Goal: Task Accomplishment & Management: Manage account settings

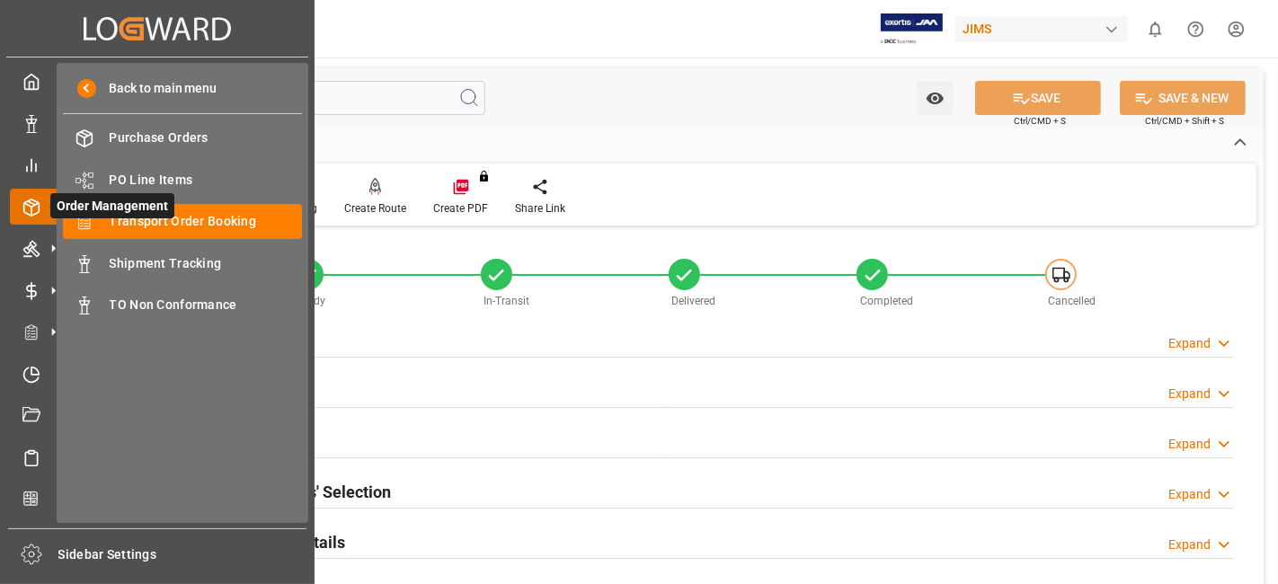
scroll to position [760, 0]
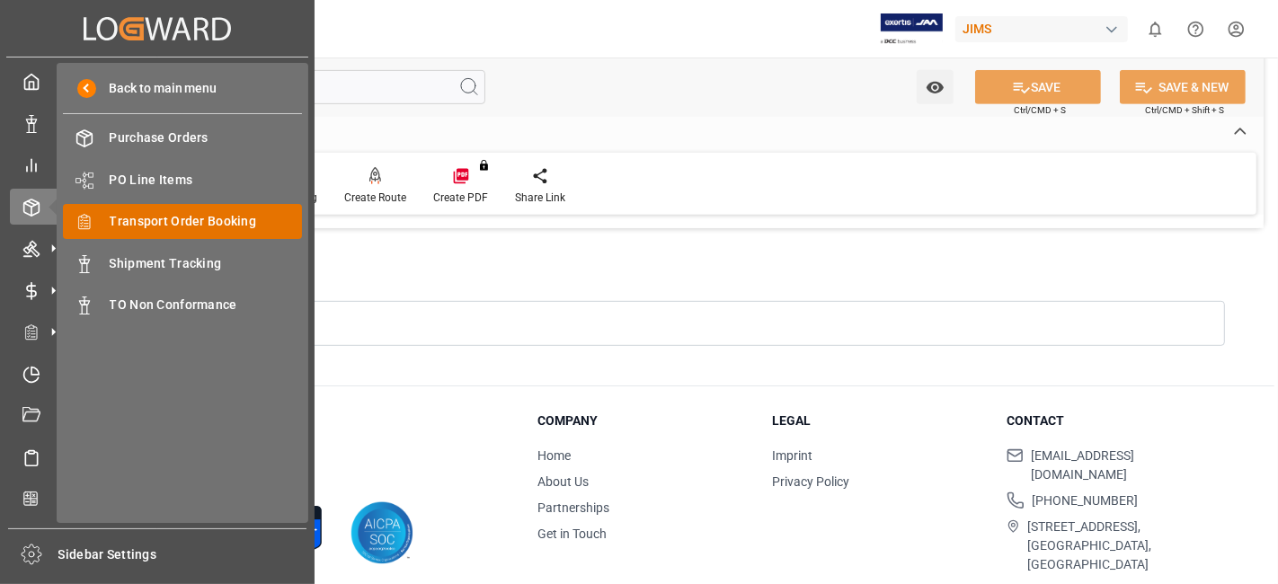
click at [245, 219] on span "Transport Order Booking" at bounding box center [206, 221] width 193 height 19
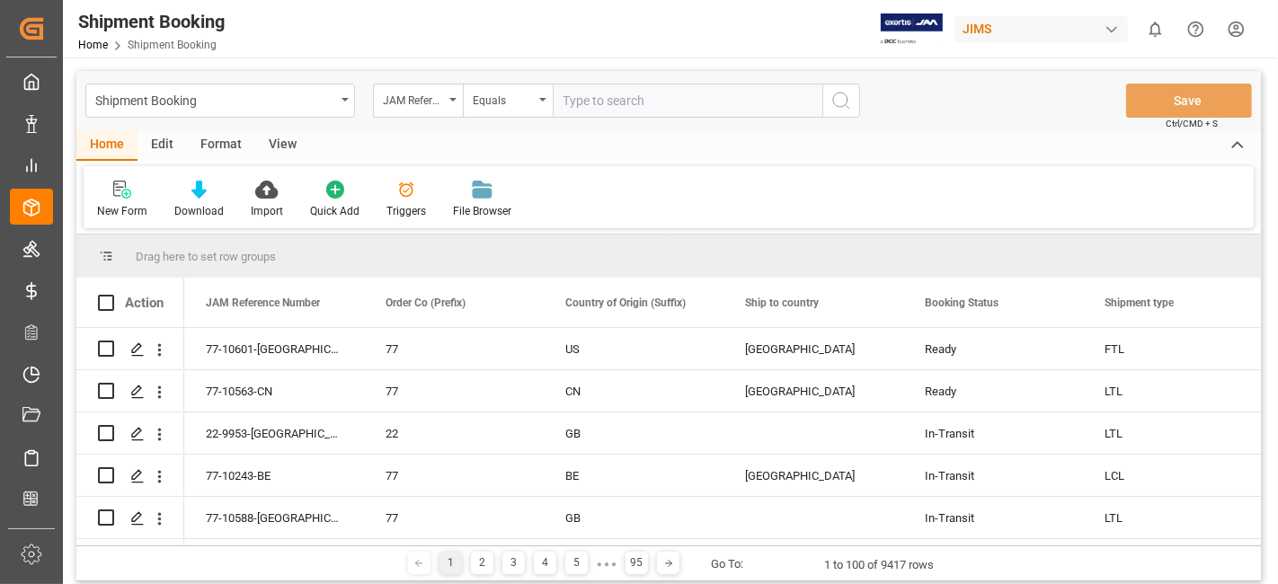
click at [591, 103] on input "text" at bounding box center [688, 101] width 270 height 34
paste input "77-10614-[GEOGRAPHIC_DATA]"
type input "77-10614-[GEOGRAPHIC_DATA]"
click at [831, 105] on icon "search button" at bounding box center [841, 101] width 22 height 22
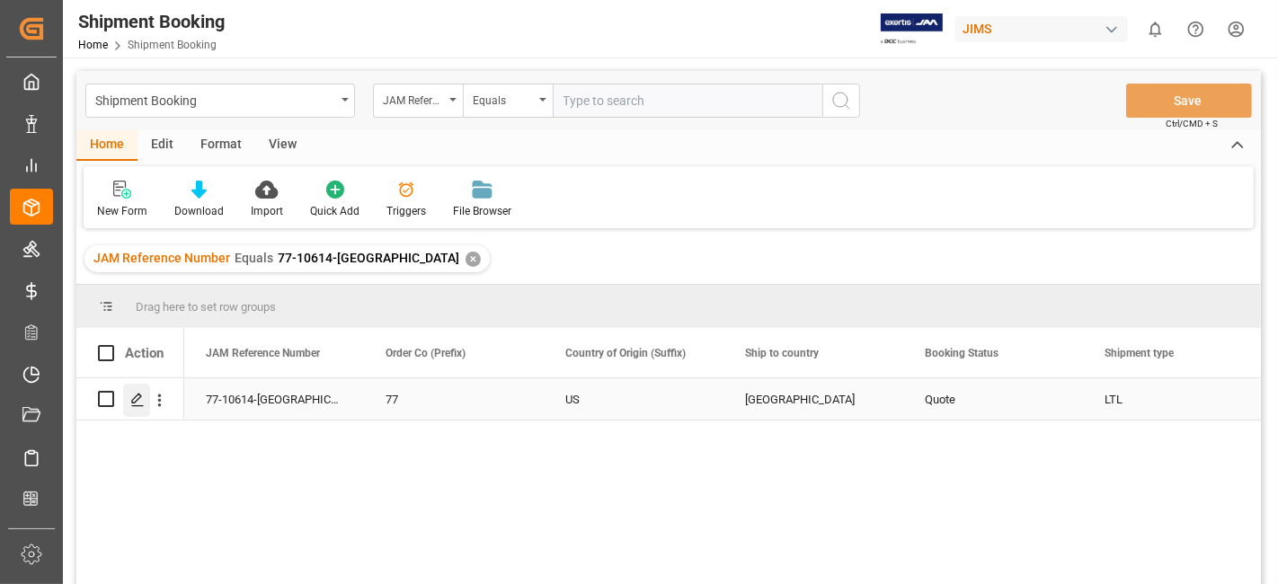
click at [126, 405] on div "Press SPACE to select this row." at bounding box center [136, 400] width 27 height 33
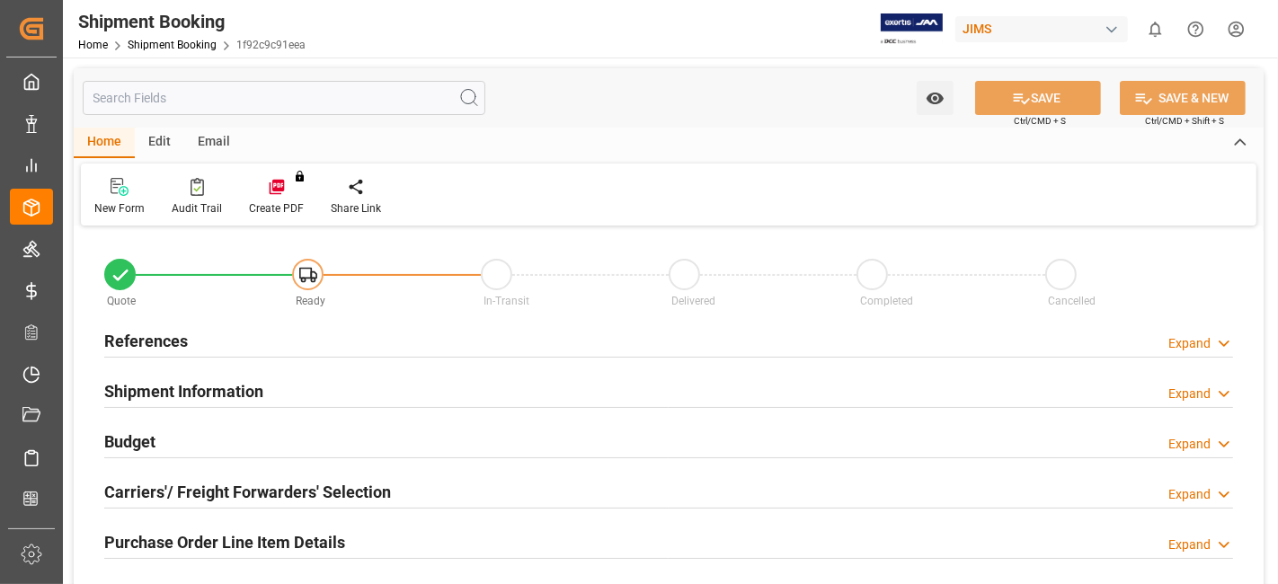
type input "0"
type input "15-08-2025"
click at [133, 339] on h2 "References" at bounding box center [146, 341] width 84 height 24
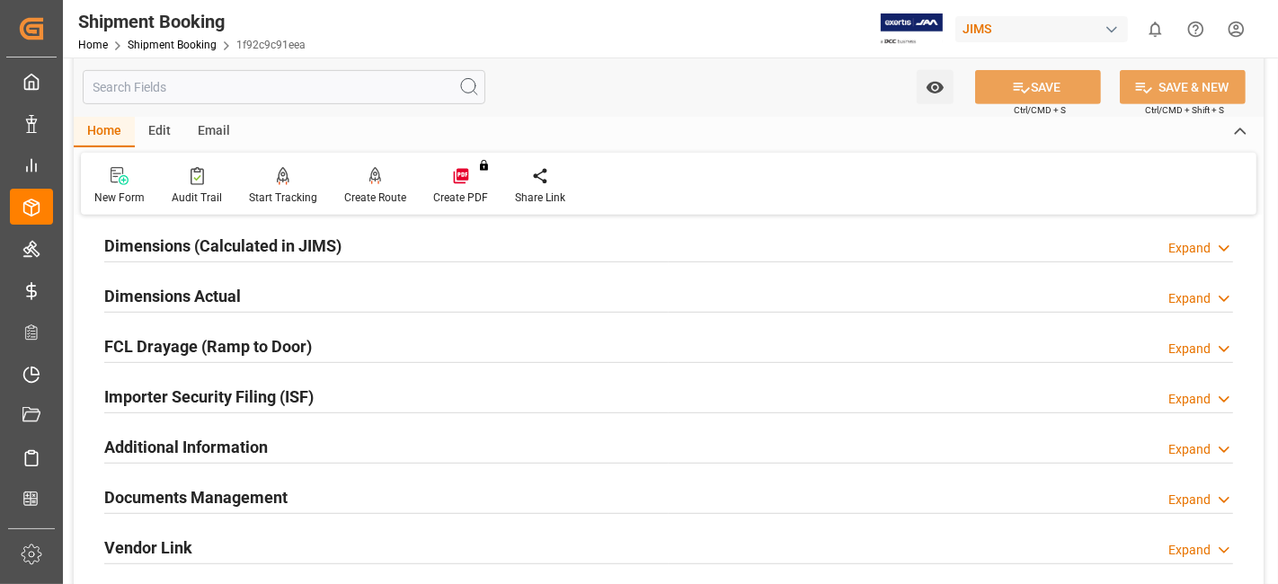
scroll to position [798, 0]
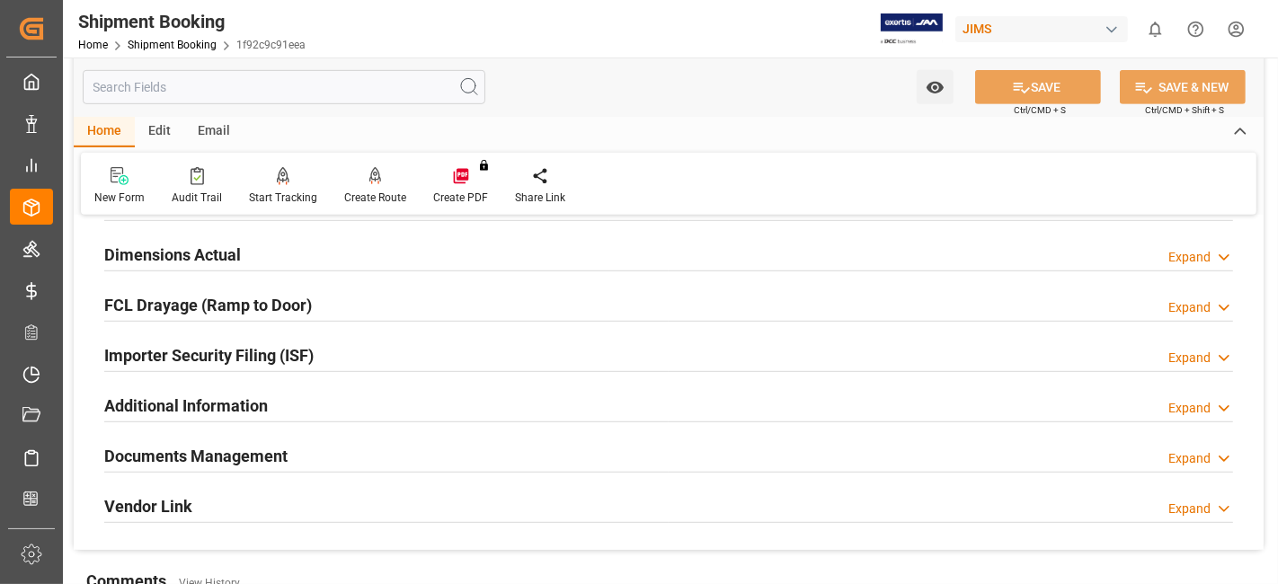
click at [169, 247] on h2 "Dimensions Actual" at bounding box center [172, 255] width 137 height 24
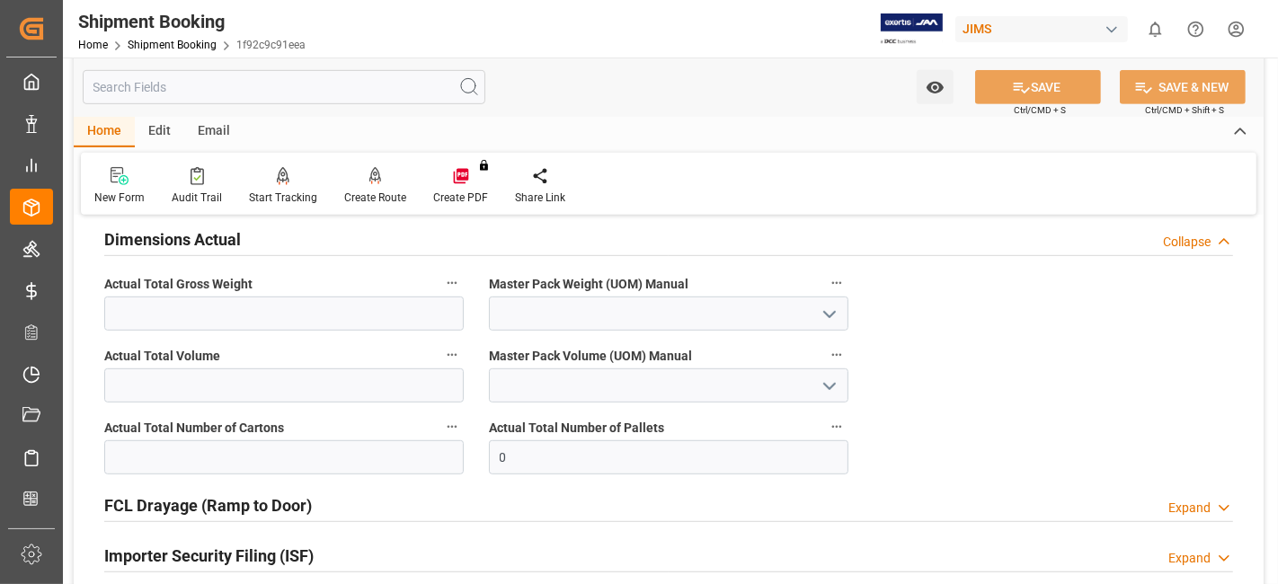
scroll to position [698, 0]
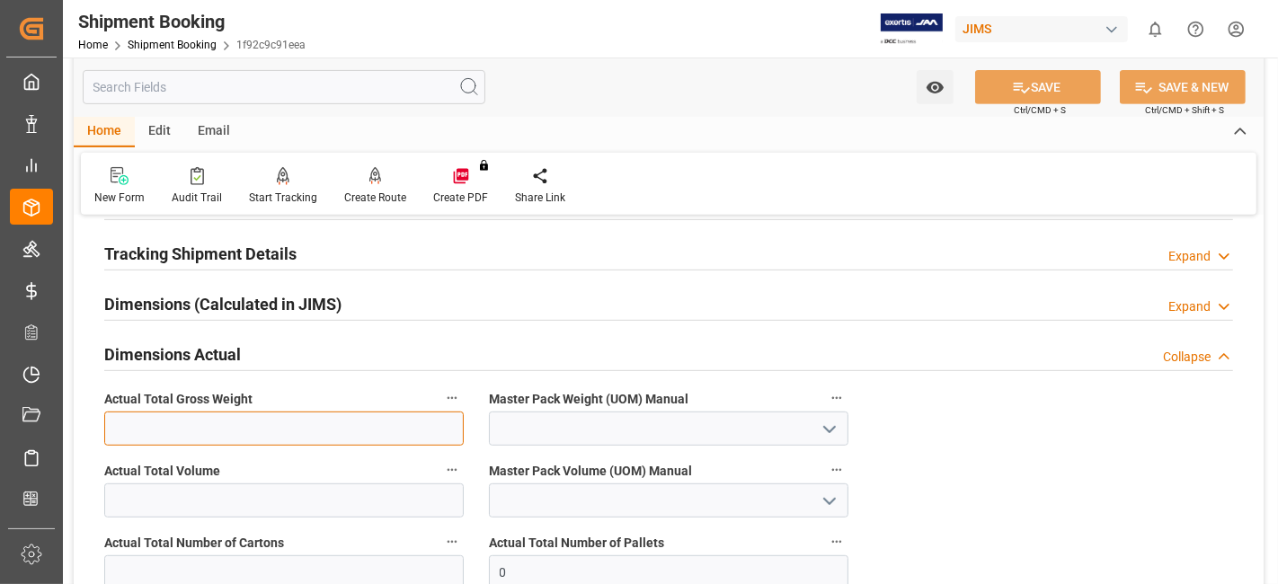
click at [202, 423] on input "text" at bounding box center [283, 429] width 359 height 34
type input "15"
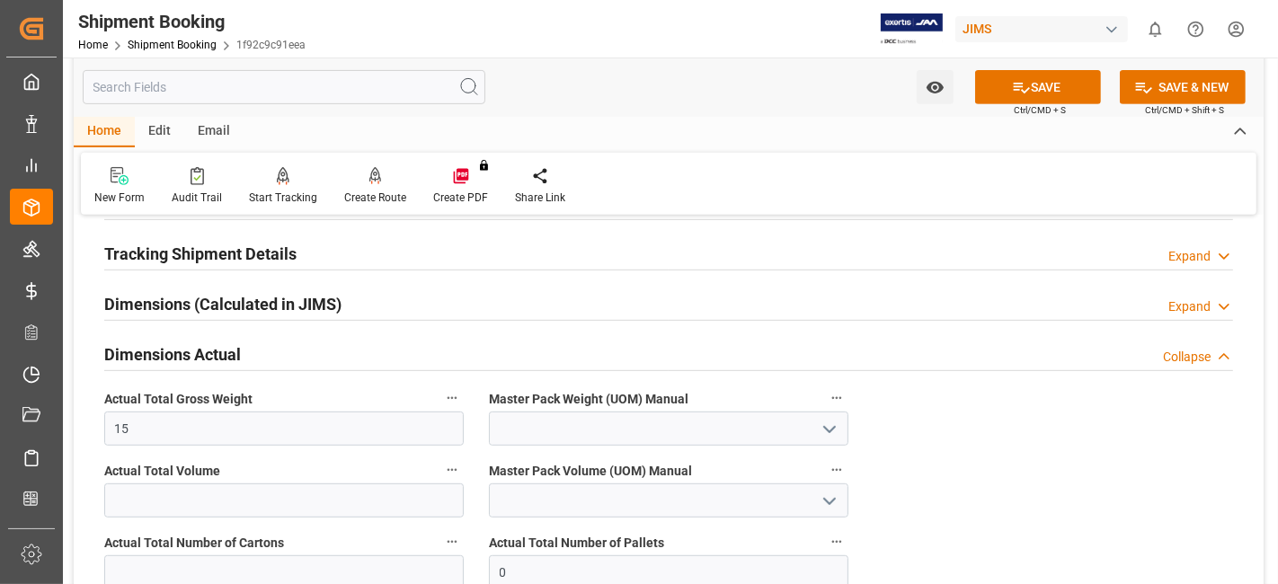
click at [834, 419] on icon "open menu" at bounding box center [830, 430] width 22 height 22
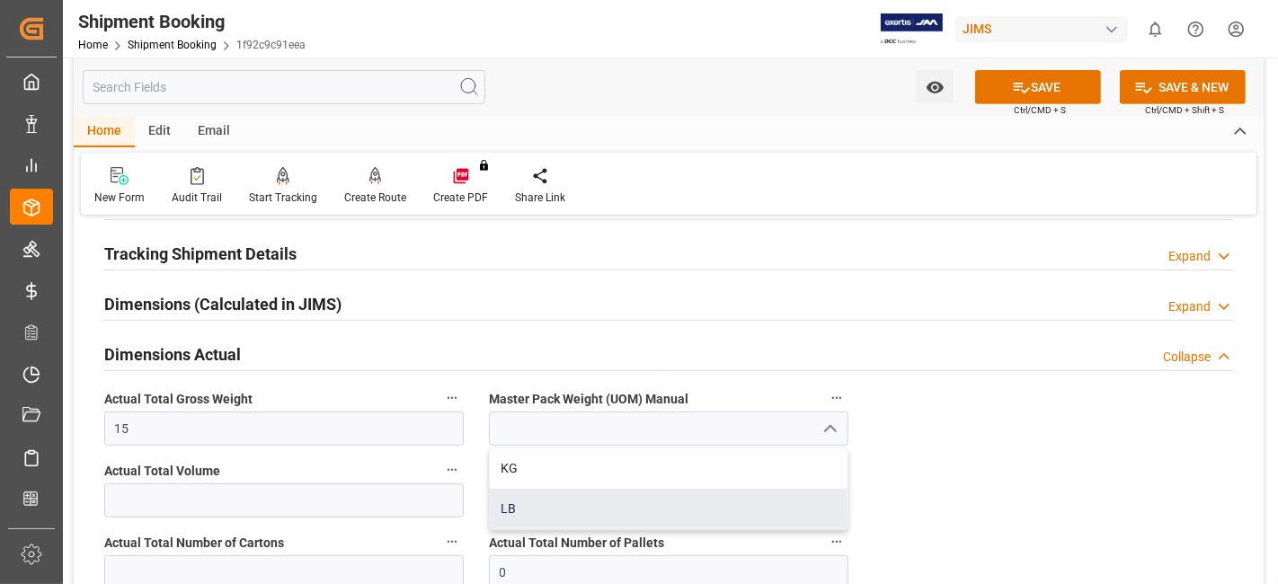
click at [590, 504] on div "LB" at bounding box center [669, 509] width 358 height 40
type input "LB"
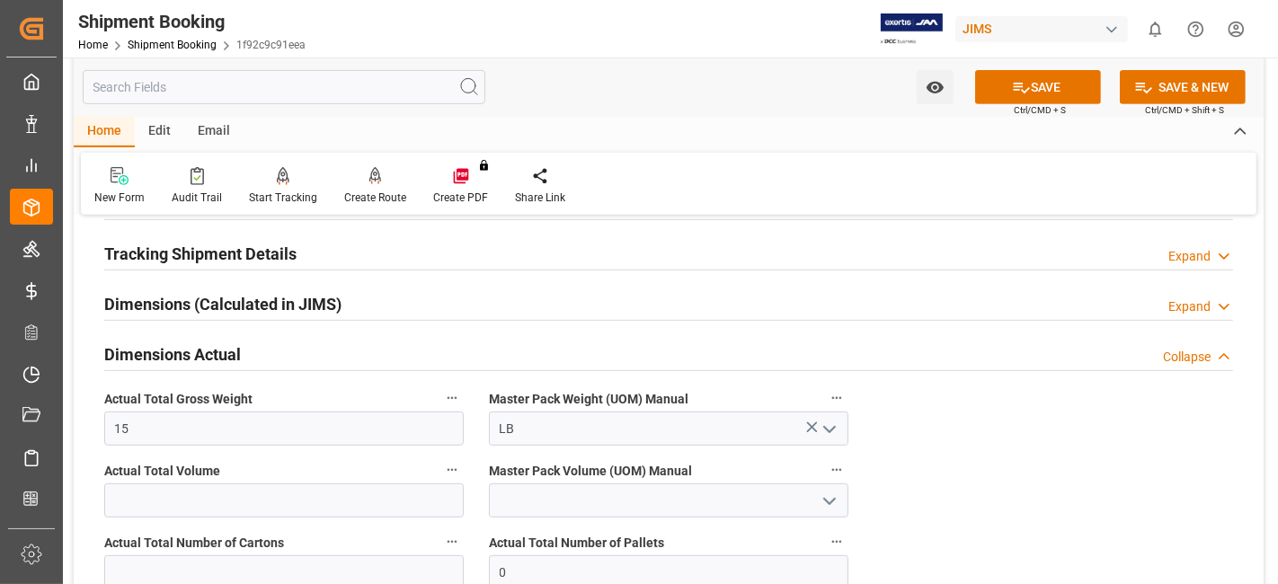
scroll to position [898, 0]
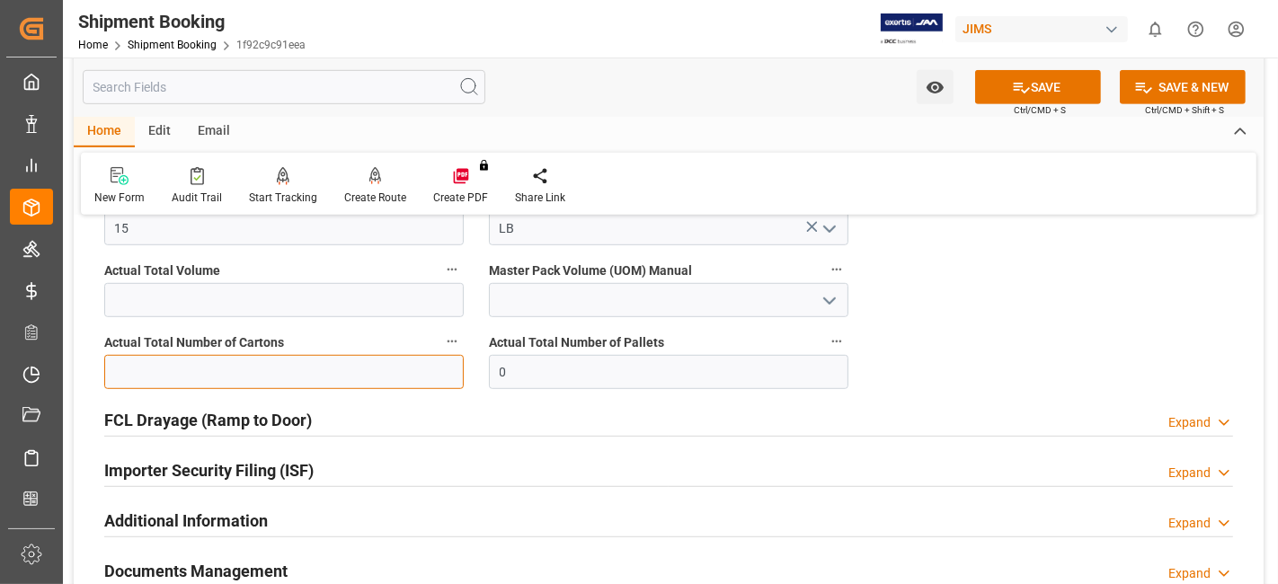
click at [282, 374] on input "text" at bounding box center [283, 372] width 359 height 34
type input "1"
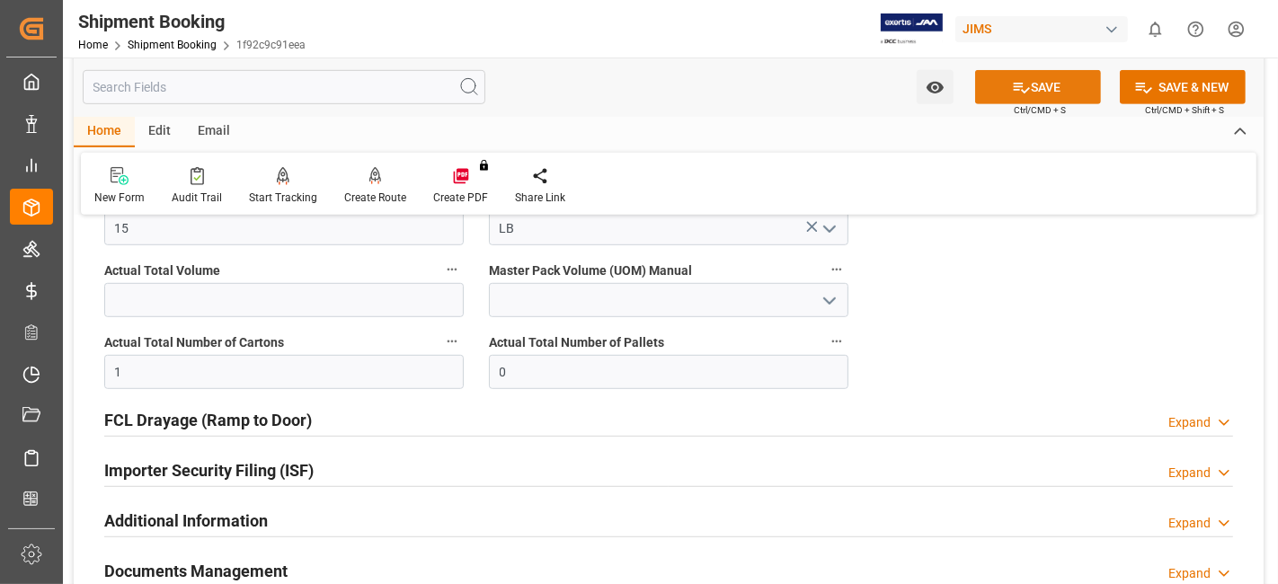
click at [1013, 87] on icon at bounding box center [1021, 87] width 19 height 19
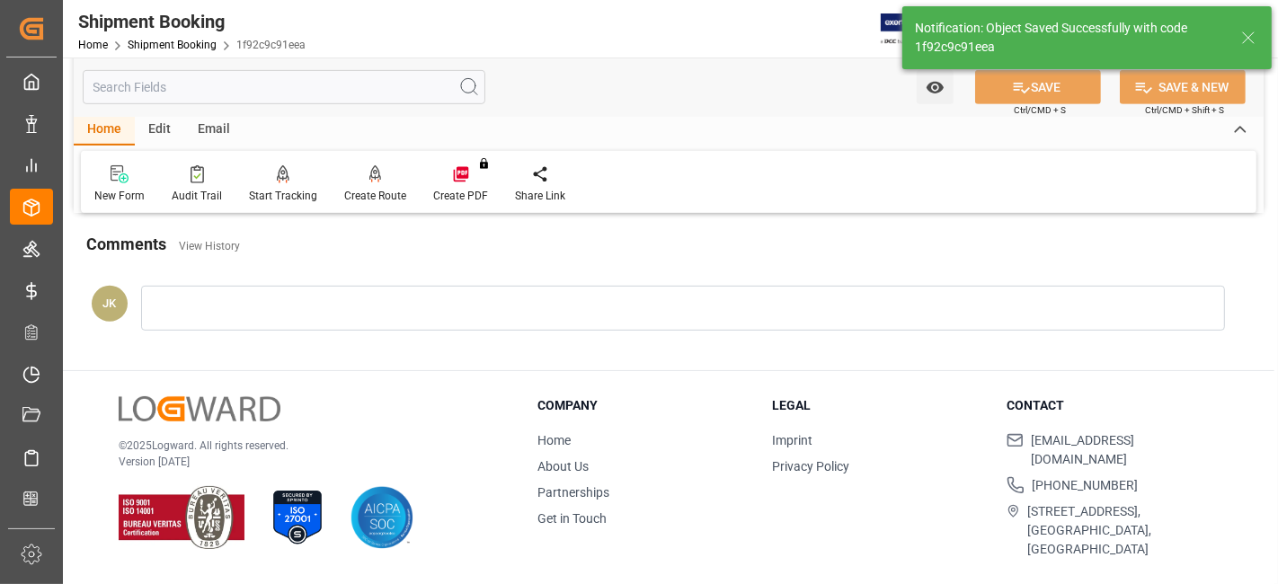
scroll to position [539, 0]
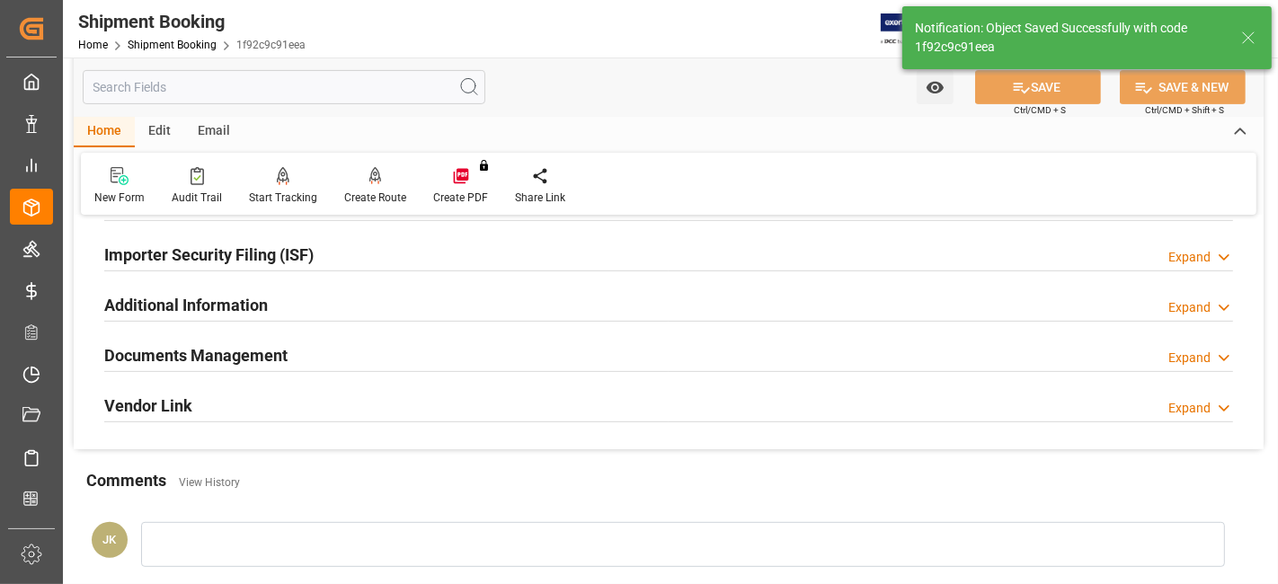
click at [235, 366] on div "Documents Management" at bounding box center [195, 354] width 183 height 34
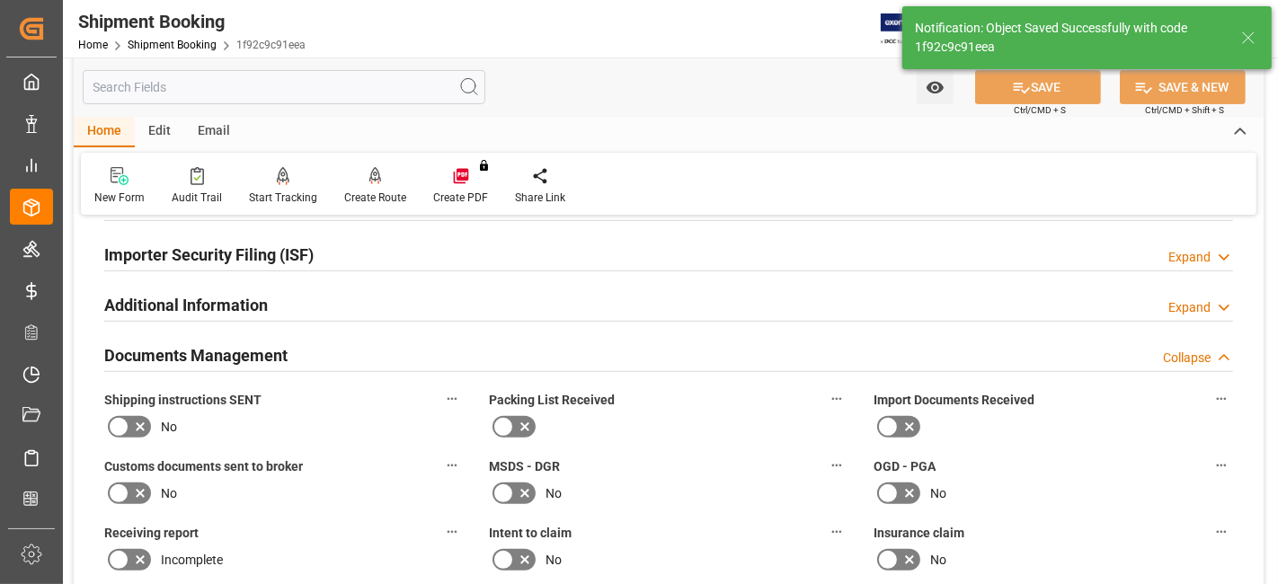
click at [238, 357] on h2 "Documents Management" at bounding box center [195, 355] width 183 height 24
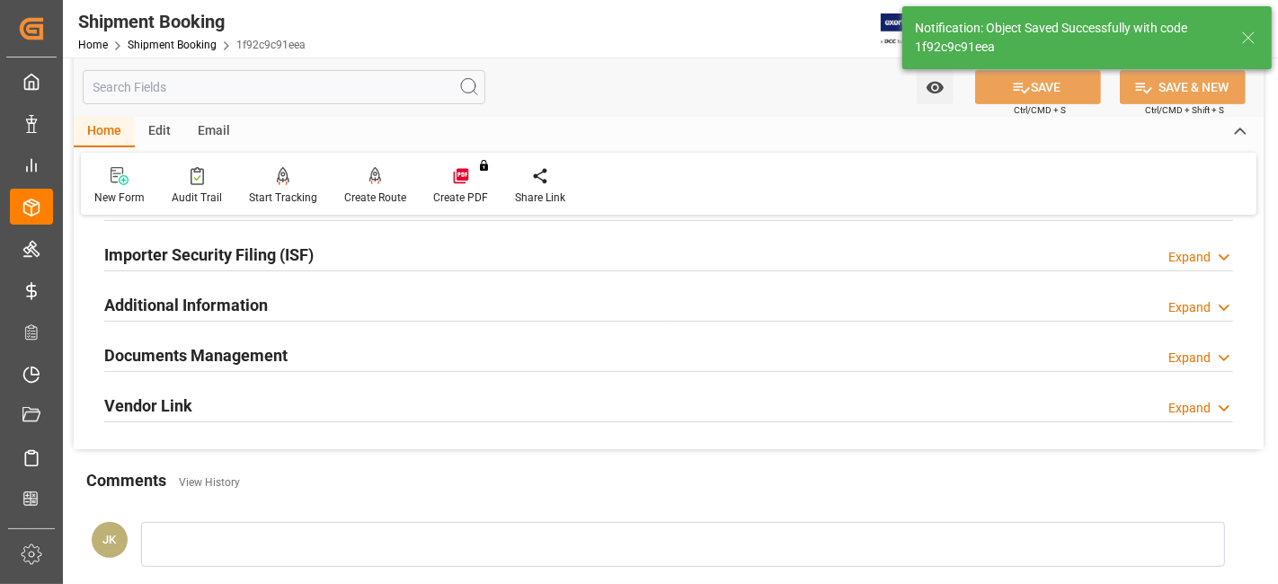
click at [238, 357] on h2 "Documents Management" at bounding box center [195, 355] width 183 height 24
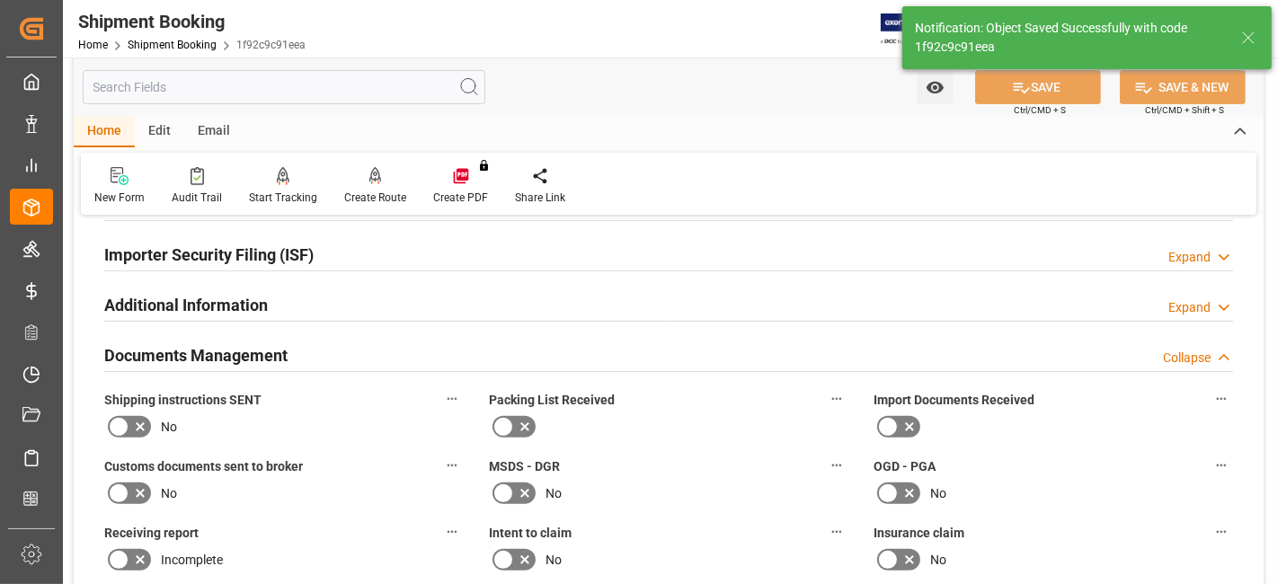
click at [133, 428] on icon at bounding box center [140, 427] width 22 height 22
click at [0, 0] on input "checkbox" at bounding box center [0, 0] width 0 height 0
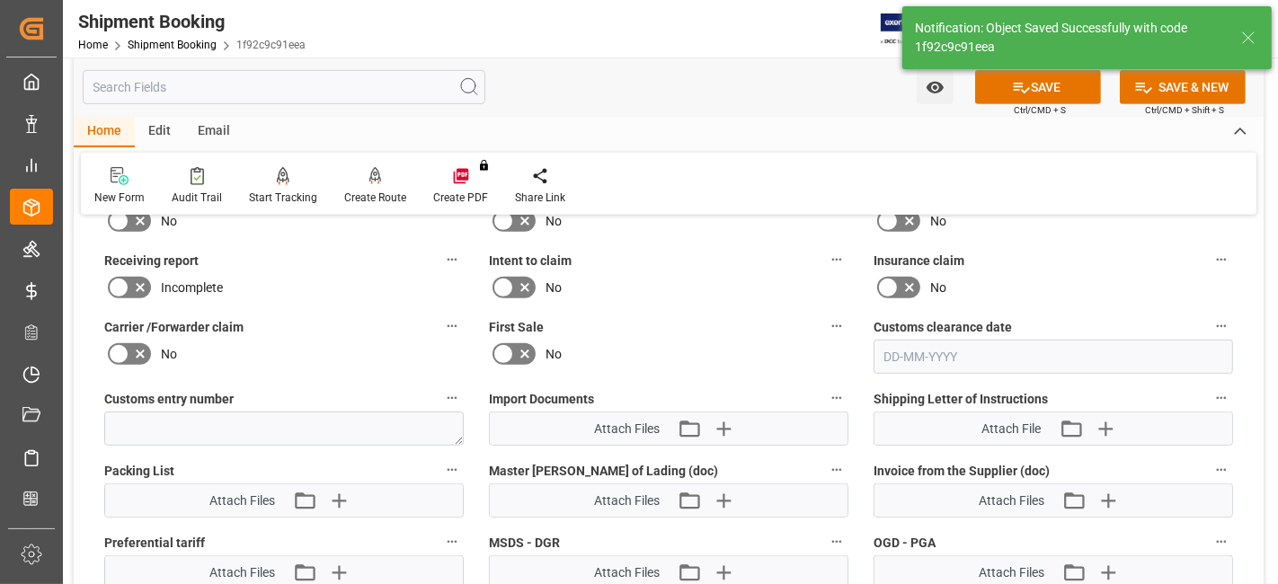
scroll to position [838, 0]
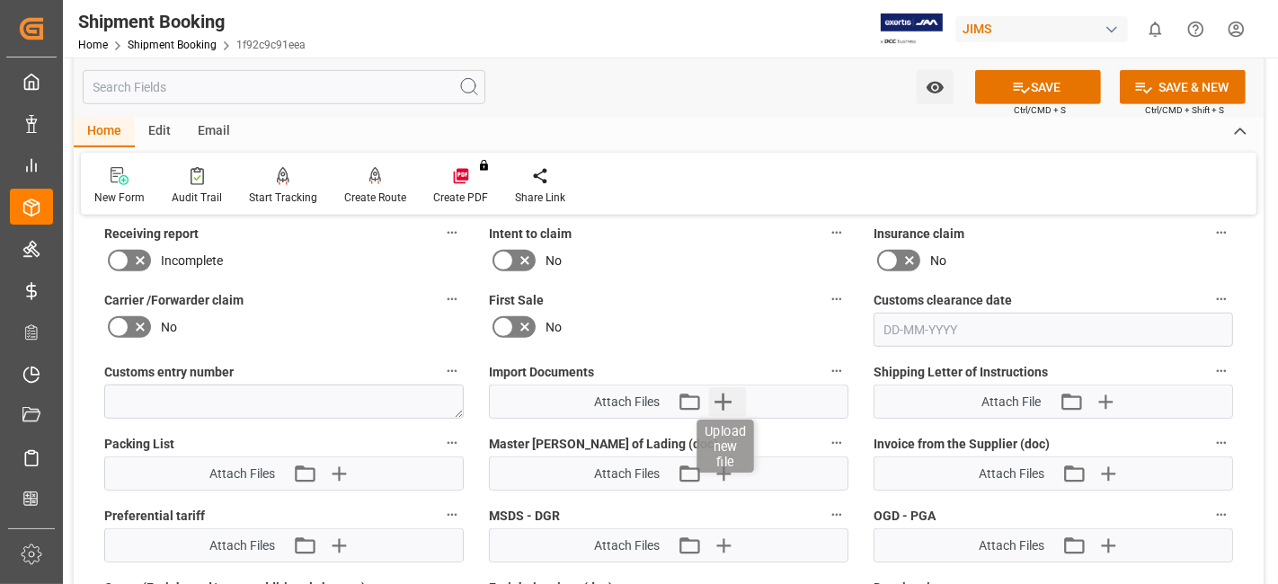
click at [731, 404] on icon "button" at bounding box center [723, 401] width 29 height 29
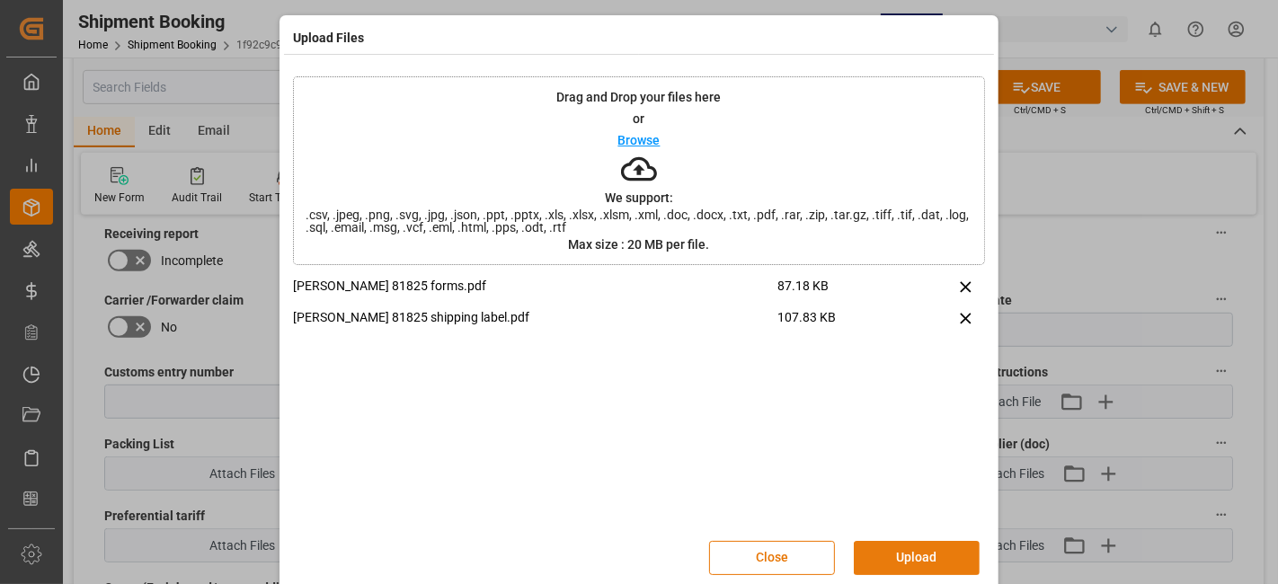
click at [888, 548] on button "Upload" at bounding box center [917, 558] width 126 height 34
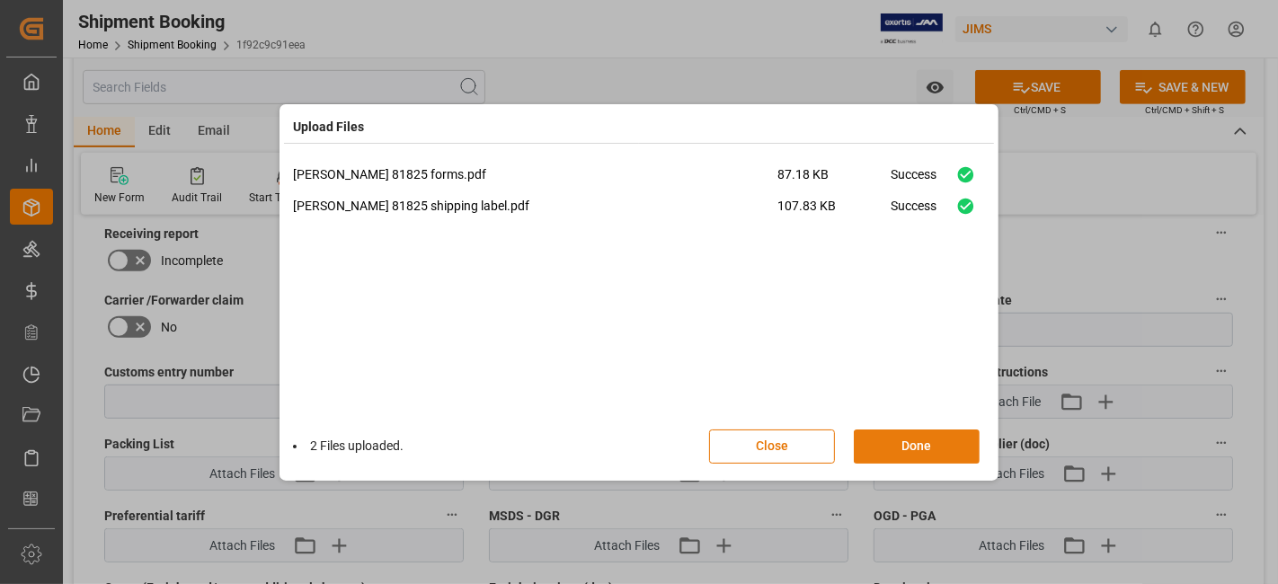
click at [894, 450] on button "Done" at bounding box center [917, 446] width 126 height 34
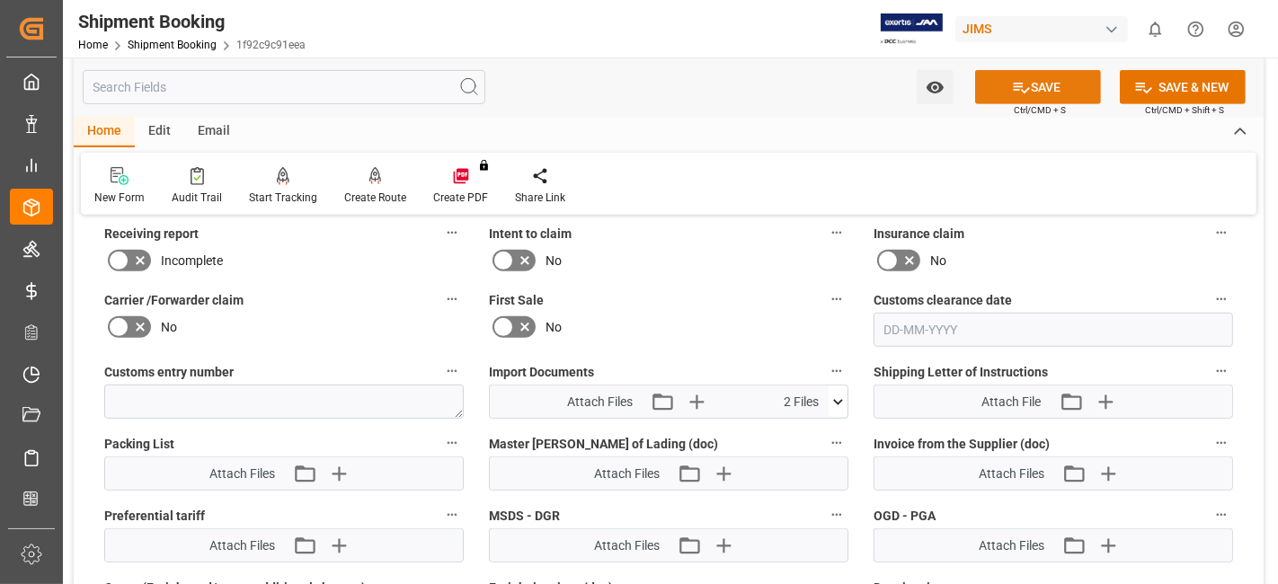
click at [1015, 82] on icon at bounding box center [1021, 87] width 19 height 19
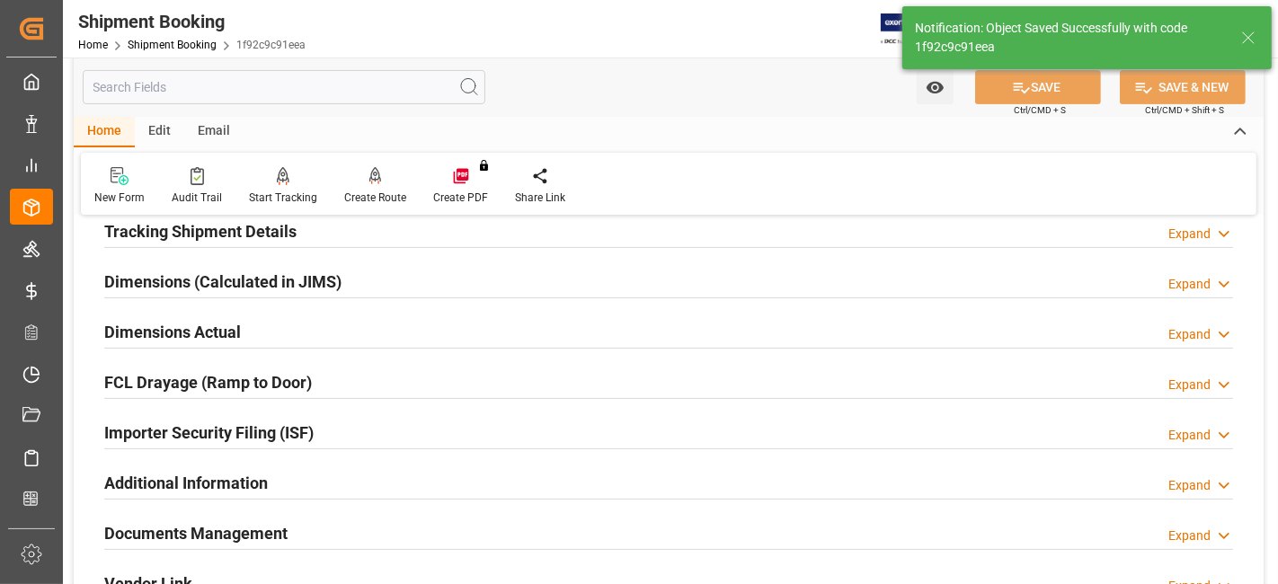
scroll to position [261, 0]
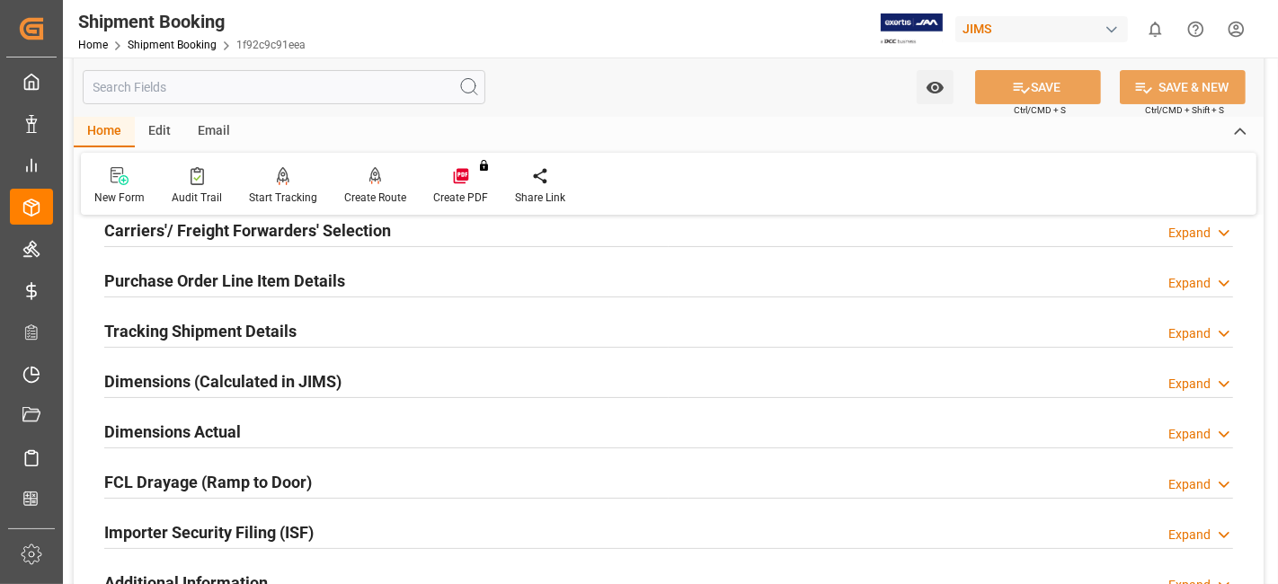
click at [242, 330] on h2 "Tracking Shipment Details" at bounding box center [200, 331] width 192 height 24
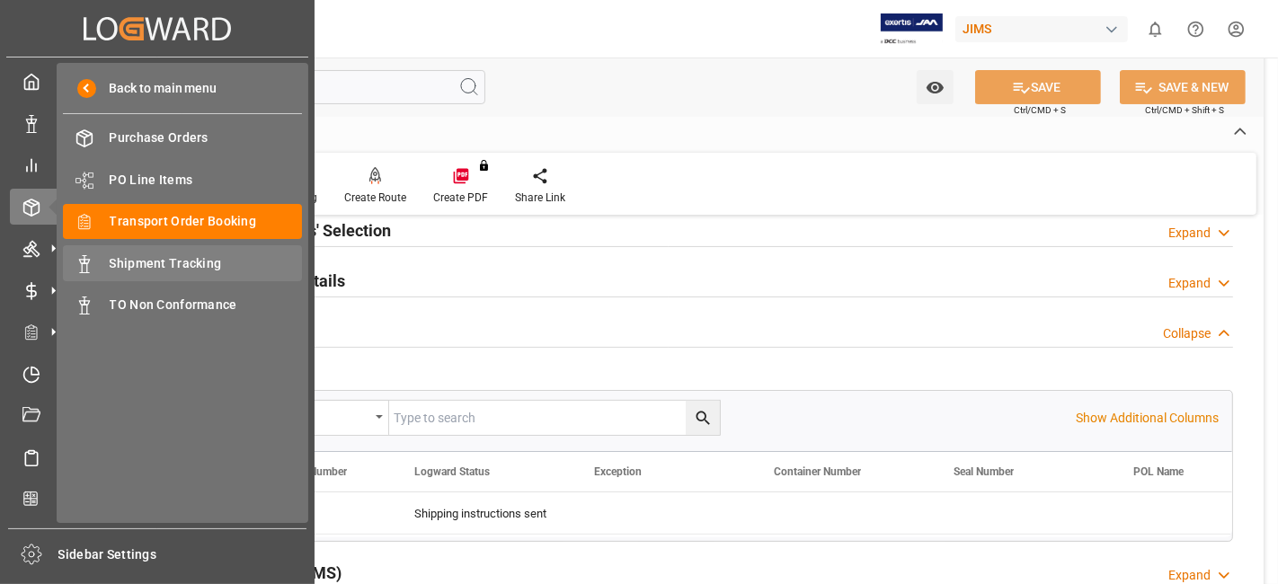
click at [212, 255] on span "Shipment Tracking" at bounding box center [206, 263] width 193 height 19
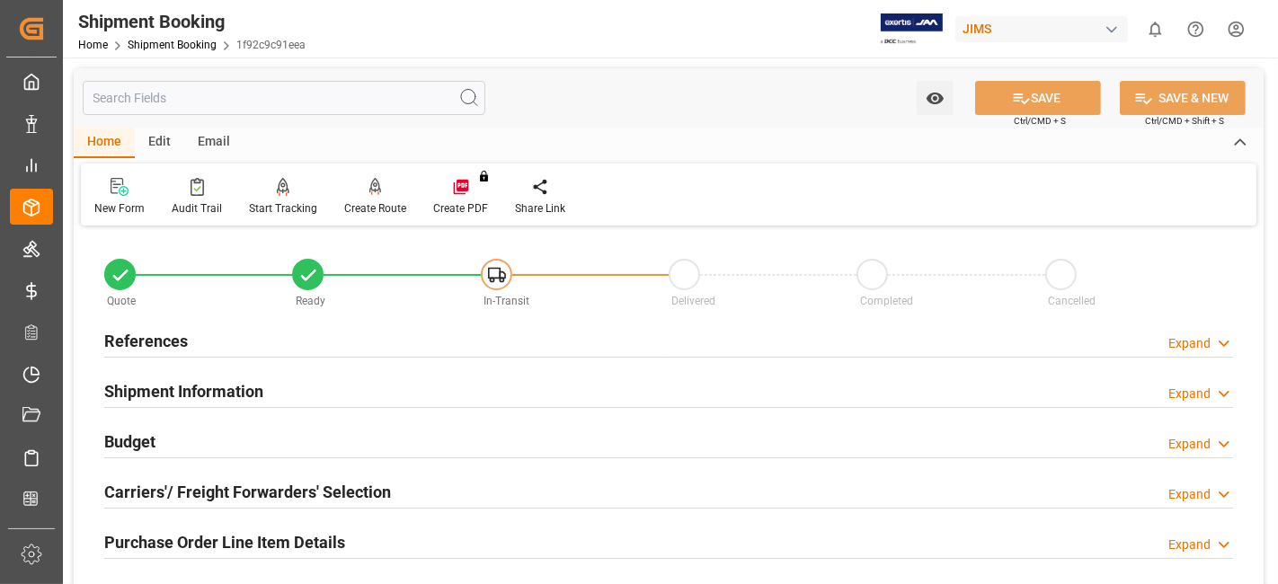
scroll to position [100, 0]
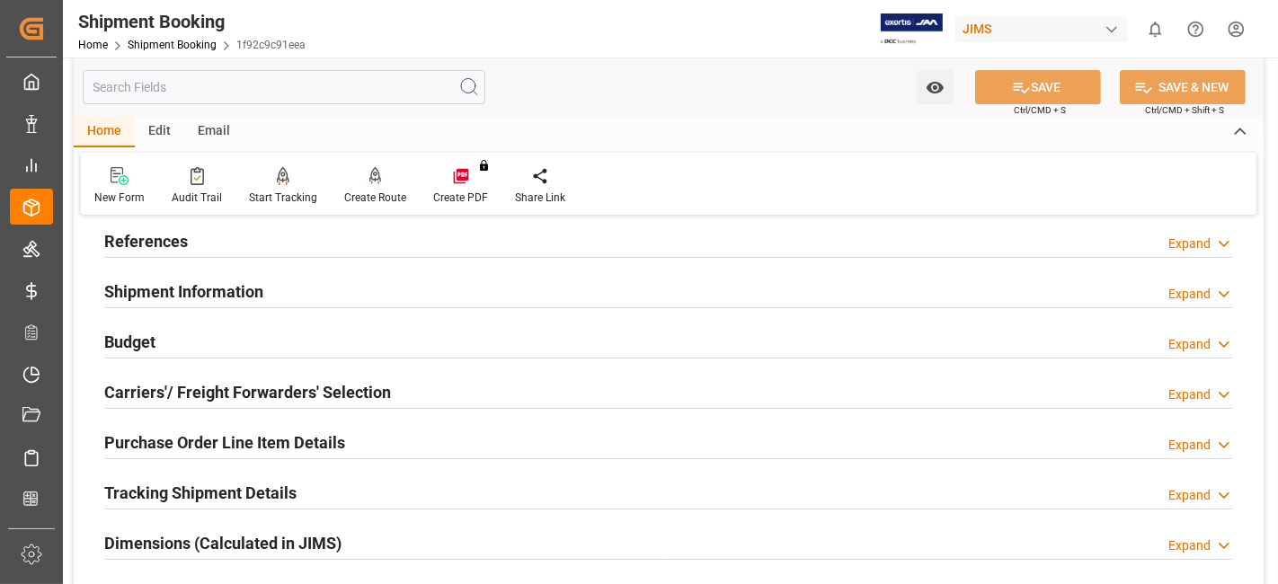
click at [217, 489] on h2 "Tracking Shipment Details" at bounding box center [200, 493] width 192 height 24
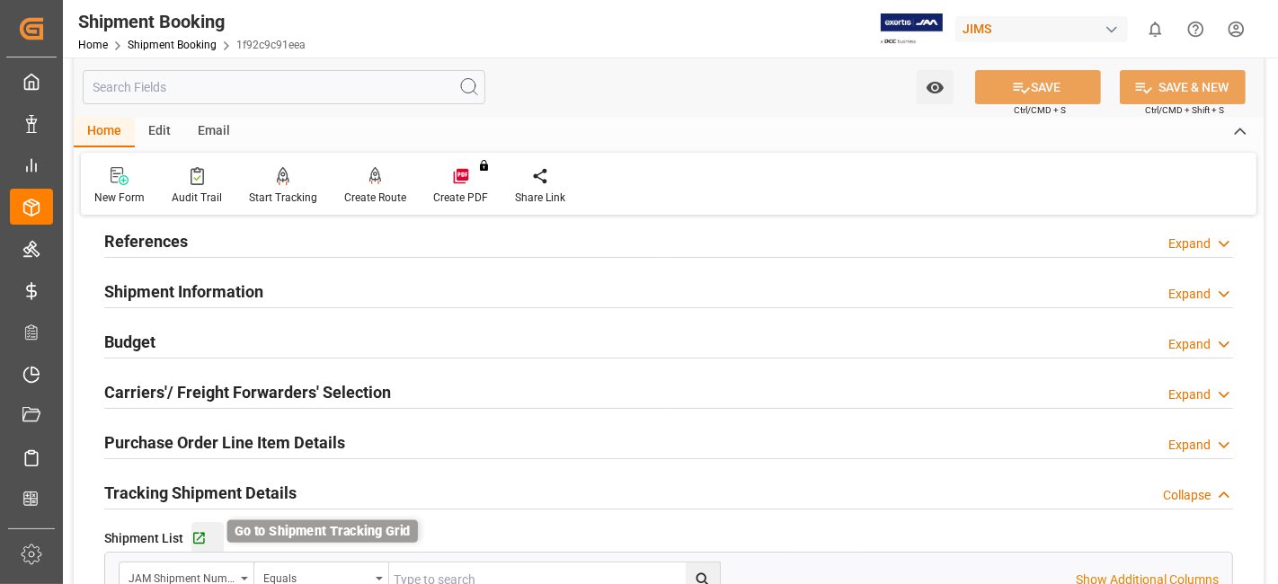
click at [197, 535] on icon "button" at bounding box center [198, 538] width 15 height 15
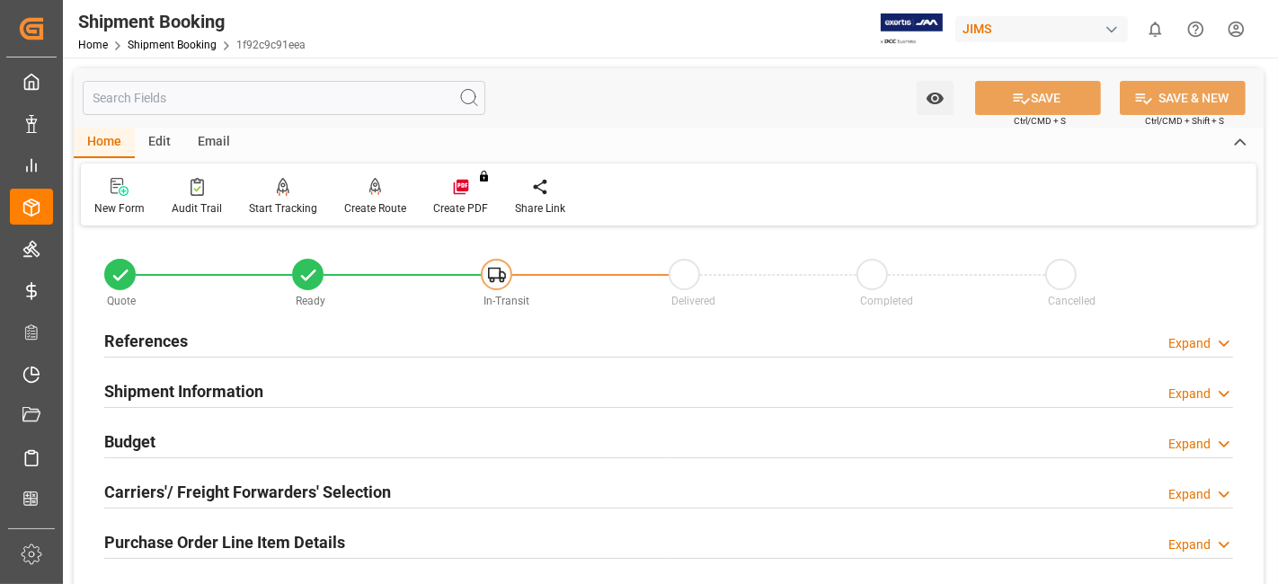
click at [165, 342] on h2 "References" at bounding box center [146, 341] width 84 height 24
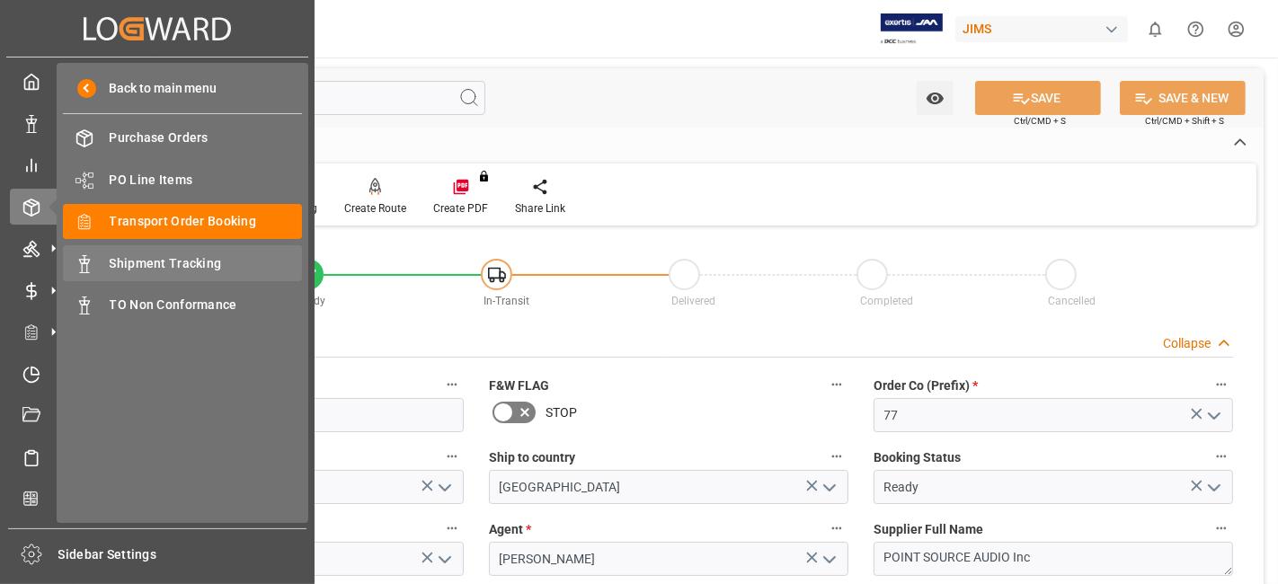
click at [189, 261] on span "Shipment Tracking" at bounding box center [206, 263] width 193 height 19
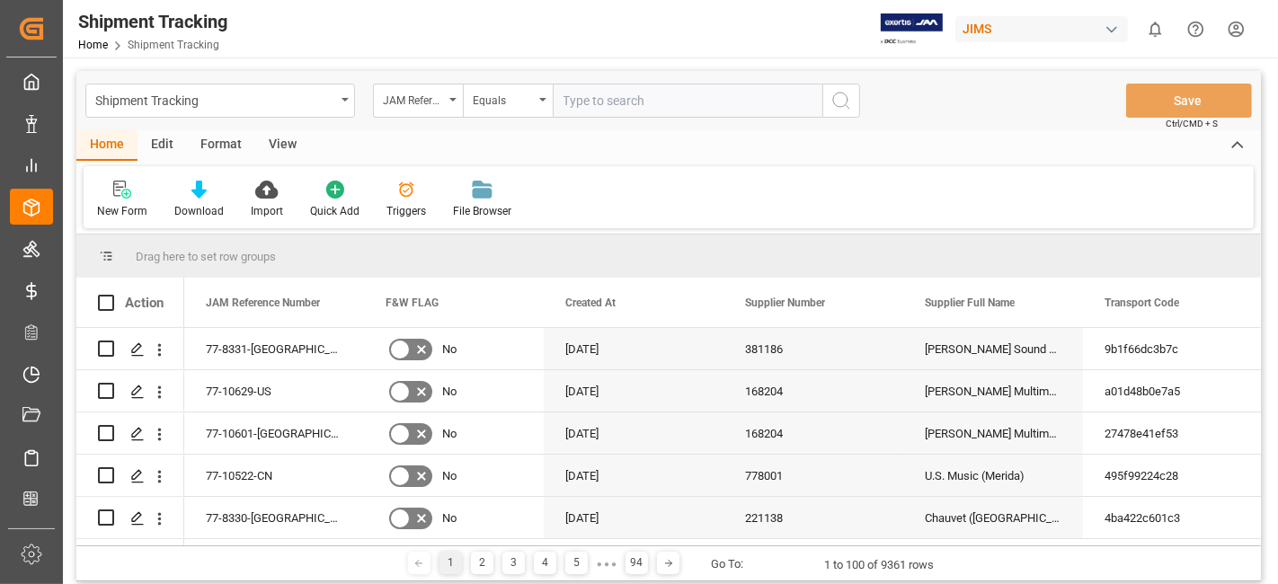
click at [584, 101] on input "text" at bounding box center [688, 101] width 270 height 34
type input "77-10414-US"
click at [854, 102] on button "search button" at bounding box center [841, 101] width 38 height 34
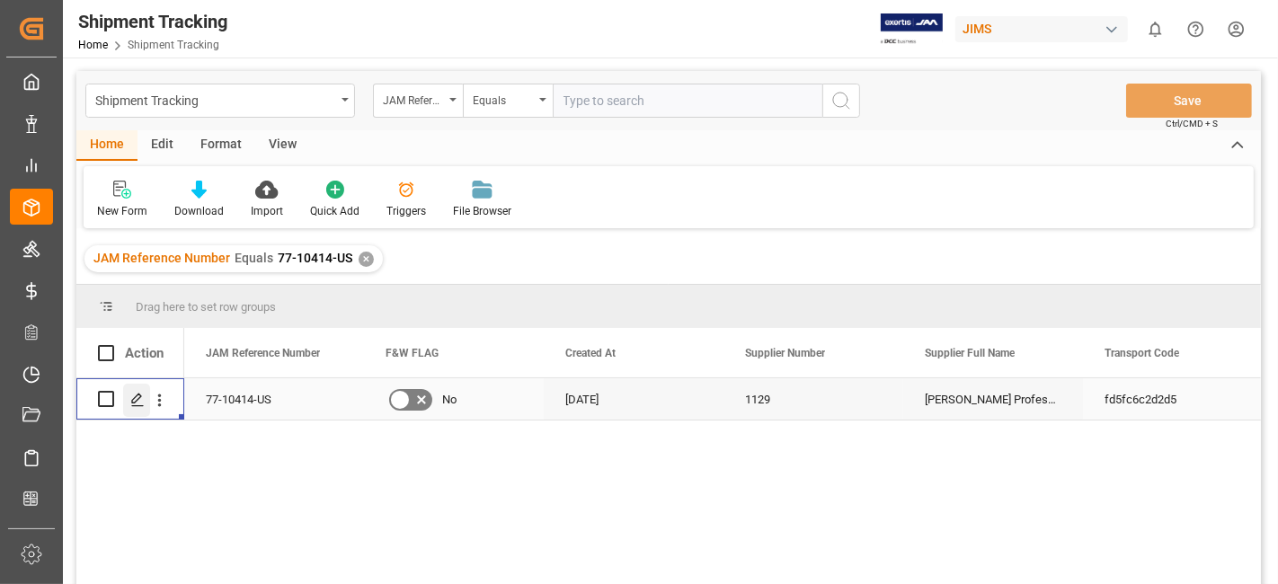
click at [131, 395] on icon "Press SPACE to select this row." at bounding box center [137, 400] width 14 height 14
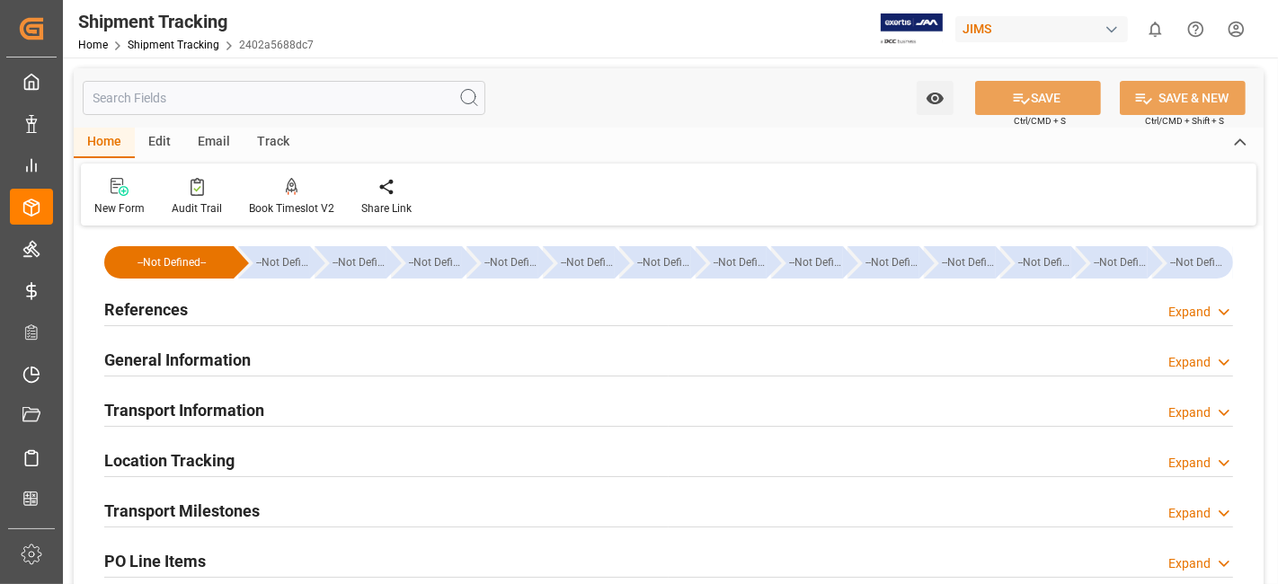
type input "[DATE] 00:00"
type input "27-08-2025 00:00"
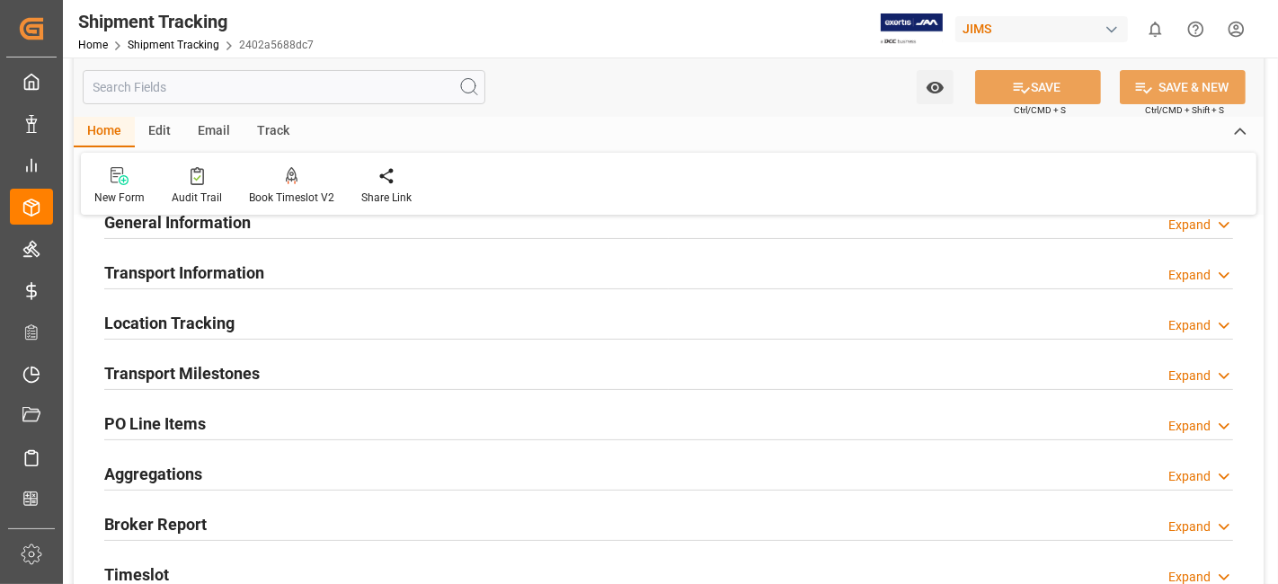
scroll to position [199, 0]
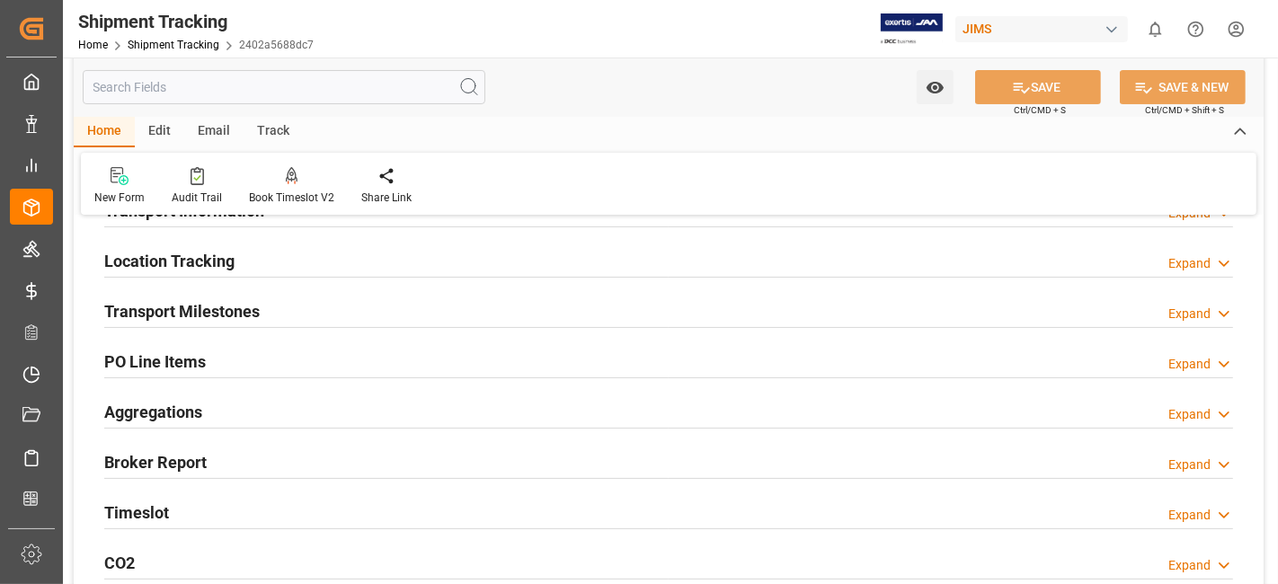
click at [254, 314] on h2 "Transport Milestones" at bounding box center [181, 311] width 155 height 24
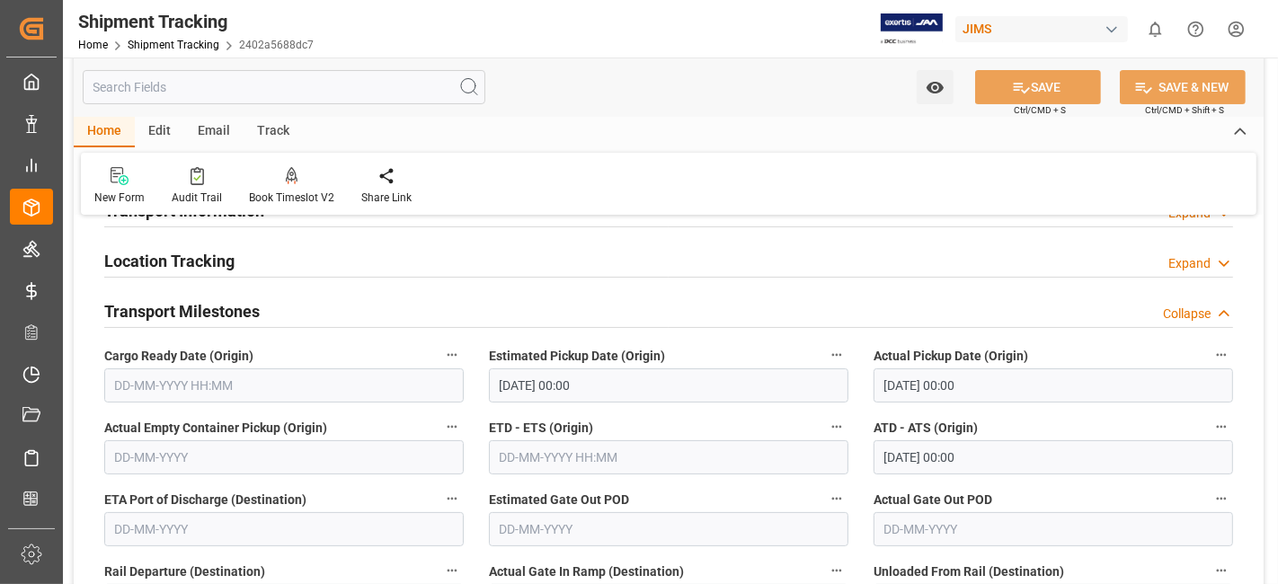
scroll to position [0, 0]
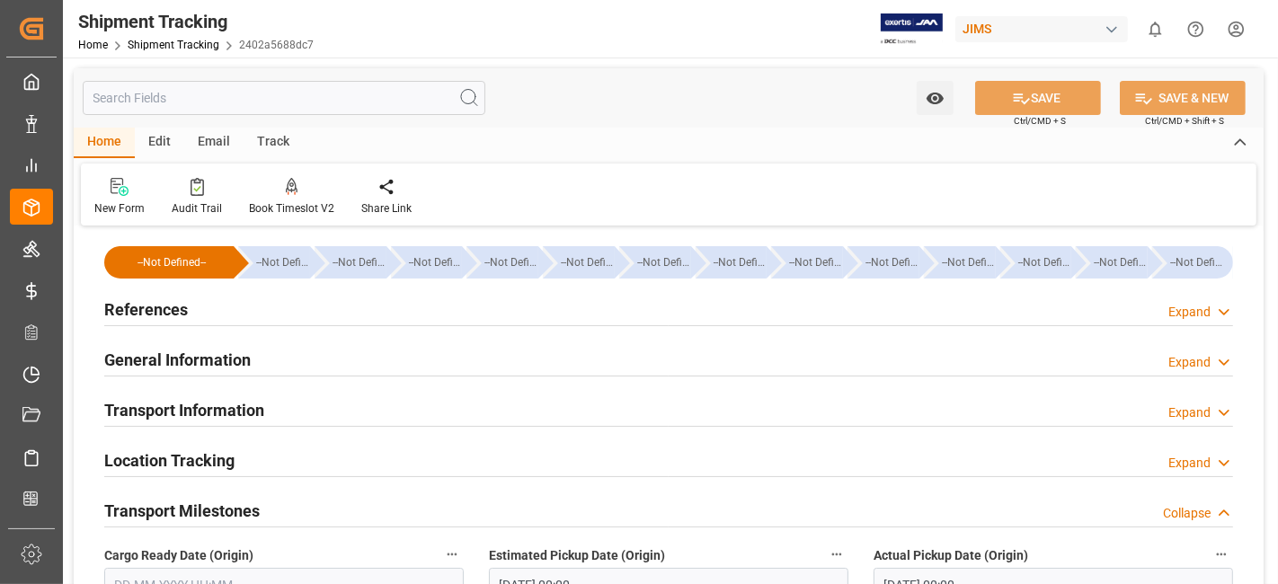
click at [193, 316] on div "References Expand" at bounding box center [668, 308] width 1128 height 34
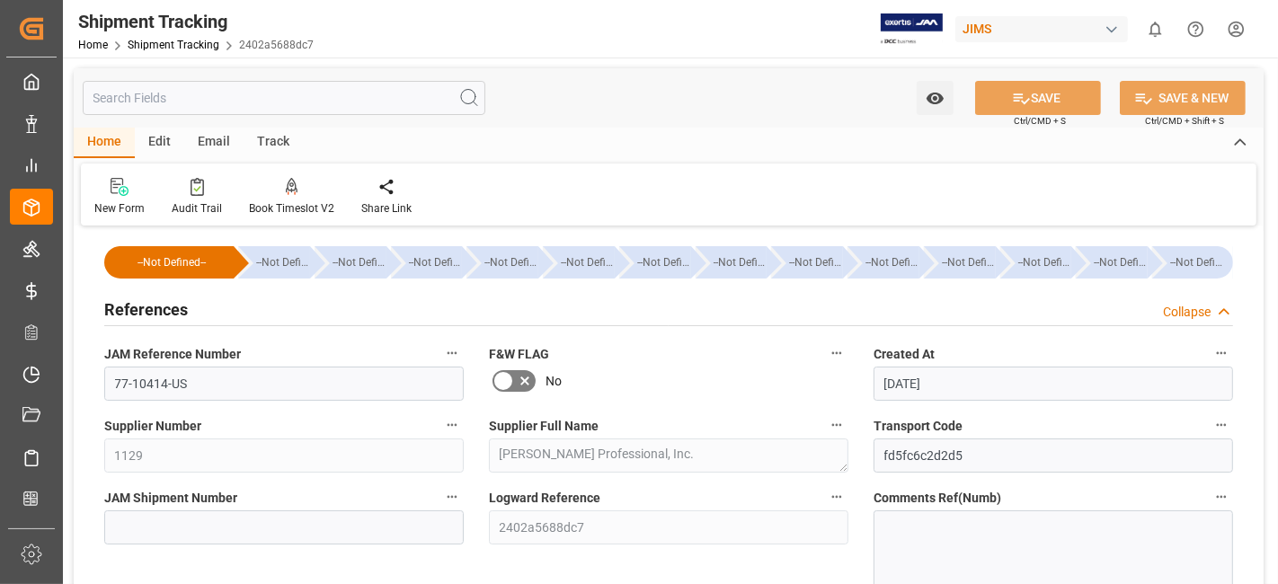
scroll to position [100, 0]
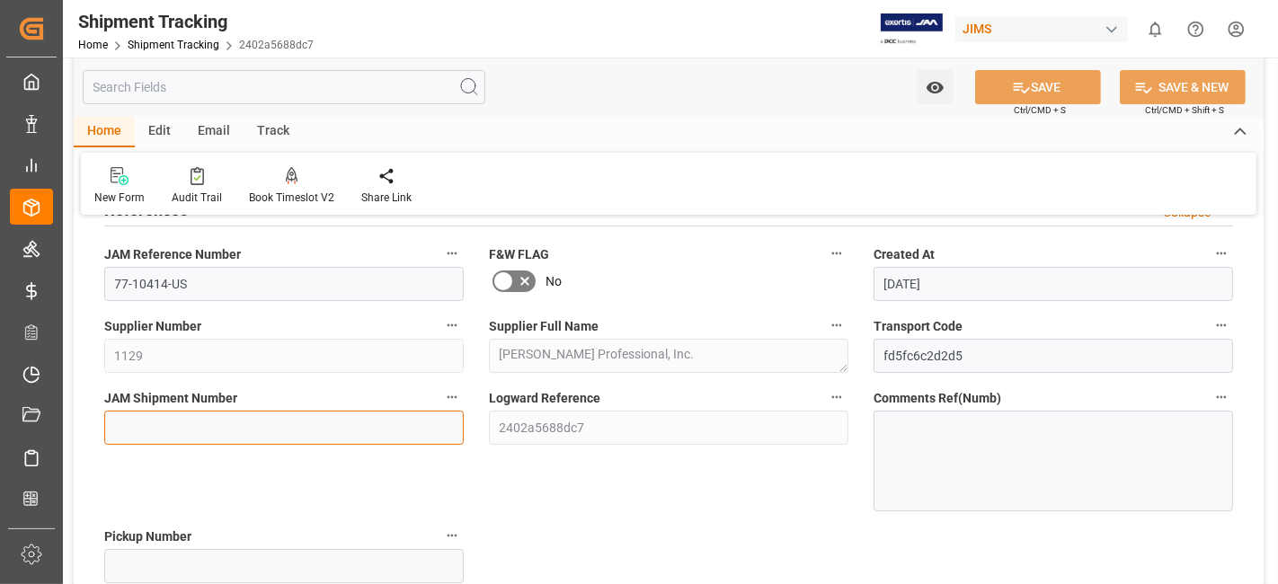
click at [279, 425] on input at bounding box center [283, 428] width 359 height 34
paste input "72617"
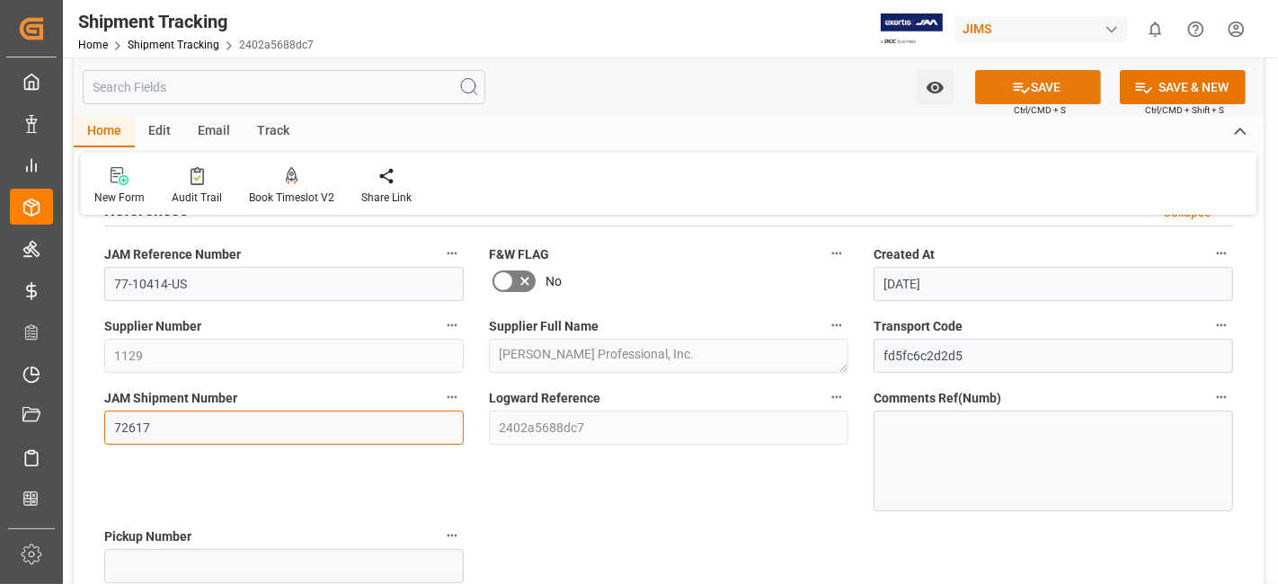
type input "72617"
click at [1002, 96] on button "SAVE" at bounding box center [1038, 87] width 126 height 34
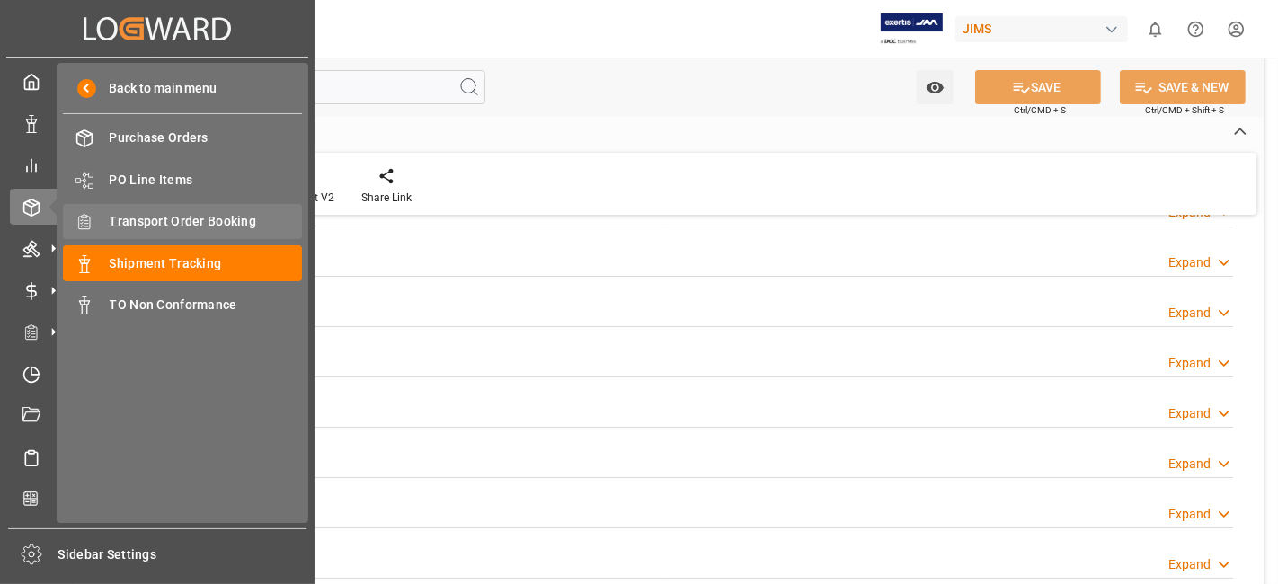
click at [208, 225] on span "Transport Order Booking" at bounding box center [206, 221] width 193 height 19
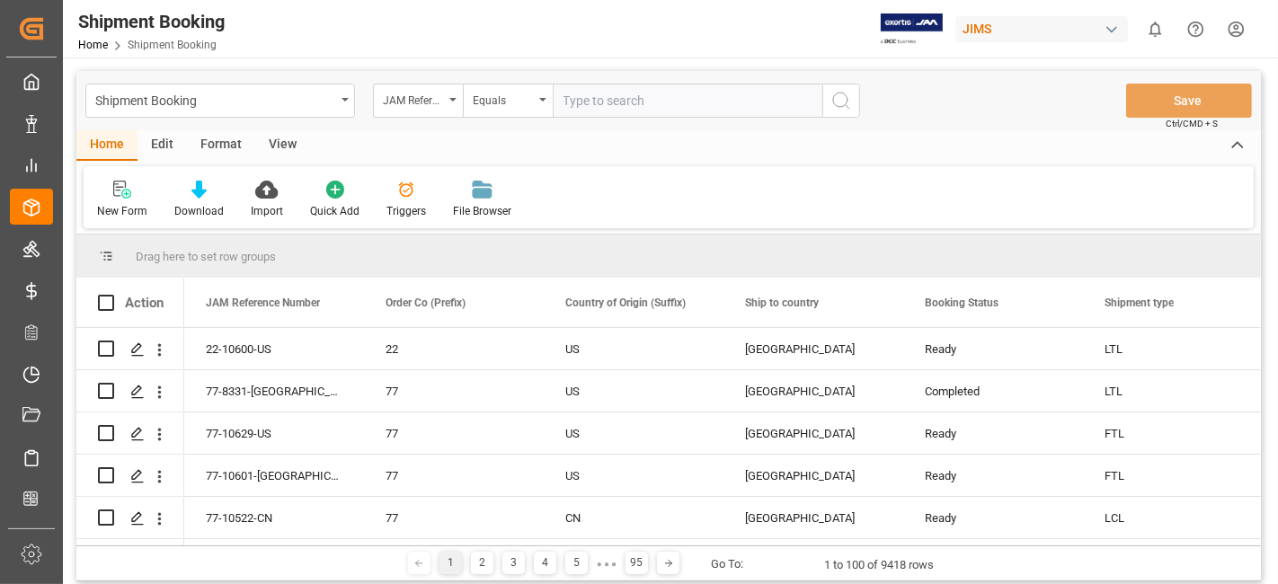
click at [600, 99] on input "text" at bounding box center [688, 101] width 270 height 34
type input "77-10414-US"
click at [848, 94] on icon "search button" at bounding box center [841, 101] width 22 height 22
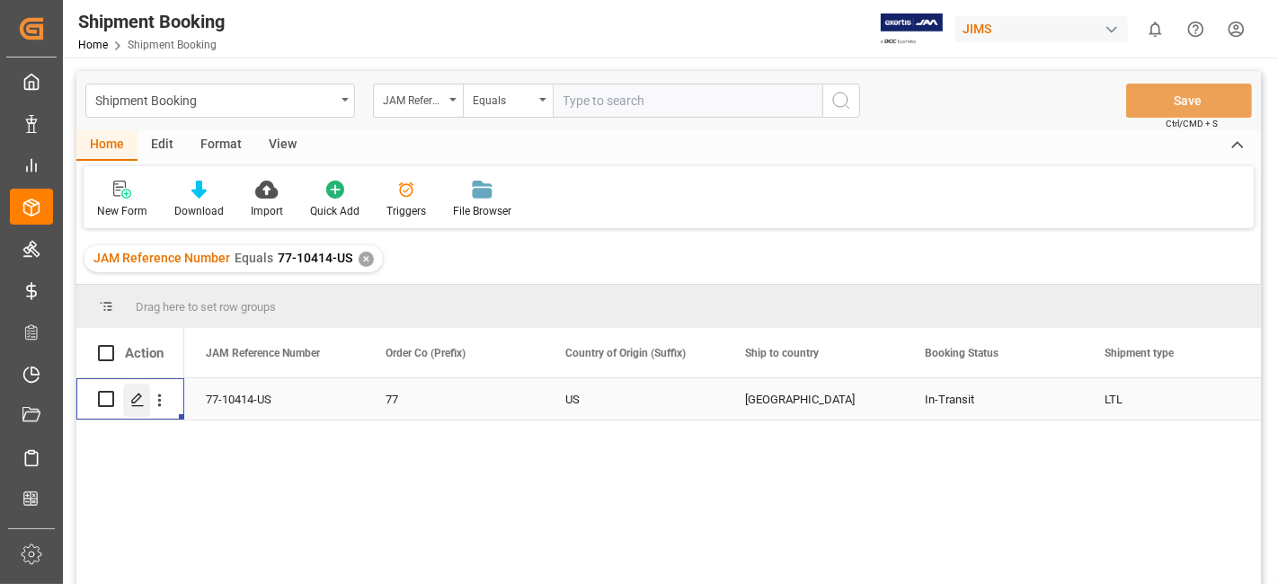
click at [138, 397] on polygon "Press SPACE to select this row." at bounding box center [136, 398] width 9 height 9
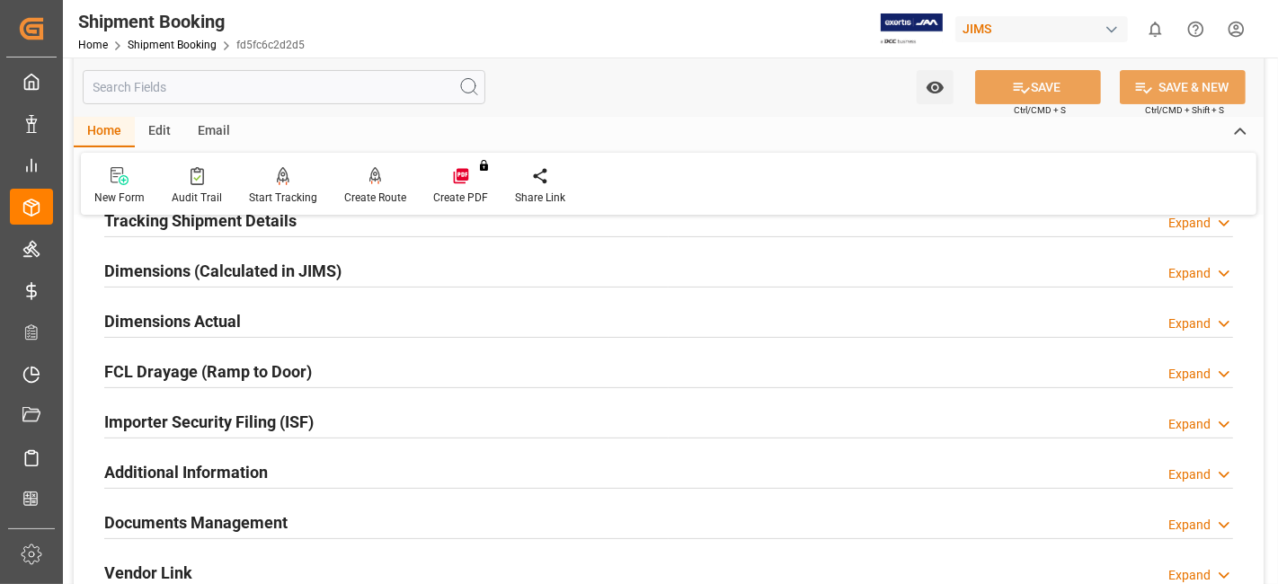
scroll to position [472, 0]
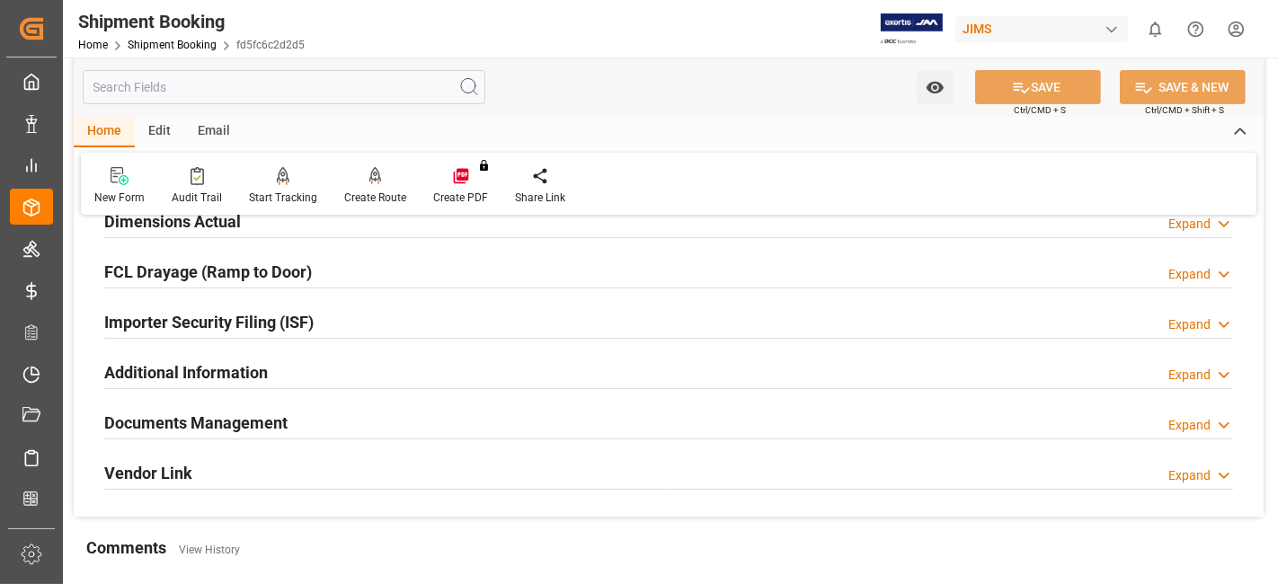
click at [189, 415] on h2 "Documents Management" at bounding box center [195, 423] width 183 height 24
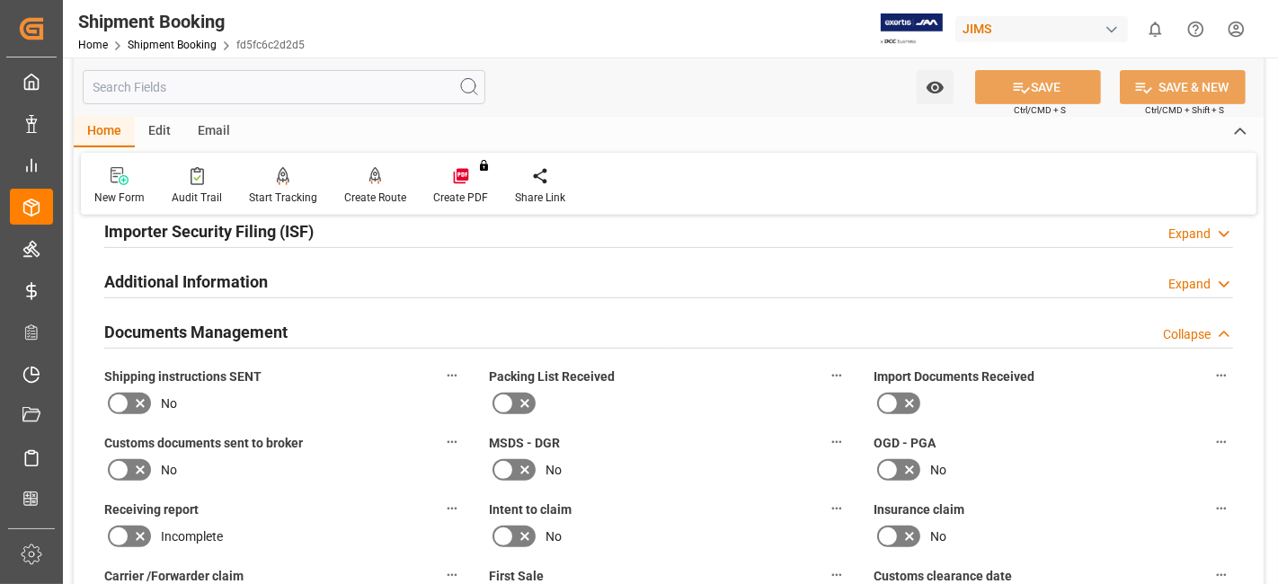
scroll to position [671, 0]
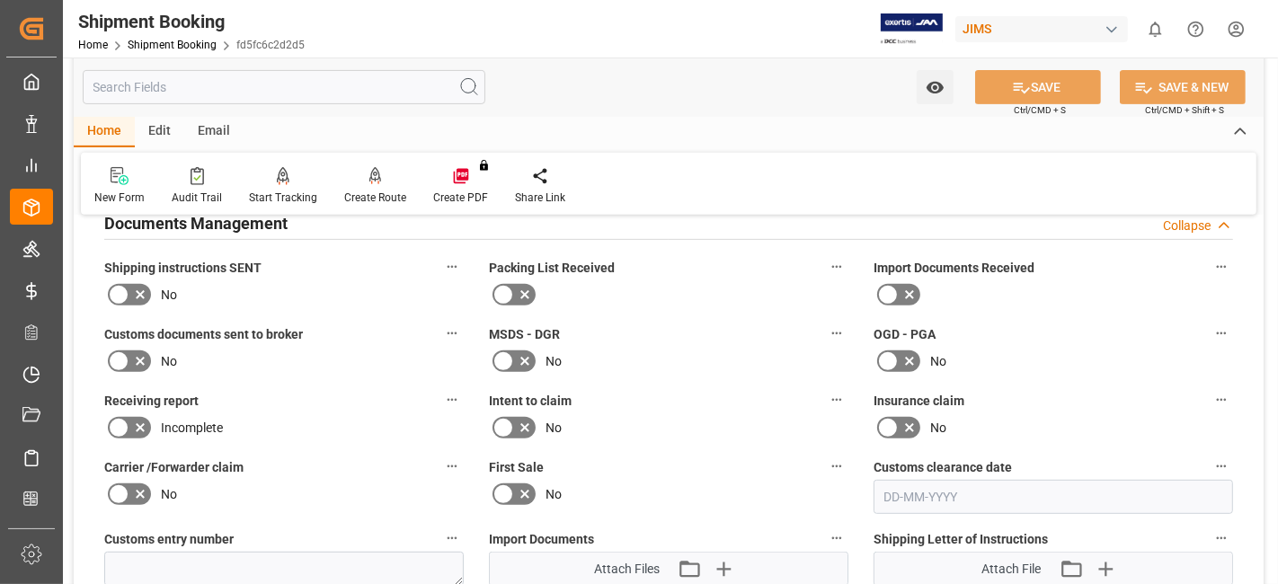
click at [146, 284] on icon at bounding box center [140, 295] width 22 height 22
click at [0, 0] on input "checkbox" at bounding box center [0, 0] width 0 height 0
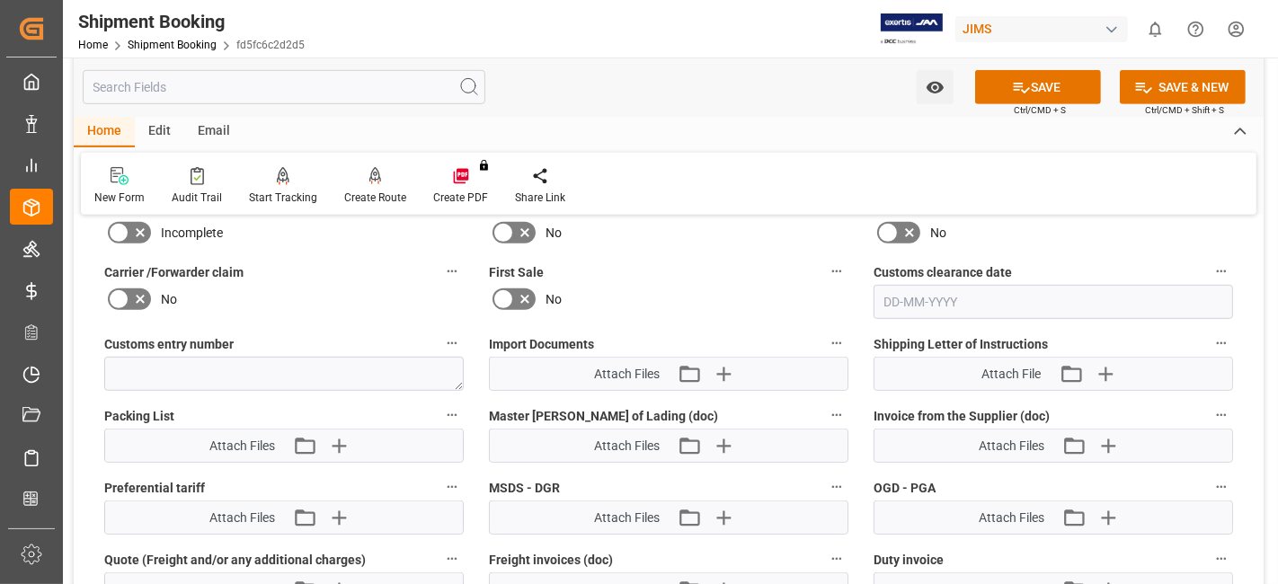
scroll to position [871, 0]
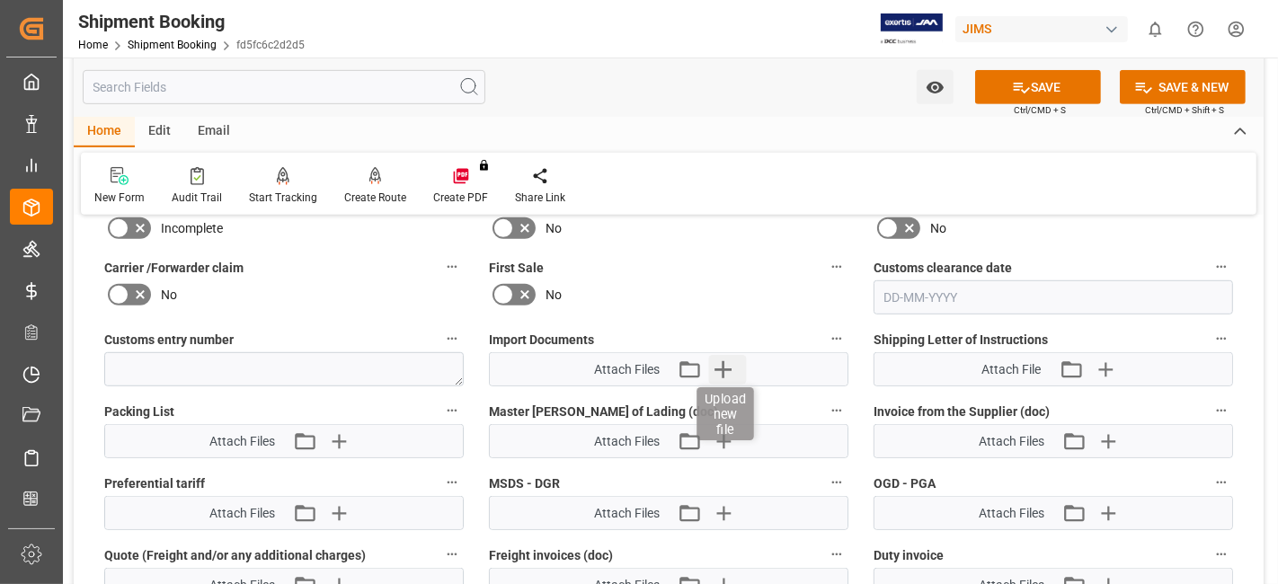
click at [726, 369] on icon "button" at bounding box center [723, 369] width 29 height 29
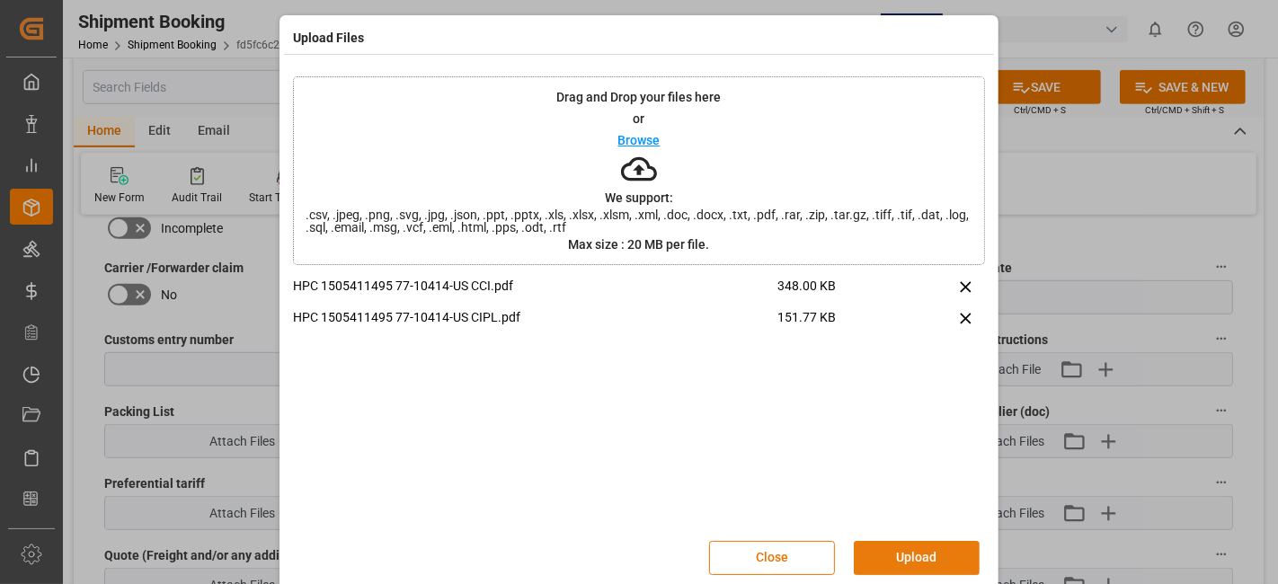
click at [889, 567] on button "Upload" at bounding box center [917, 558] width 126 height 34
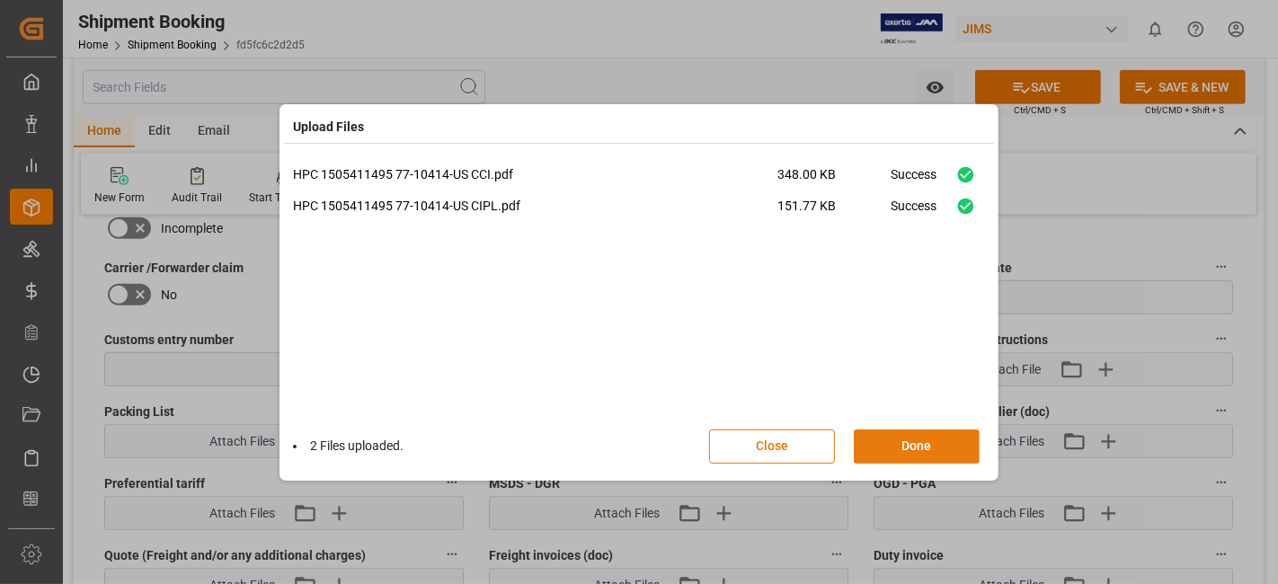
click at [888, 454] on button "Done" at bounding box center [917, 446] width 126 height 34
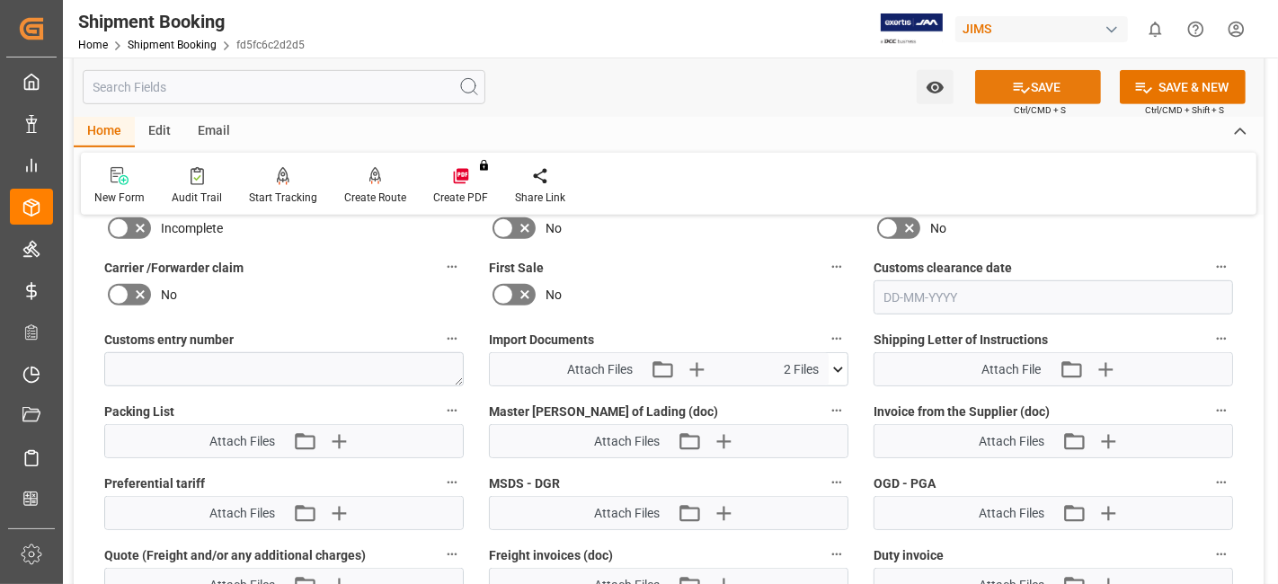
click at [1022, 90] on icon at bounding box center [1021, 88] width 16 height 11
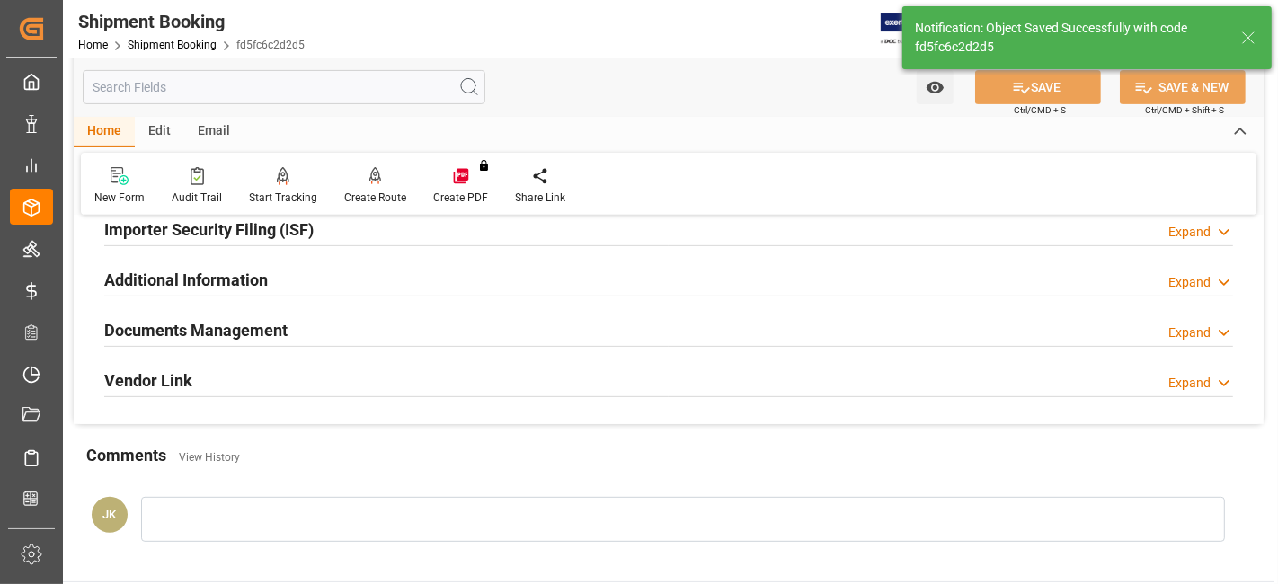
scroll to position [561, 0]
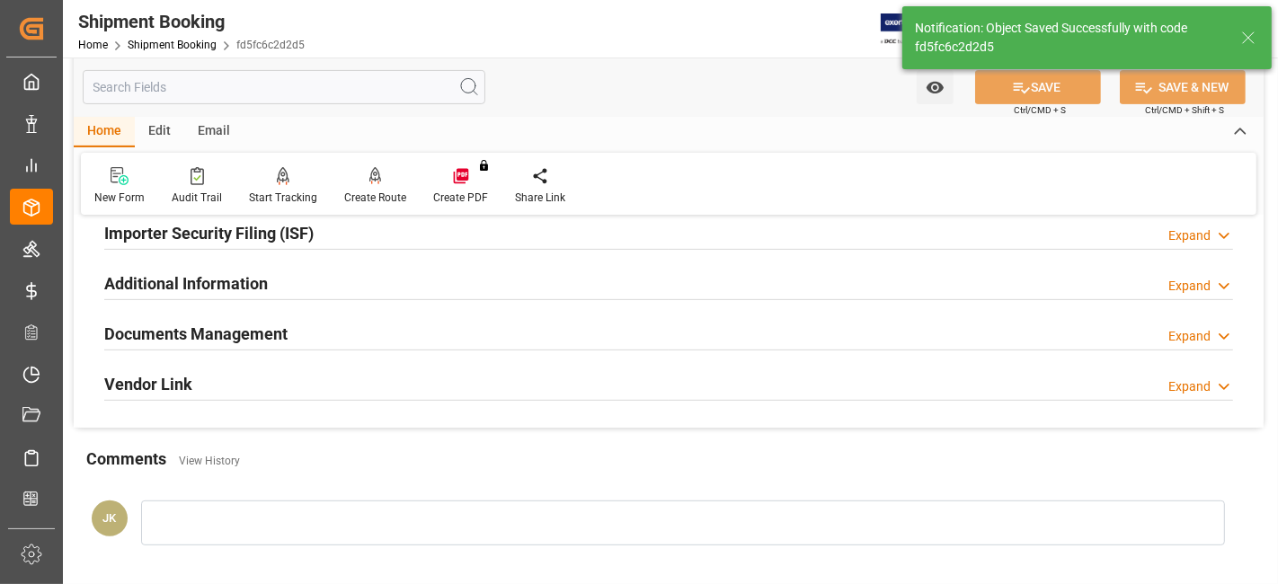
click at [358, 334] on div "Documents Management Expand" at bounding box center [668, 332] width 1128 height 34
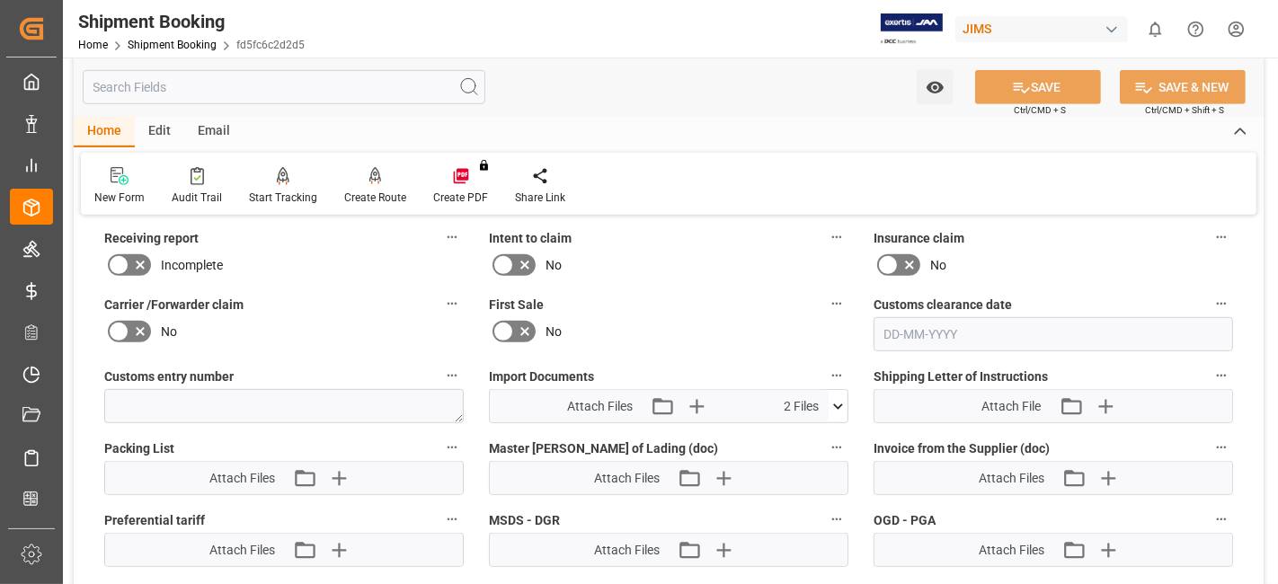
scroll to position [860, 0]
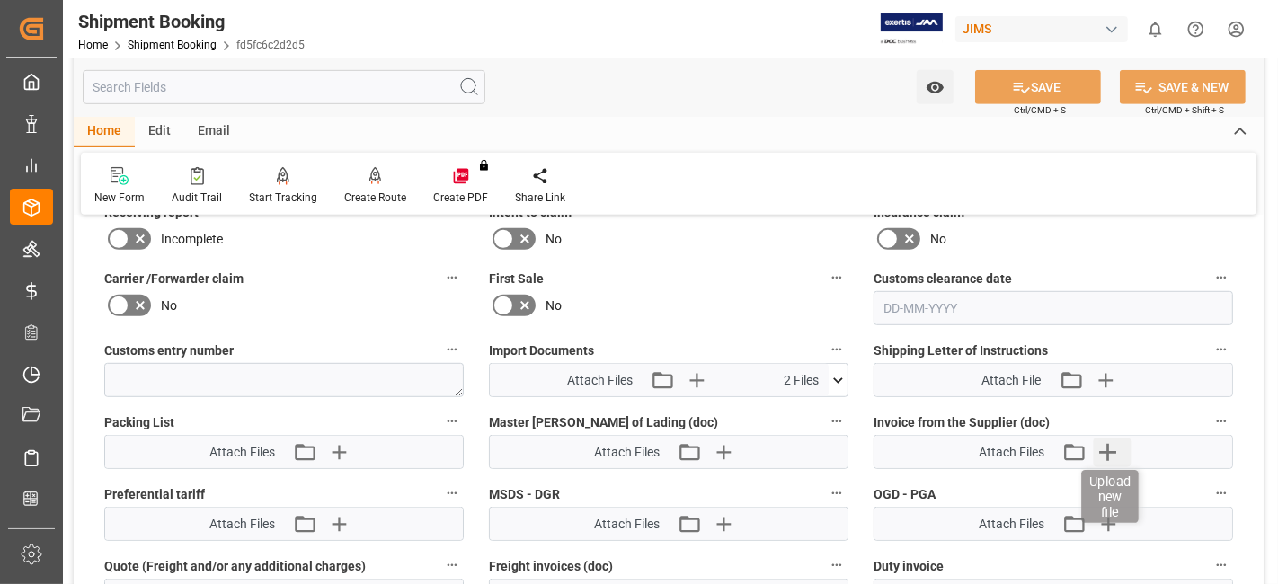
click at [1101, 438] on icon "button" at bounding box center [1107, 452] width 29 height 29
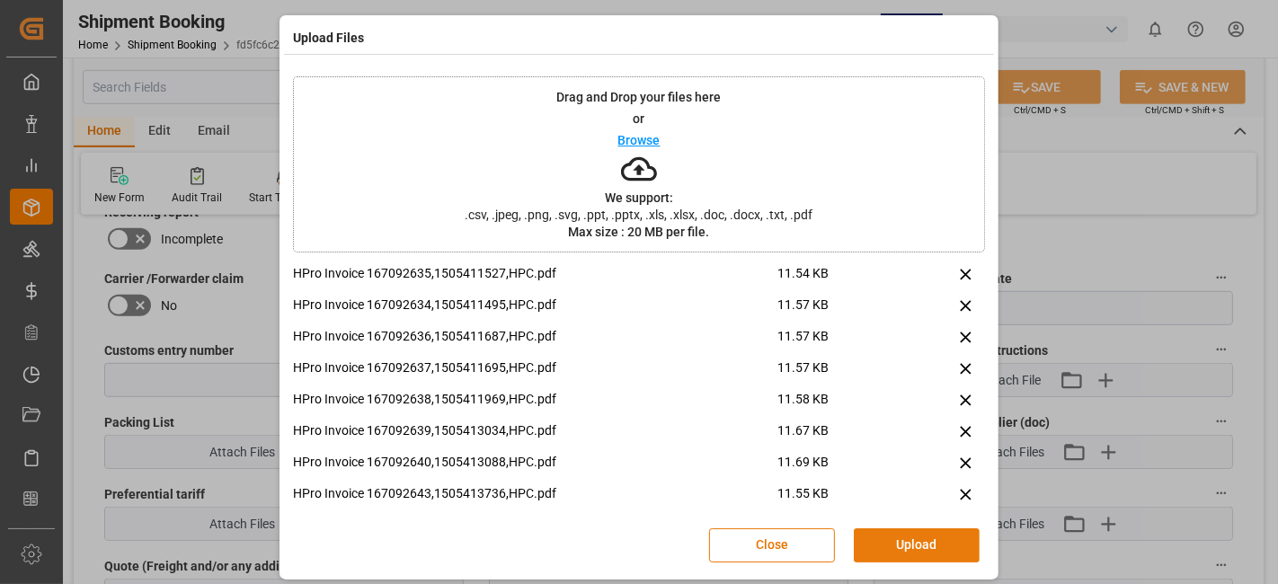
click at [904, 539] on button "Upload" at bounding box center [917, 545] width 126 height 34
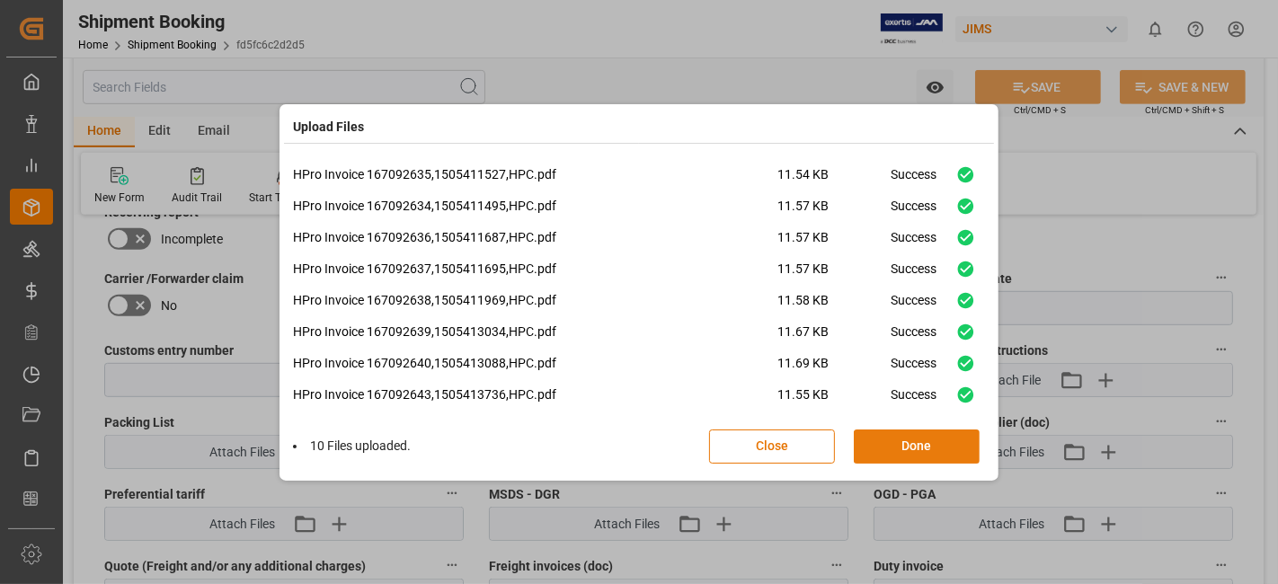
click at [896, 444] on button "Done" at bounding box center [917, 446] width 126 height 34
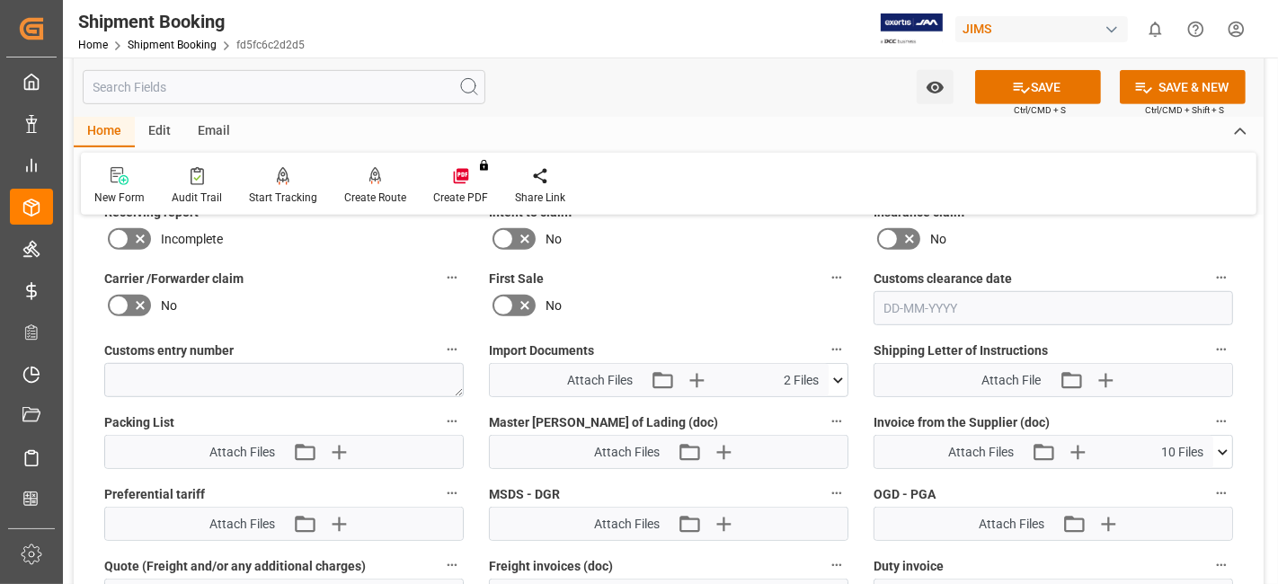
click at [992, 96] on button "SAVE" at bounding box center [1038, 87] width 126 height 34
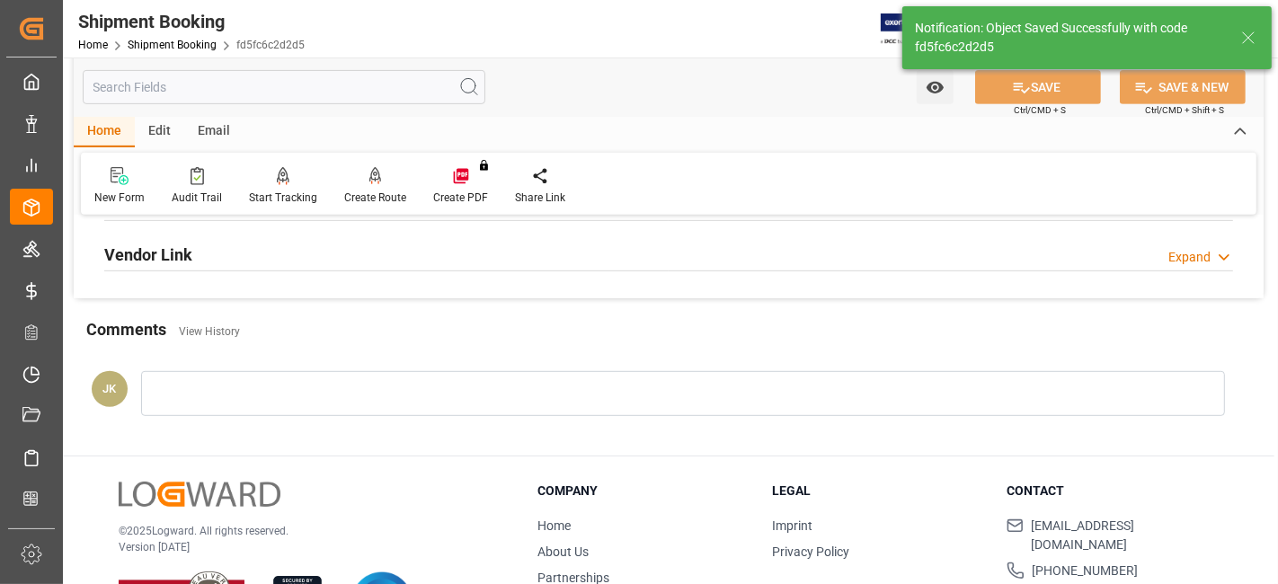
scroll to position [660, 0]
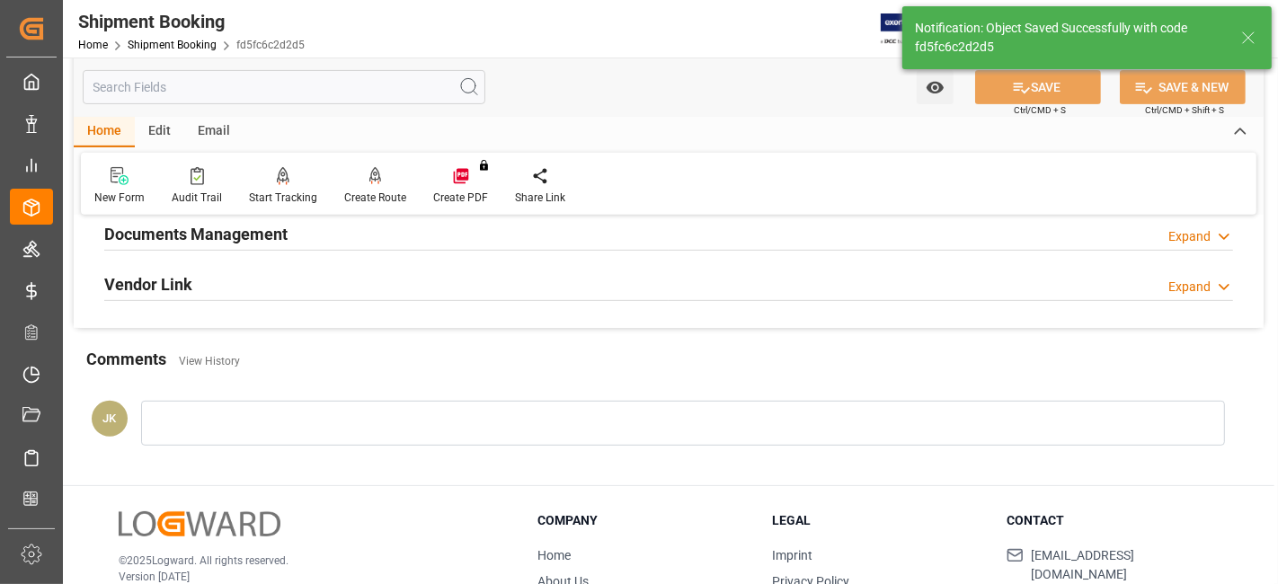
click at [449, 242] on div "Documents Management Expand" at bounding box center [668, 233] width 1128 height 34
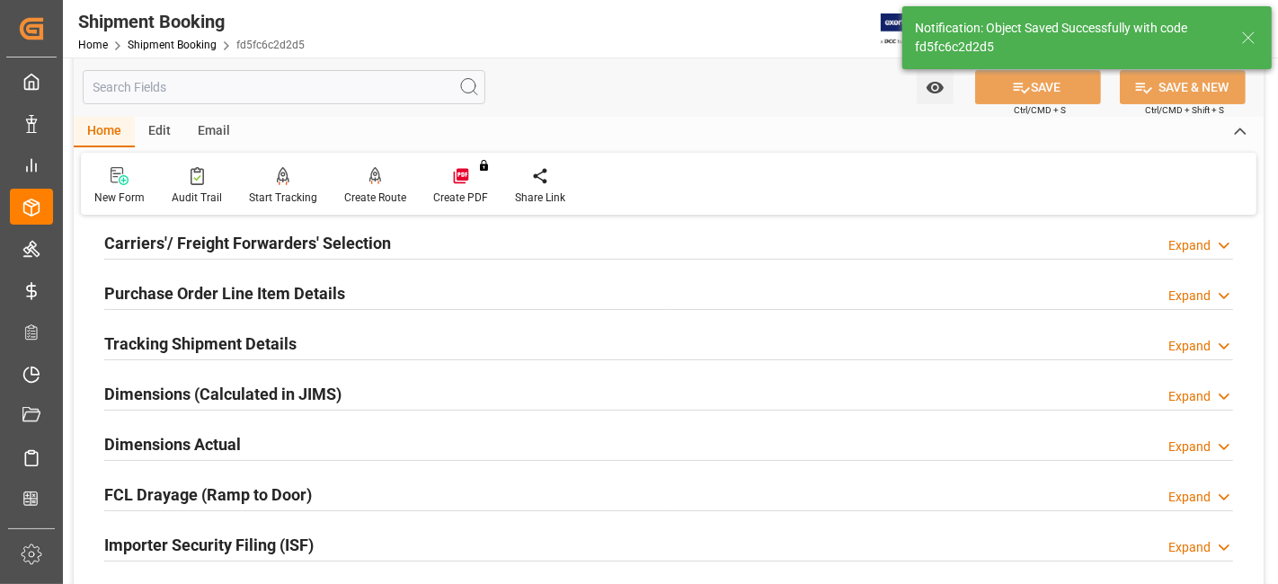
scroll to position [61, 0]
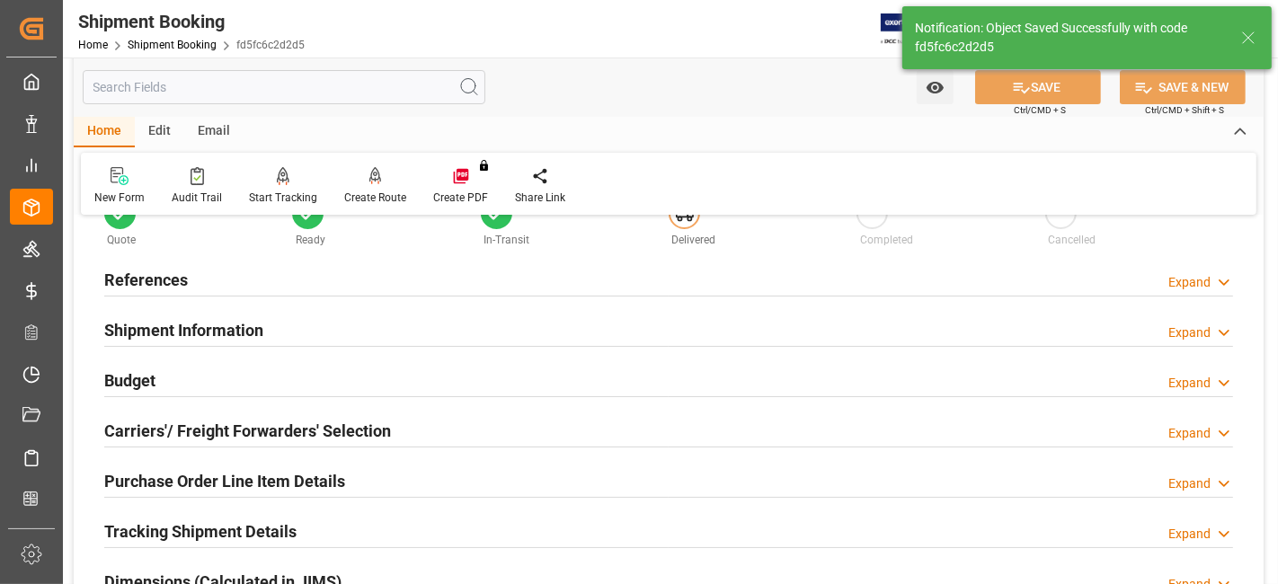
click at [213, 279] on div "References Expand" at bounding box center [668, 278] width 1128 height 34
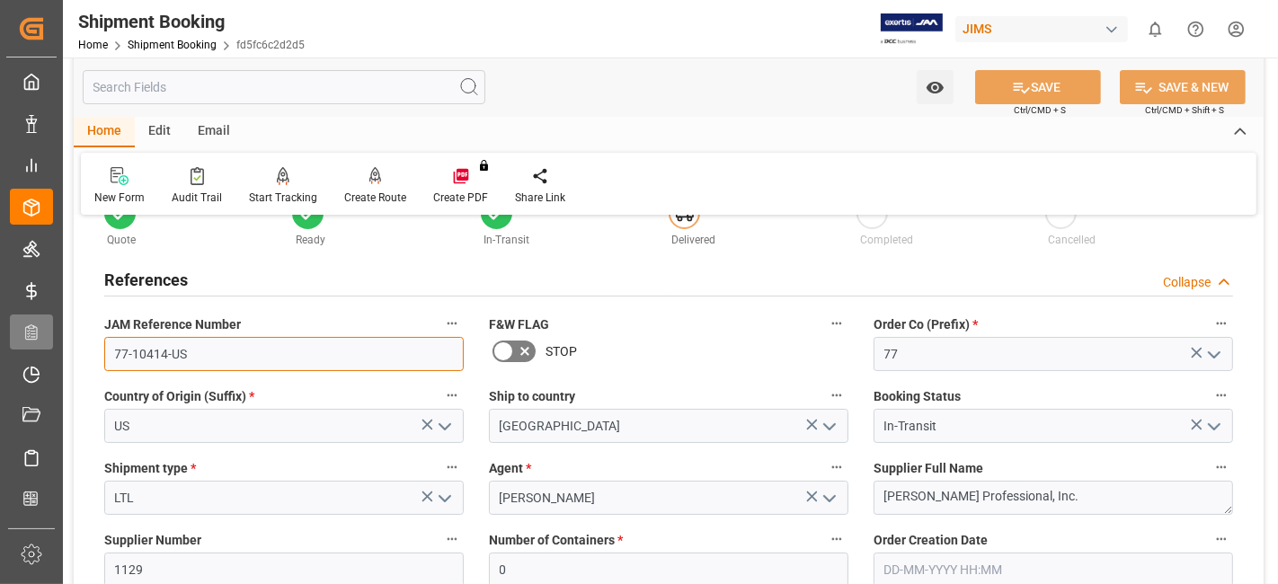
drag, startPoint x: 205, startPoint y: 350, endPoint x: 28, endPoint y: 345, distance: 177.1
click at [21, 341] on div "Created by potrace 1.15, written by Peter Selinger 2001-2017 Created by potrace…" at bounding box center [639, 292] width 1278 height 584
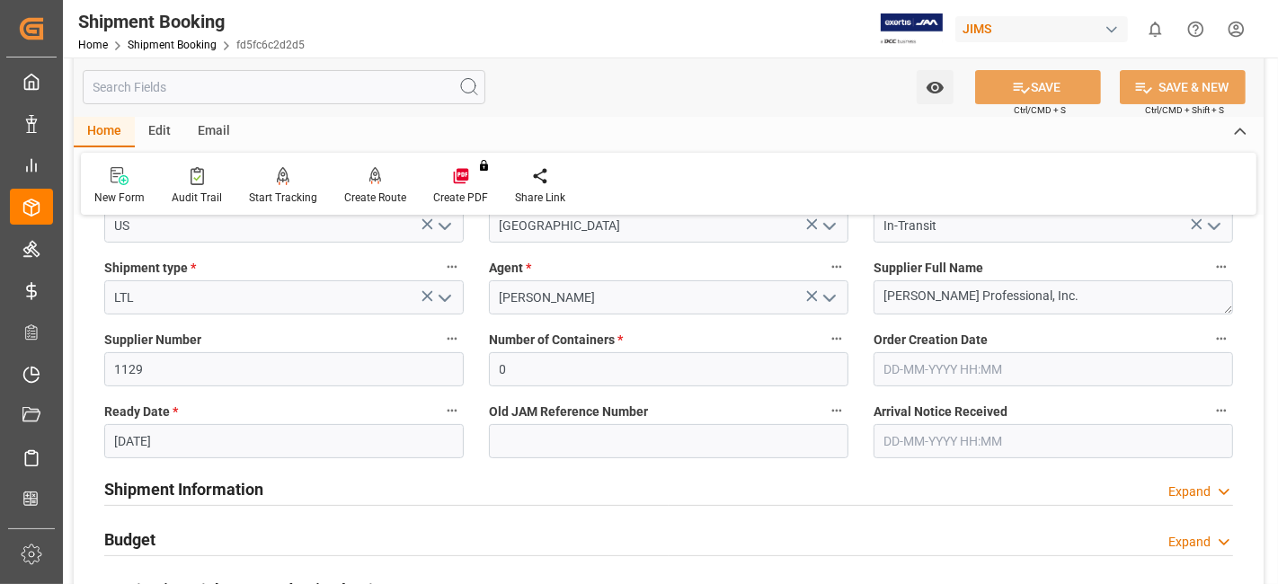
scroll to position [461, 0]
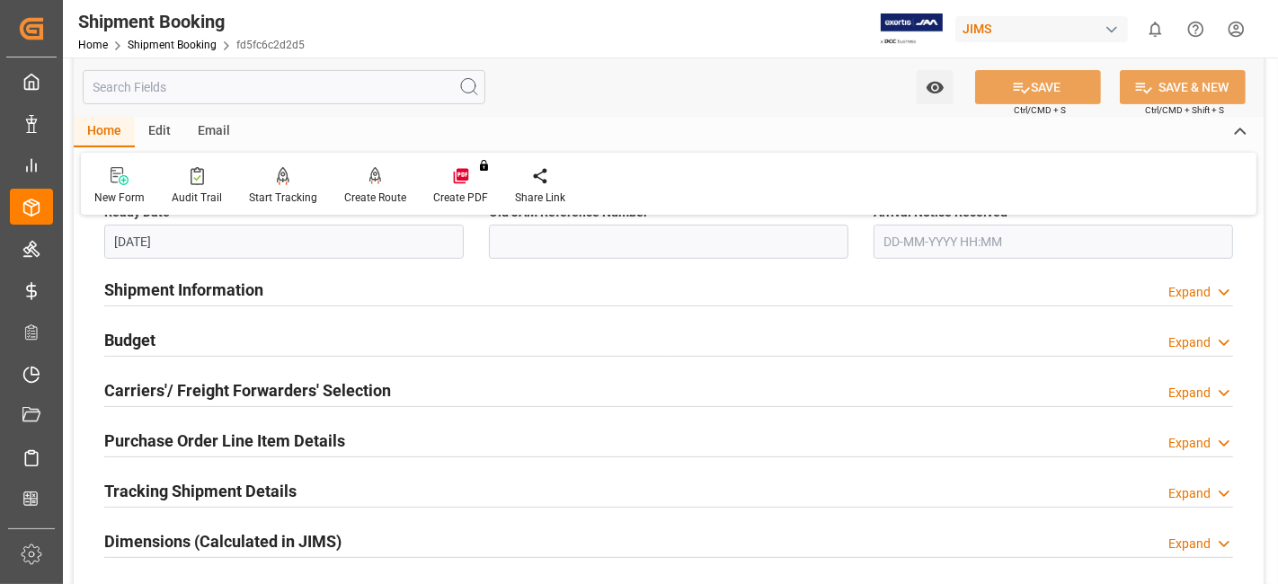
drag, startPoint x: 479, startPoint y: 293, endPoint x: 631, endPoint y: 378, distance: 174.2
click at [479, 293] on div "Shipment Information Expand" at bounding box center [668, 288] width 1128 height 34
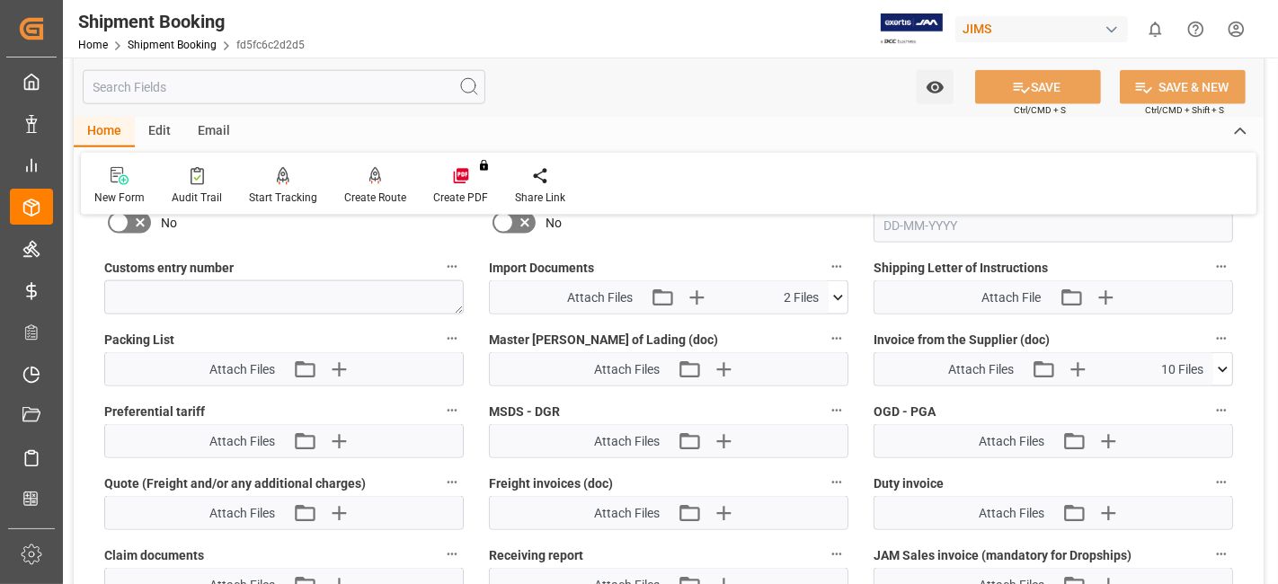
scroll to position [2058, 0]
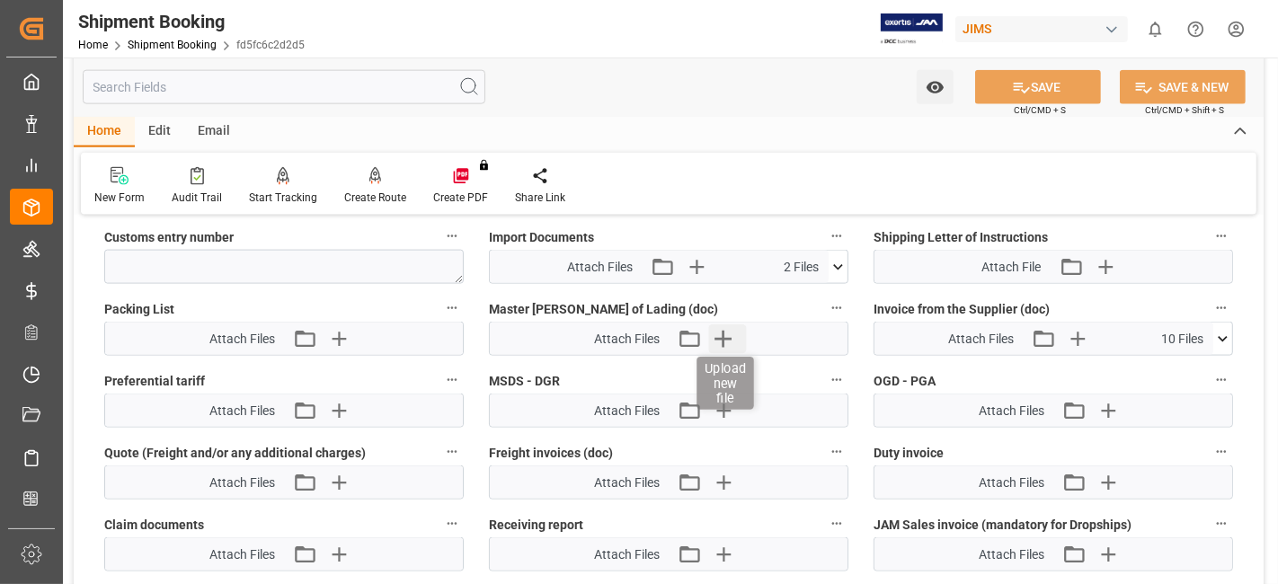
click at [729, 332] on icon "button" at bounding box center [723, 338] width 29 height 29
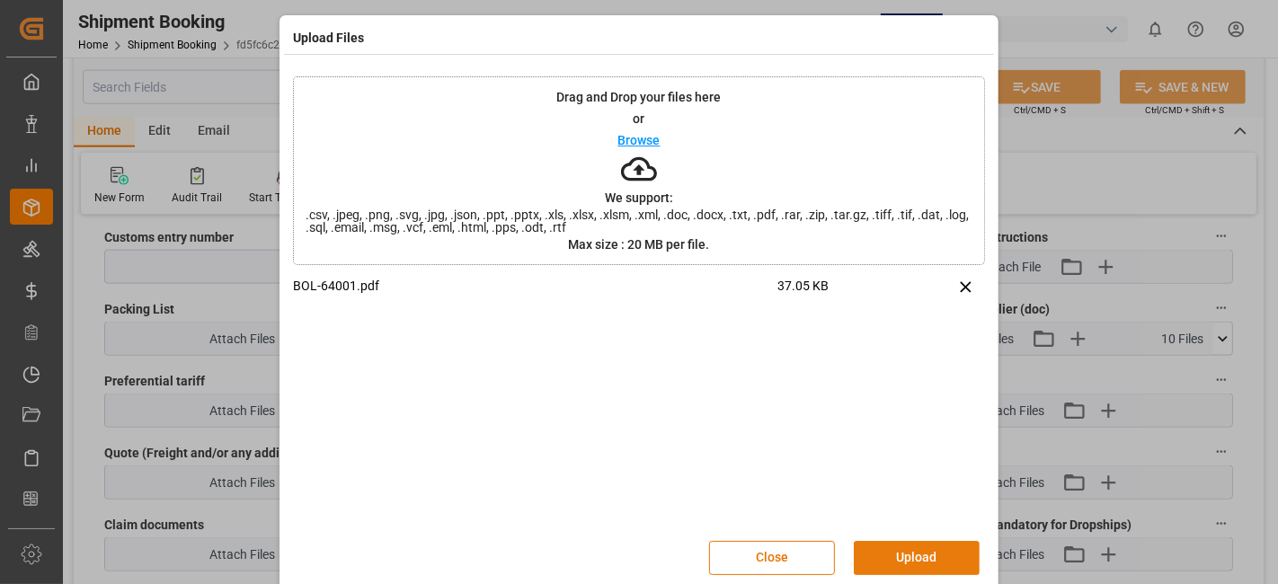
click at [911, 553] on button "Upload" at bounding box center [917, 558] width 126 height 34
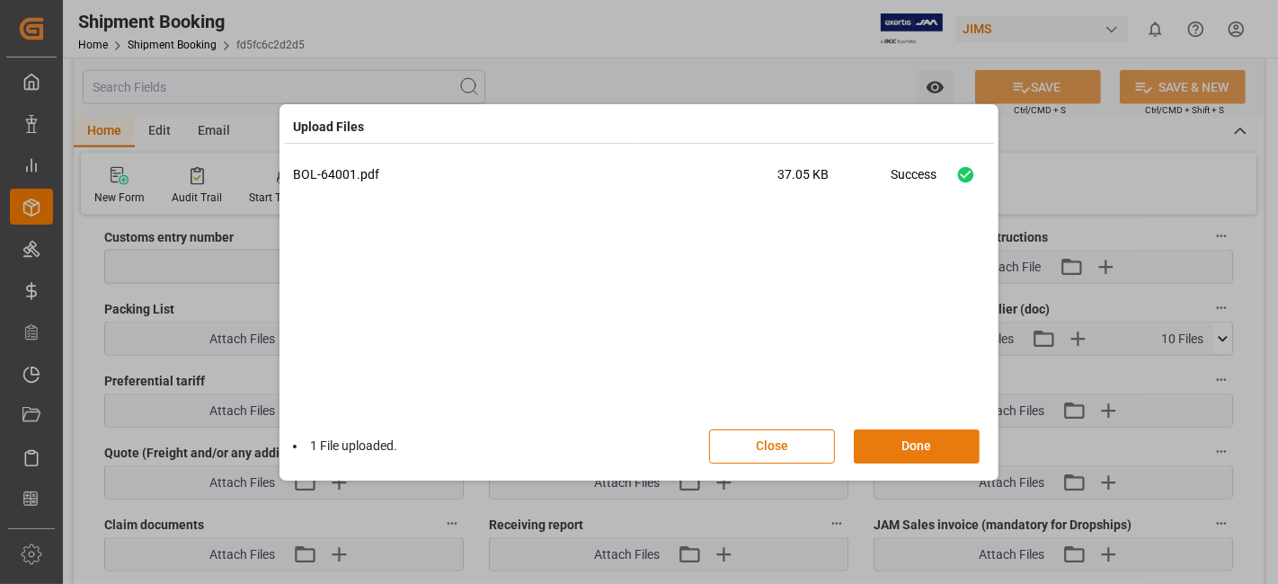
click at [894, 447] on button "Done" at bounding box center [917, 446] width 126 height 34
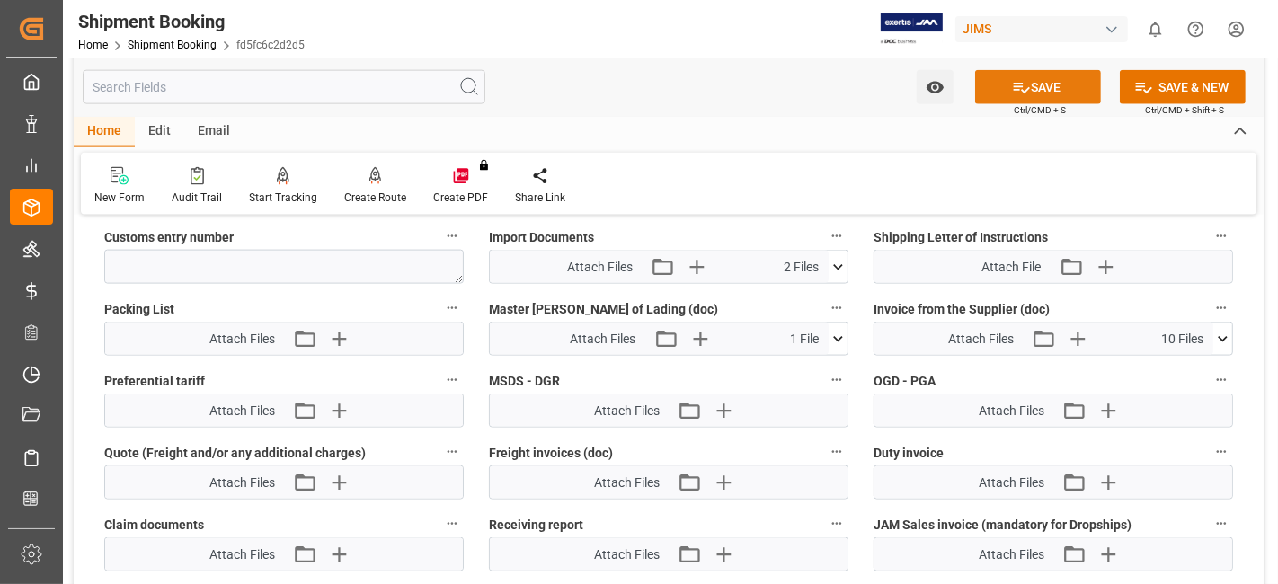
click at [997, 88] on button "SAVE" at bounding box center [1038, 87] width 126 height 34
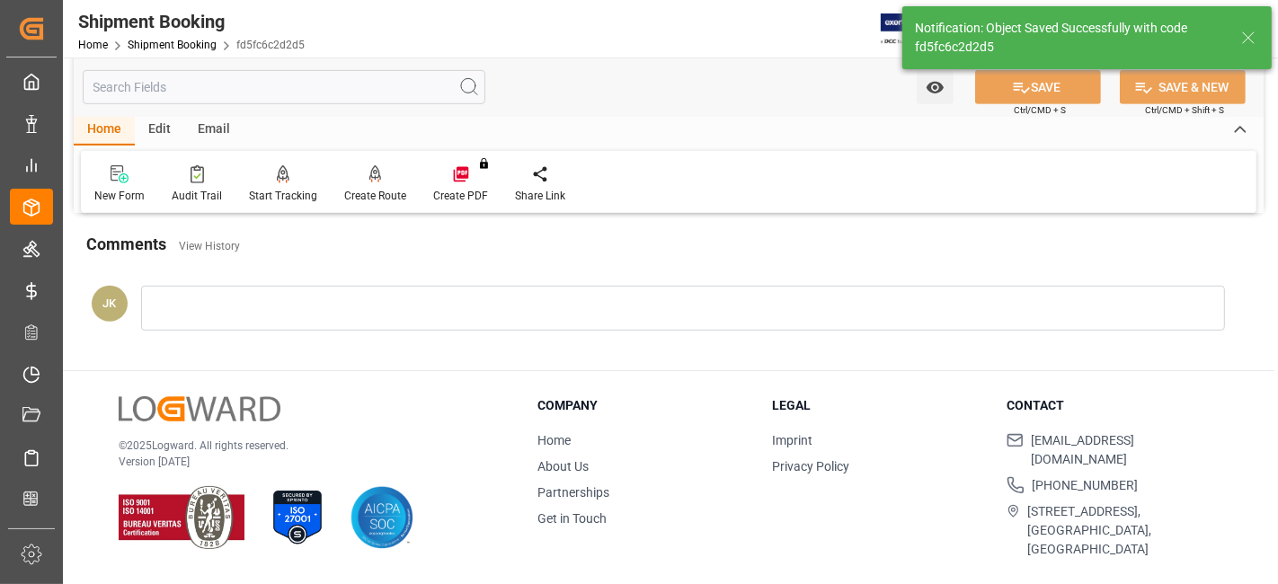
scroll to position [0, 0]
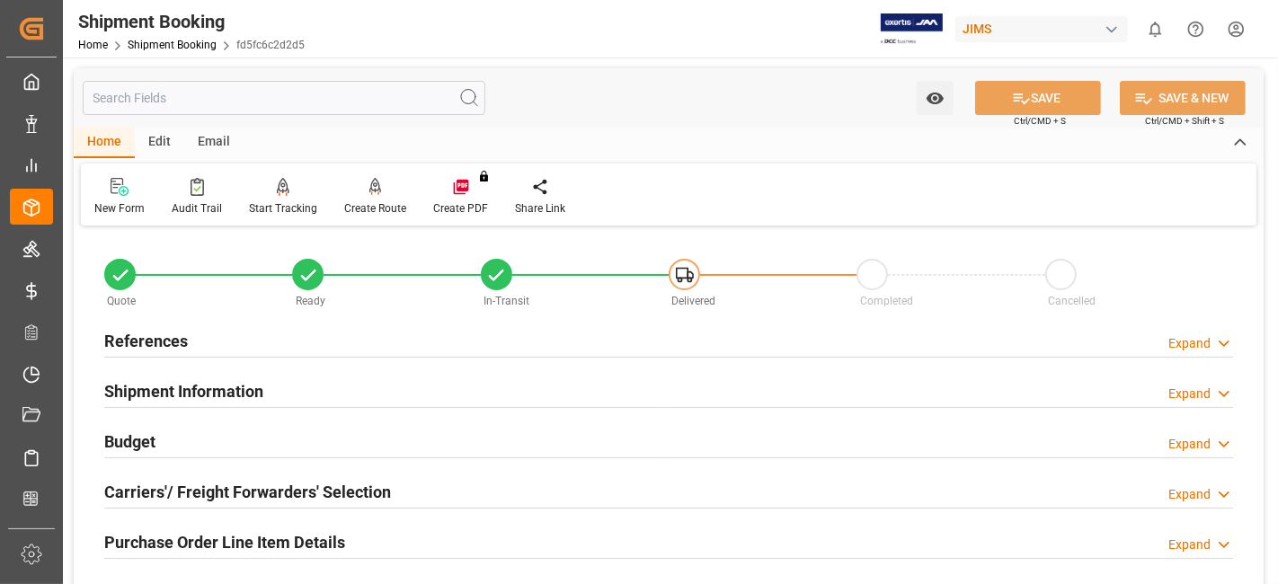
click at [155, 340] on h2 "References" at bounding box center [146, 341] width 84 height 24
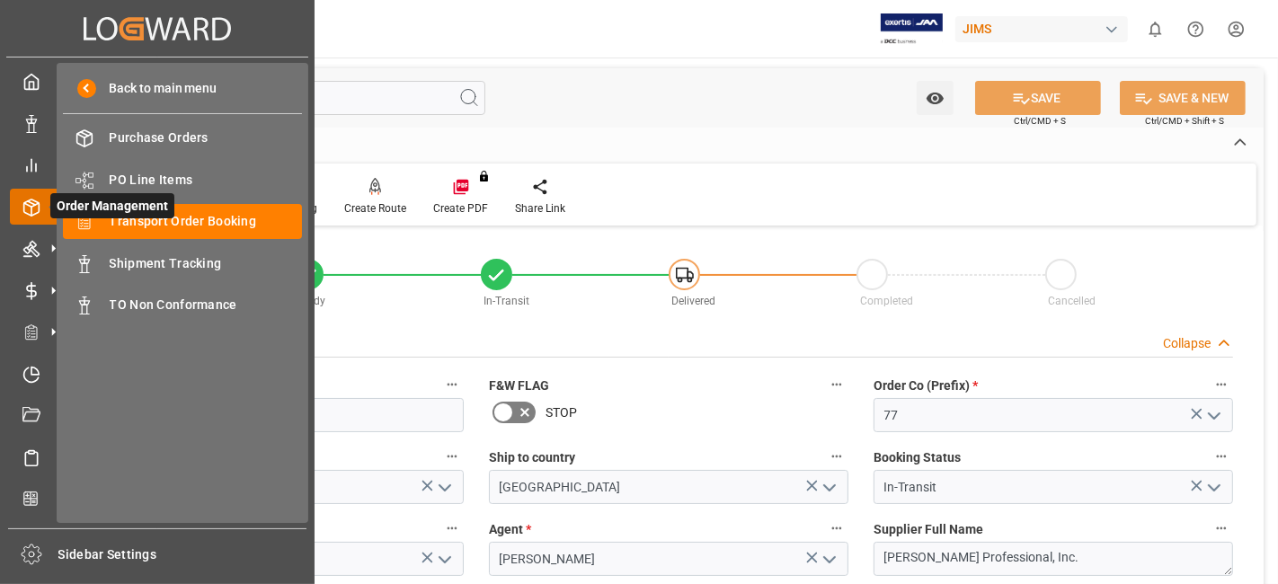
click at [35, 202] on icon at bounding box center [53, 207] width 38 height 38
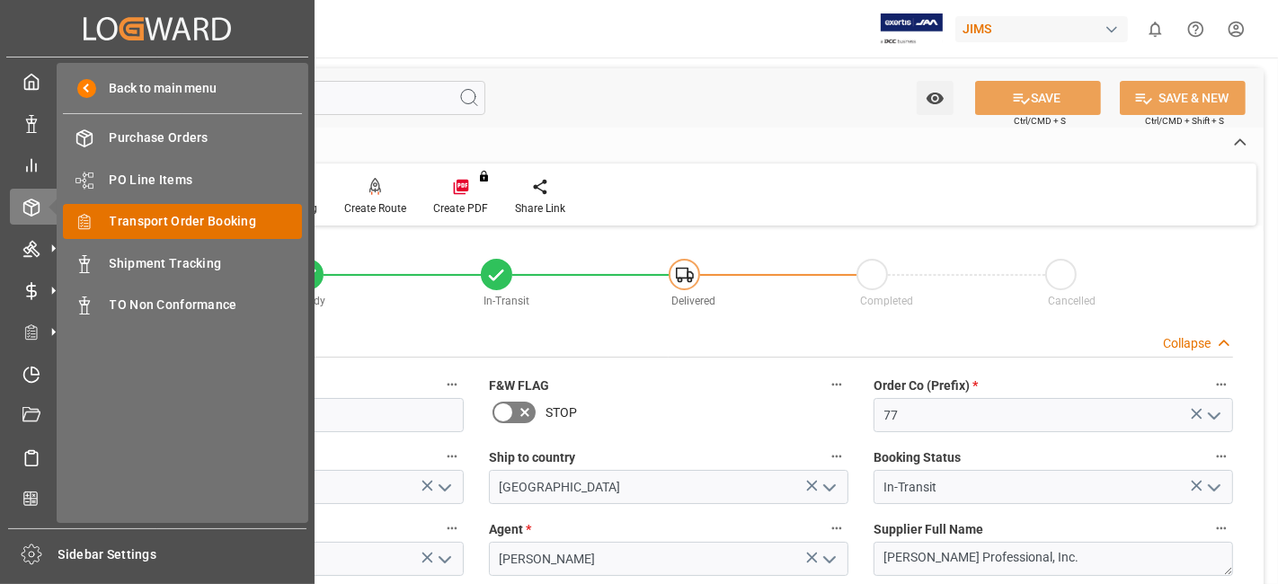
click at [202, 225] on span "Transport Order Booking" at bounding box center [206, 221] width 193 height 19
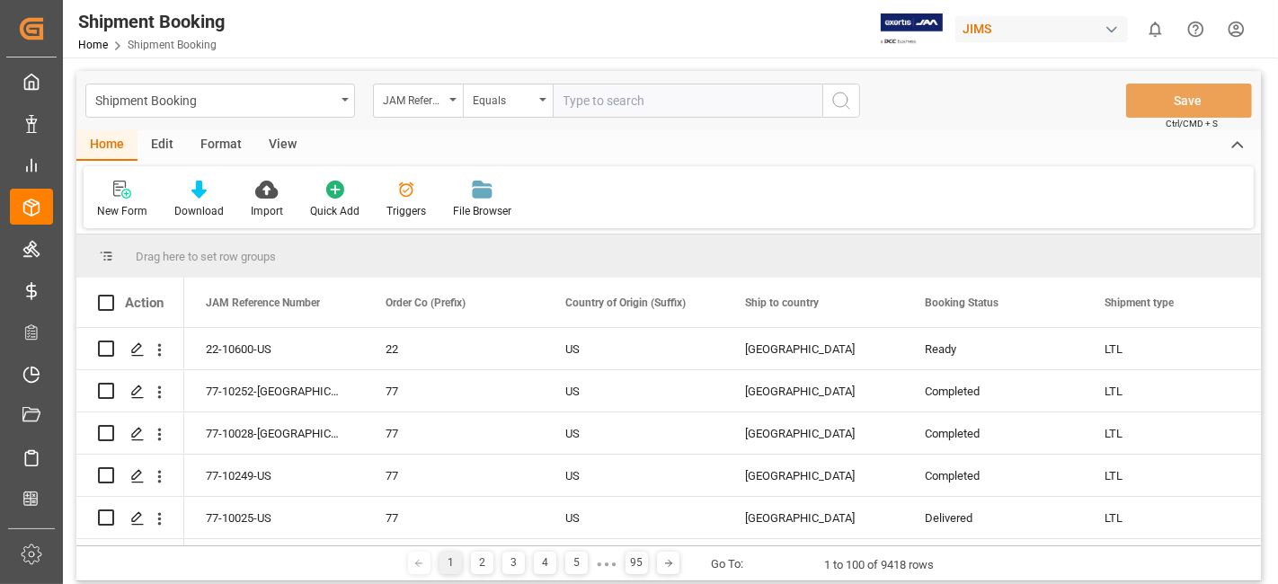
click at [610, 106] on input "text" at bounding box center [688, 101] width 270 height 34
paste input "77-10532-US"
type input "77-10532-US"
click at [836, 103] on icon "search button" at bounding box center [841, 101] width 22 height 22
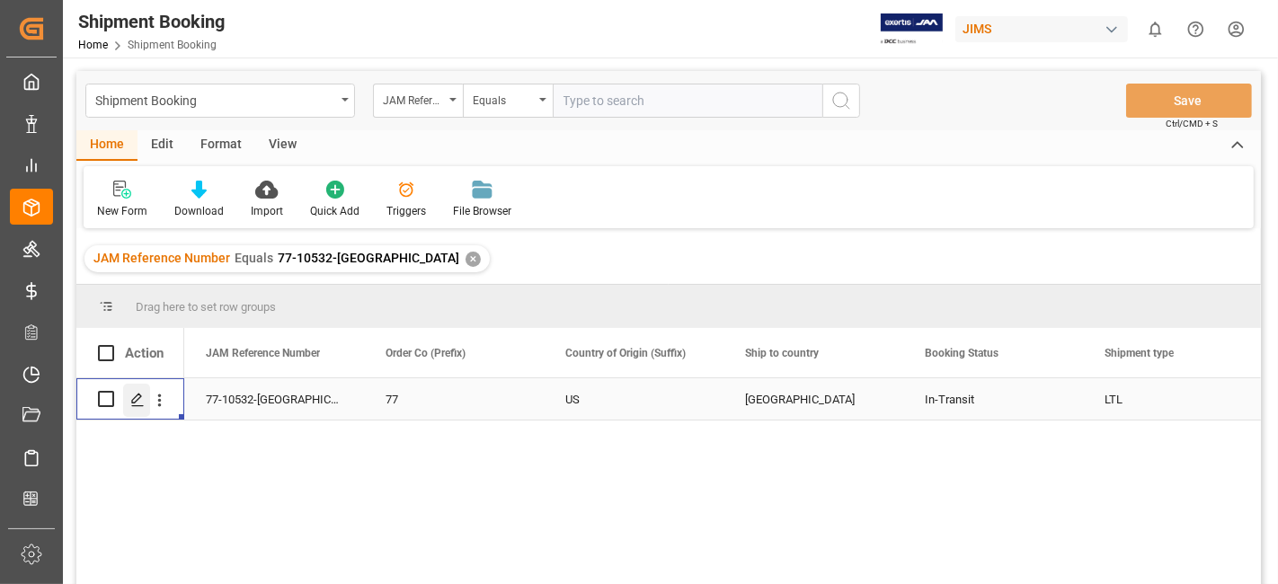
click at [138, 399] on icon "Press SPACE to select this row." at bounding box center [137, 400] width 14 height 14
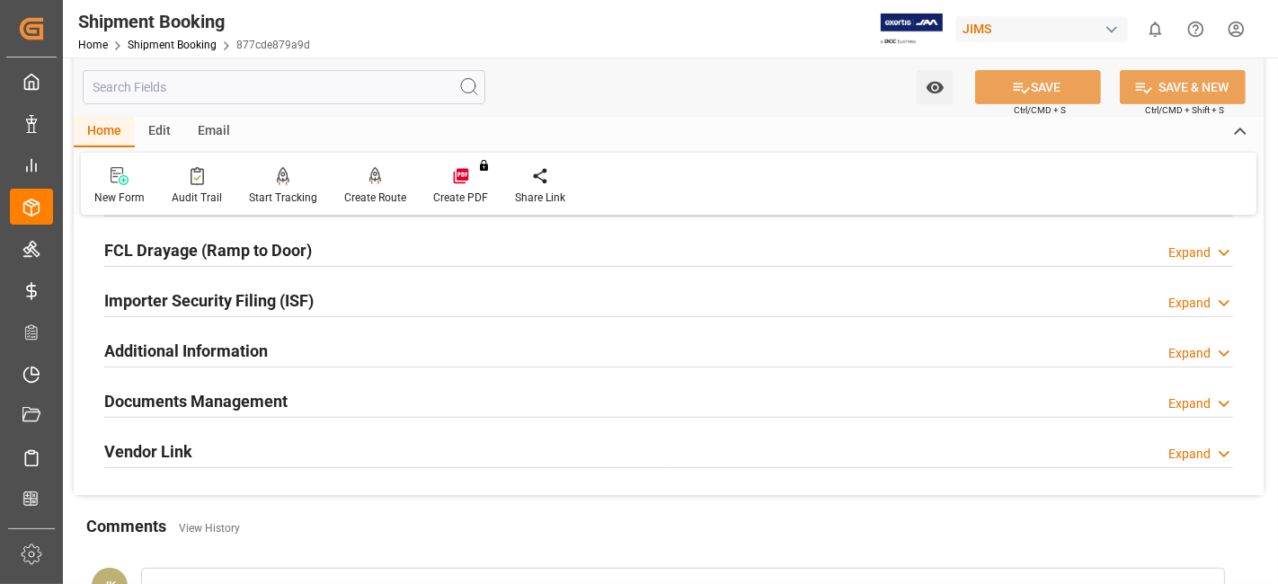
scroll to position [593, 0]
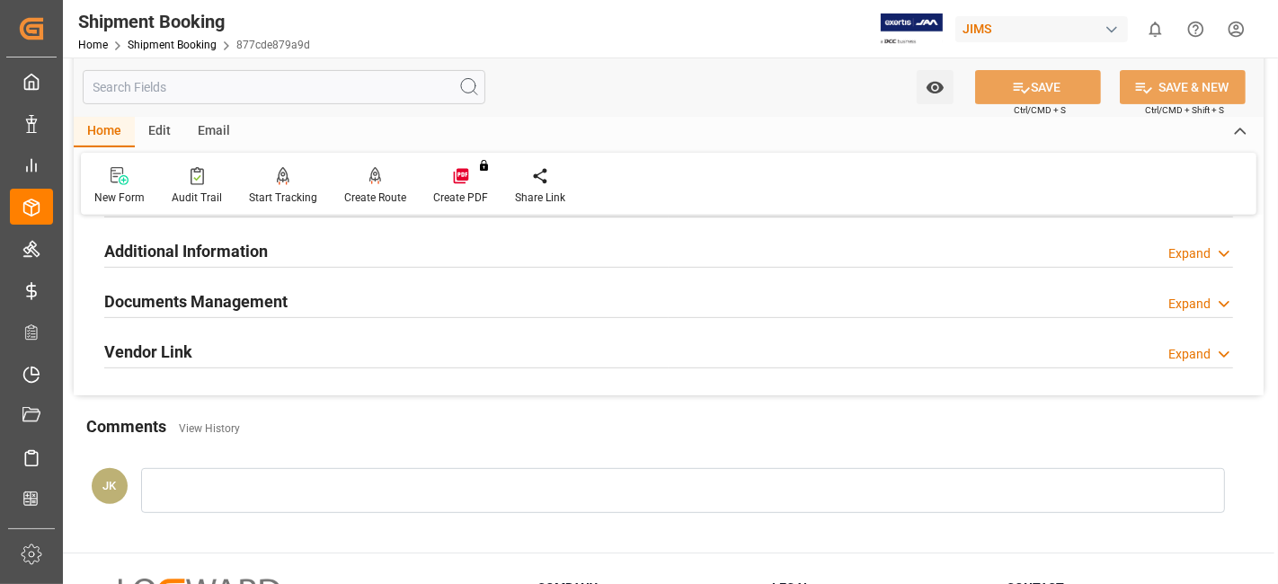
click at [213, 291] on h2 "Documents Management" at bounding box center [195, 301] width 183 height 24
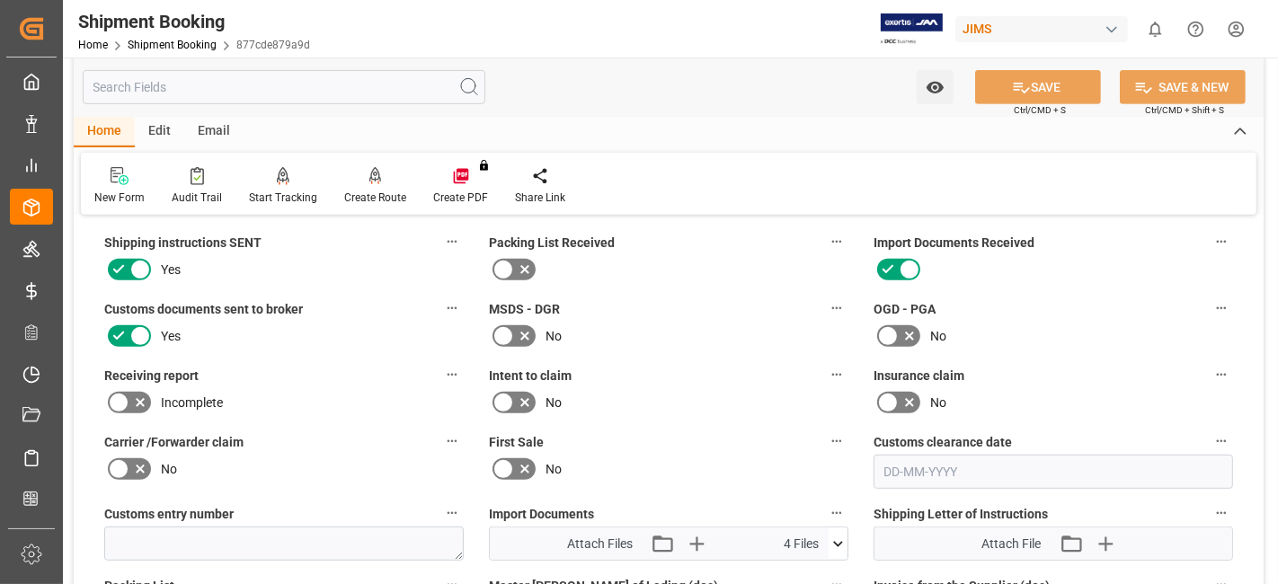
scroll to position [893, 0]
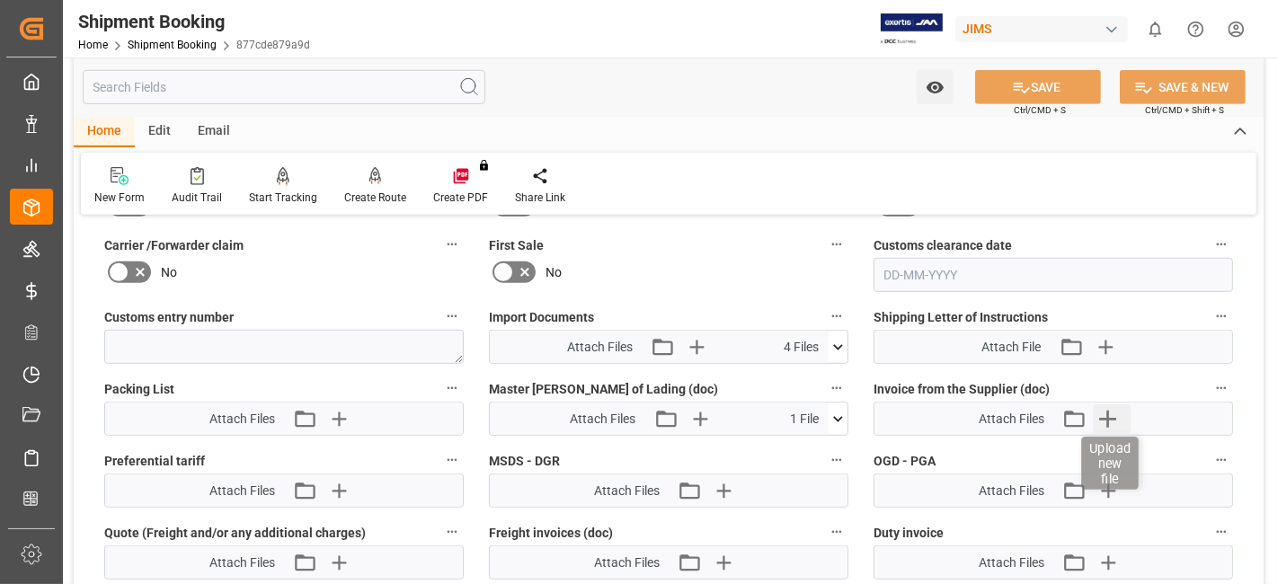
click at [1108, 416] on icon "button" at bounding box center [1107, 419] width 17 height 17
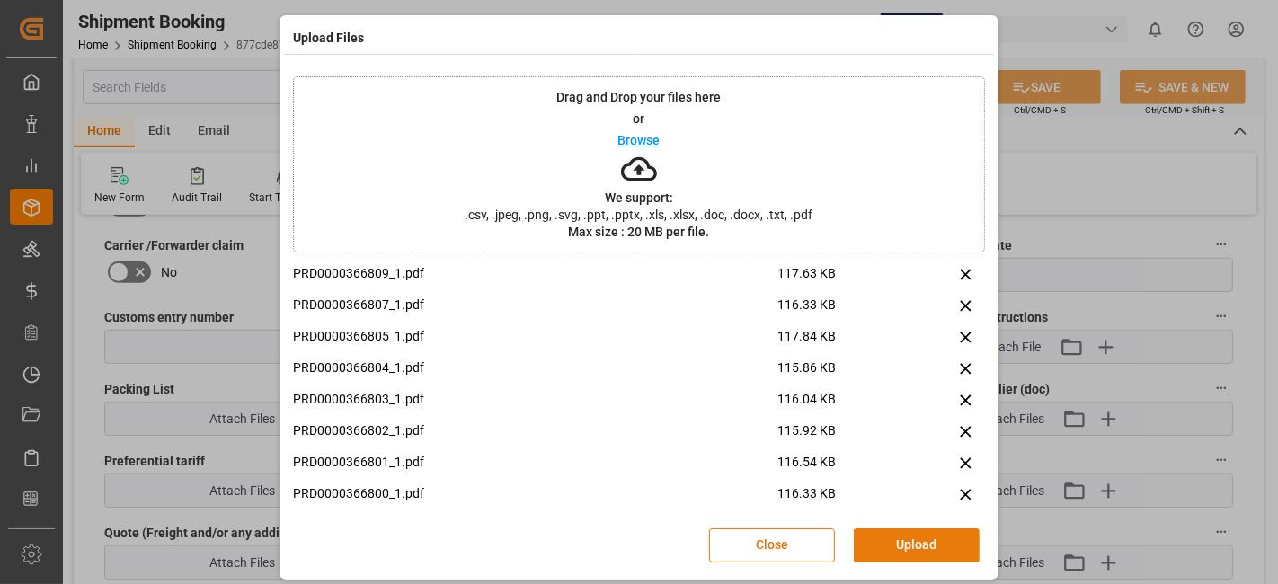
click at [906, 538] on button "Upload" at bounding box center [917, 545] width 126 height 34
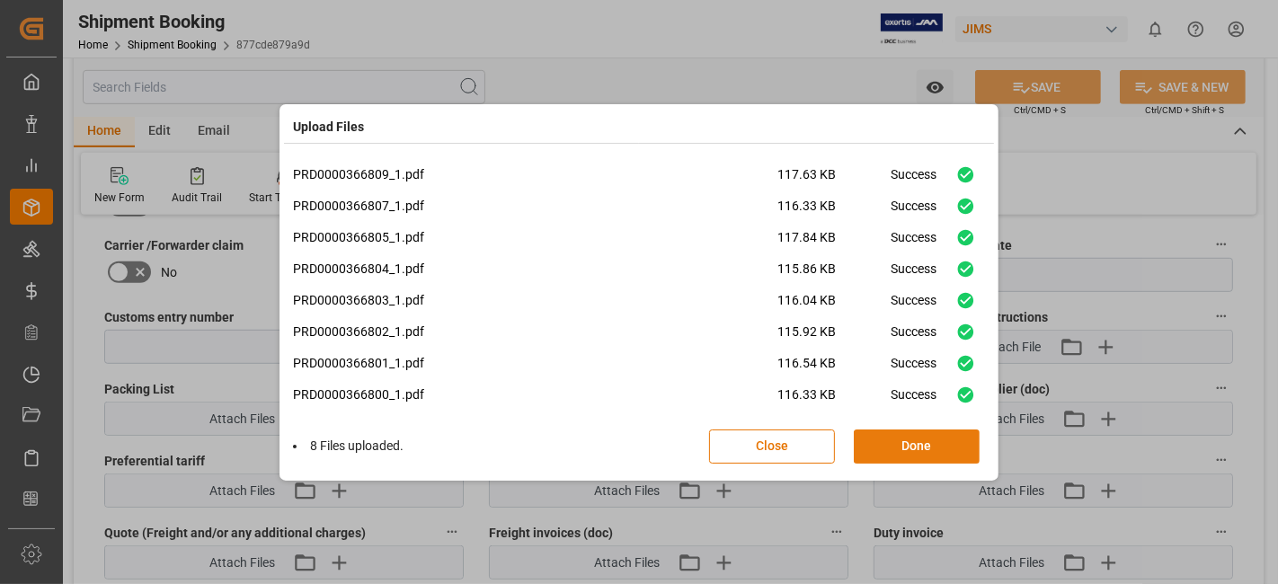
click at [887, 441] on button "Done" at bounding box center [917, 446] width 126 height 34
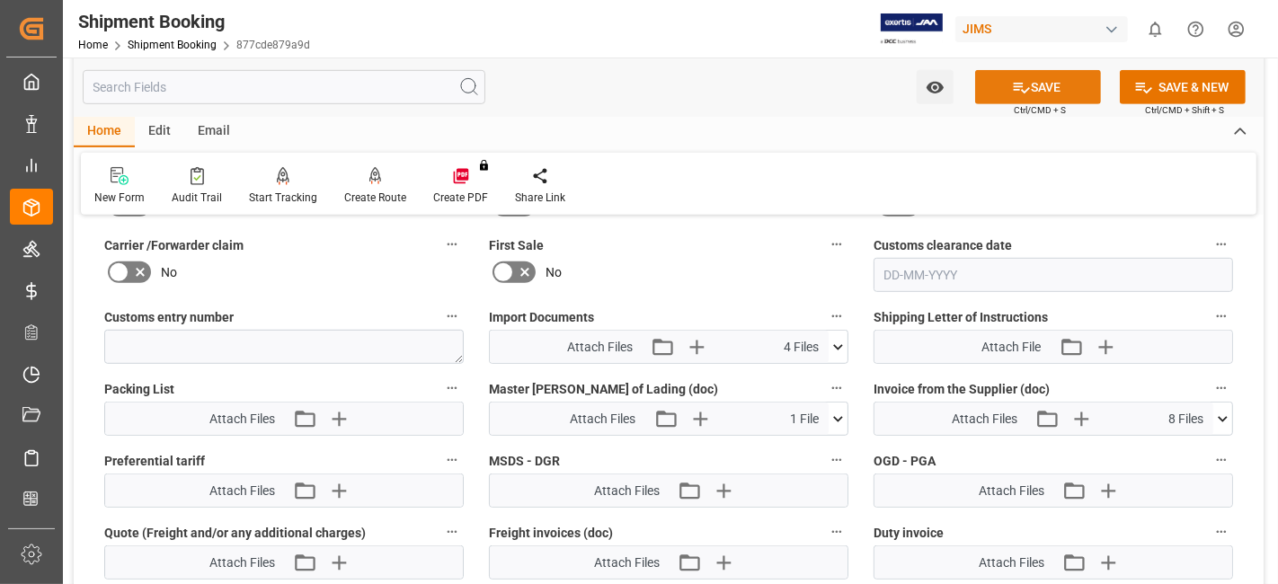
click at [1012, 91] on icon at bounding box center [1021, 87] width 19 height 19
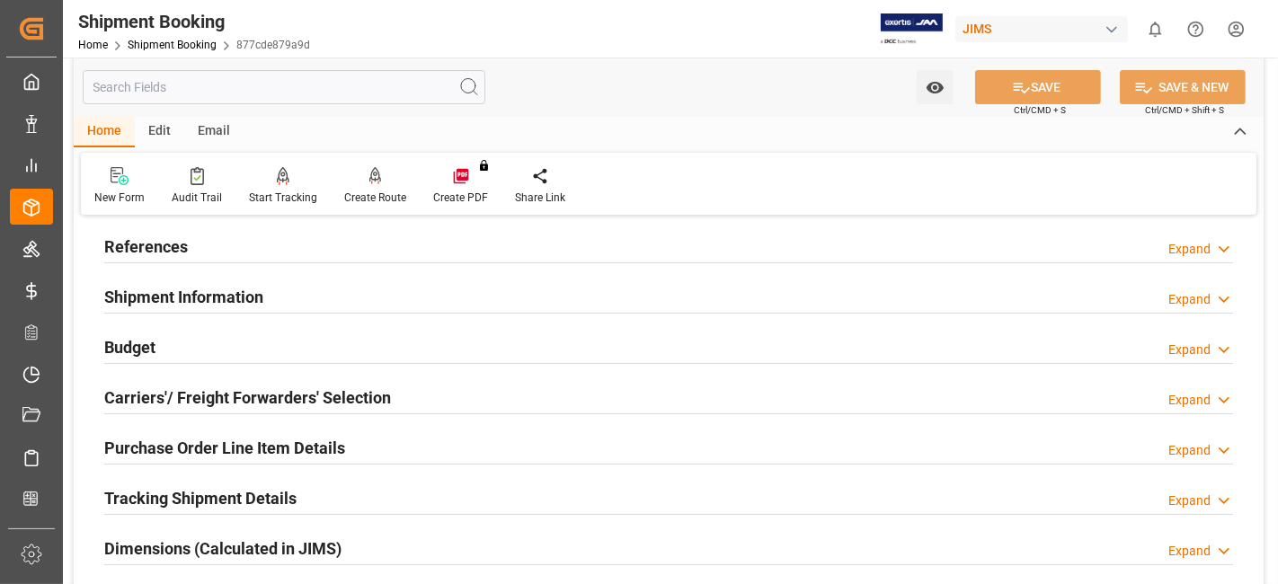
scroll to position [0, 0]
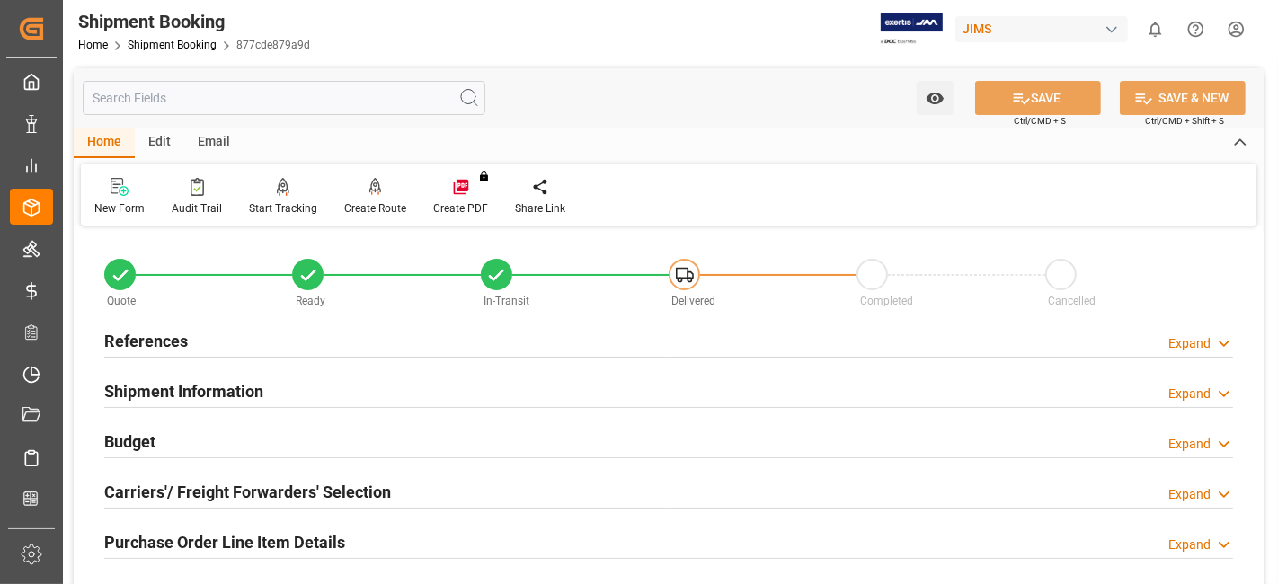
click at [162, 327] on div "References" at bounding box center [146, 340] width 84 height 34
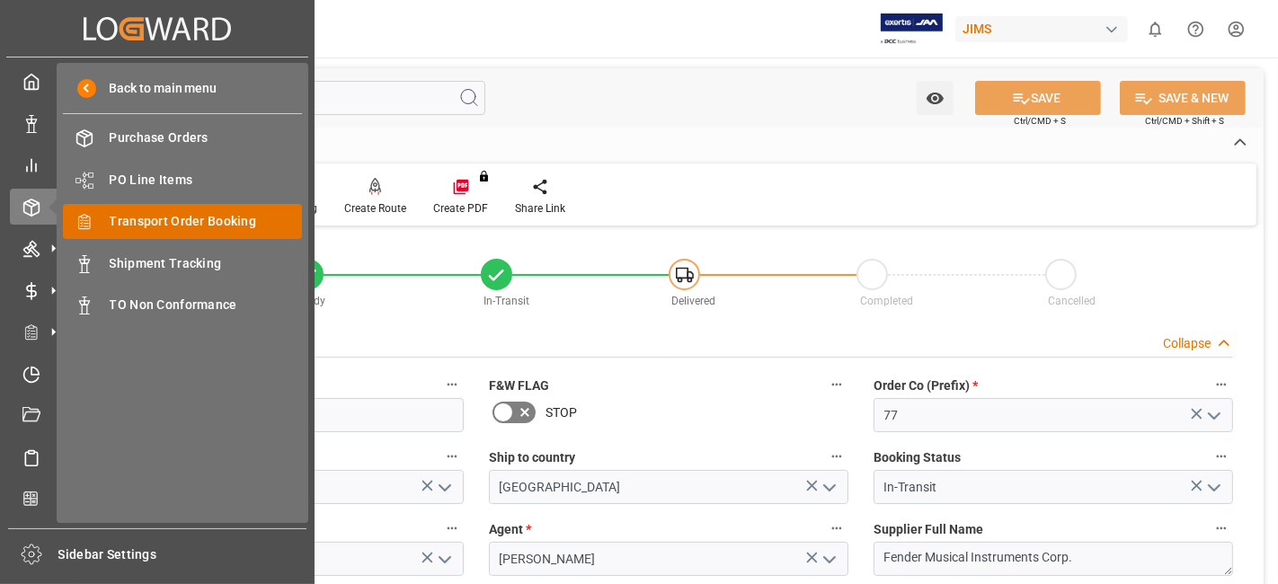
click at [233, 221] on span "Transport Order Booking" at bounding box center [206, 221] width 193 height 19
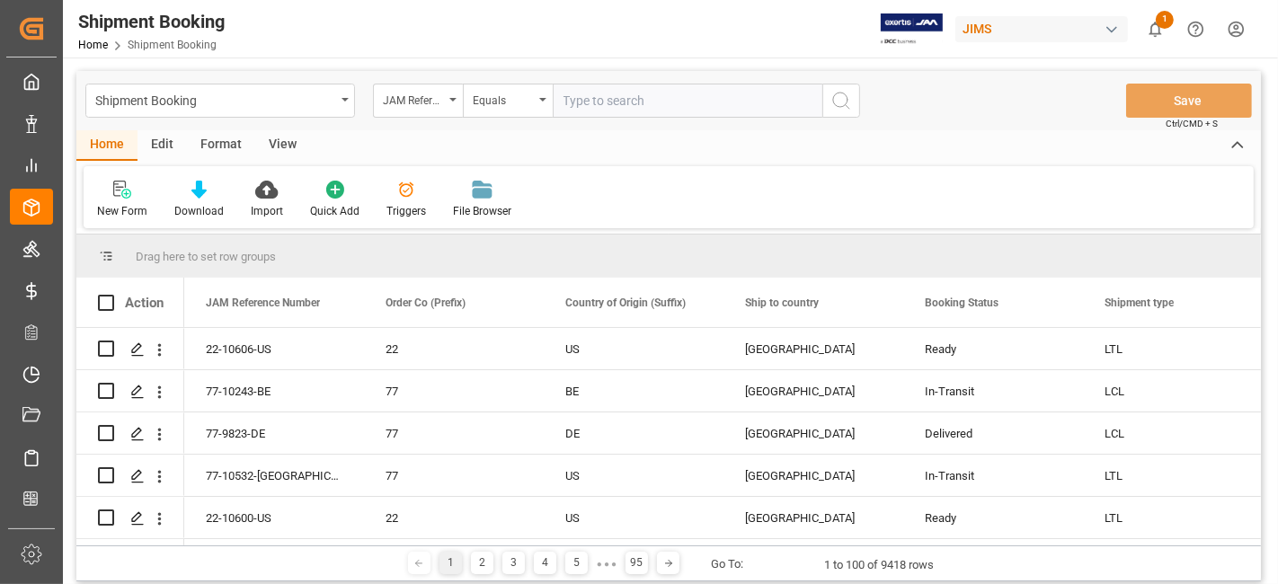
click at [588, 106] on input "text" at bounding box center [688, 101] width 270 height 34
paste input "77-10614-US"
type input "77-10614-US"
click at [843, 111] on icon "search button" at bounding box center [841, 101] width 22 height 22
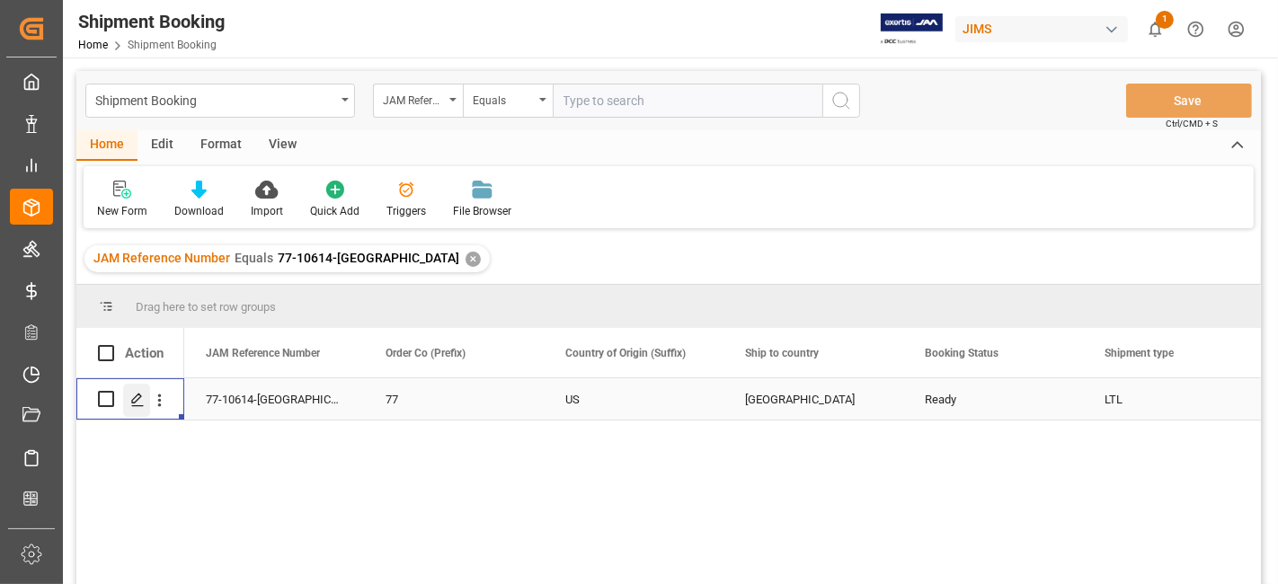
click at [138, 402] on icon "Press SPACE to select this row." at bounding box center [137, 400] width 14 height 14
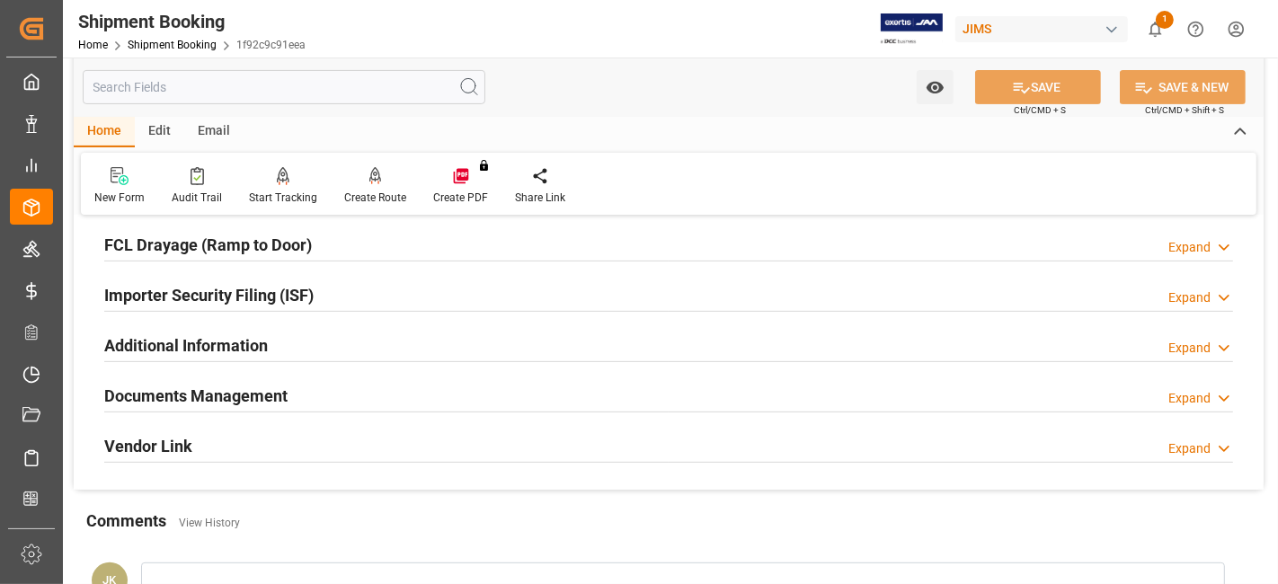
click at [170, 384] on h2 "Documents Management" at bounding box center [195, 396] width 183 height 24
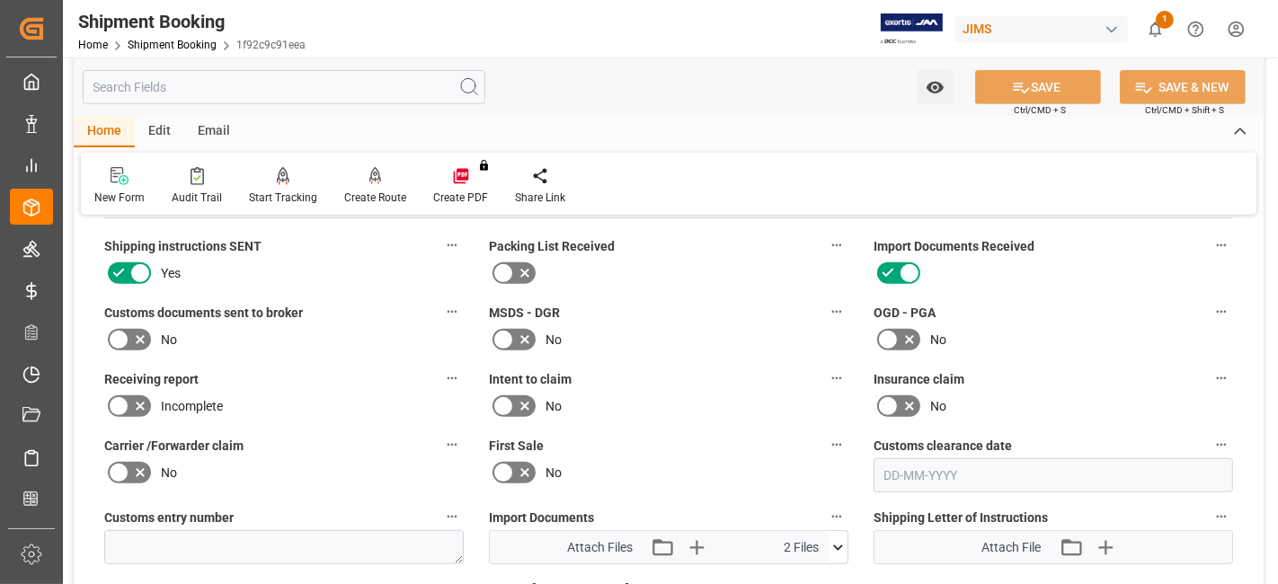
scroll to position [698, 0]
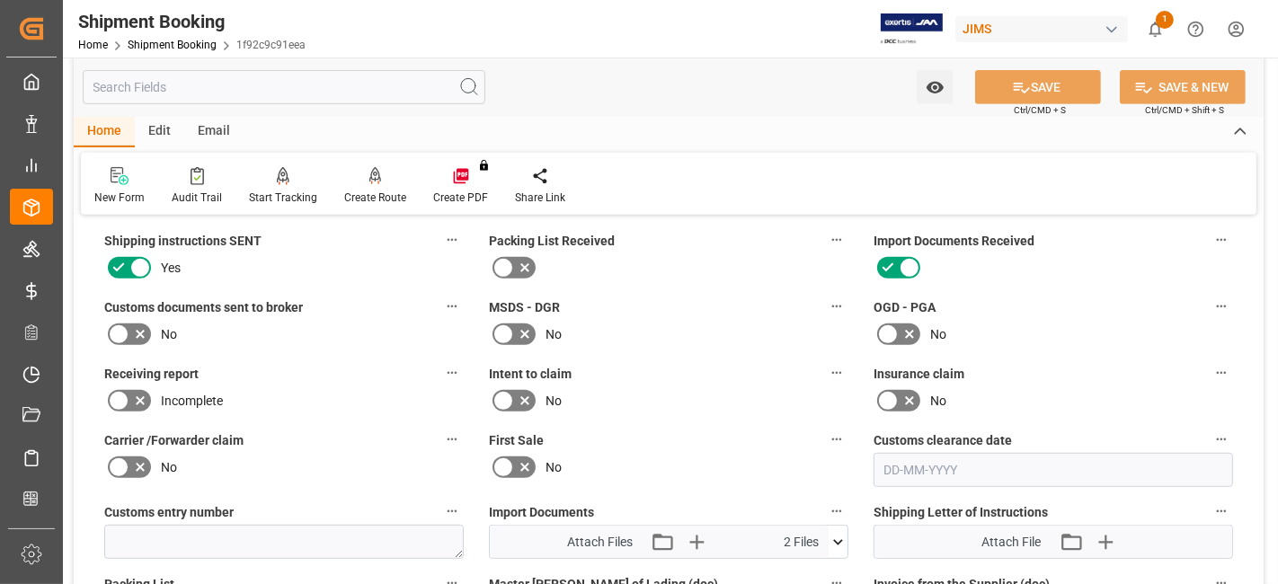
click at [145, 327] on icon at bounding box center [140, 334] width 22 height 22
click at [0, 0] on input "checkbox" at bounding box center [0, 0] width 0 height 0
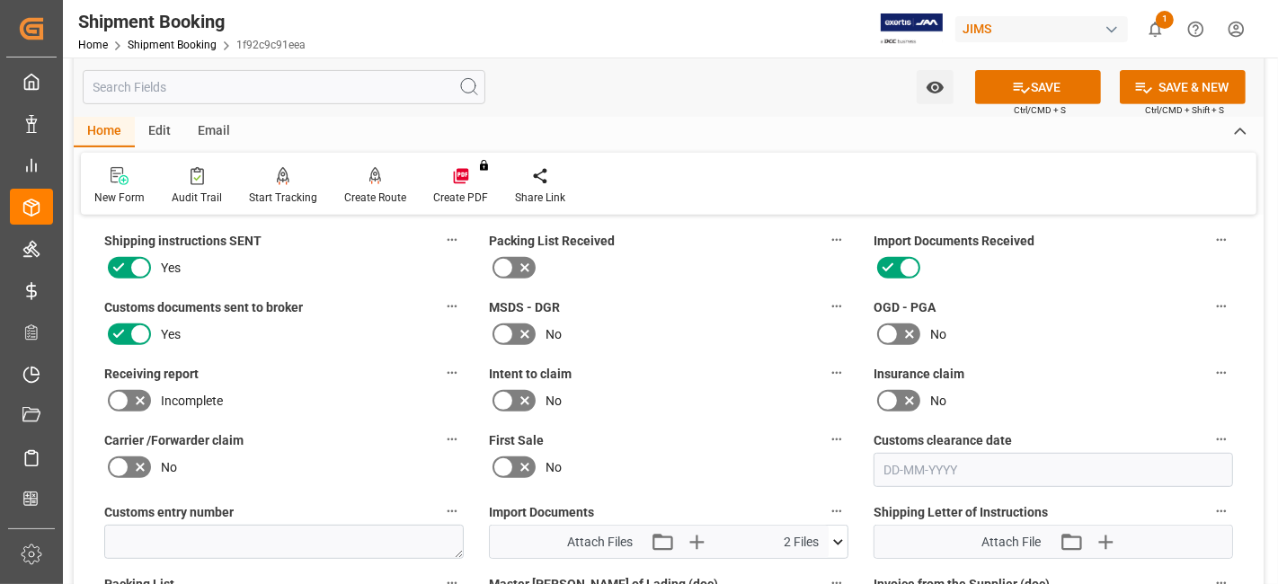
scroll to position [898, 0]
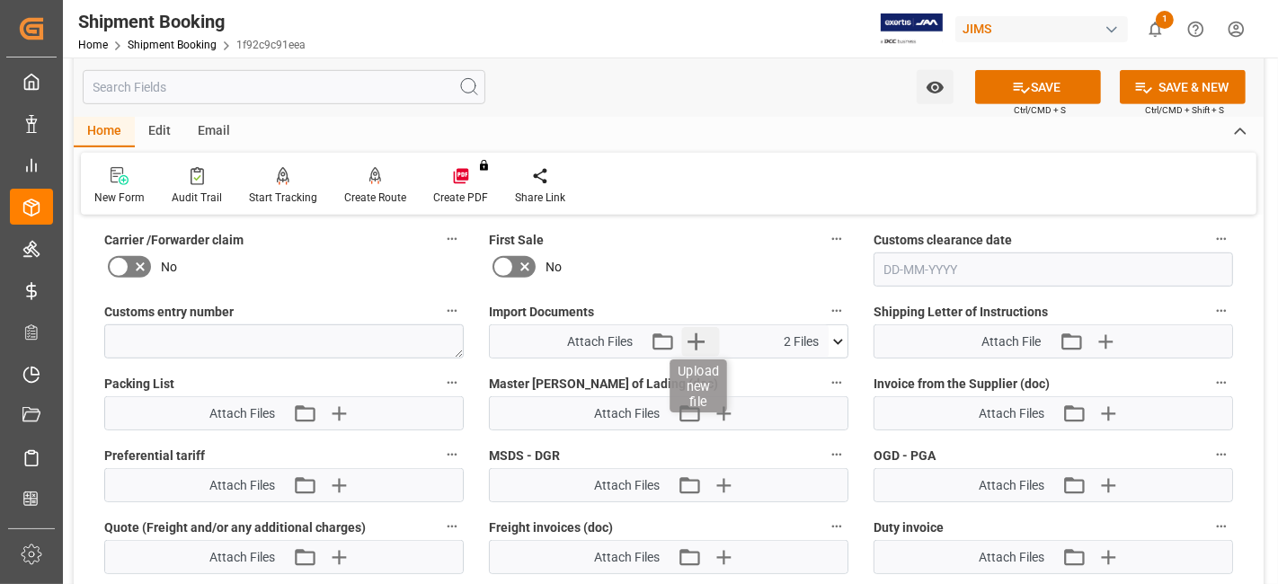
click at [705, 337] on icon "button" at bounding box center [696, 341] width 29 height 29
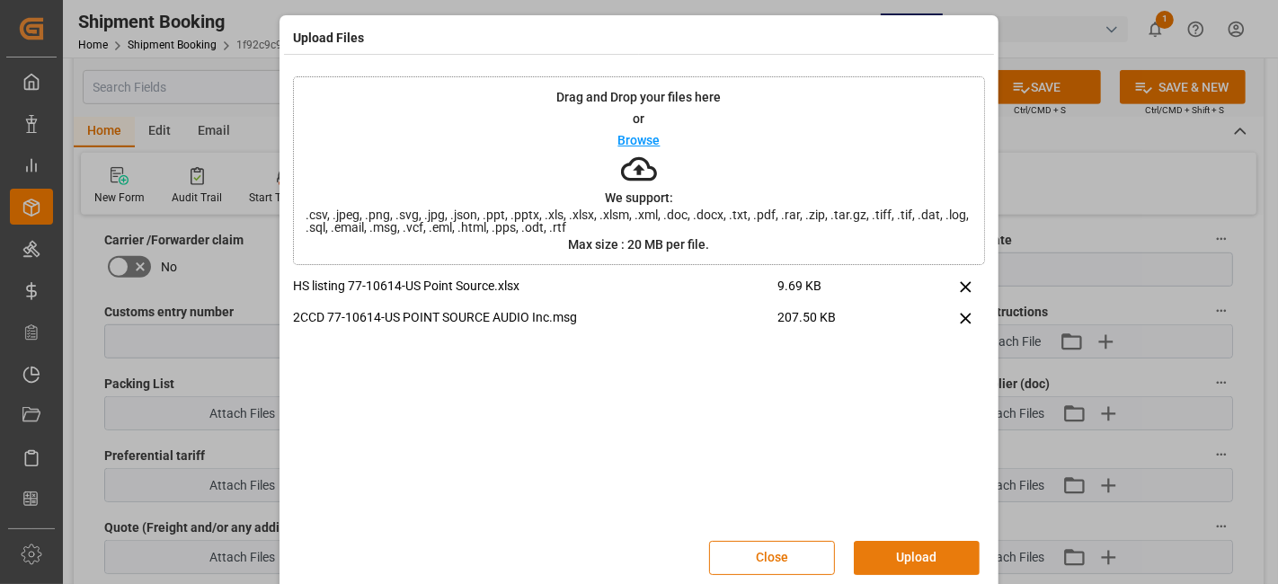
click at [893, 561] on button "Upload" at bounding box center [917, 558] width 126 height 34
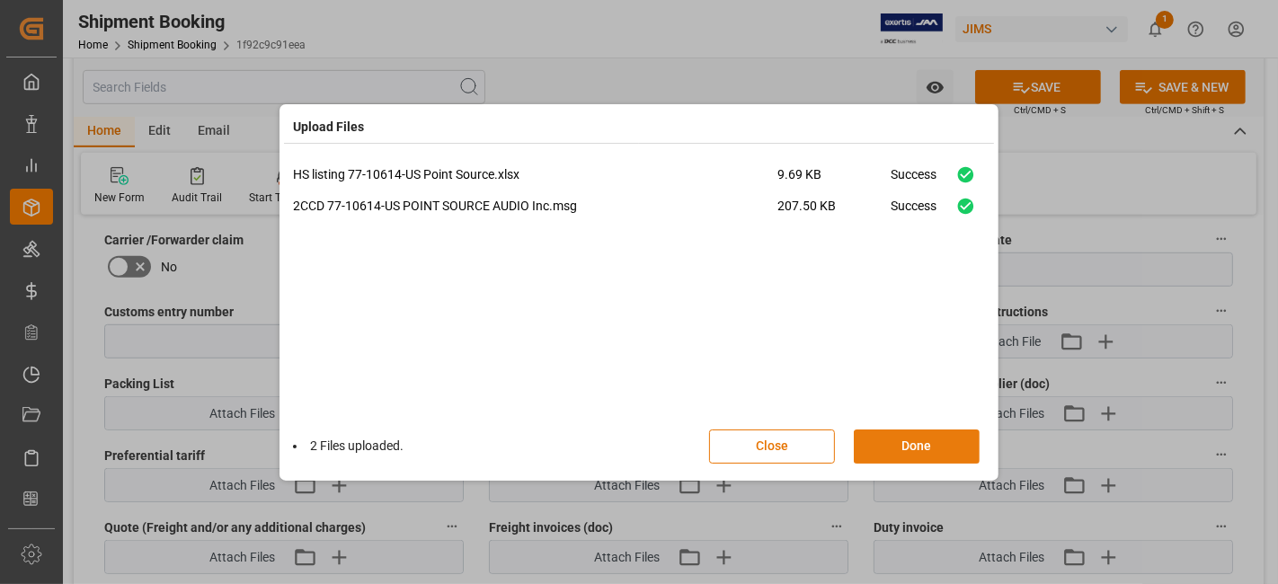
click at [900, 440] on button "Done" at bounding box center [917, 446] width 126 height 34
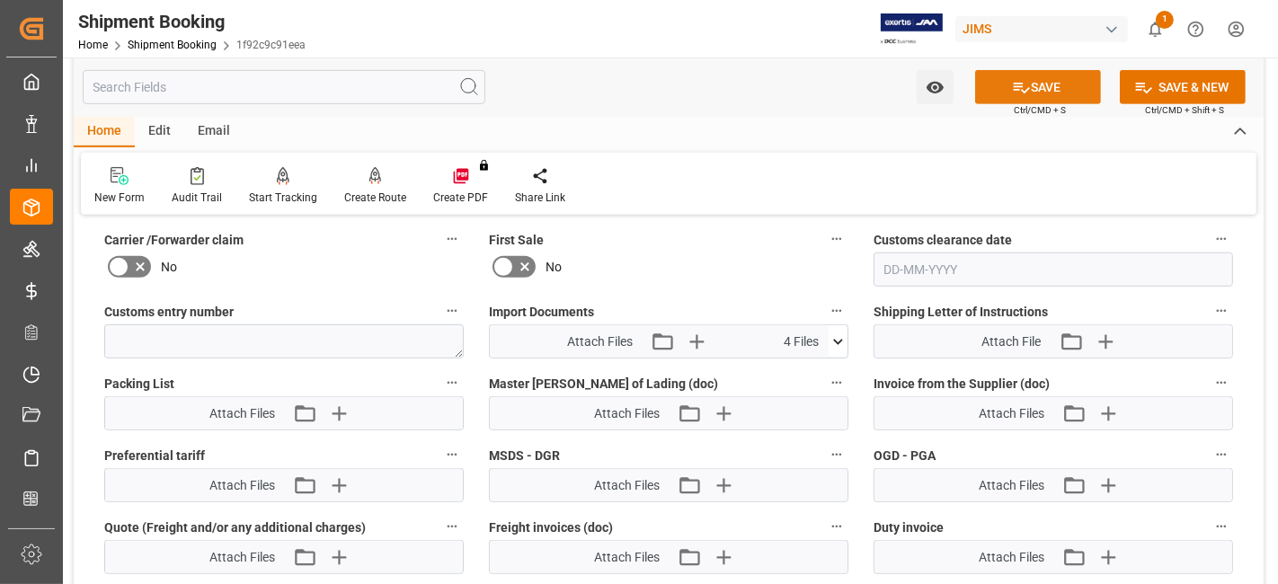
click at [996, 83] on button "SAVE" at bounding box center [1038, 87] width 126 height 34
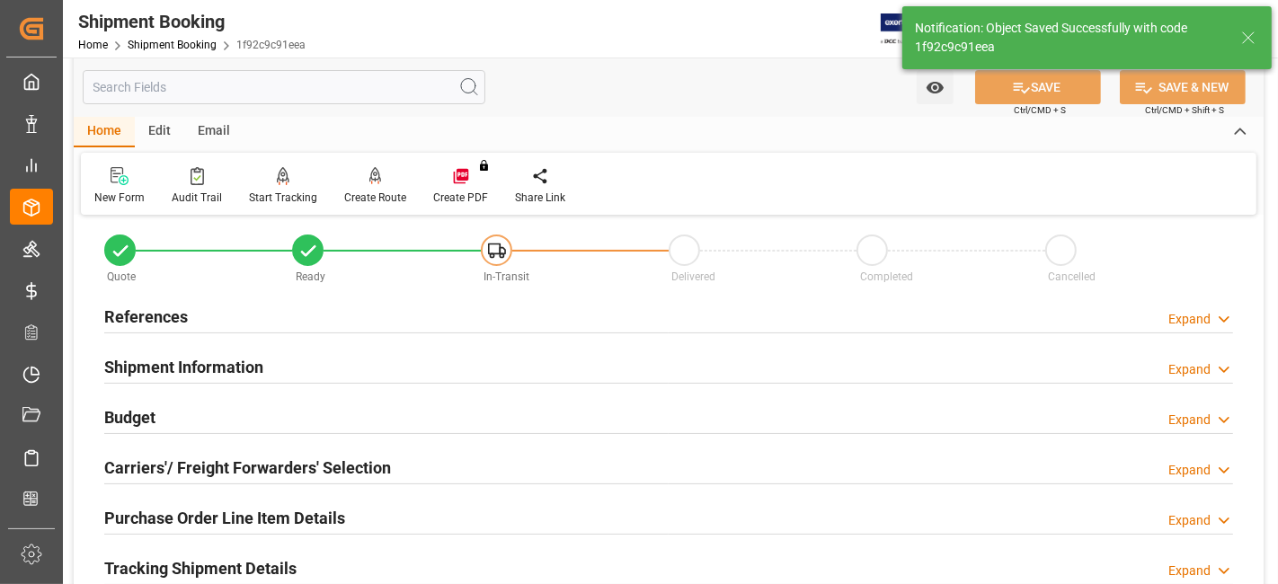
scroll to position [0, 0]
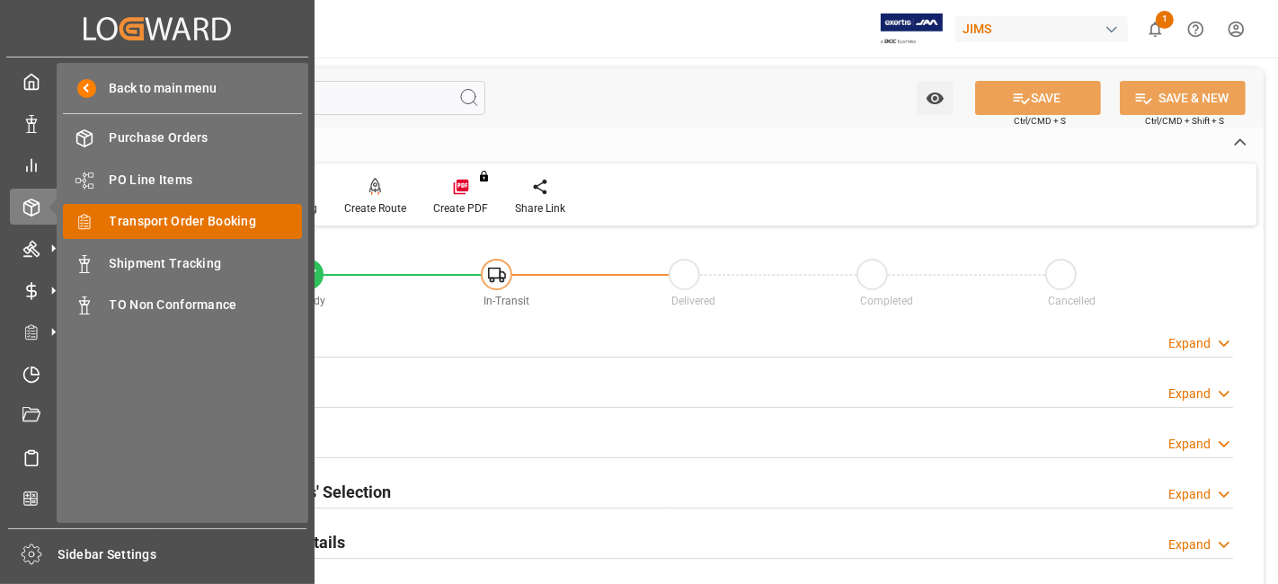
click at [217, 220] on span "Transport Order Booking" at bounding box center [206, 221] width 193 height 19
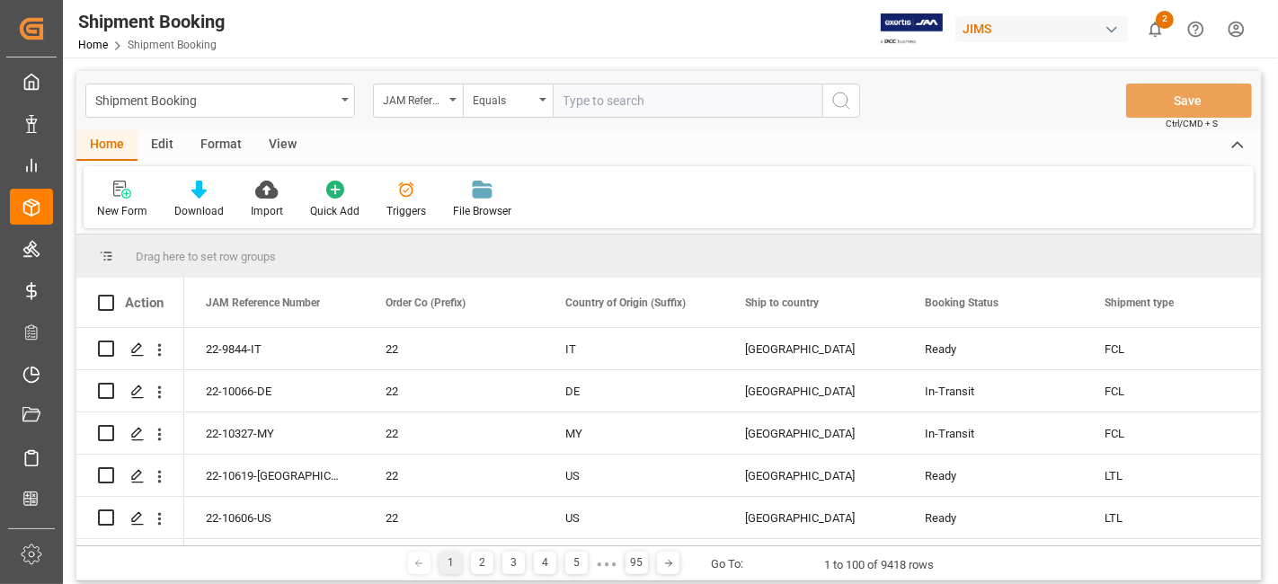
click at [600, 106] on input "text" at bounding box center [688, 101] width 270 height 34
type input "77-10414-US"
click at [827, 102] on button "search button" at bounding box center [841, 101] width 38 height 34
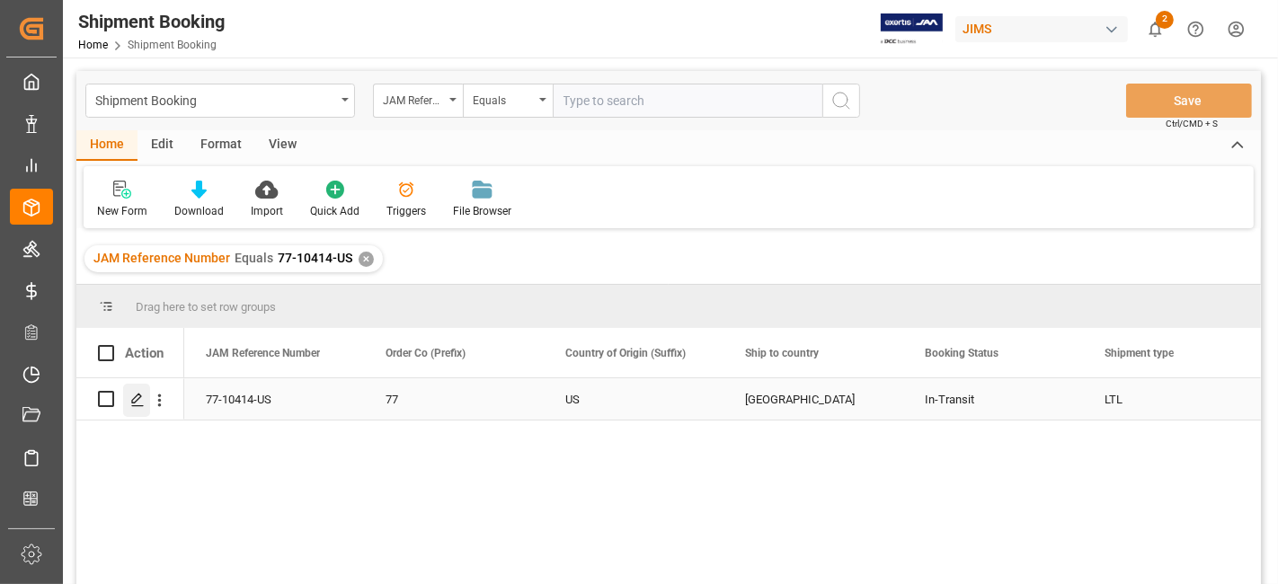
click at [130, 400] on icon "Press SPACE to select this row." at bounding box center [137, 400] width 14 height 14
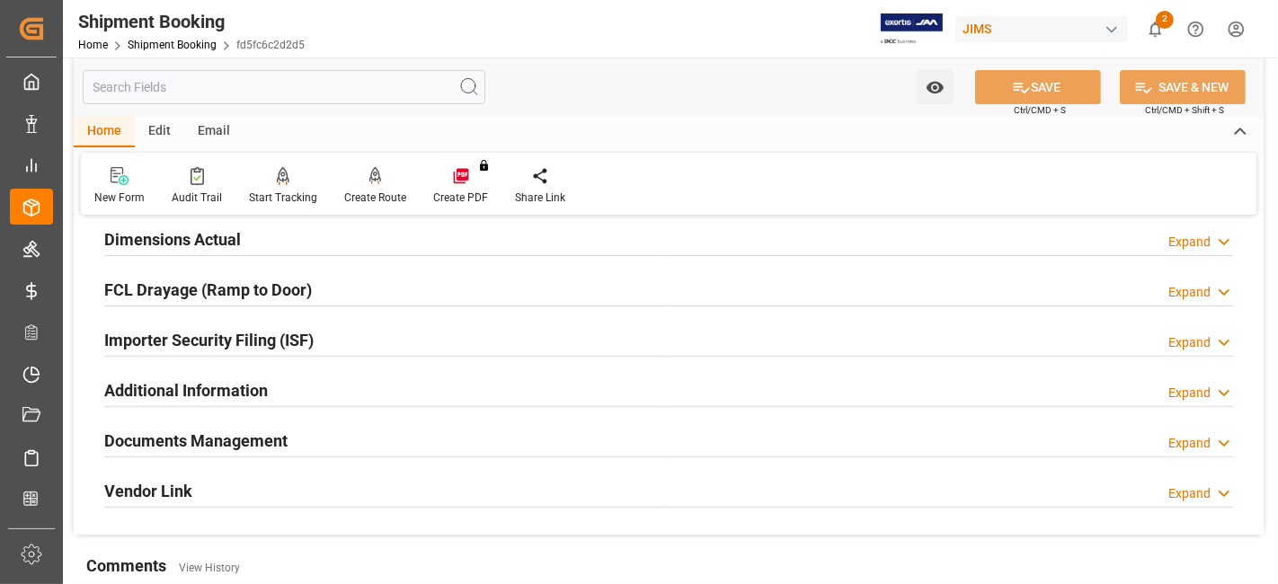
scroll to position [499, 0]
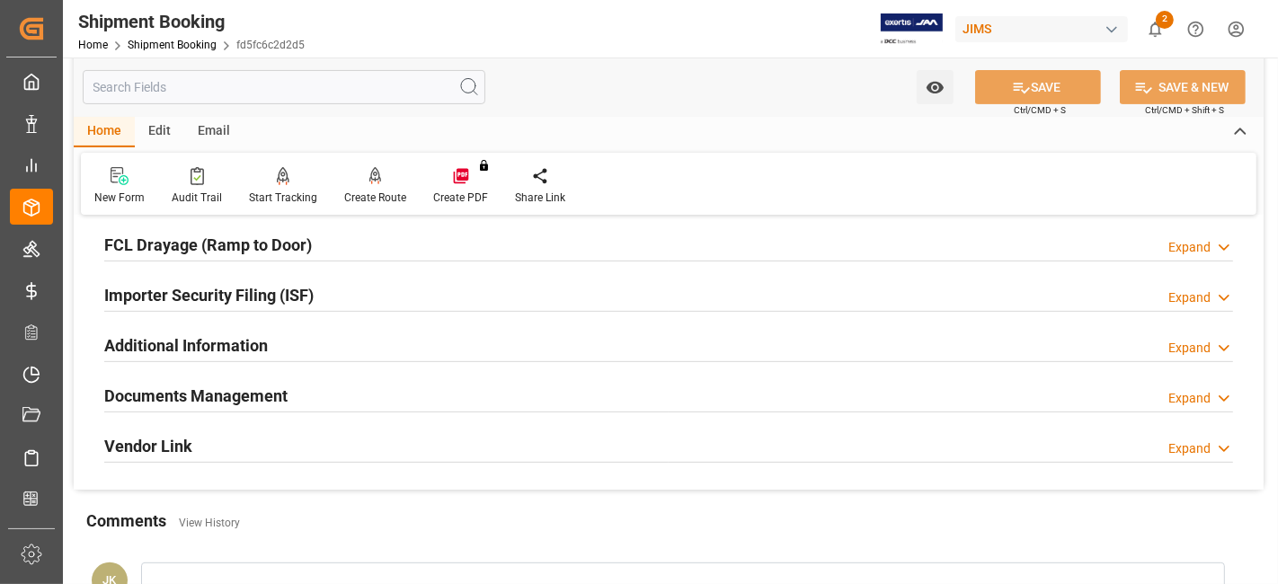
click at [252, 386] on h2 "Documents Management" at bounding box center [195, 396] width 183 height 24
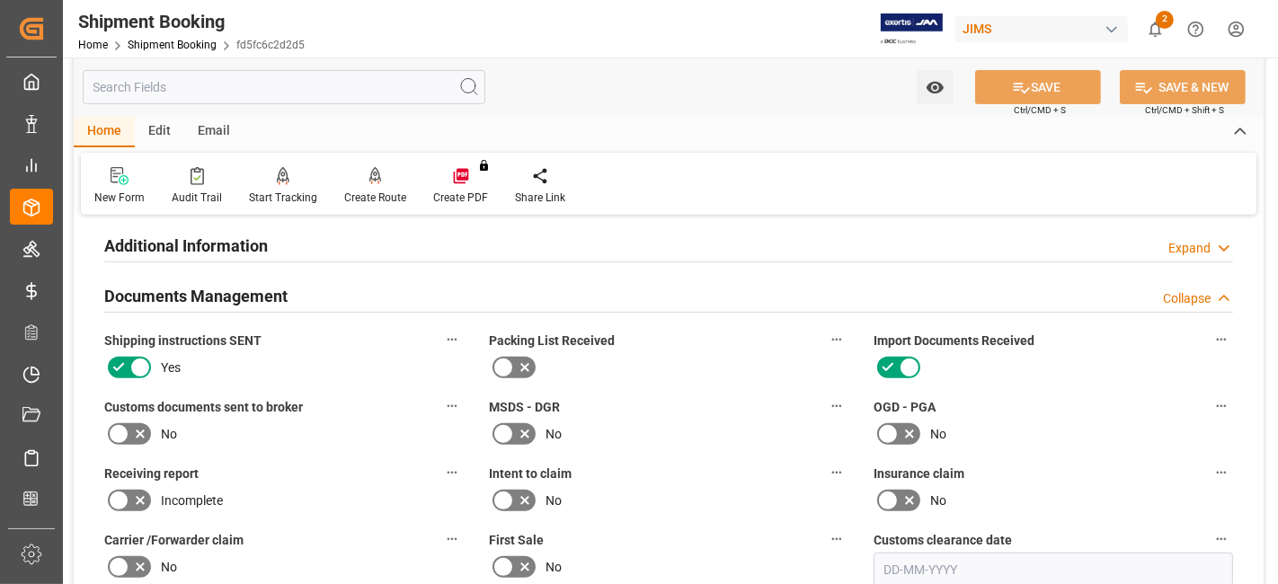
scroll to position [698, 0]
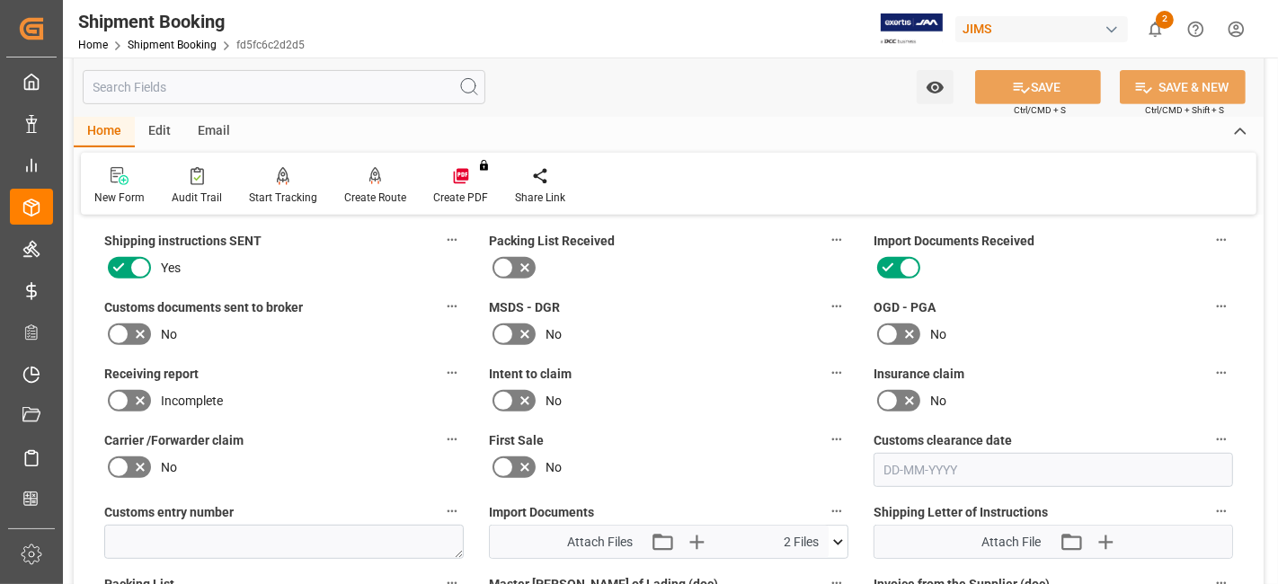
click at [143, 331] on icon at bounding box center [140, 335] width 9 height 9
click at [0, 0] on input "checkbox" at bounding box center [0, 0] width 0 height 0
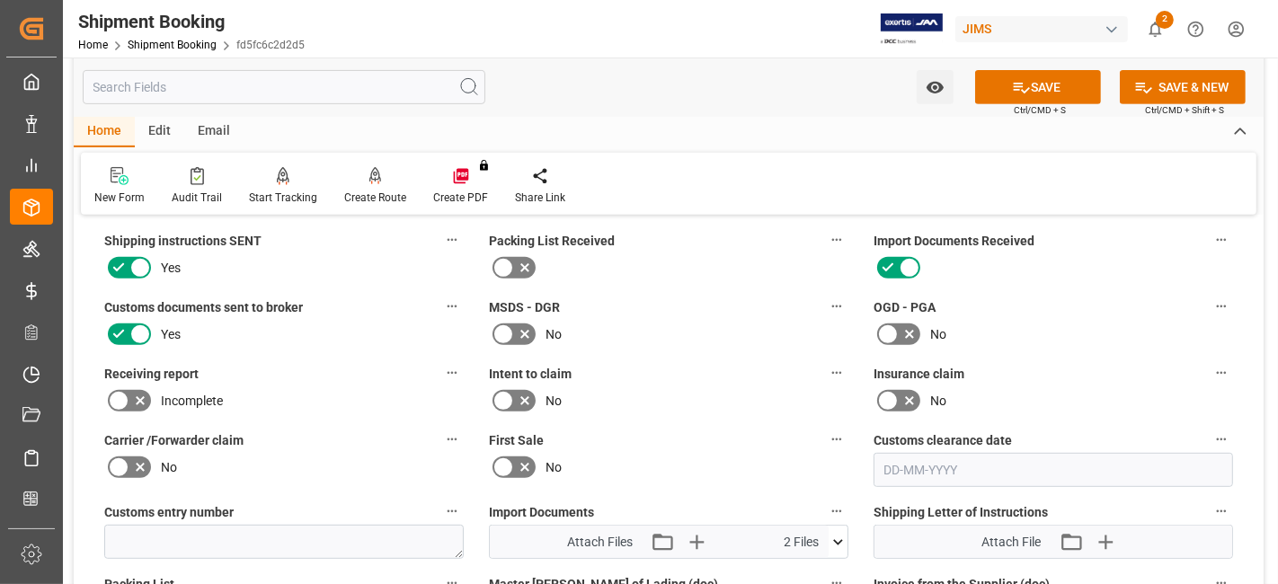
scroll to position [898, 0]
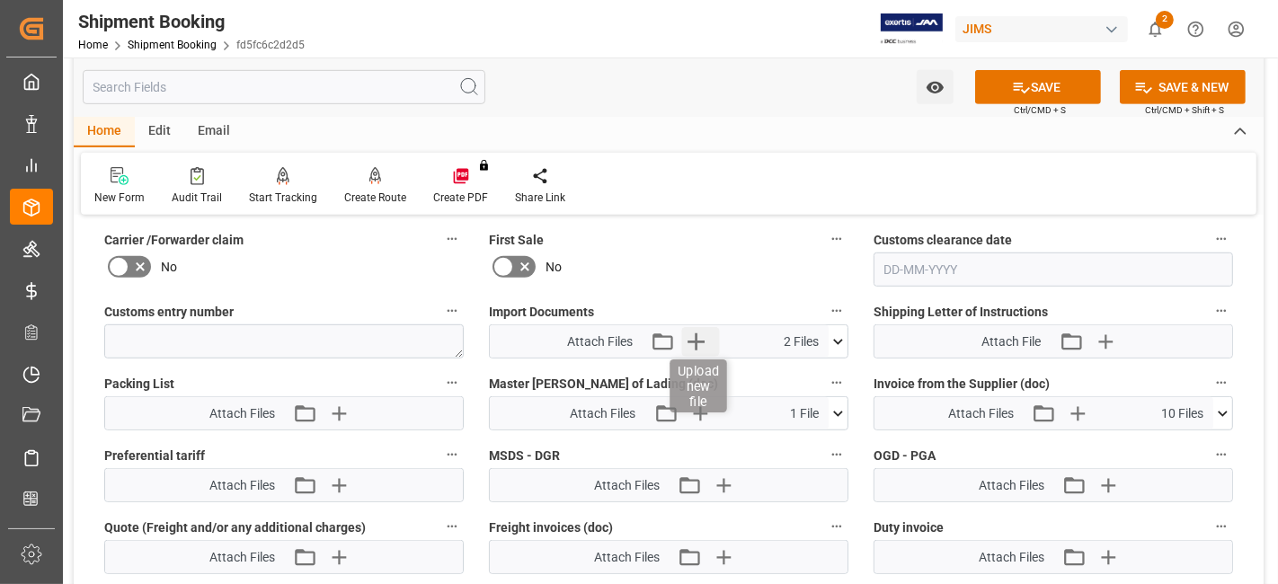
click at [704, 344] on icon "button" at bounding box center [696, 341] width 29 height 29
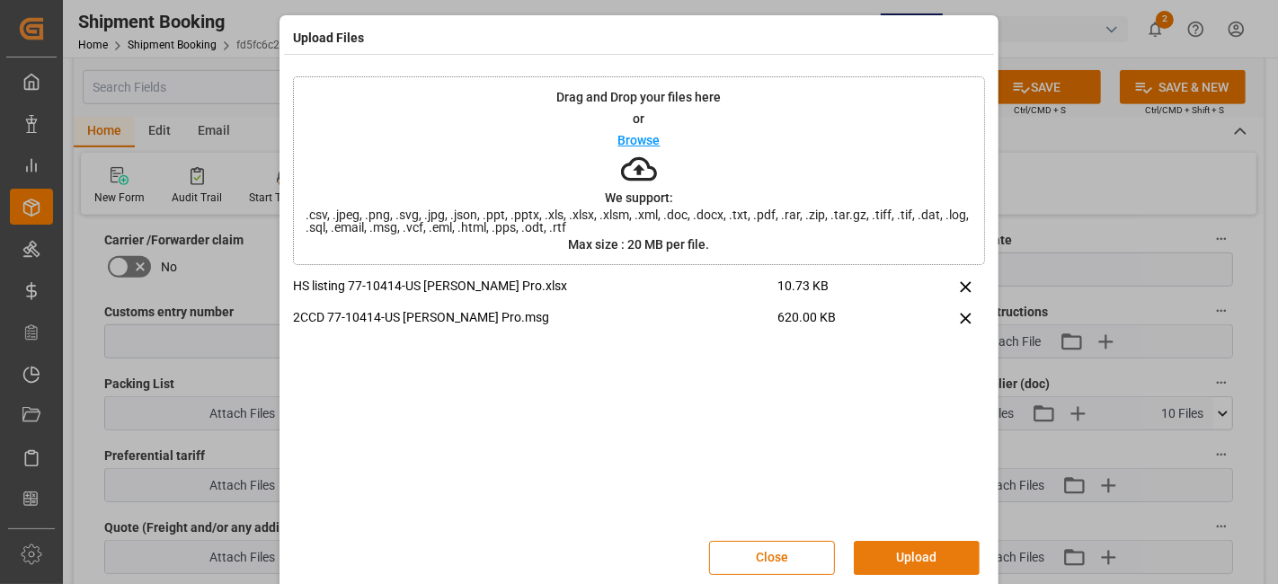
click at [901, 558] on button "Upload" at bounding box center [917, 558] width 126 height 34
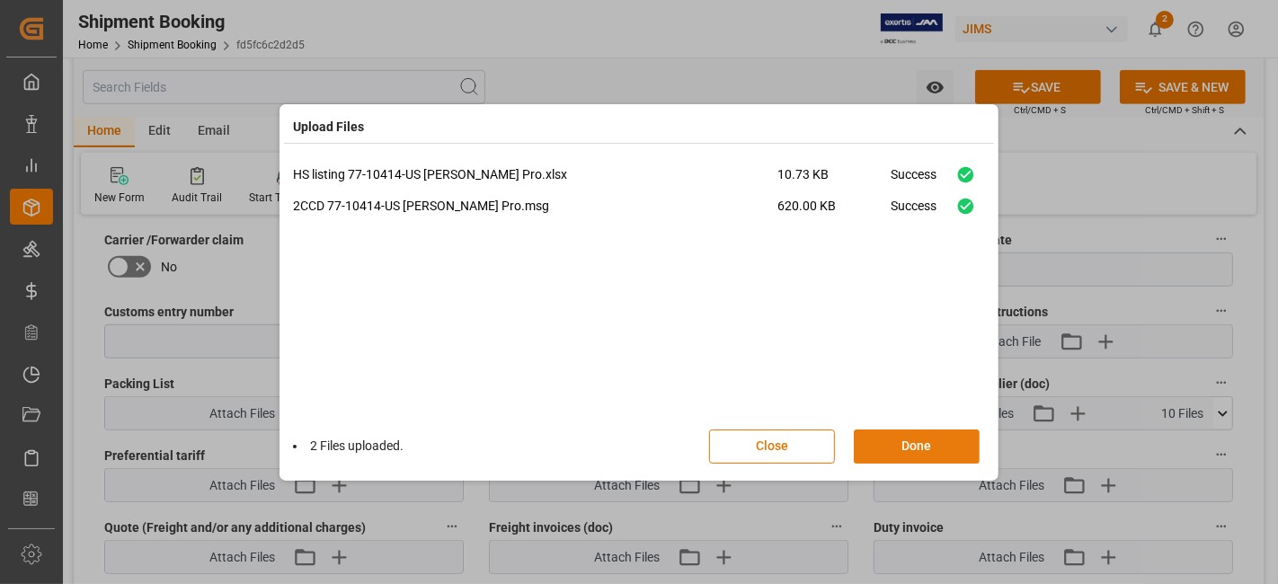
click at [921, 447] on button "Done" at bounding box center [917, 446] width 126 height 34
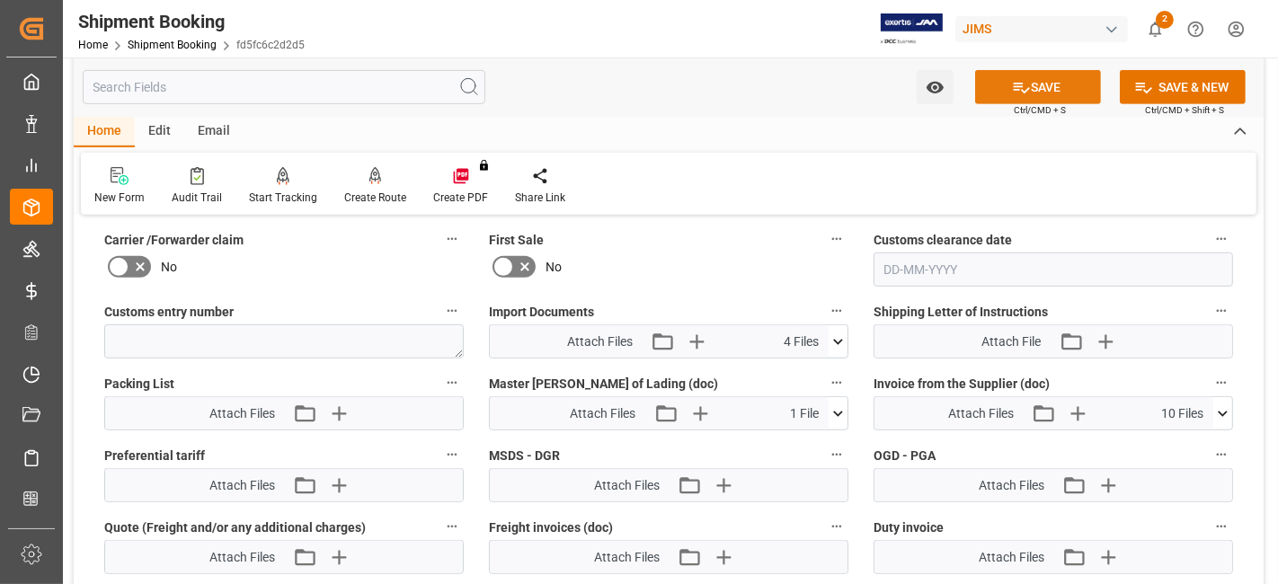
click at [1018, 93] on icon at bounding box center [1021, 87] width 19 height 19
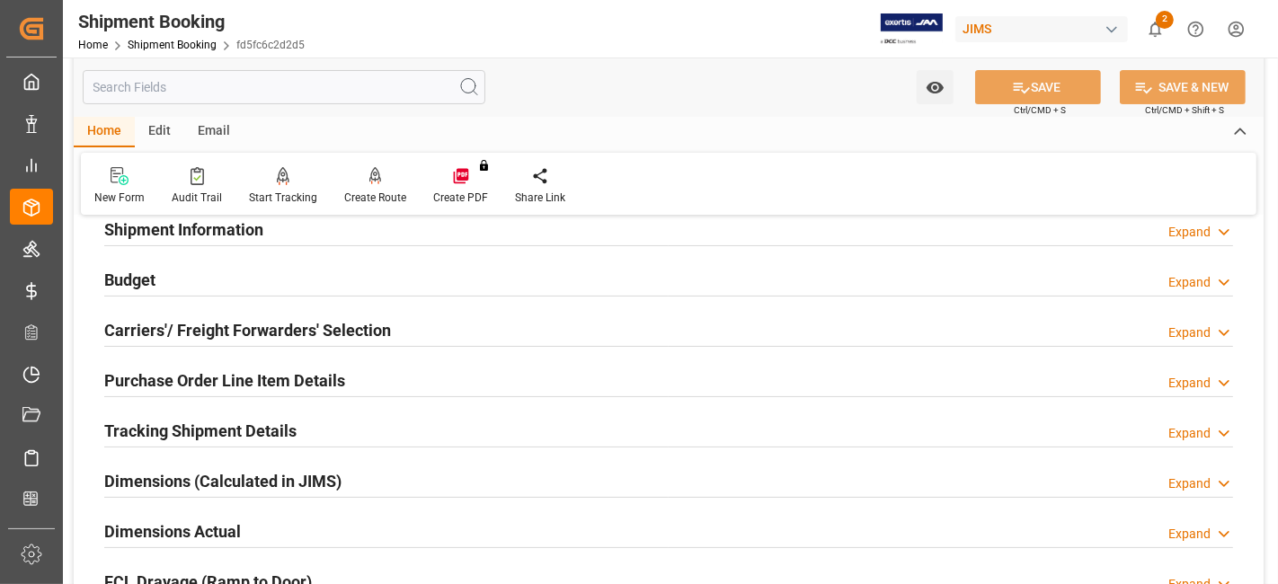
scroll to position [0, 0]
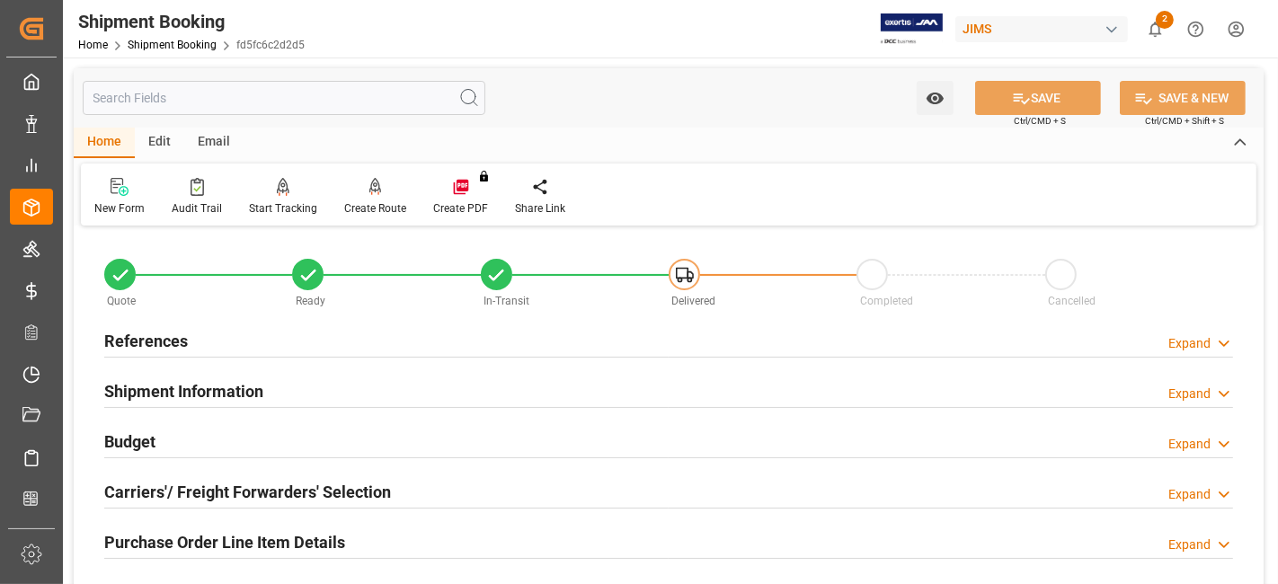
click at [164, 339] on h2 "References" at bounding box center [146, 341] width 84 height 24
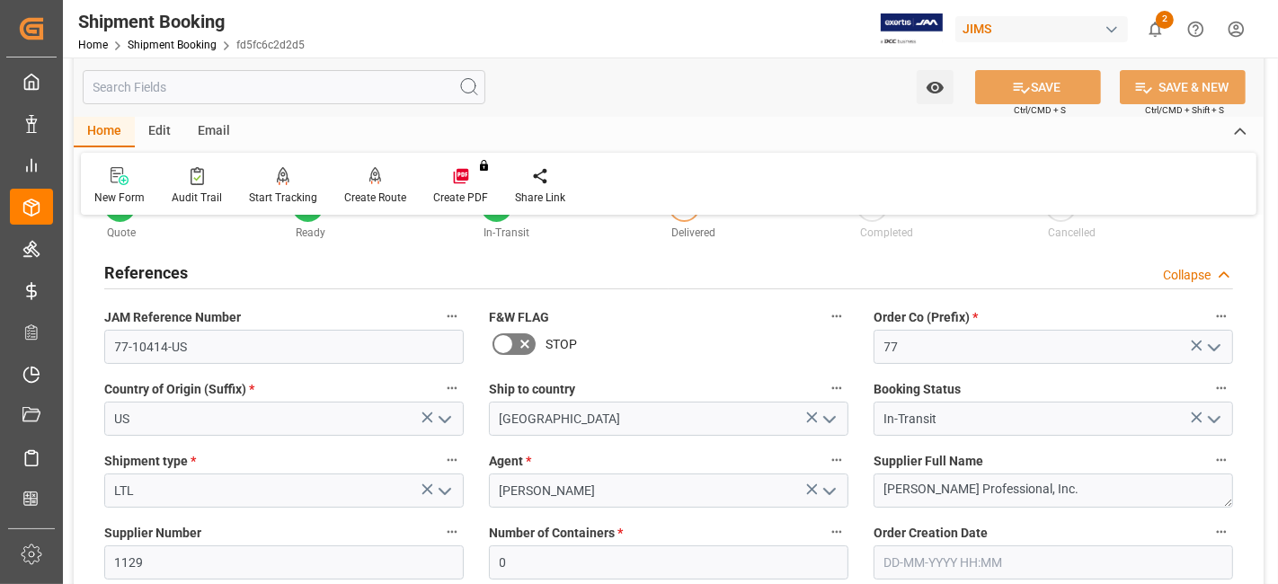
scroll to position [100, 0]
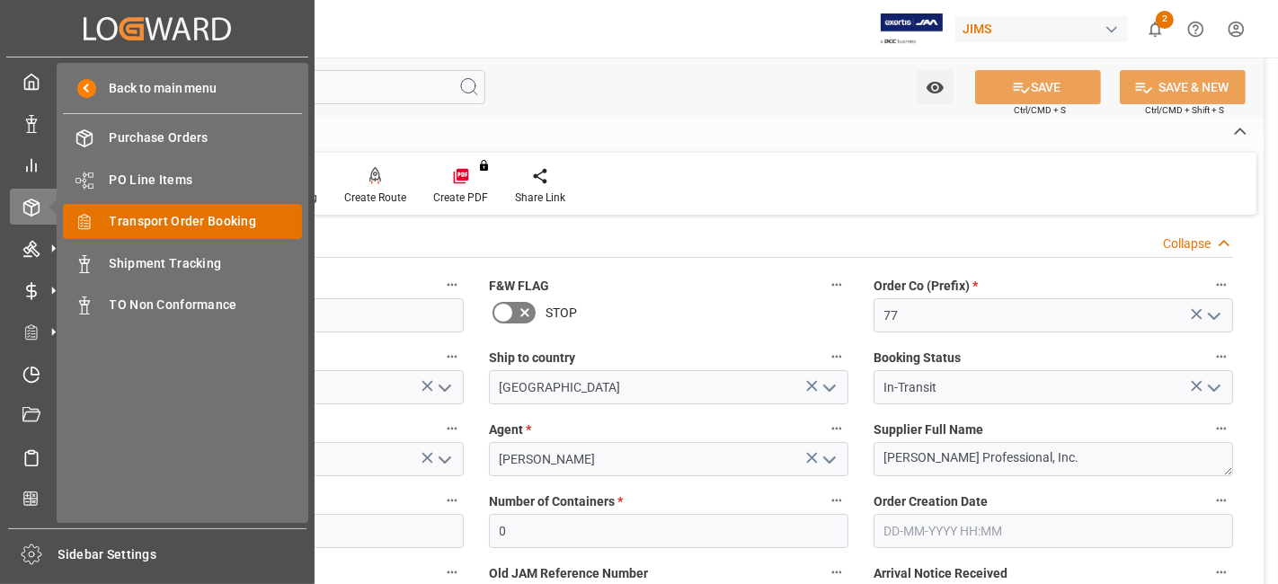
click at [204, 225] on span "Transport Order Booking" at bounding box center [206, 221] width 193 height 19
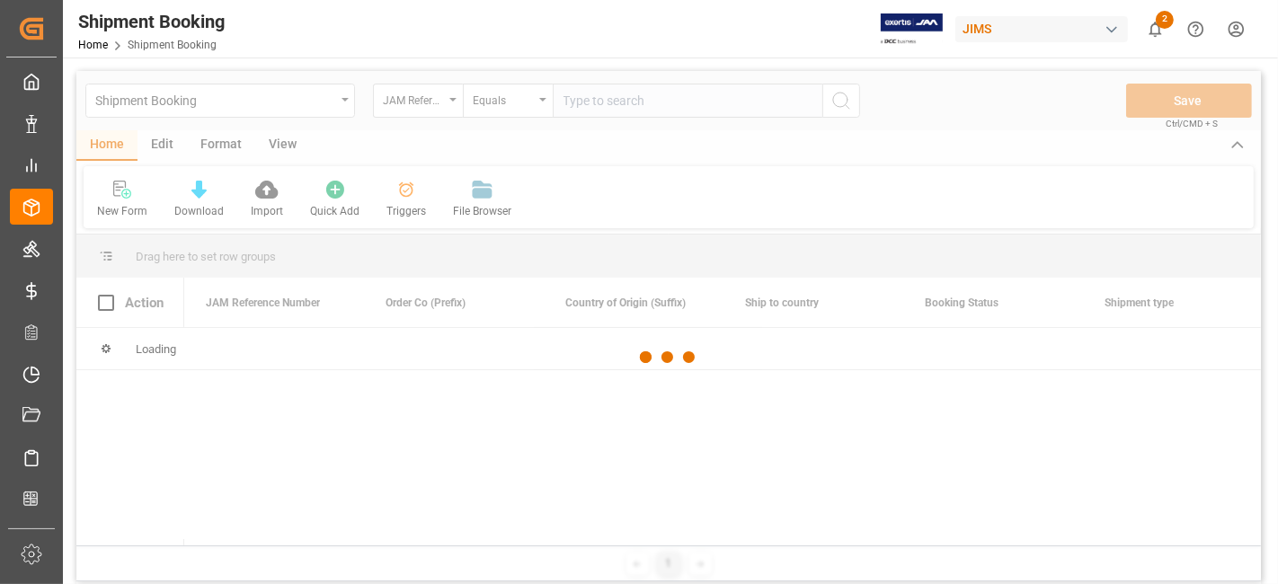
click at [596, 100] on div at bounding box center [668, 357] width 1184 height 573
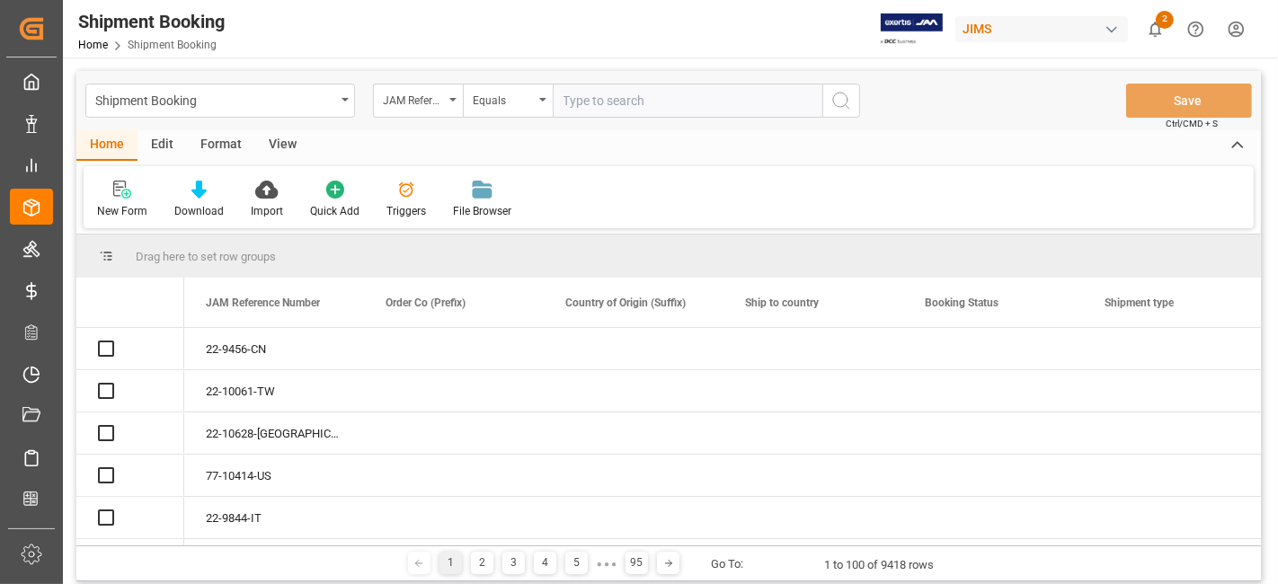
click at [596, 100] on input "text" at bounding box center [688, 101] width 270 height 34
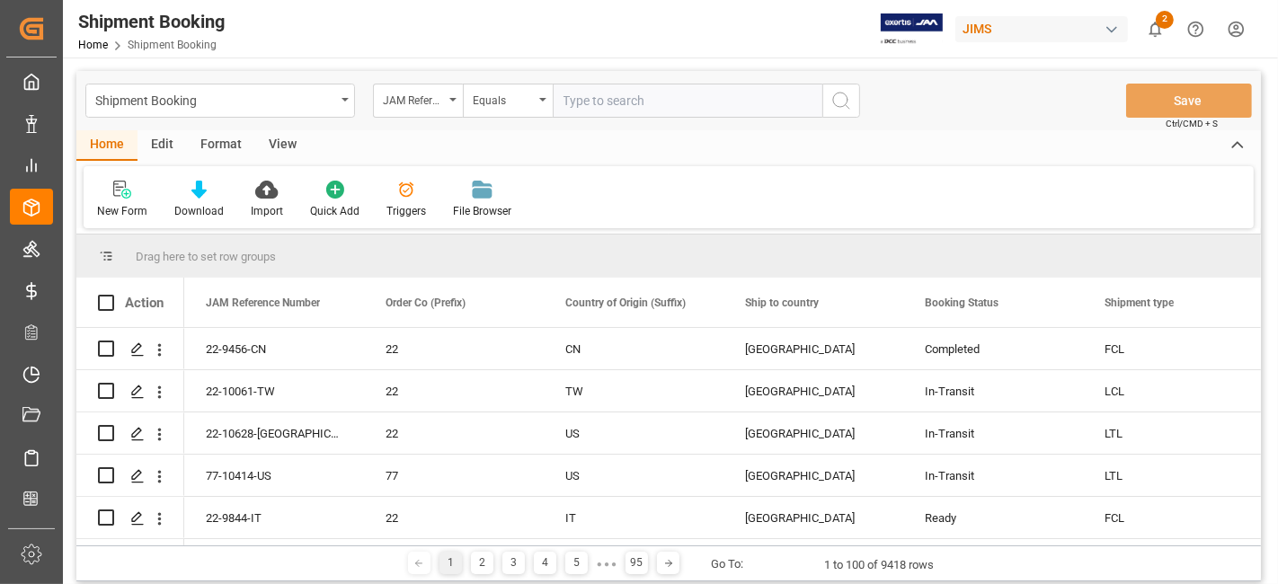
paste input "77-10604-US"
type input "77-10604-US"
click at [836, 107] on icon "search button" at bounding box center [841, 101] width 22 height 22
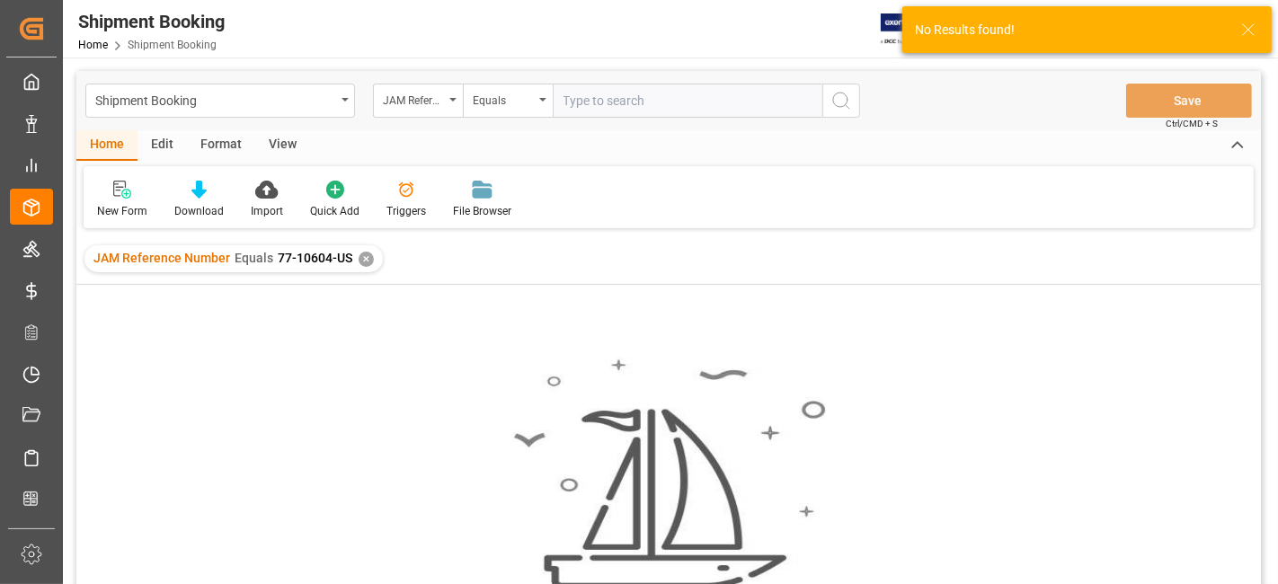
click at [716, 98] on input "text" at bounding box center [688, 101] width 270 height 34
click at [361, 261] on div "✕" at bounding box center [365, 259] width 15 height 15
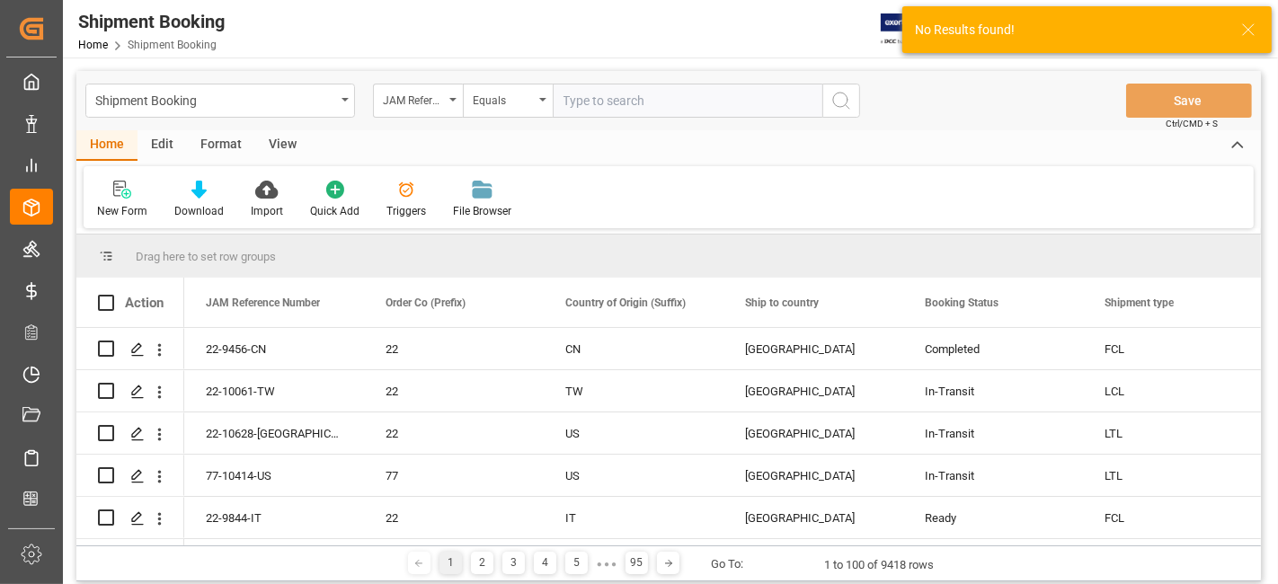
click at [588, 105] on input "text" at bounding box center [688, 101] width 270 height 34
paste input "77-10604-US"
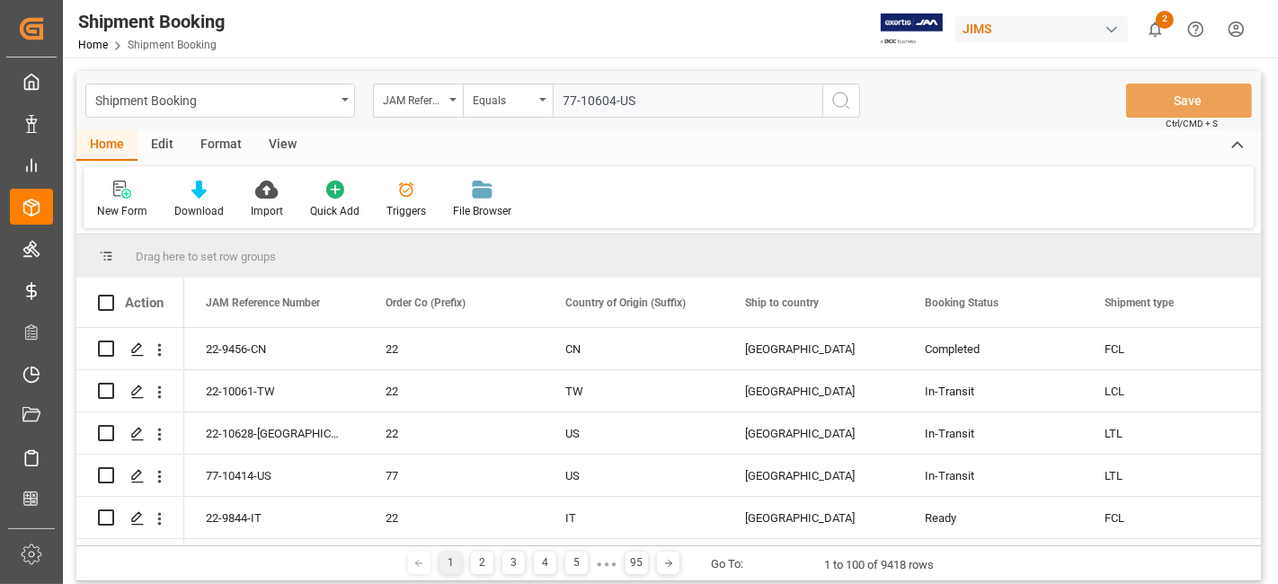
type input "77-10604-US"
click at [855, 98] on button "search button" at bounding box center [841, 101] width 38 height 34
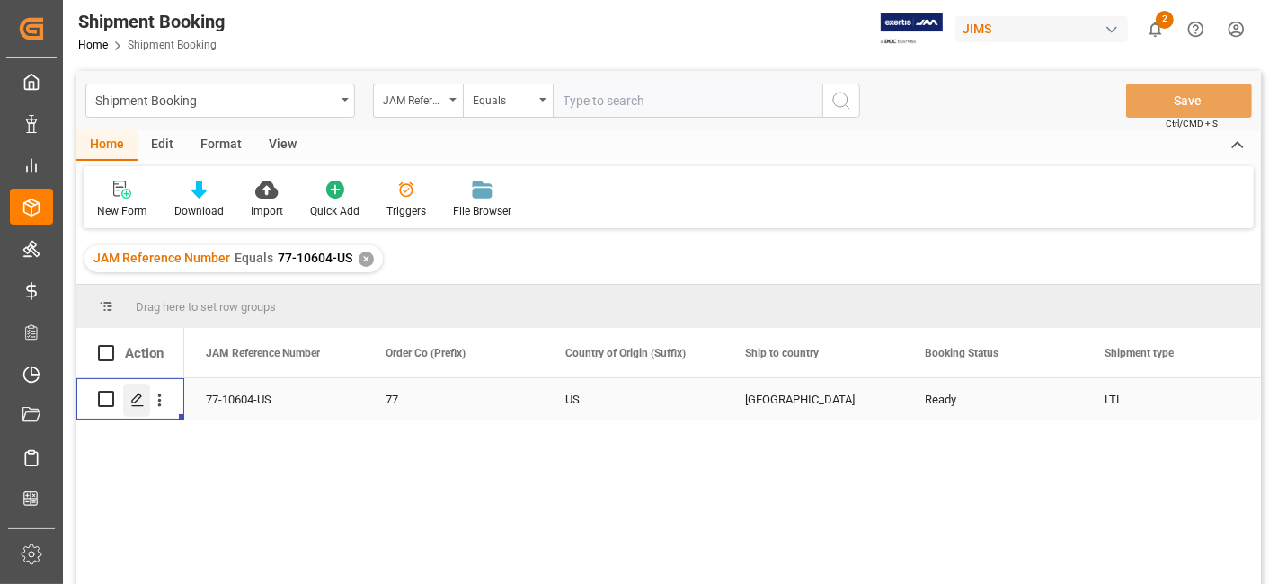
click at [138, 408] on div "Press SPACE to select this row." at bounding box center [136, 400] width 27 height 33
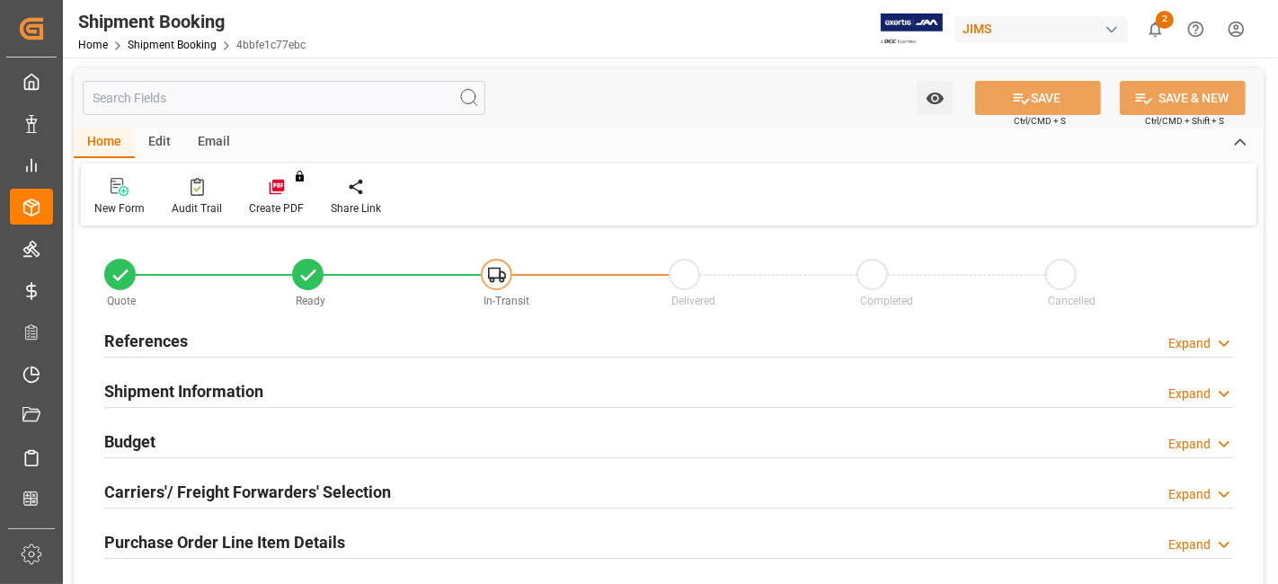
type input "40"
type input "2"
type input "0"
click at [217, 388] on h2 "Shipment Information" at bounding box center [183, 391] width 159 height 24
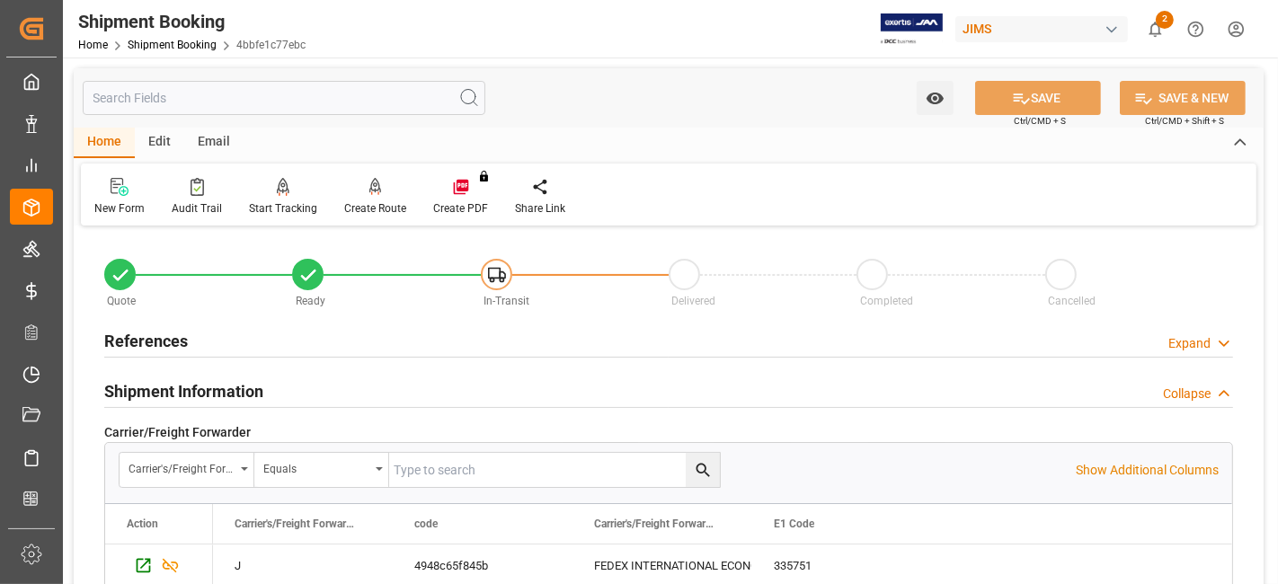
click at [217, 388] on h2 "Shipment Information" at bounding box center [183, 391] width 159 height 24
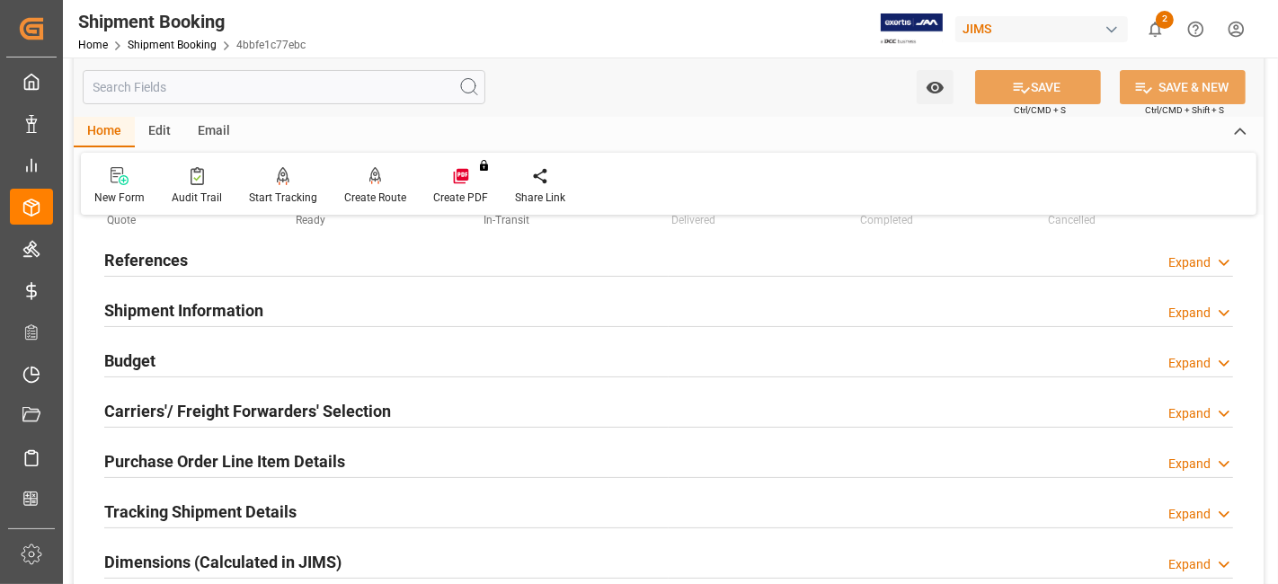
scroll to position [199, 0]
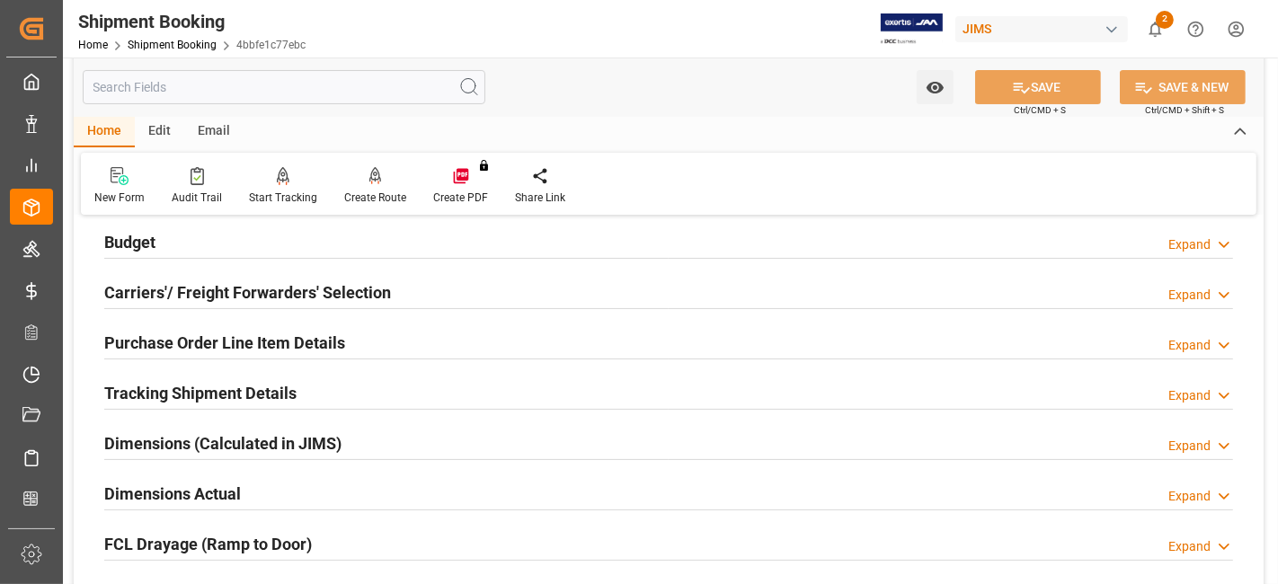
click at [211, 246] on div "Budget Expand" at bounding box center [668, 241] width 1128 height 34
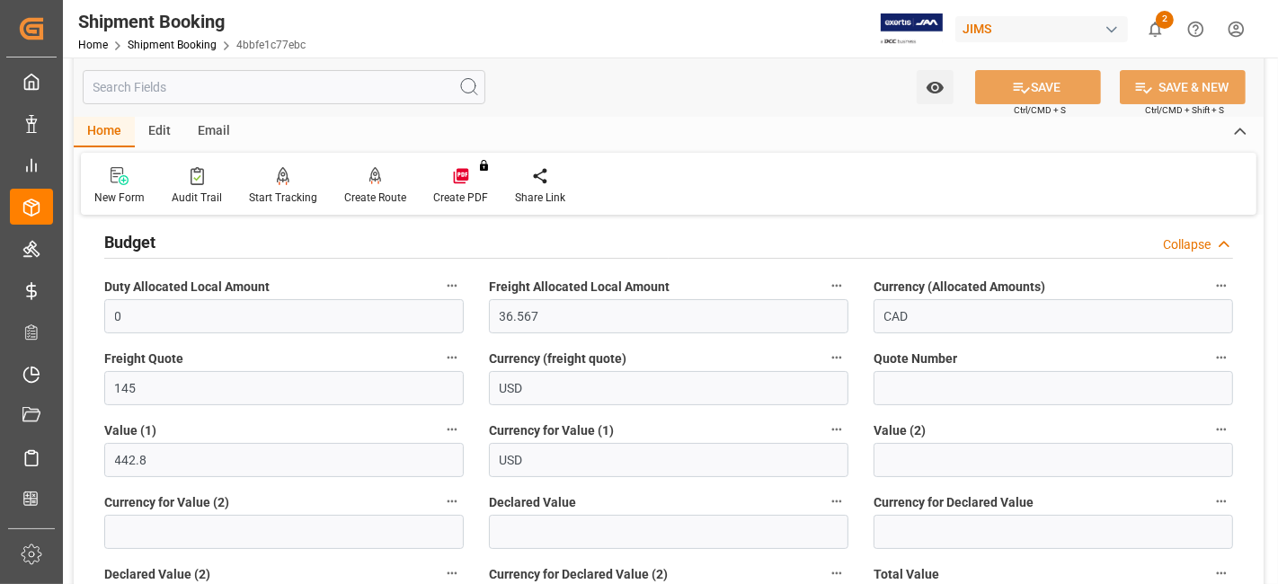
click at [211, 246] on div "Budget Collapse" at bounding box center [668, 241] width 1128 height 34
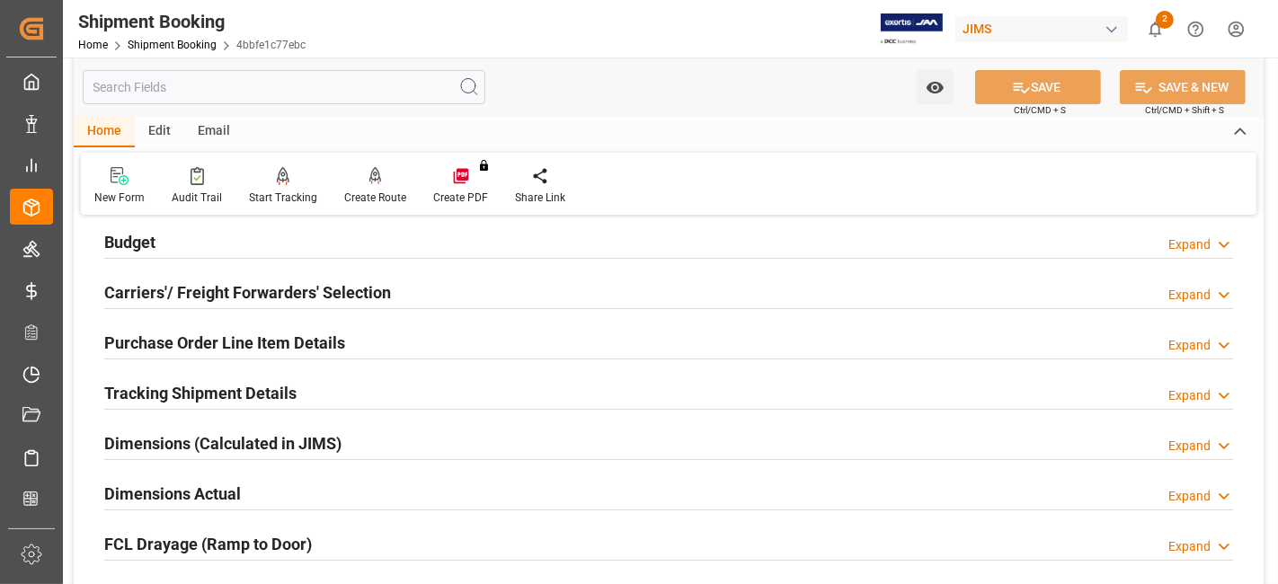
click at [219, 340] on h2 "Purchase Order Line Item Details" at bounding box center [224, 343] width 241 height 24
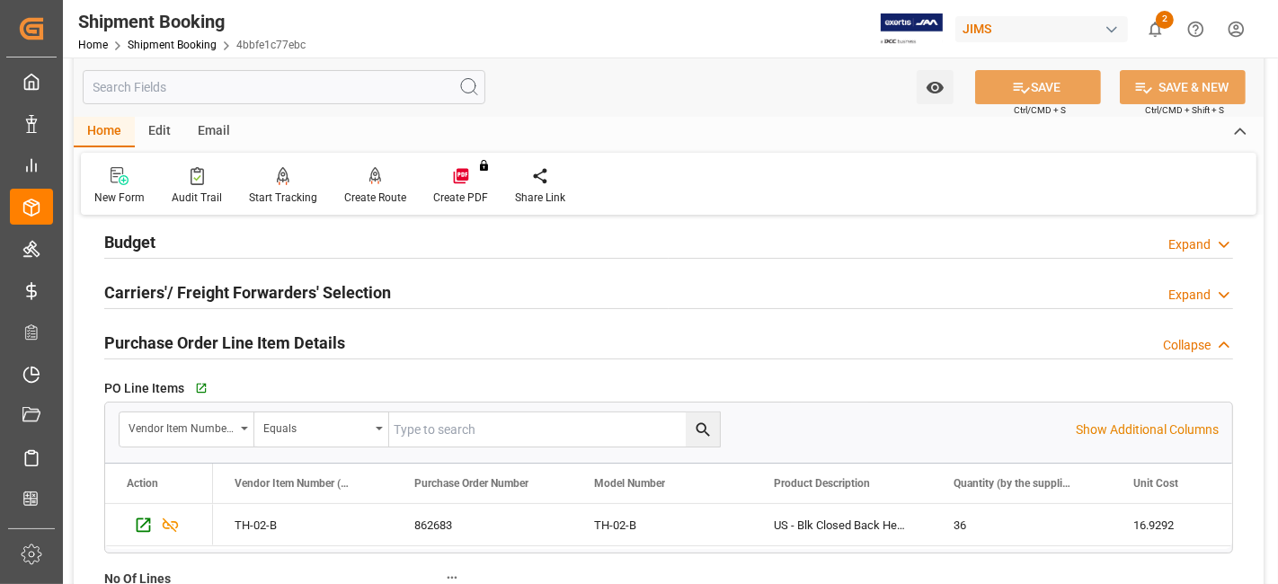
click at [219, 340] on h2 "Purchase Order Line Item Details" at bounding box center [224, 343] width 241 height 24
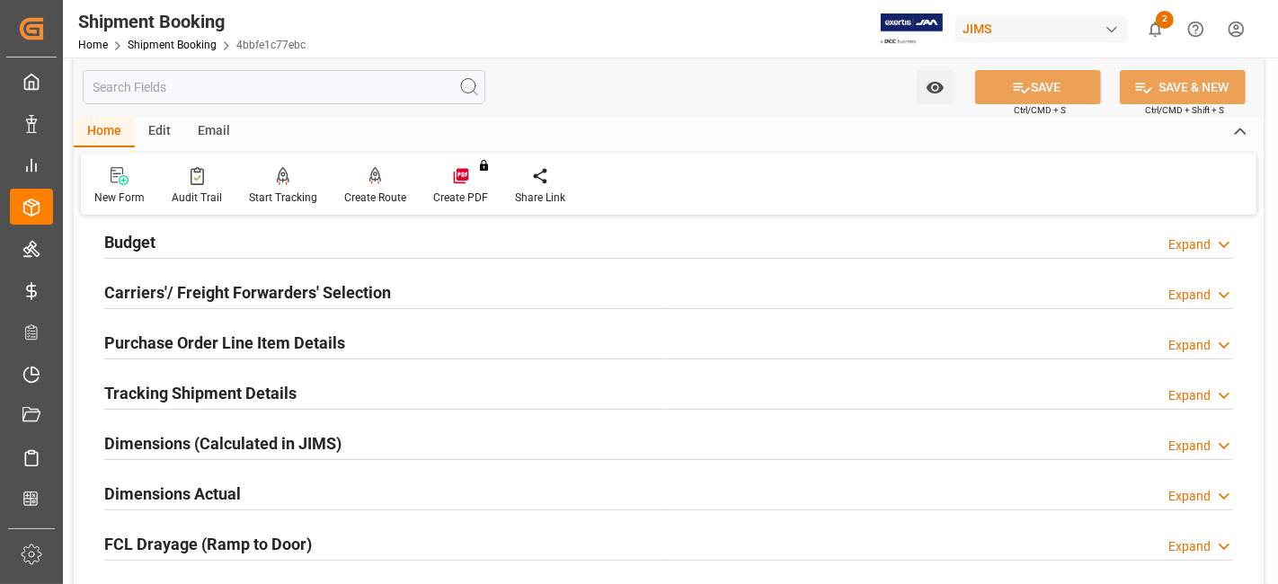
scroll to position [399, 0]
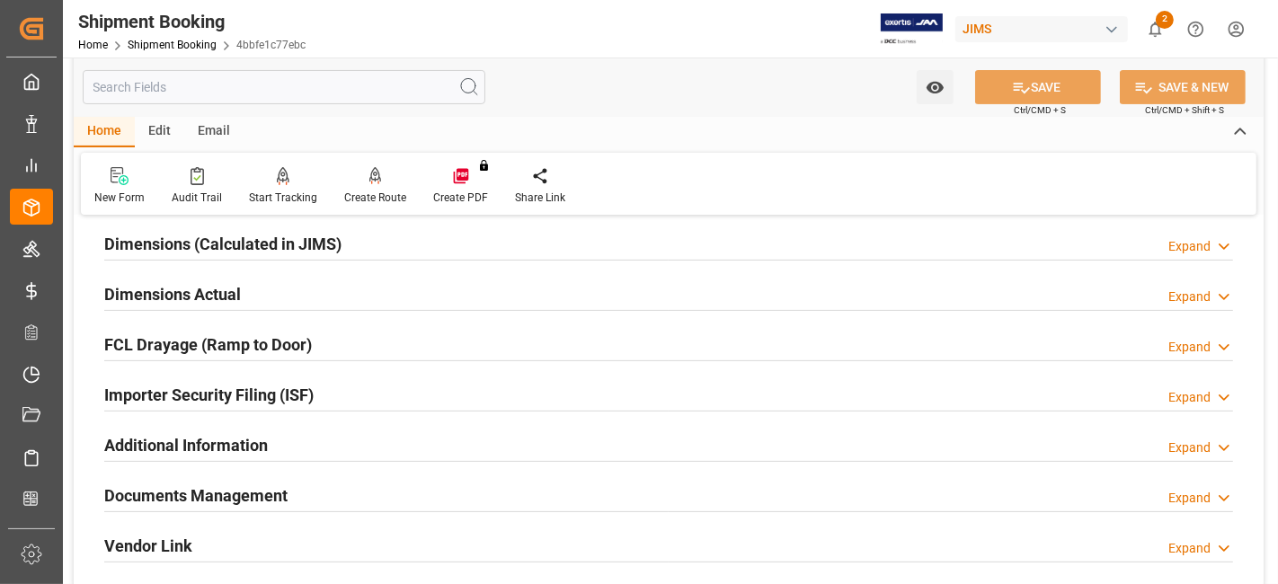
click at [223, 296] on h2 "Dimensions Actual" at bounding box center [172, 294] width 137 height 24
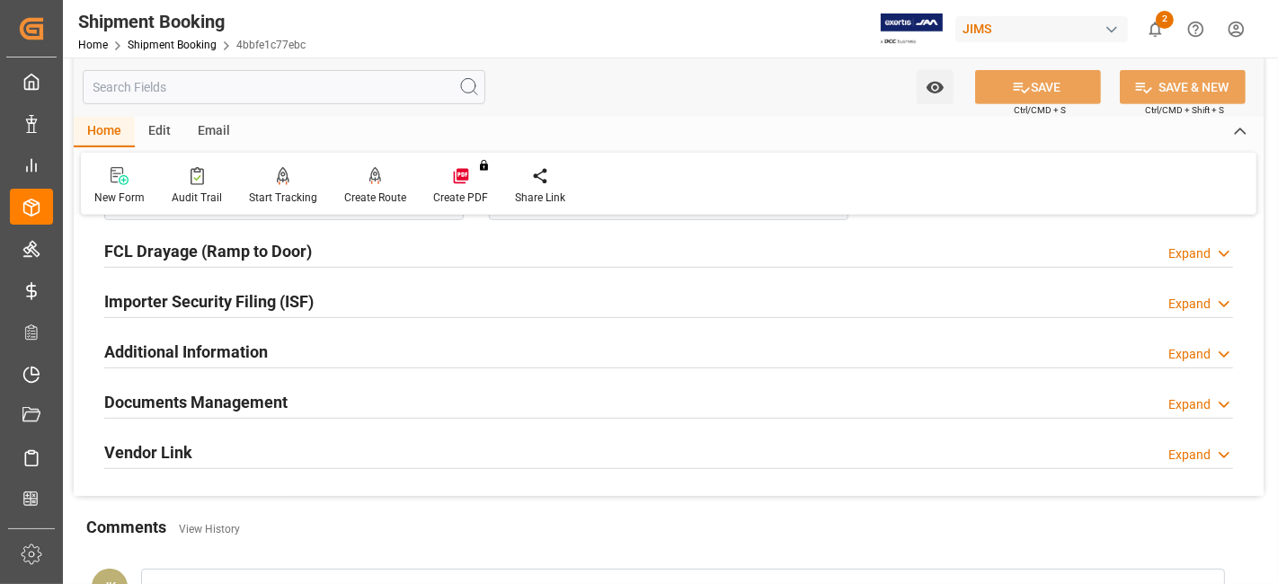
scroll to position [798, 0]
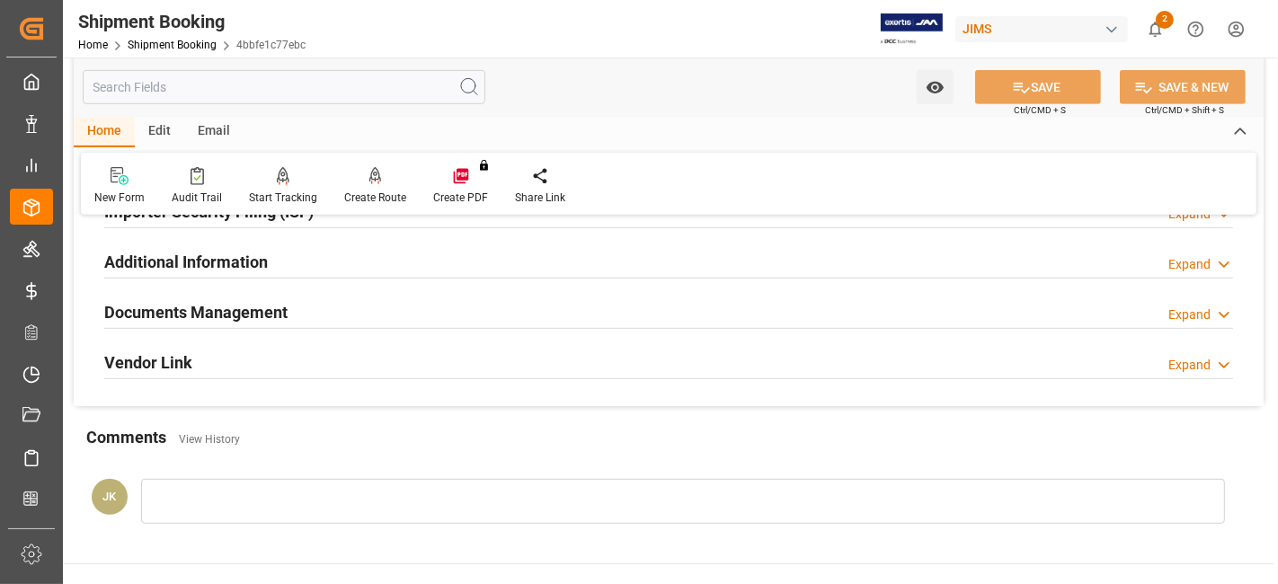
click at [222, 308] on h2 "Documents Management" at bounding box center [195, 312] width 183 height 24
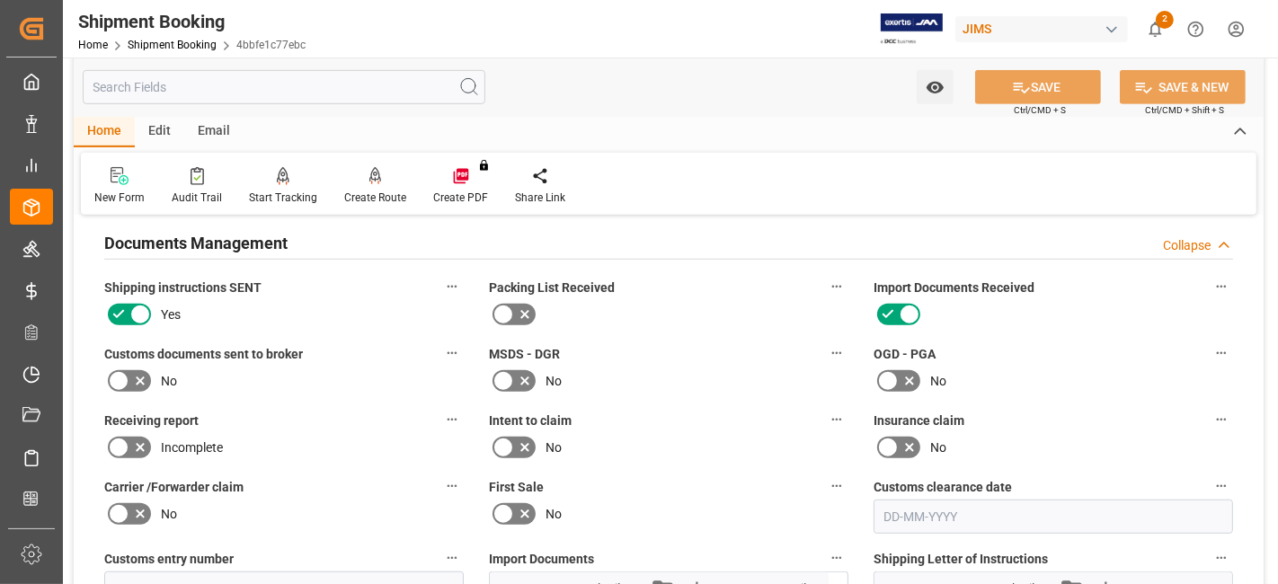
scroll to position [898, 0]
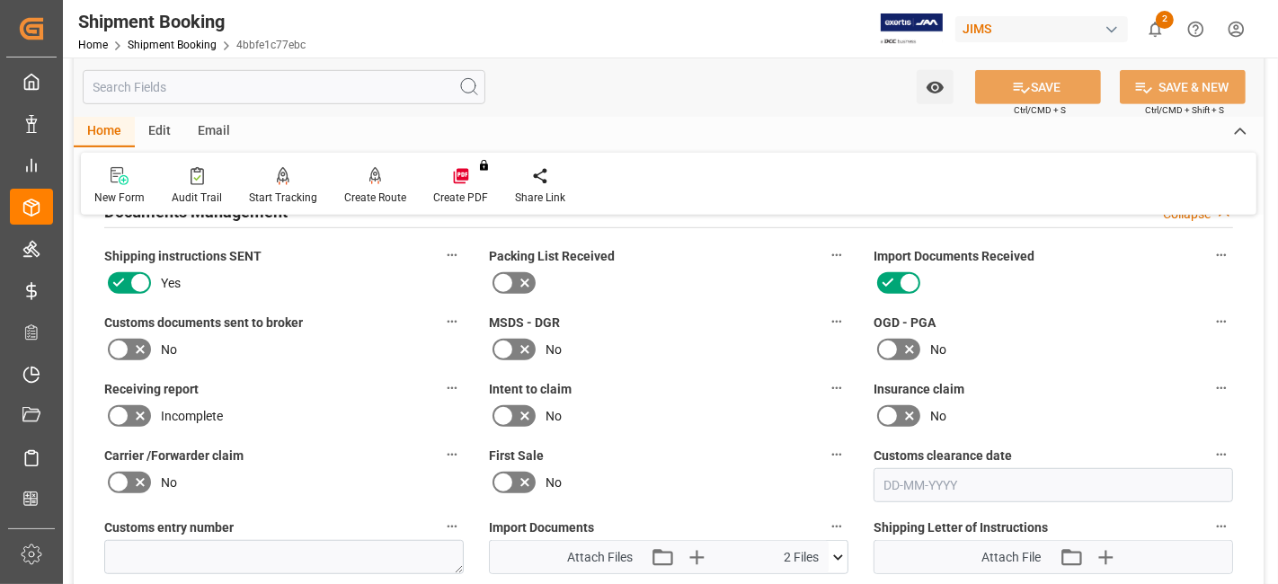
click at [137, 339] on icon at bounding box center [140, 350] width 22 height 22
click at [0, 0] on input "checkbox" at bounding box center [0, 0] width 0 height 0
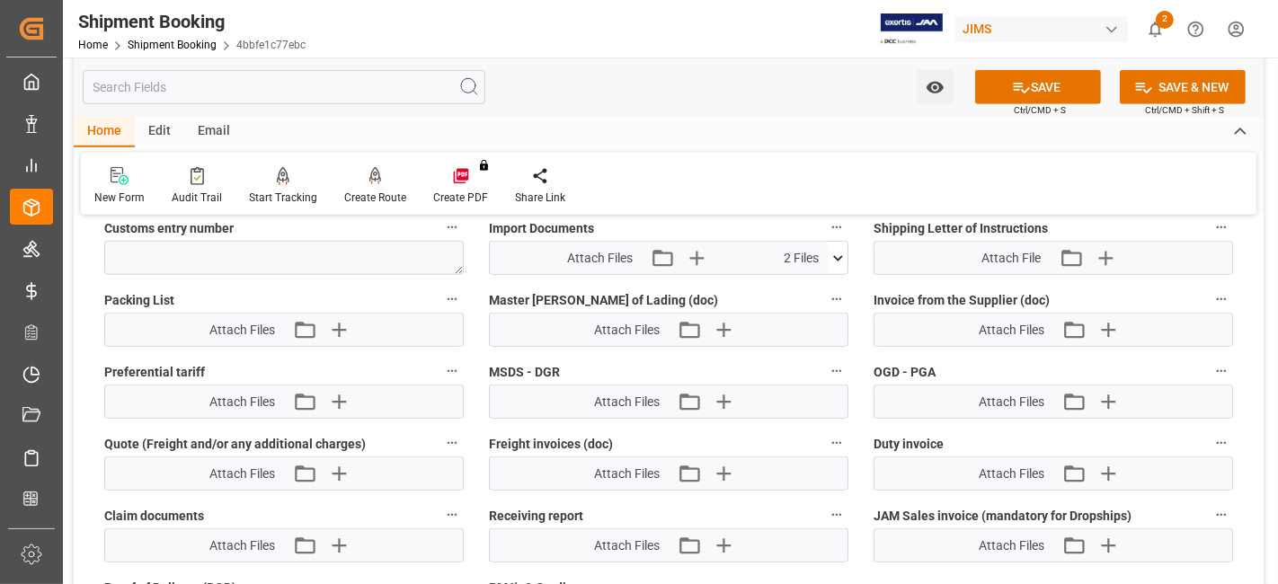
scroll to position [1098, 0]
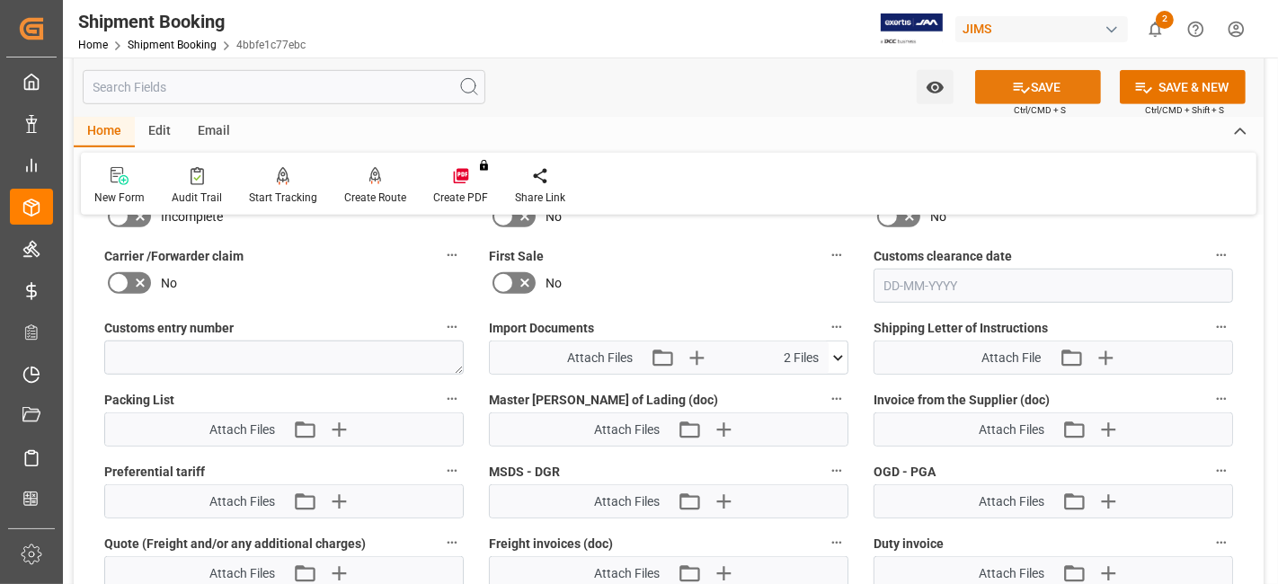
click at [1012, 80] on icon at bounding box center [1021, 87] width 19 height 19
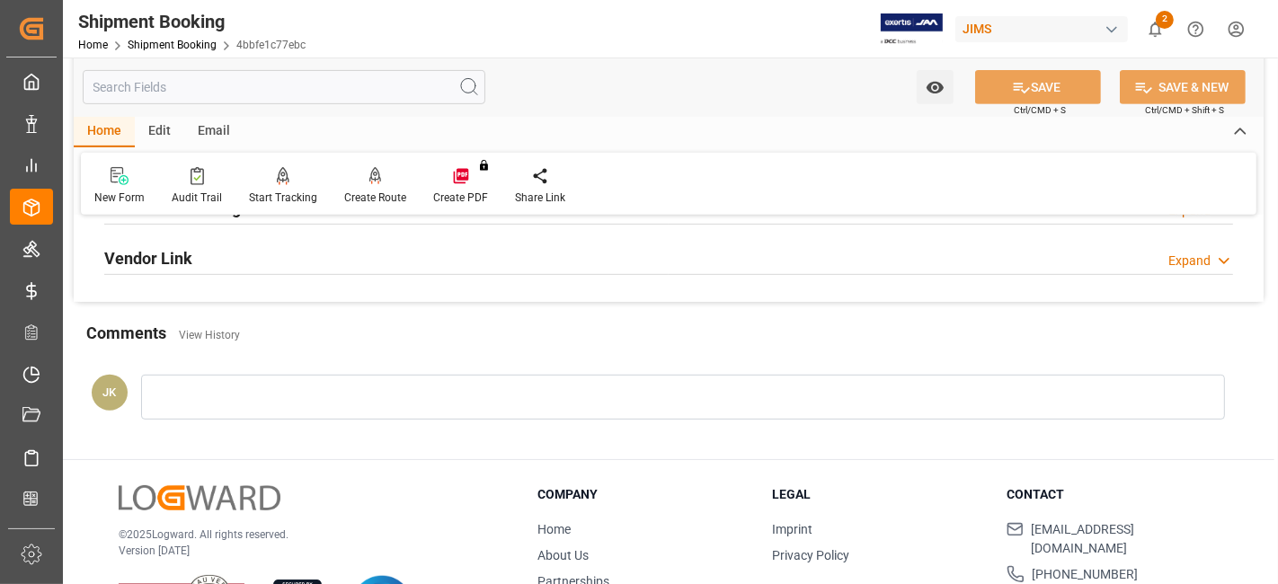
scroll to position [561, 0]
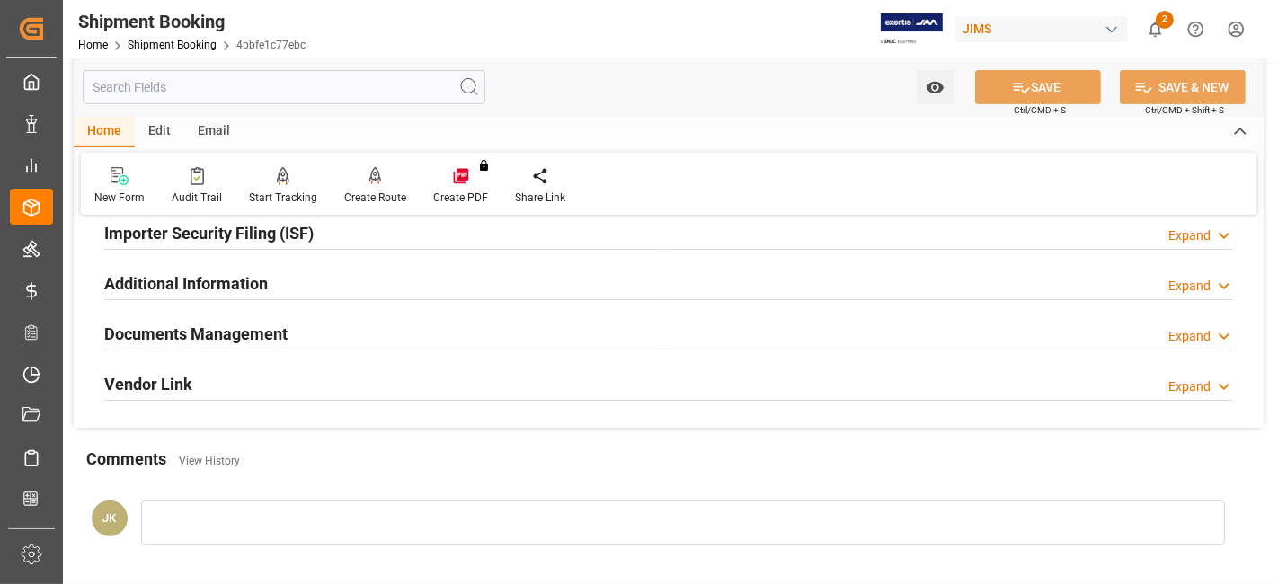
click at [373, 334] on div "Documents Management Expand" at bounding box center [668, 332] width 1128 height 34
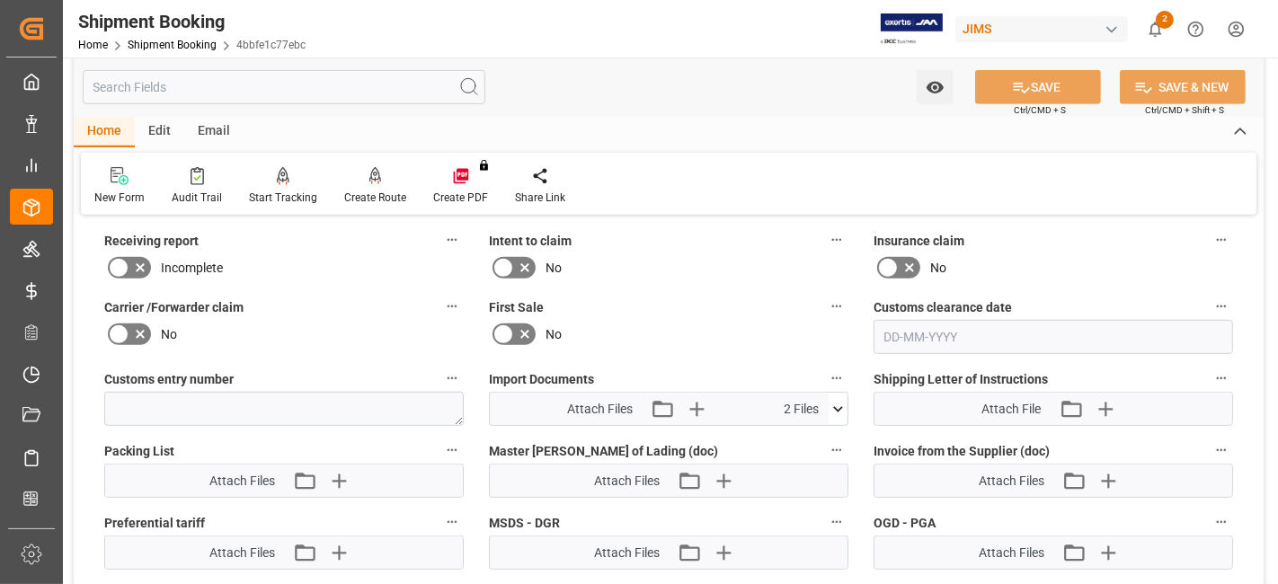
scroll to position [860, 0]
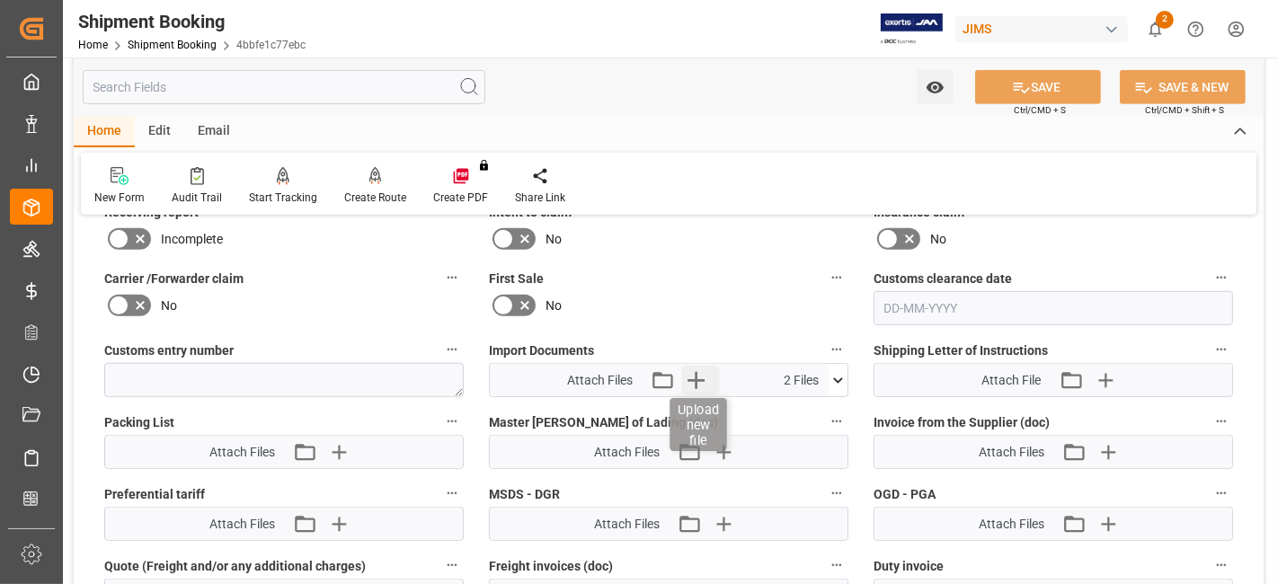
click at [696, 376] on icon "button" at bounding box center [696, 380] width 29 height 29
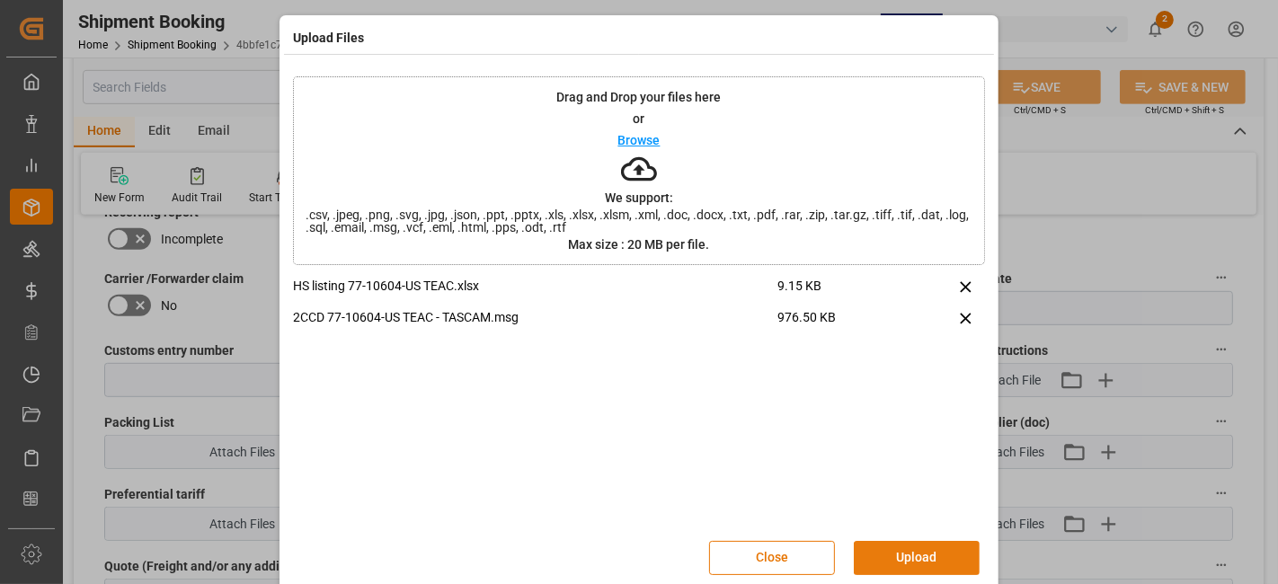
click at [892, 545] on button "Upload" at bounding box center [917, 558] width 126 height 34
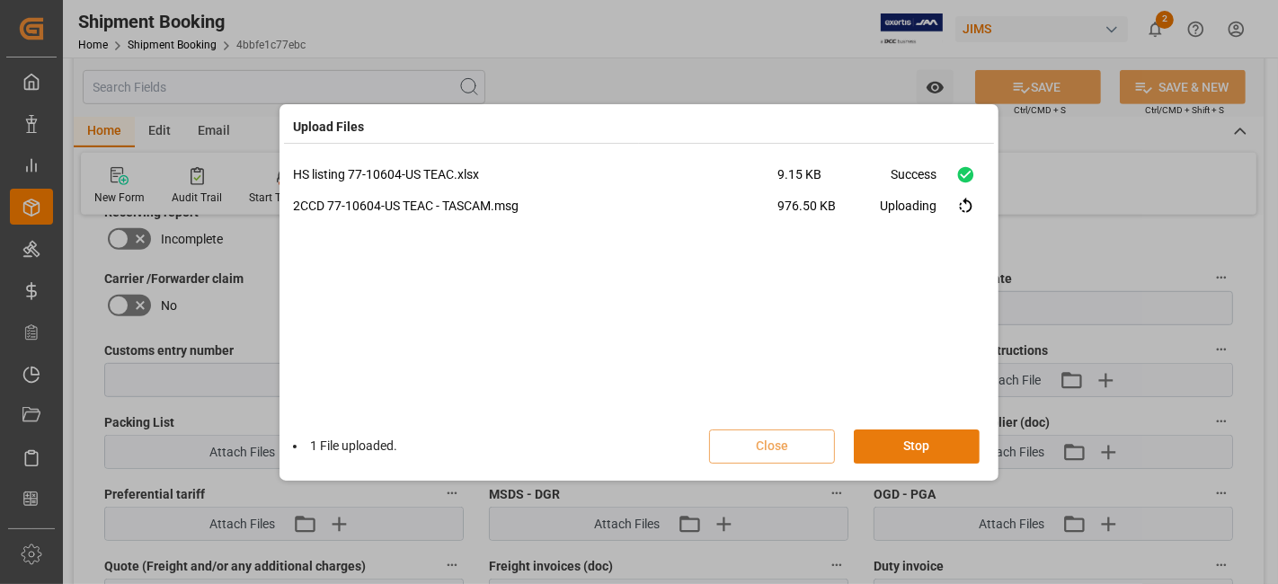
click at [885, 445] on button "Stop" at bounding box center [917, 446] width 126 height 34
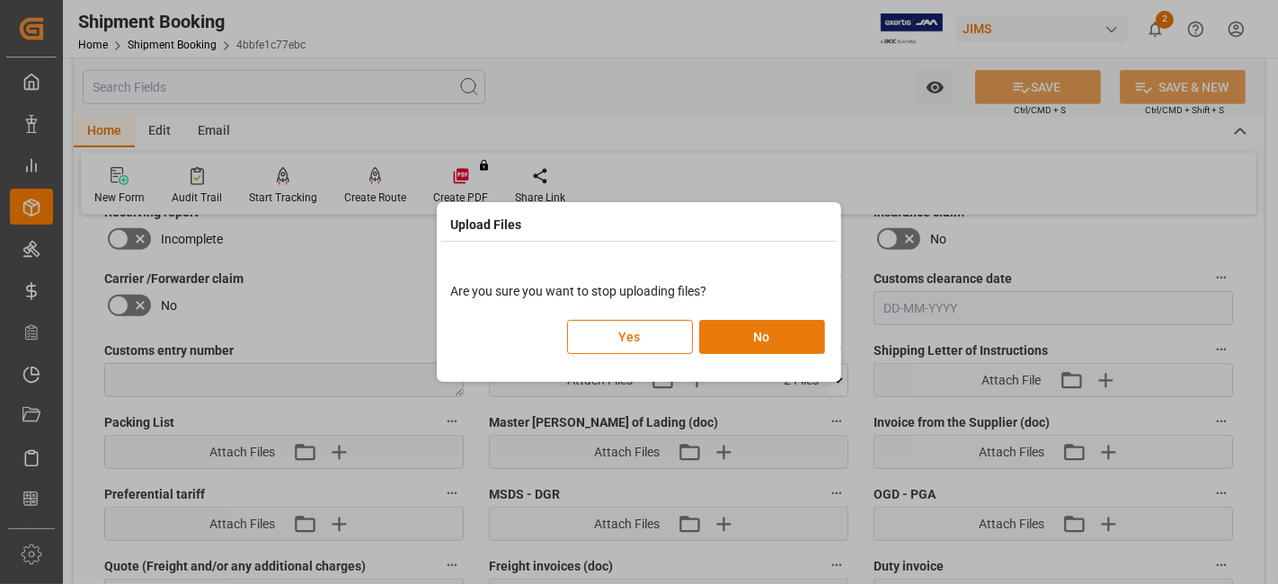
click at [755, 339] on button "No" at bounding box center [762, 337] width 126 height 34
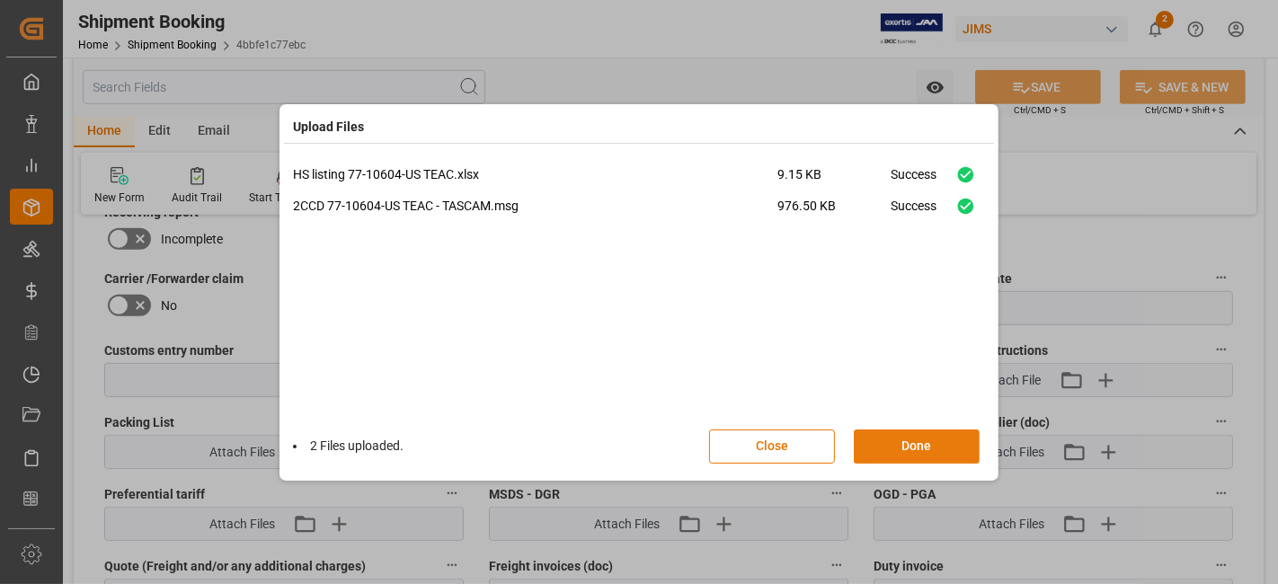
click at [907, 441] on button "Done" at bounding box center [917, 446] width 126 height 34
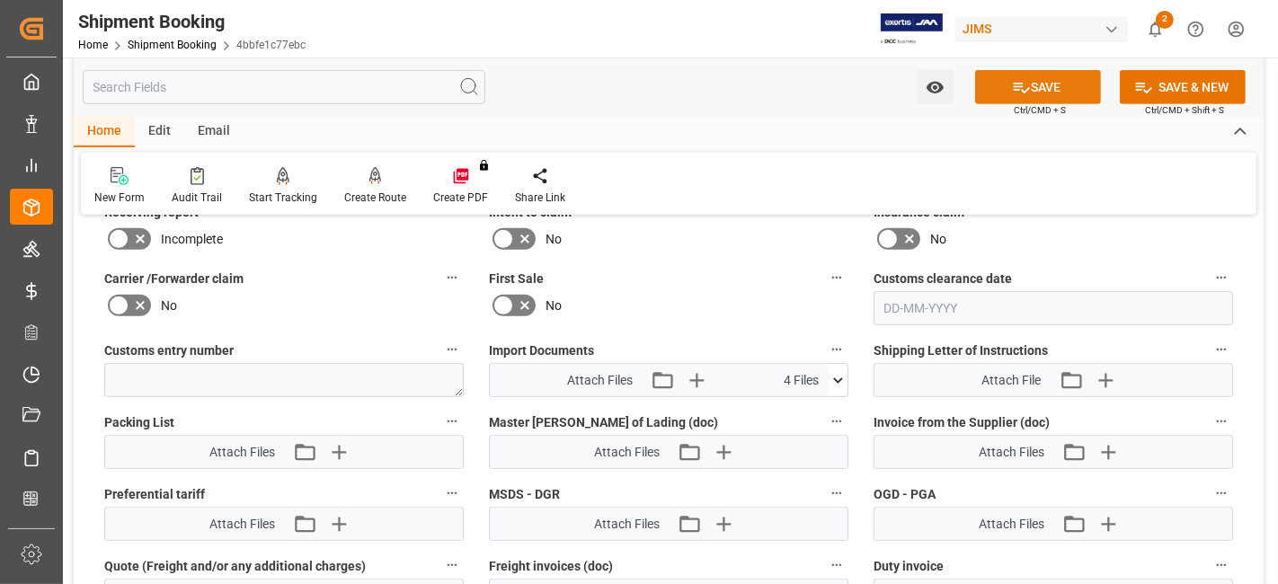
click at [993, 91] on button "SAVE" at bounding box center [1038, 87] width 126 height 34
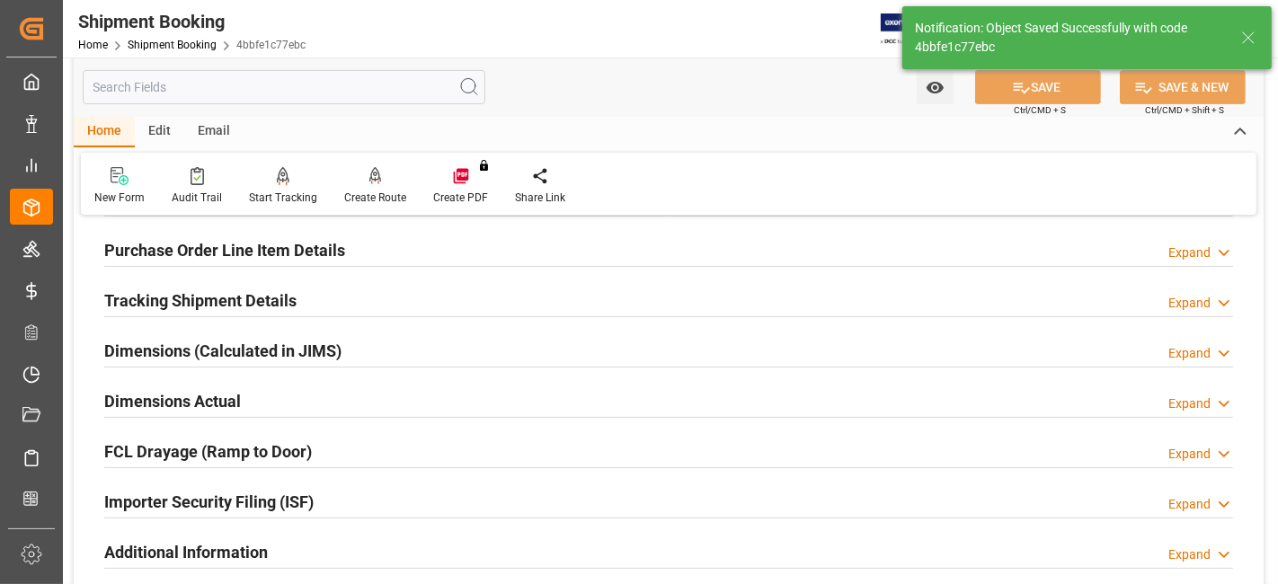
scroll to position [261, 0]
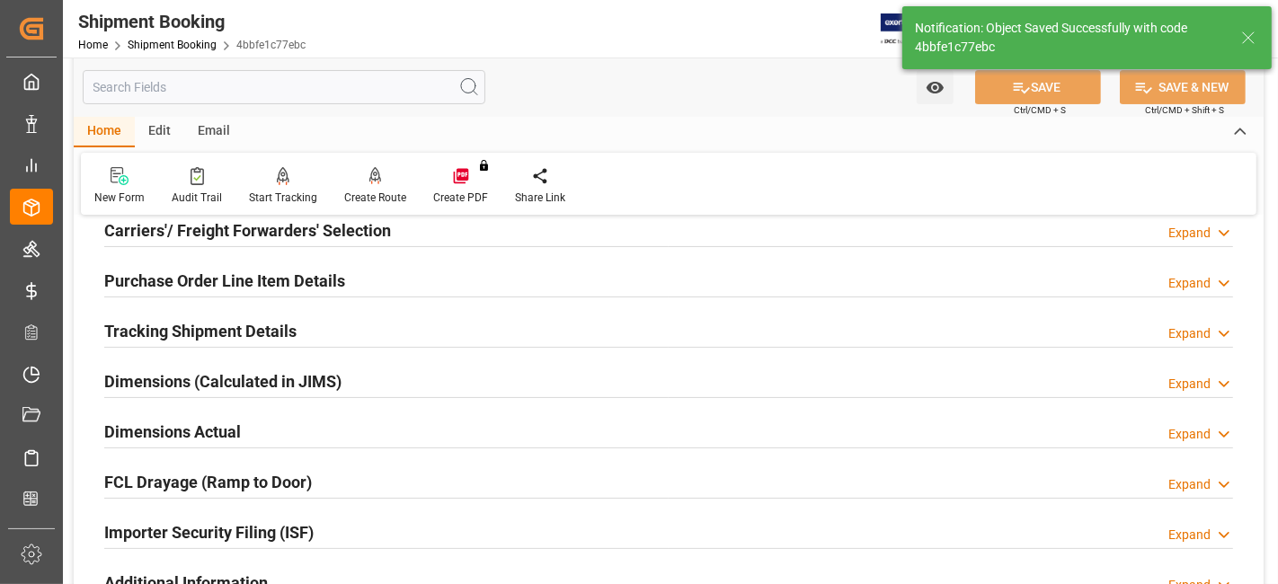
click at [235, 323] on h2 "Tracking Shipment Details" at bounding box center [200, 331] width 192 height 24
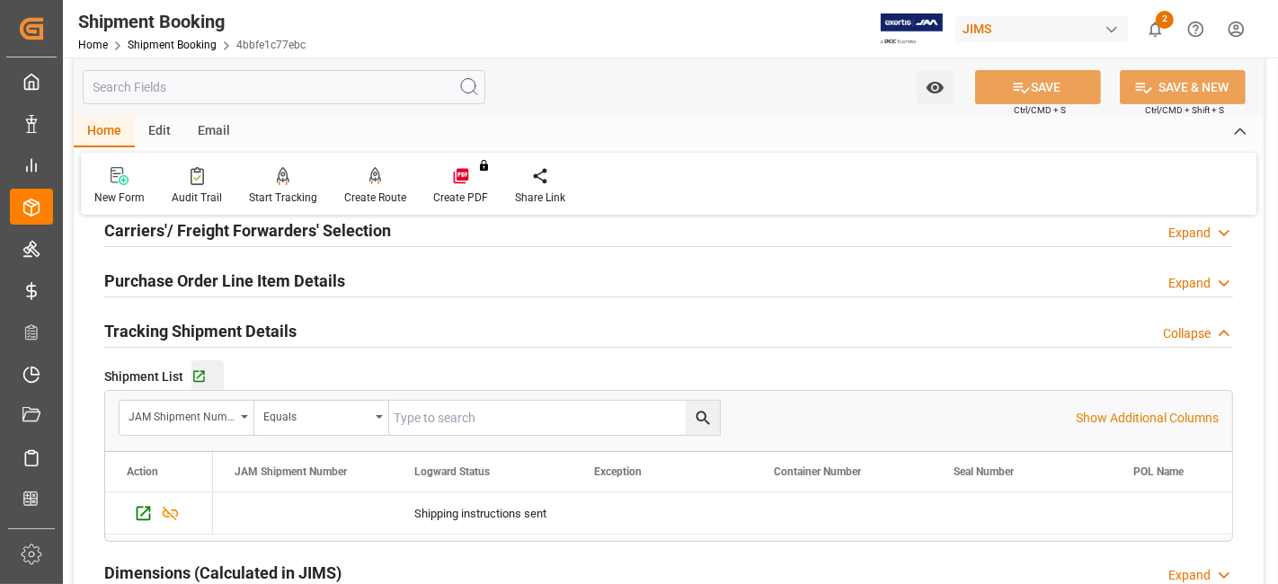
click at [194, 365] on button "Go to Shipment Tracking Grid" at bounding box center [207, 376] width 32 height 32
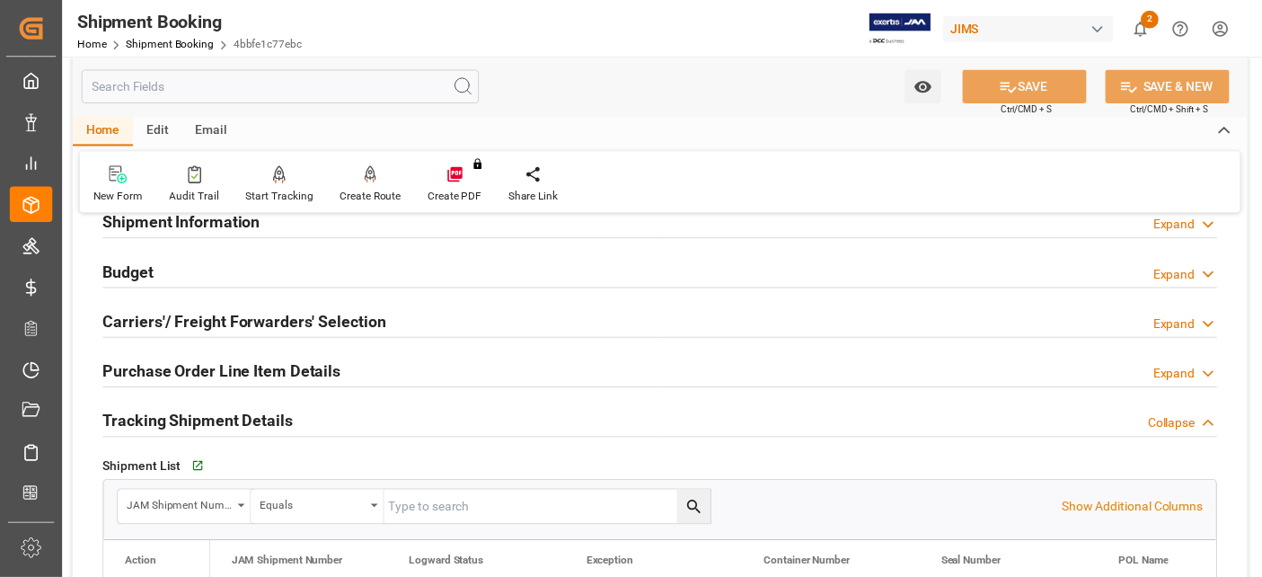
scroll to position [0, 0]
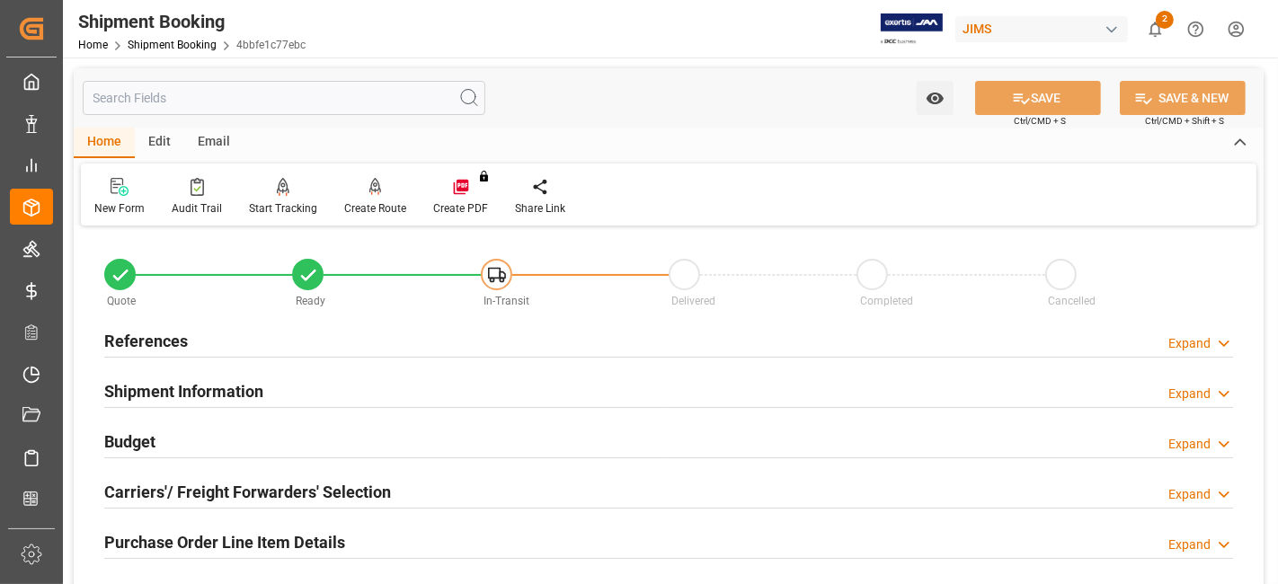
click at [176, 332] on h2 "References" at bounding box center [146, 341] width 84 height 24
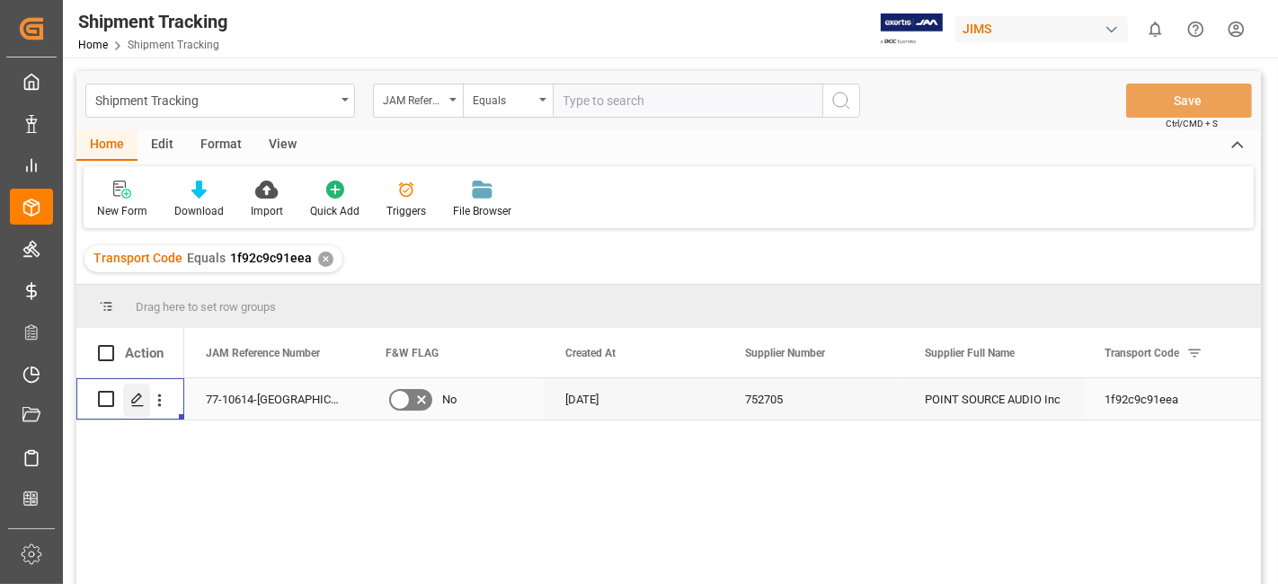
click at [138, 406] on div "Press SPACE to select this row." at bounding box center [136, 400] width 27 height 33
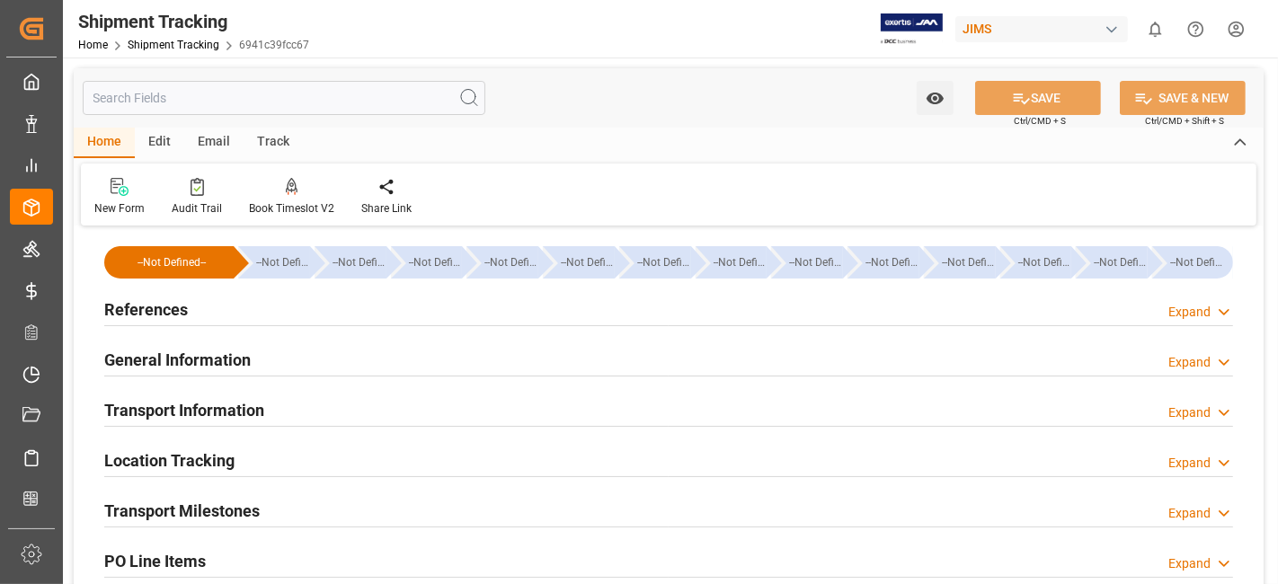
type input "[DATE]"
click at [290, 311] on div "References Expand" at bounding box center [668, 308] width 1128 height 34
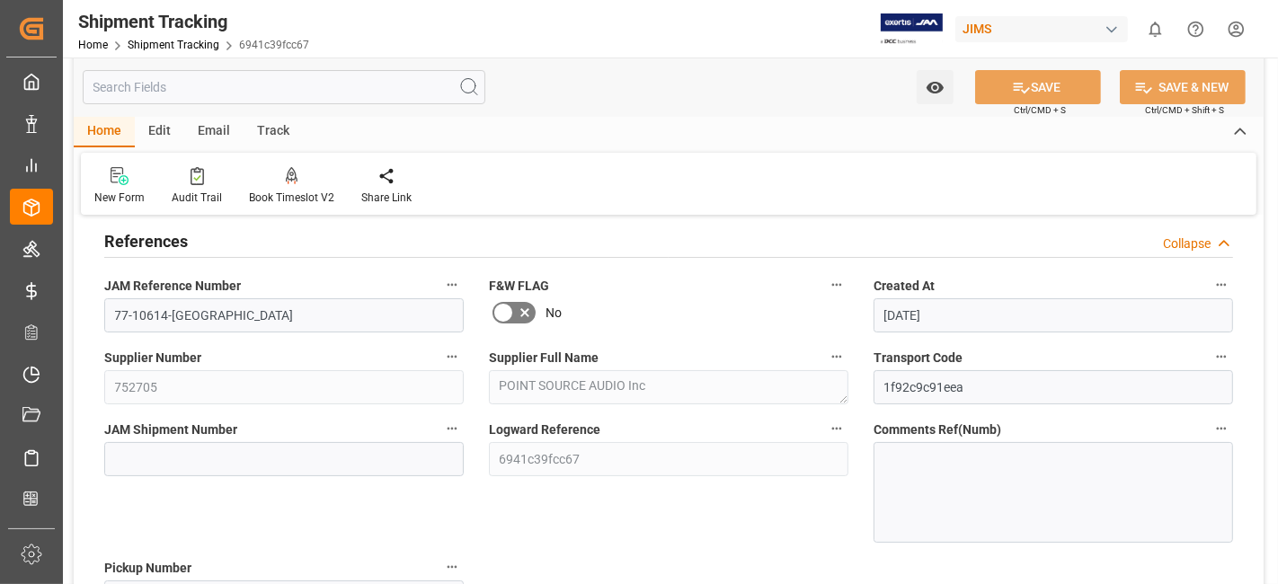
scroll to position [100, 0]
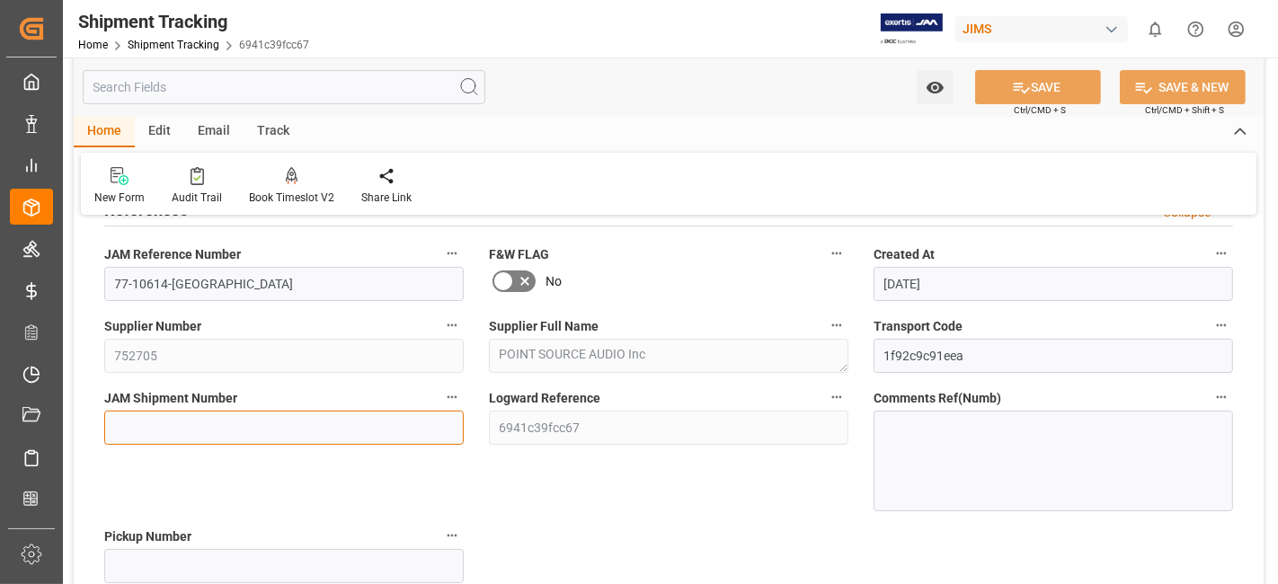
drag, startPoint x: 137, startPoint y: 414, endPoint x: 154, endPoint y: 414, distance: 16.2
click at [137, 414] on input at bounding box center [283, 428] width 359 height 34
paste input "72616"
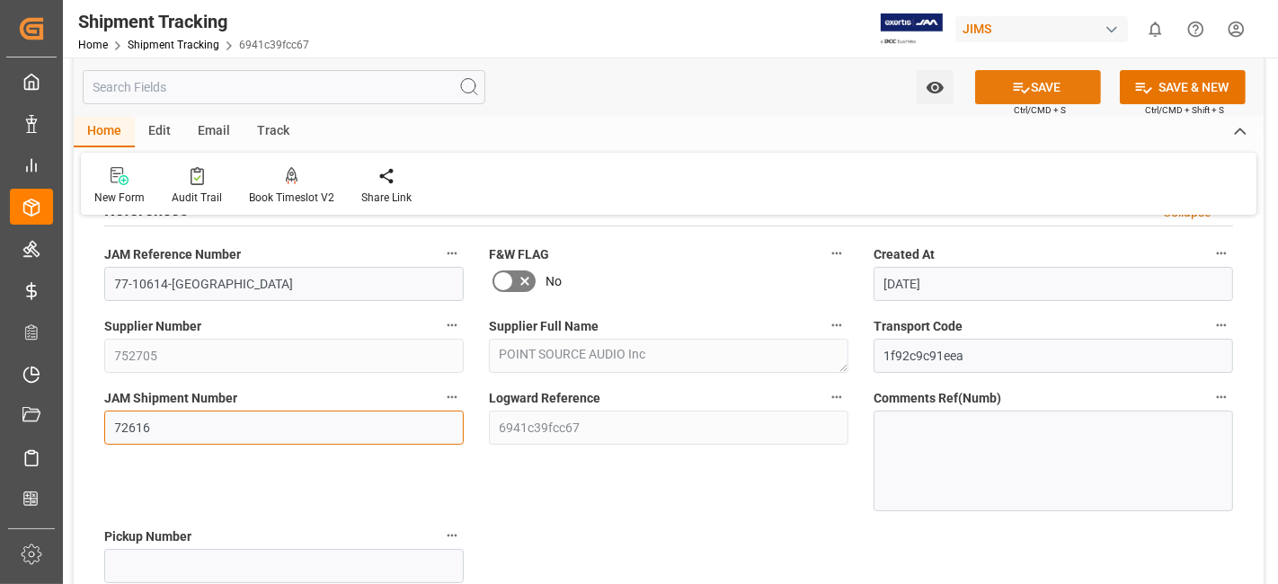
type input "72616"
click at [1012, 82] on icon at bounding box center [1021, 87] width 19 height 19
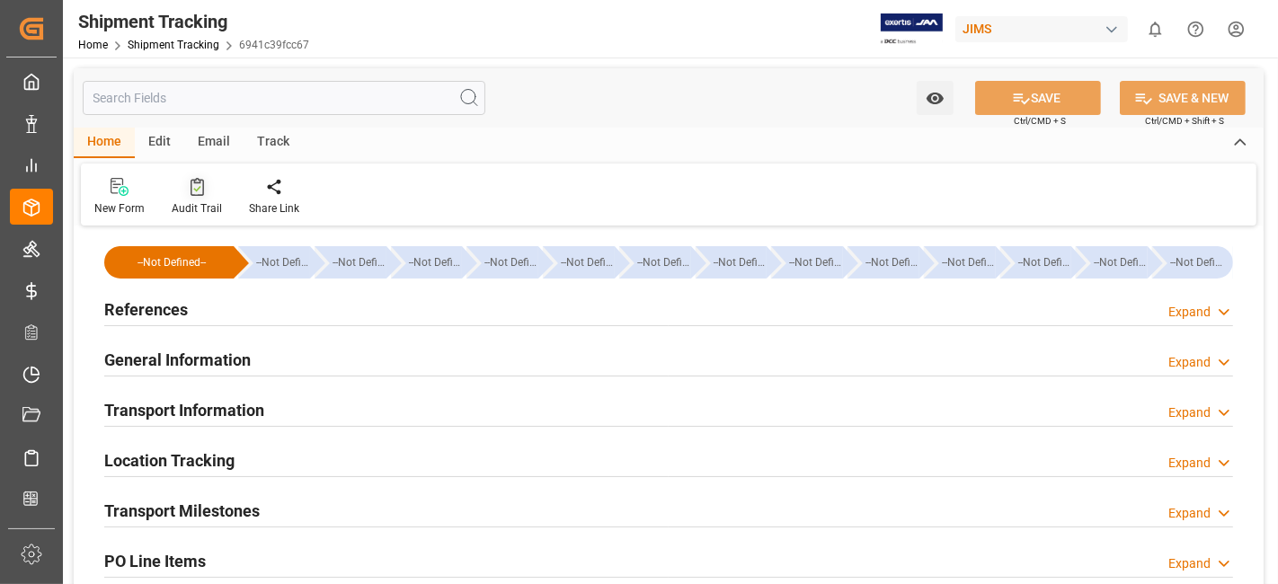
type input "[DATE]"
click at [170, 309] on h2 "References" at bounding box center [146, 309] width 84 height 24
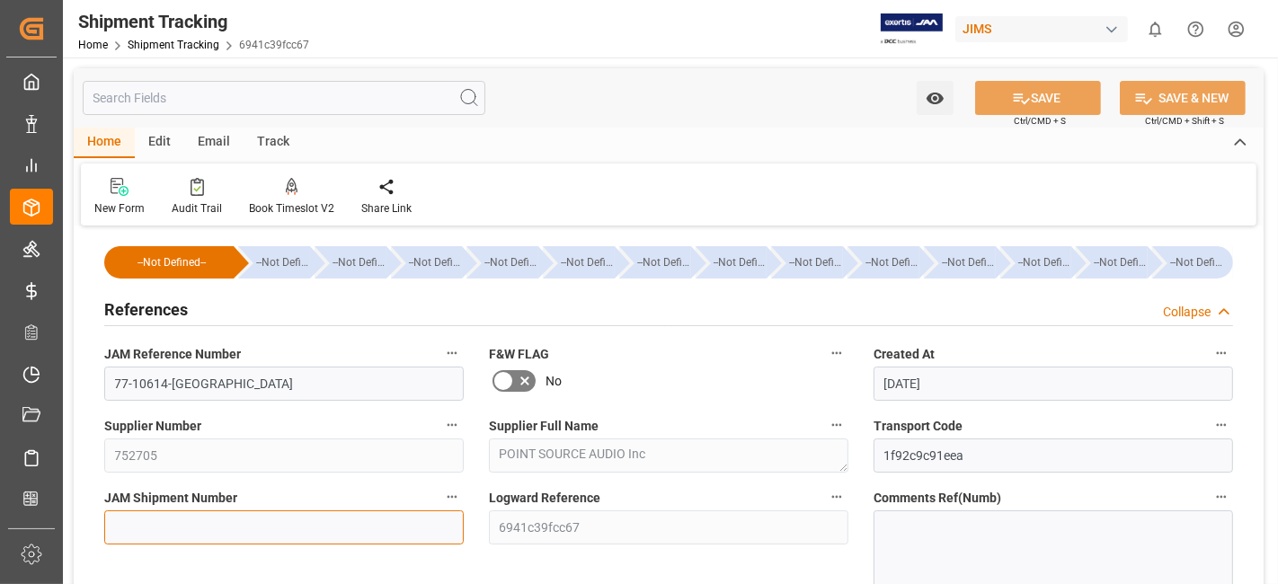
drag, startPoint x: 223, startPoint y: 527, endPoint x: 241, endPoint y: 530, distance: 18.2
click at [222, 527] on input at bounding box center [283, 527] width 359 height 34
paste input "72616"
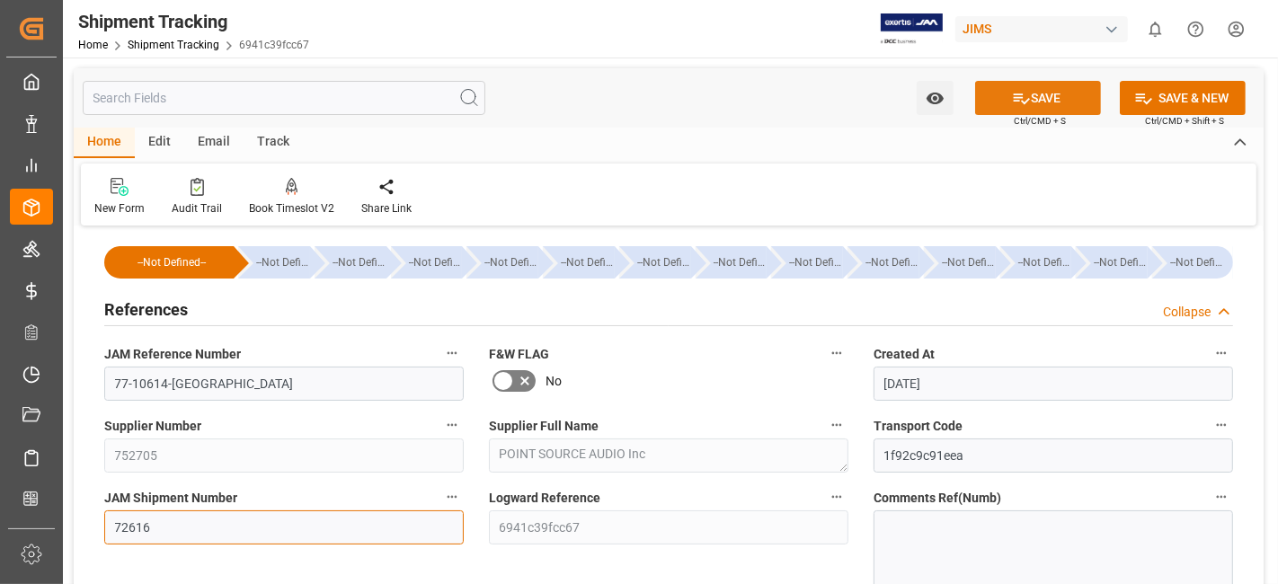
type input "72616"
click at [1033, 95] on button "SAVE" at bounding box center [1038, 98] width 126 height 34
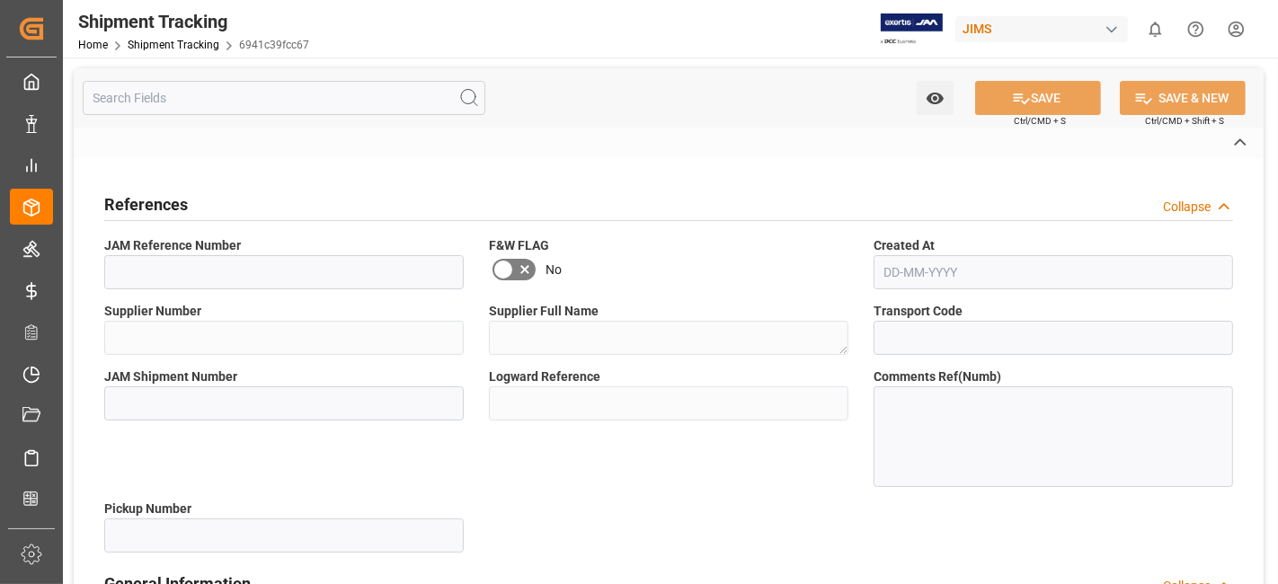
type input "77-10614-[GEOGRAPHIC_DATA]"
type input "752705"
type textarea "POINT SOURCE AUDIO Inc"
type input "1f92c9c91eea"
type input "72616"
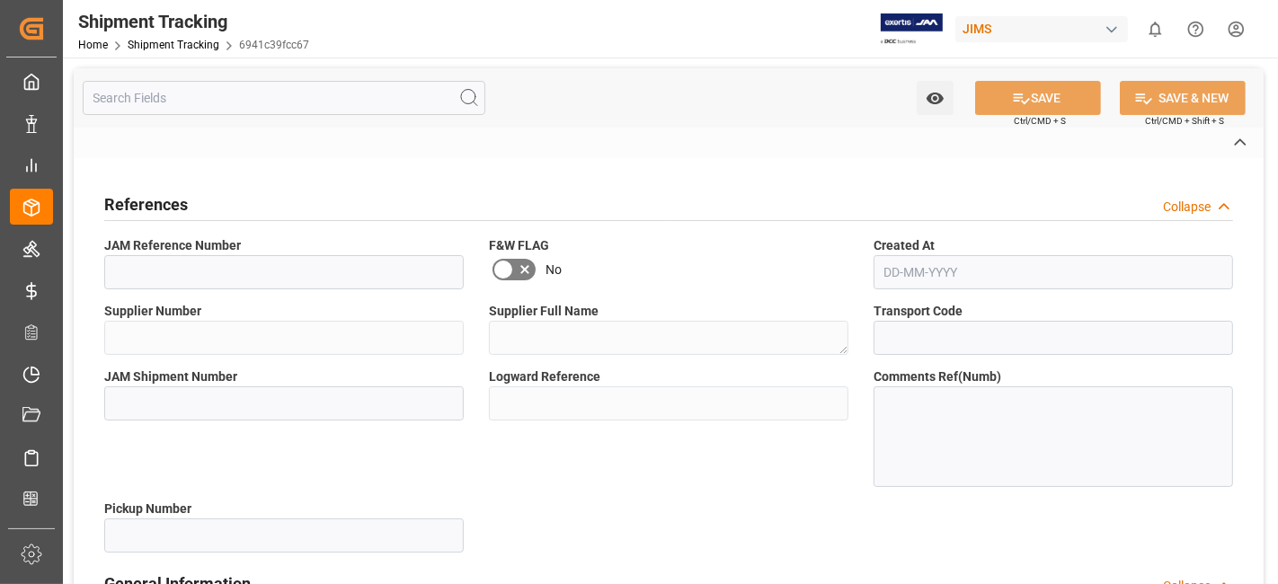
type input "6941c39fcc67"
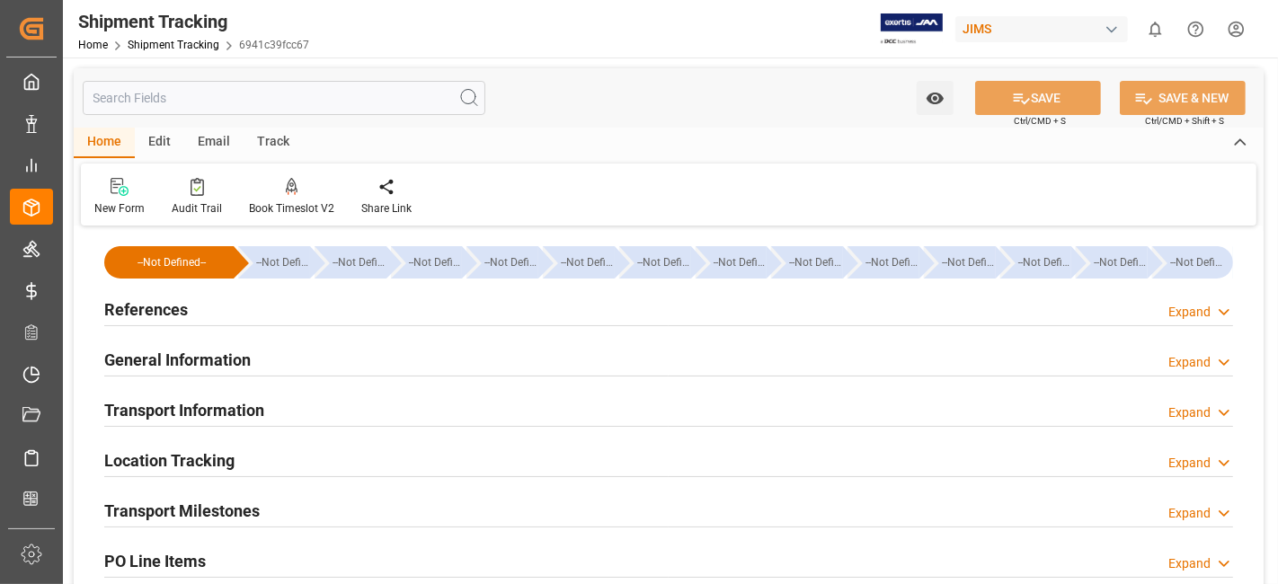
type input "[DATE]"
drag, startPoint x: 174, startPoint y: 306, endPoint x: 190, endPoint y: 342, distance: 39.1
click at [174, 306] on h2 "References" at bounding box center [146, 309] width 84 height 24
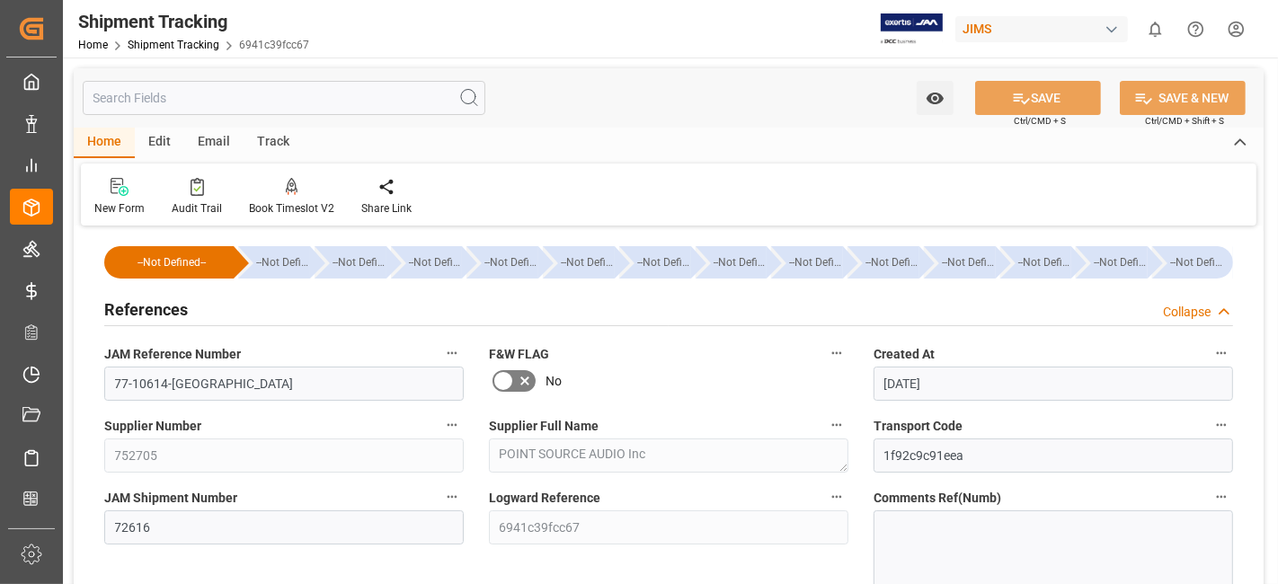
click at [158, 309] on h2 "References" at bounding box center [146, 309] width 84 height 24
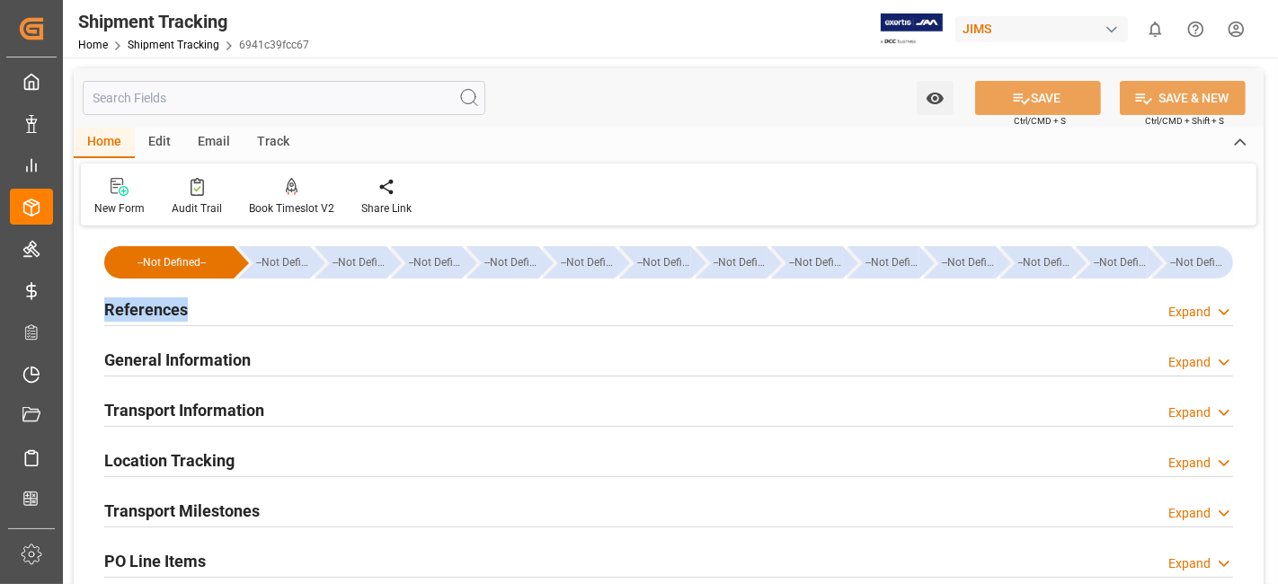
click at [158, 309] on h2 "References" at bounding box center [146, 309] width 84 height 24
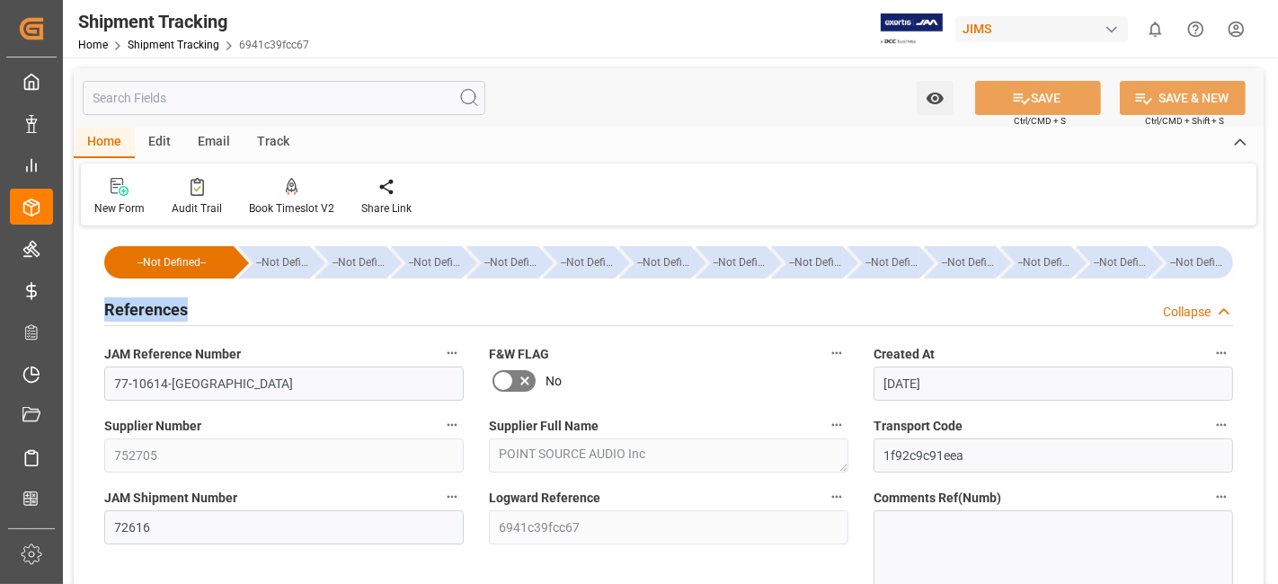
click at [158, 309] on h2 "References" at bounding box center [146, 309] width 84 height 24
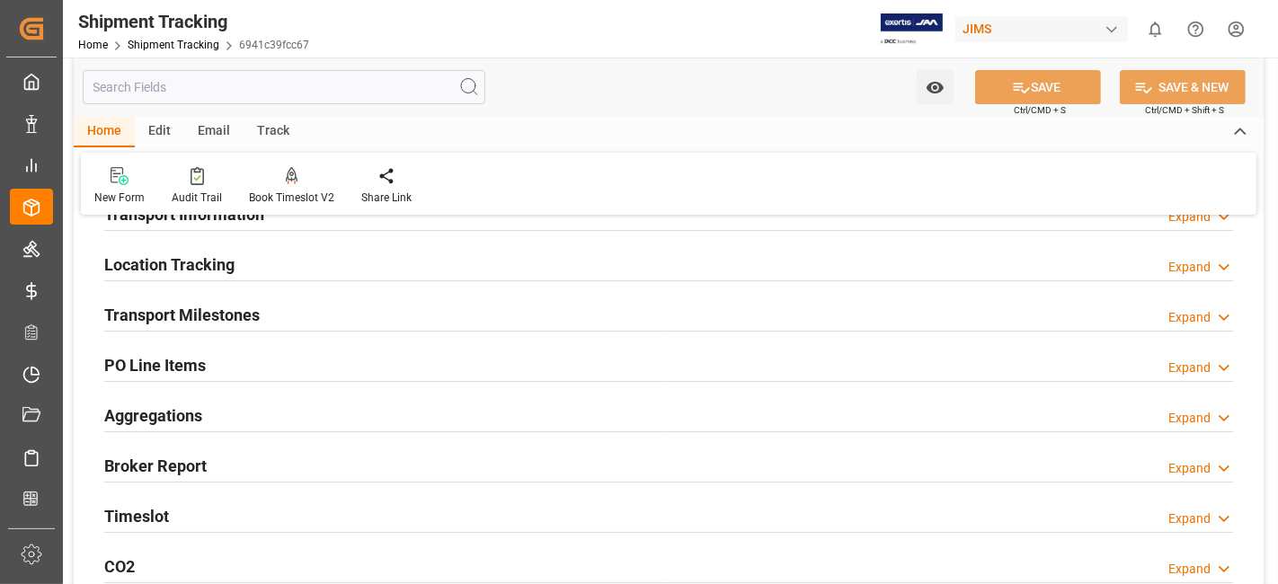
scroll to position [199, 0]
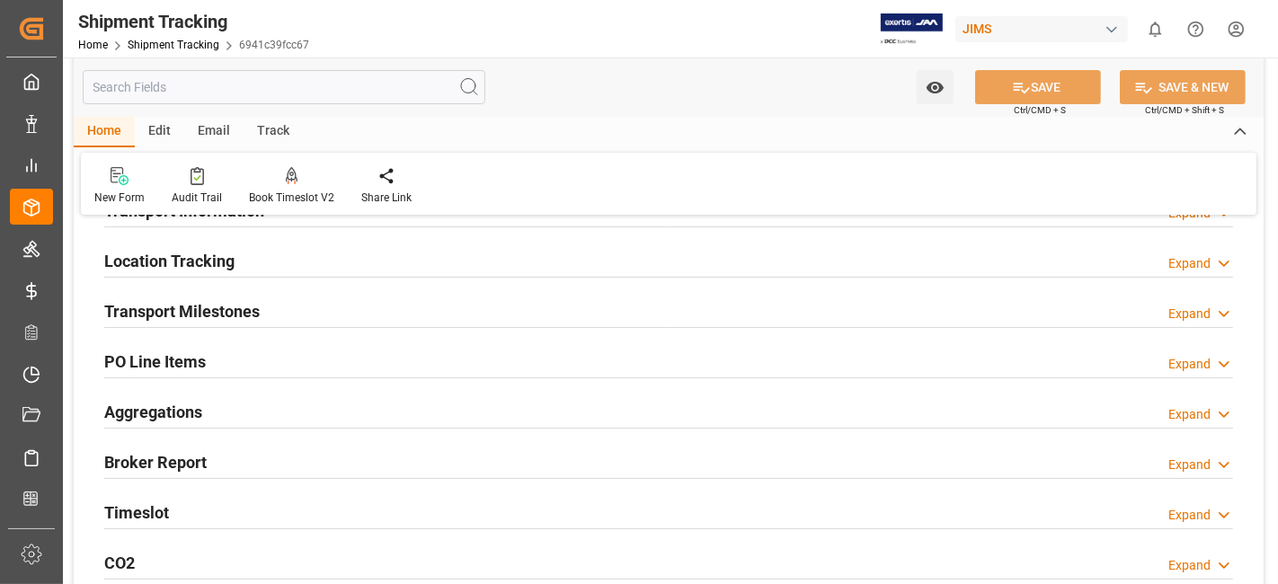
click at [175, 317] on h2 "Transport Milestones" at bounding box center [181, 311] width 155 height 24
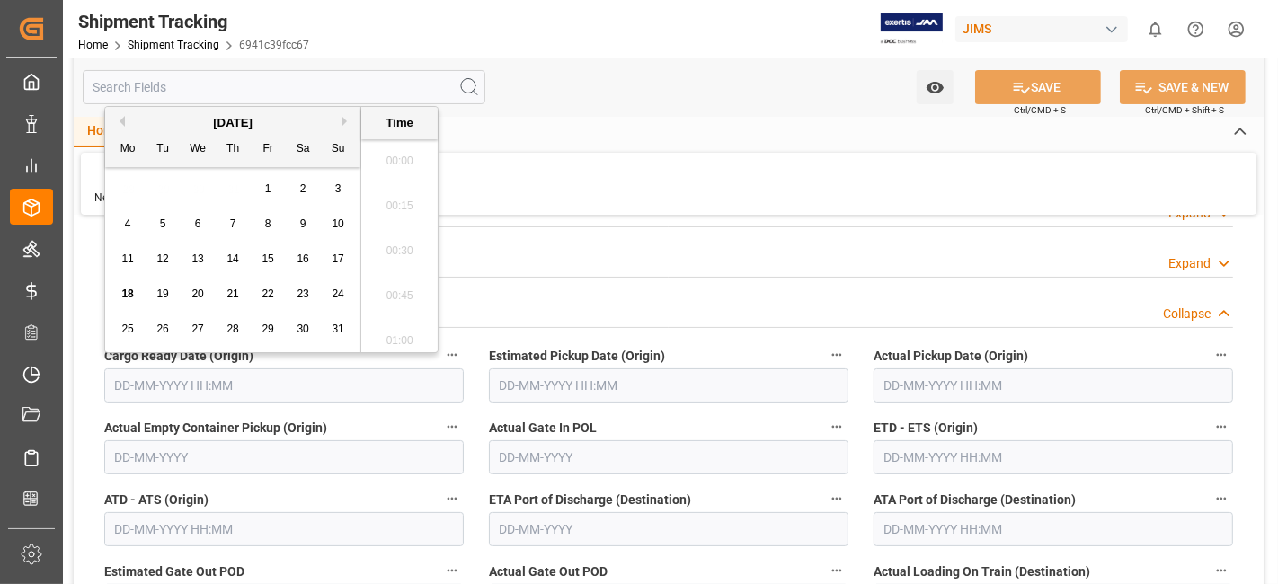
click at [217, 384] on input "text" at bounding box center [283, 385] width 359 height 34
click at [146, 277] on div "18 19 20 21 22 23 24" at bounding box center [233, 294] width 245 height 35
click at [273, 269] on div "15" at bounding box center [268, 260] width 22 height 22
type input "[DATE] 00:00"
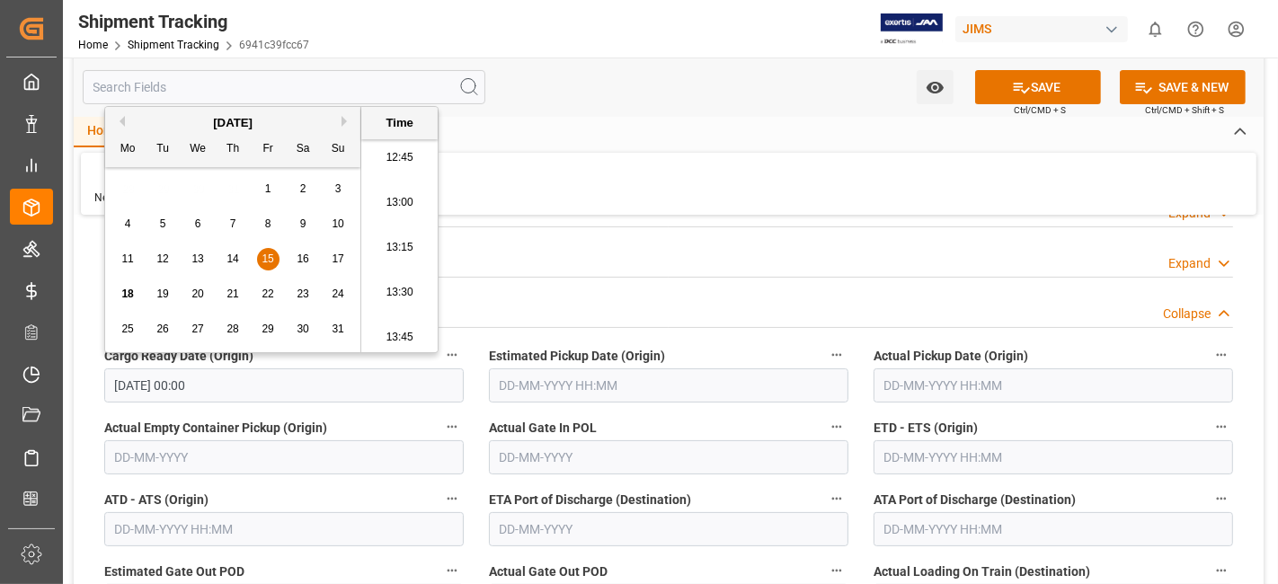
click at [721, 378] on input "text" at bounding box center [668, 385] width 359 height 34
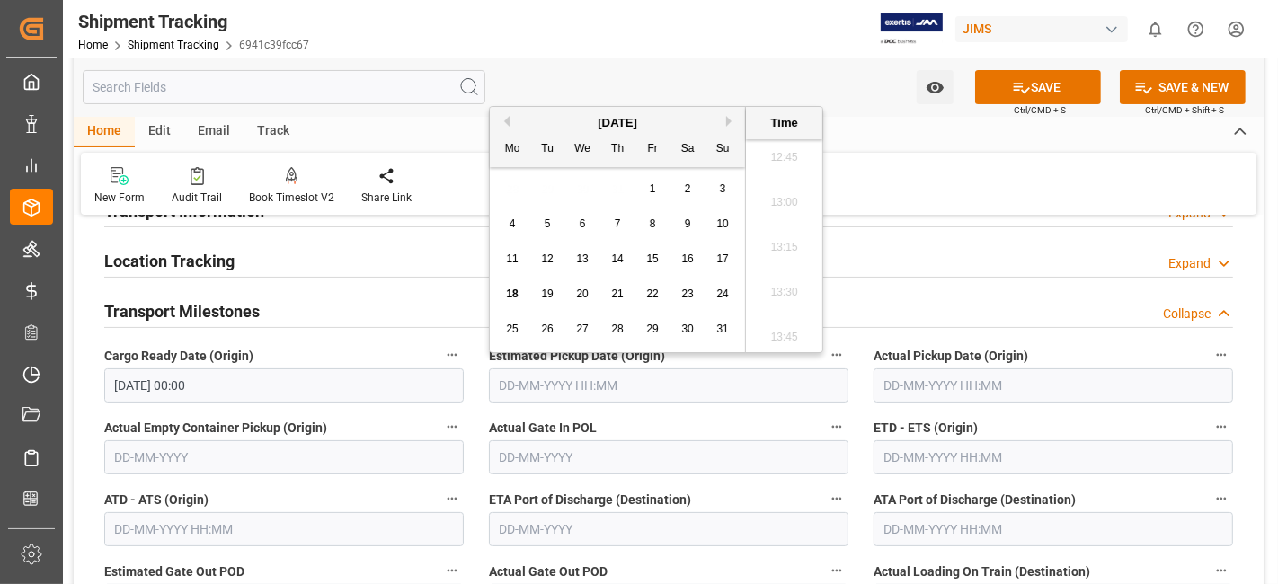
click at [517, 296] on span "18" at bounding box center [512, 294] width 12 height 13
type input "18-08-2025 00:00"
click at [761, 420] on label "Actual Gate In POL" at bounding box center [668, 427] width 359 height 25
click at [825, 420] on button "Actual Gate In POL" at bounding box center [836, 426] width 23 height 23
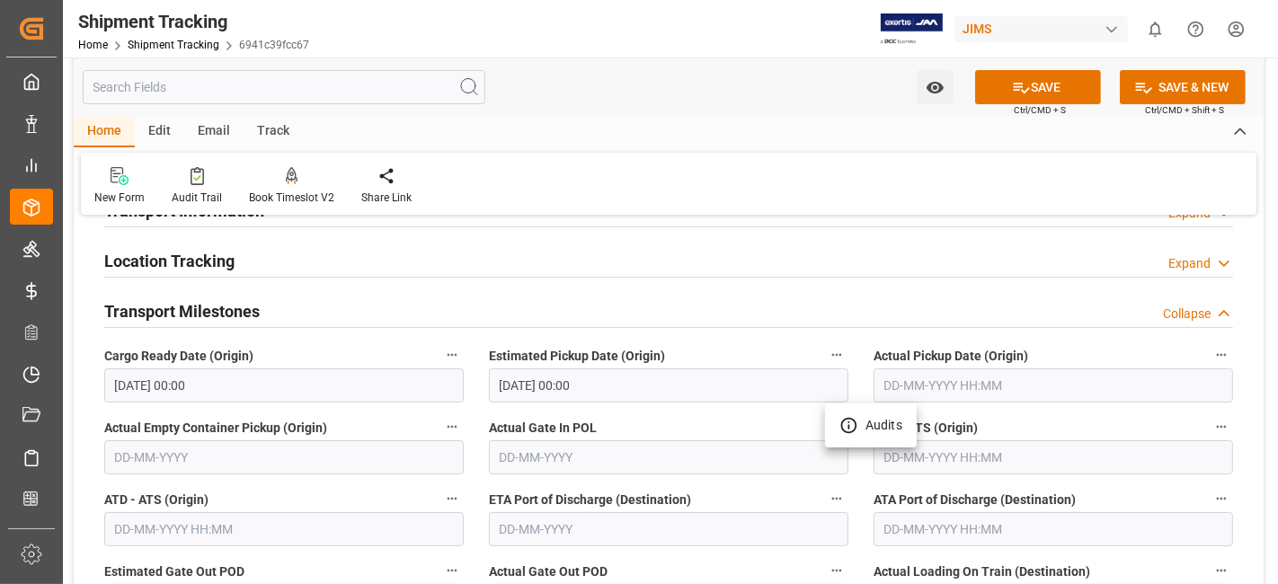
click at [938, 379] on div at bounding box center [639, 292] width 1278 height 584
click at [650, 425] on label "Actual Gate In POL" at bounding box center [668, 427] width 359 height 25
click at [825, 425] on button "Actual Gate In POL" at bounding box center [836, 426] width 23 height 23
click at [603, 527] on div at bounding box center [639, 292] width 1278 height 584
click at [705, 487] on label "ETA Port of Discharge (Destination)" at bounding box center [668, 499] width 359 height 25
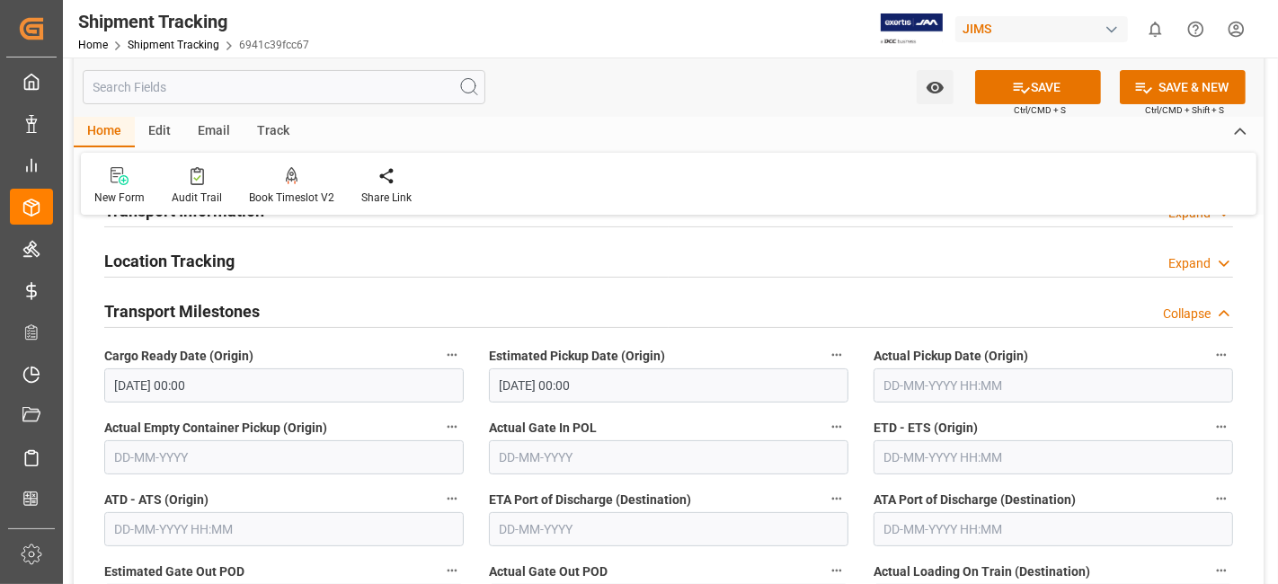
click at [825, 487] on button "ETA Port of Discharge (Destination)" at bounding box center [836, 498] width 23 height 23
click at [711, 494] on div at bounding box center [639, 292] width 1278 height 584
click at [702, 512] on input "text" at bounding box center [668, 529] width 359 height 34
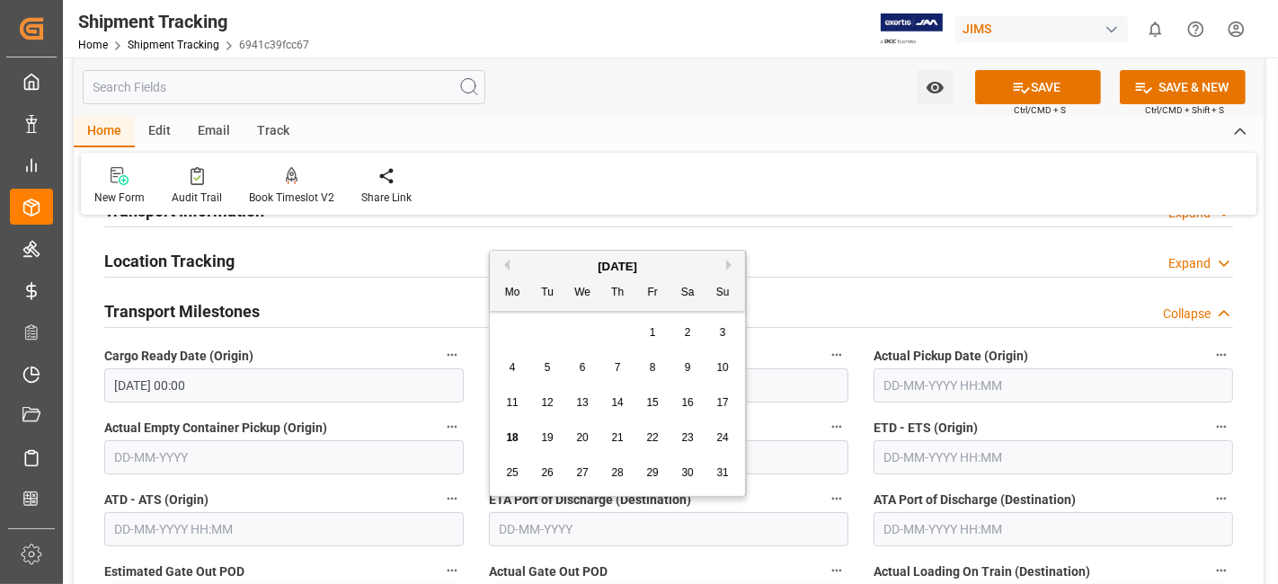
click at [764, 474] on div "Actual Gate In POL" at bounding box center [668, 445] width 385 height 72
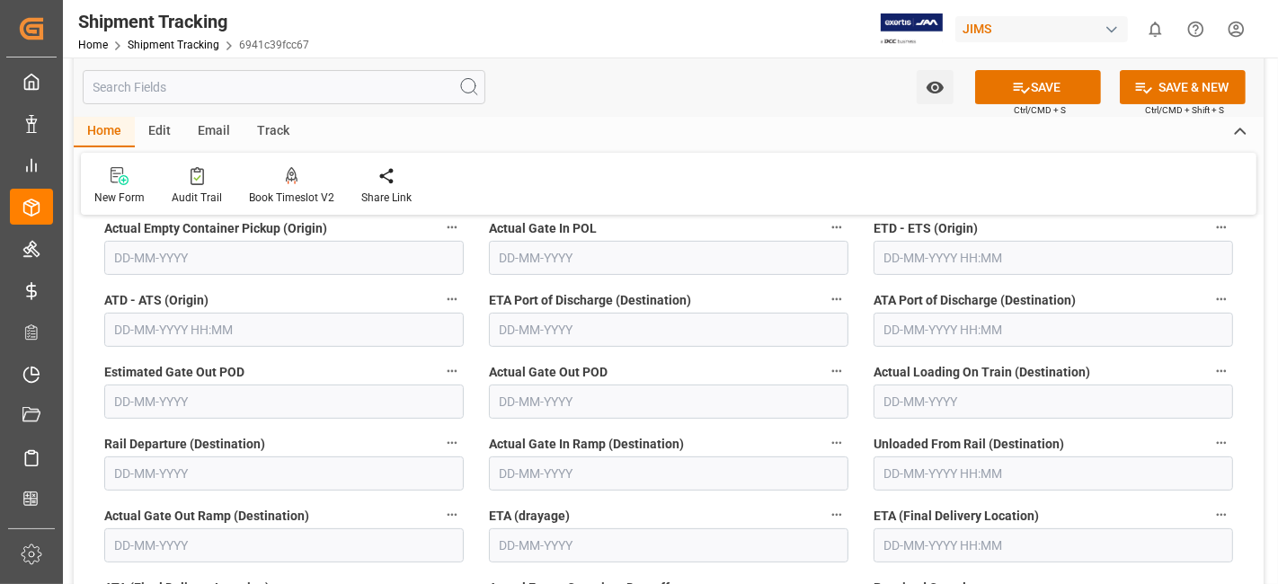
scroll to position [438, 0]
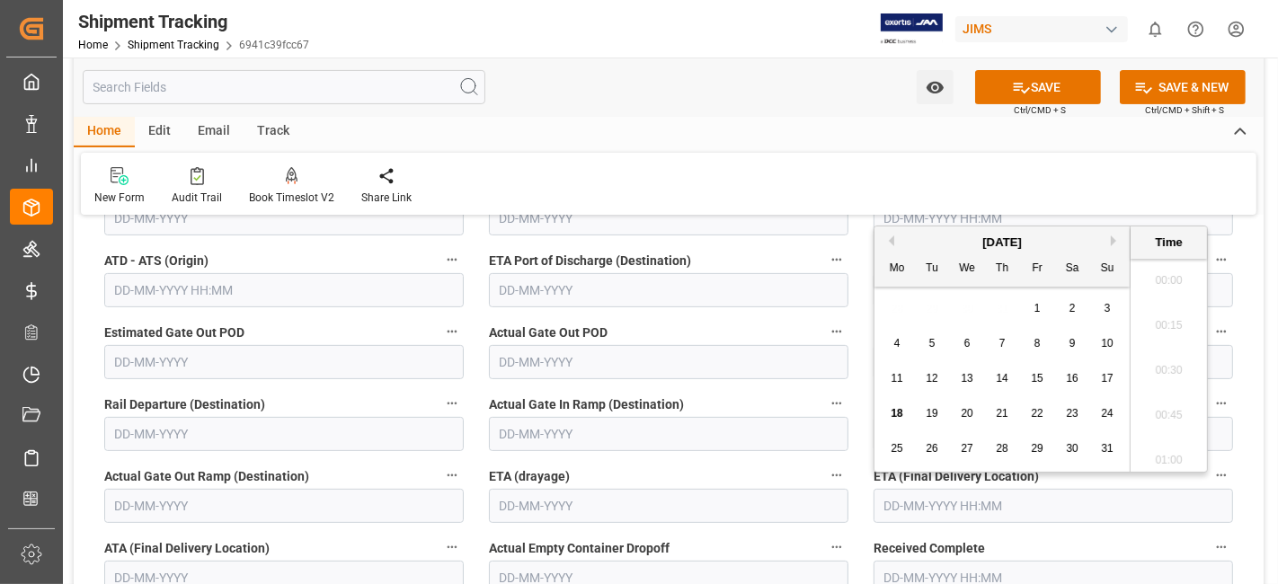
click at [929, 508] on input "text" at bounding box center [1052, 506] width 359 height 34
click at [903, 457] on div "25" at bounding box center [897, 449] width 22 height 22
type input "25-08-2025 00:00"
click at [1031, 81] on button "SAVE" at bounding box center [1038, 87] width 126 height 34
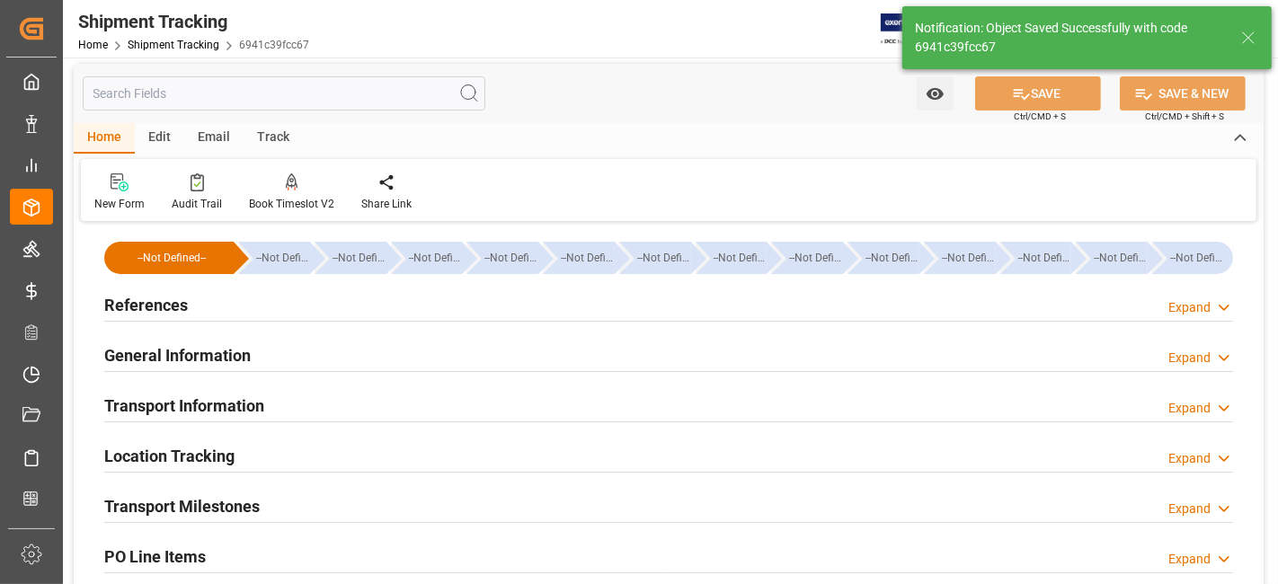
scroll to position [0, 0]
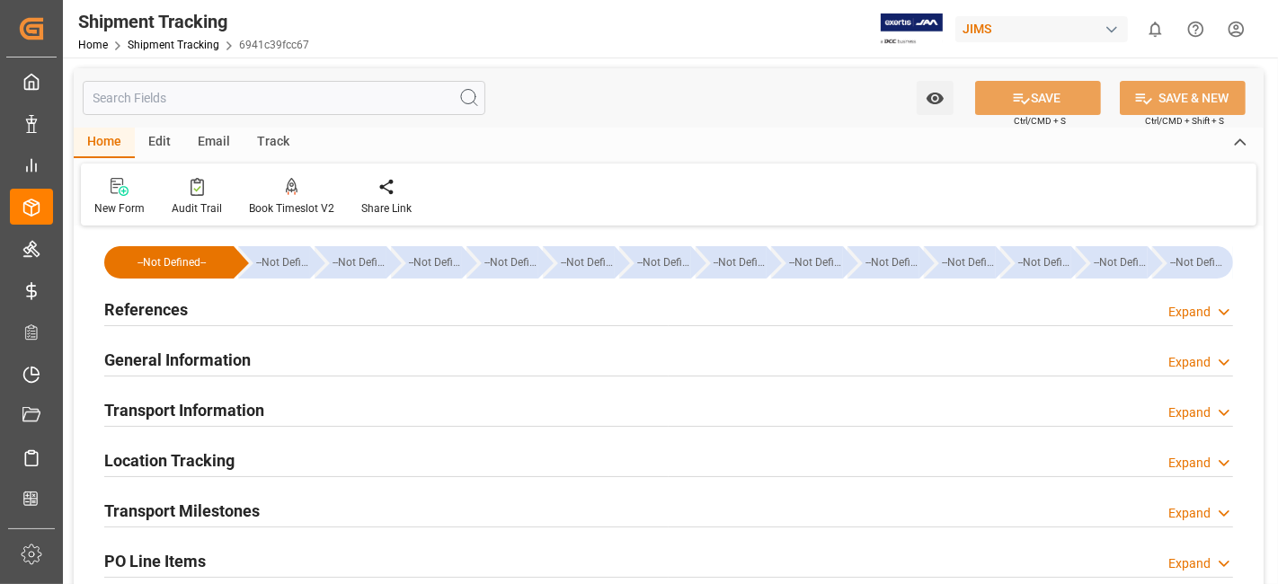
click at [246, 403] on h2 "Transport Information" at bounding box center [184, 410] width 160 height 24
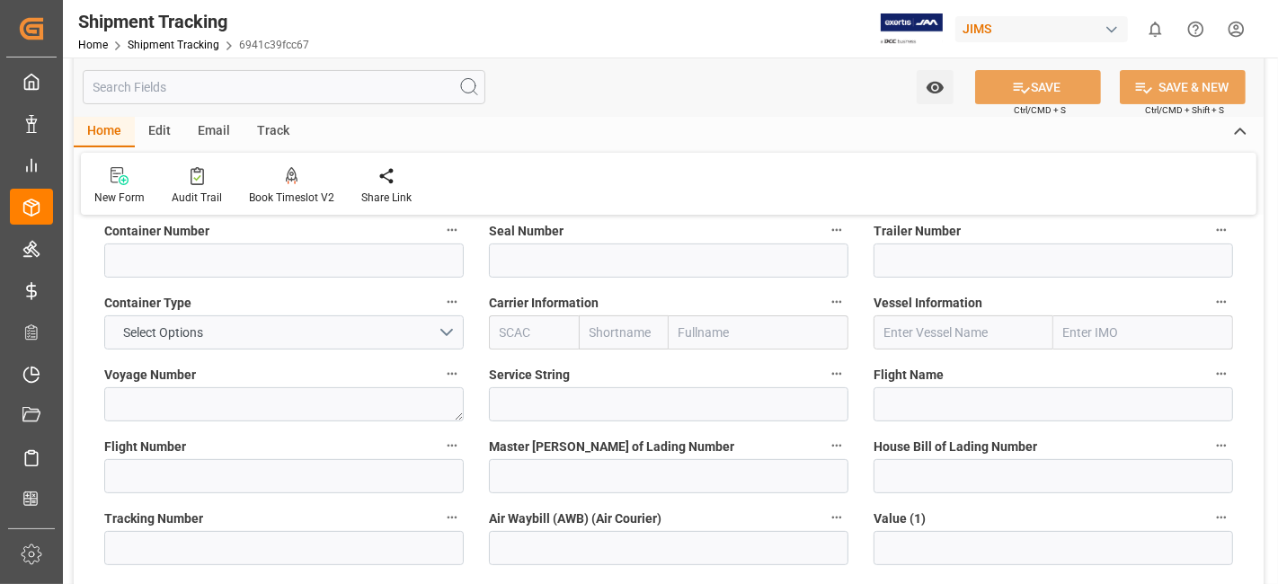
scroll to position [399, 0]
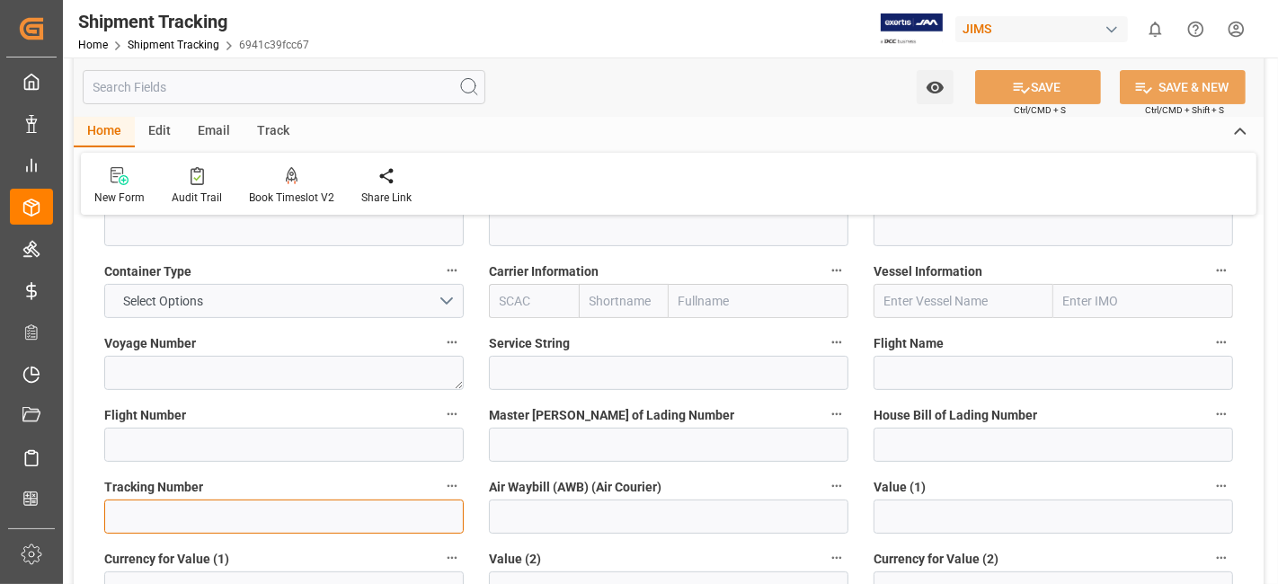
click at [159, 523] on input at bounding box center [283, 517] width 359 height 34
paste input "1ZA550Y26895532741"
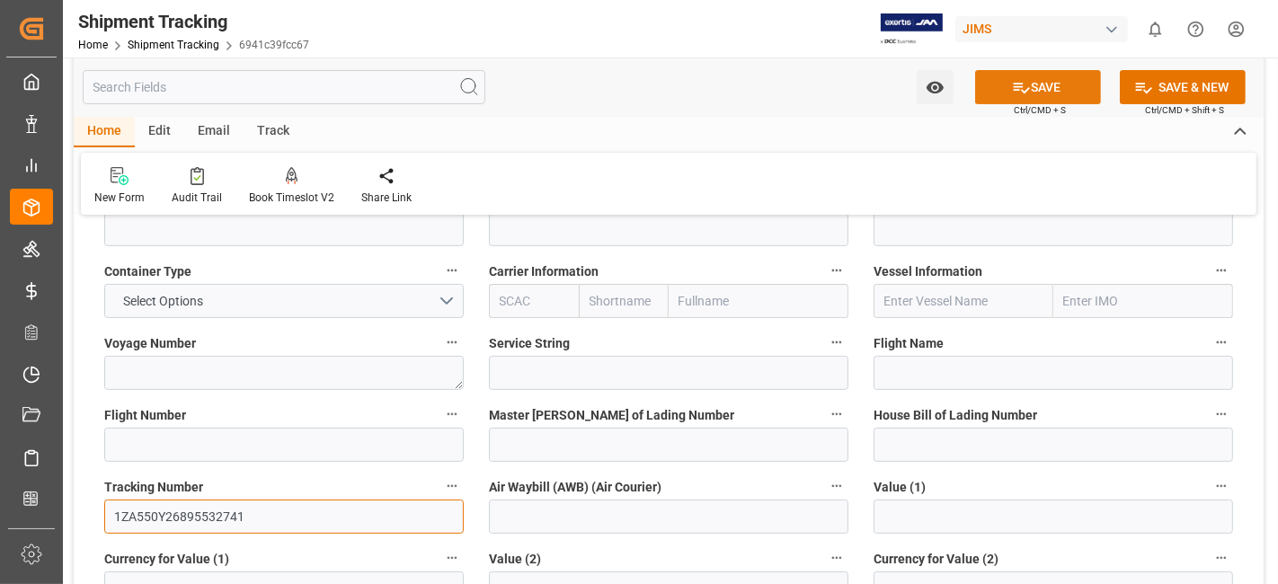
type input "1ZA550Y26895532741"
click at [1006, 78] on button "SAVE" at bounding box center [1038, 87] width 126 height 34
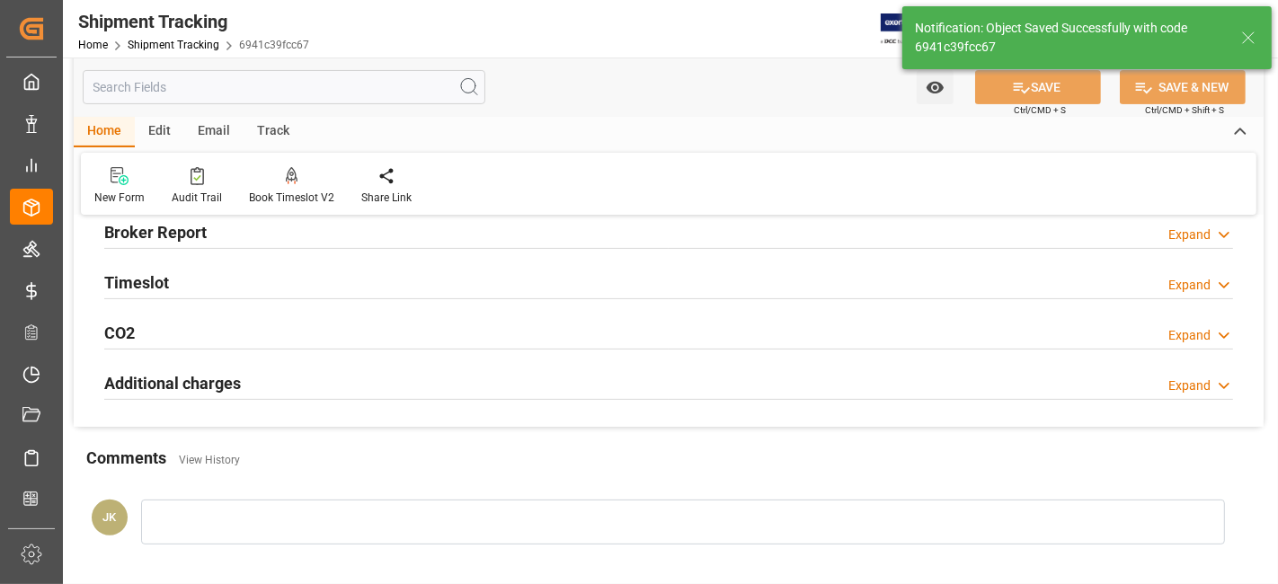
scroll to position [330, 0]
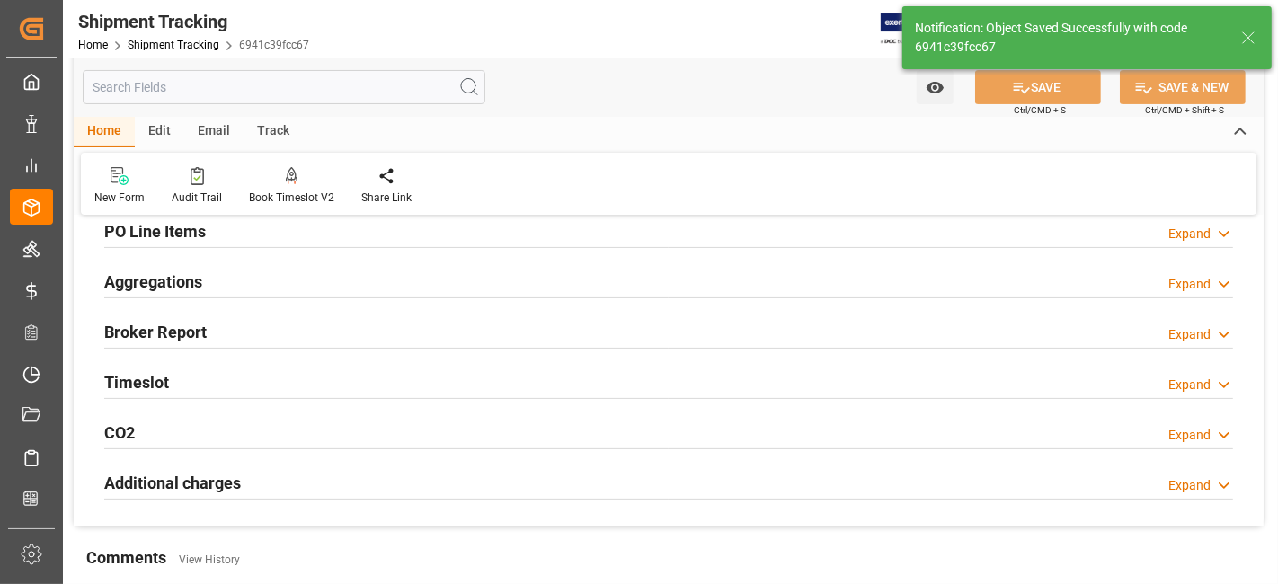
click at [217, 286] on div "Aggregations Expand" at bounding box center [668, 280] width 1128 height 34
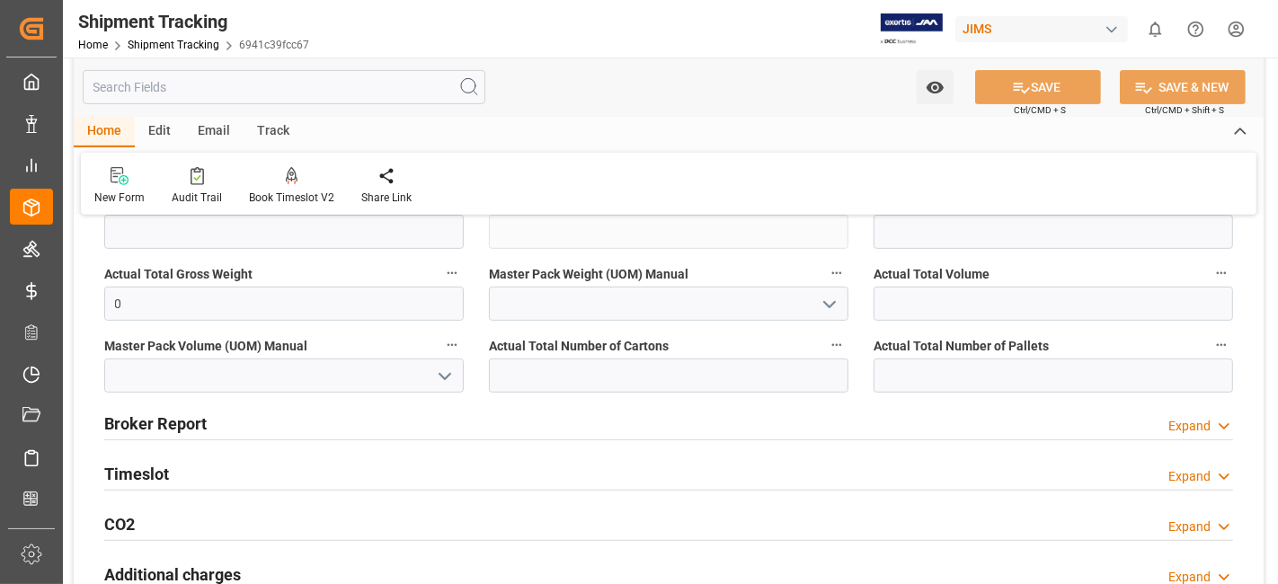
scroll to position [629, 0]
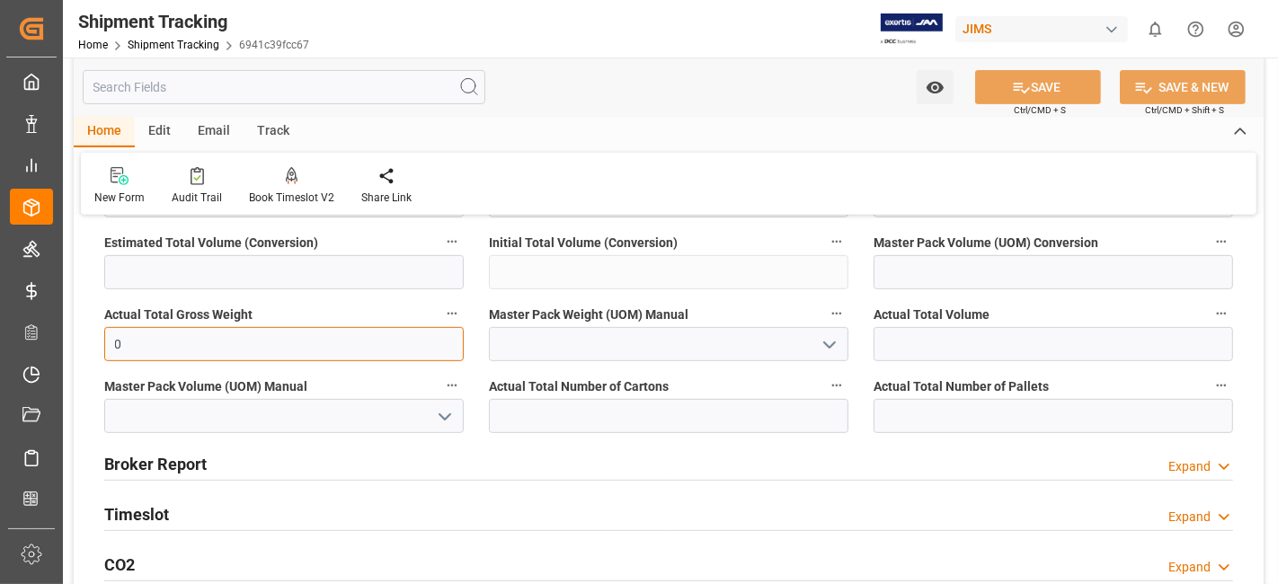
click at [204, 341] on input "0" at bounding box center [283, 344] width 359 height 34
drag, startPoint x: 203, startPoint y: 341, endPoint x: 192, endPoint y: 327, distance: 17.3
click at [203, 340] on input "0" at bounding box center [283, 344] width 359 height 34
type input "15"
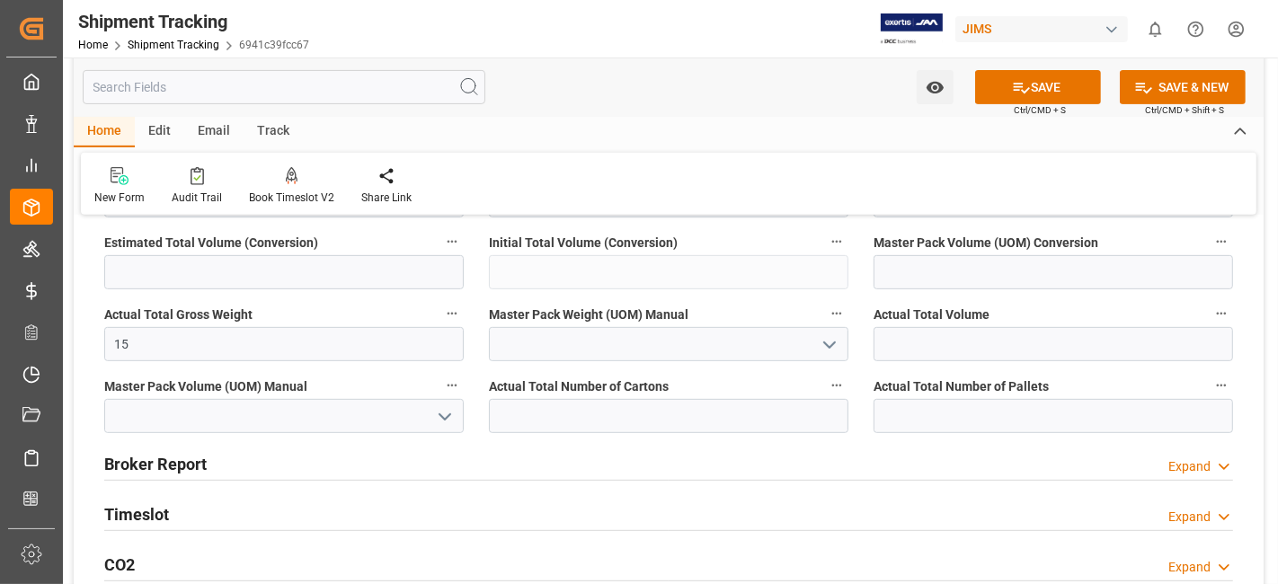
click at [827, 348] on icon "open menu" at bounding box center [830, 345] width 22 height 22
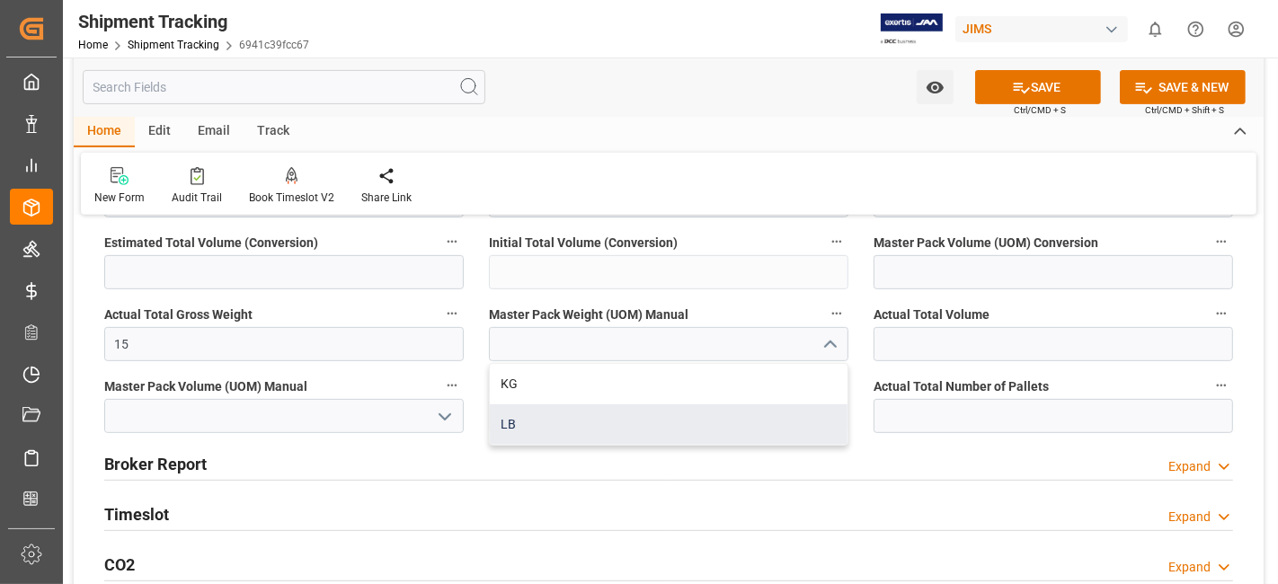
click at [735, 418] on div "LB" at bounding box center [669, 424] width 358 height 40
type input "LB"
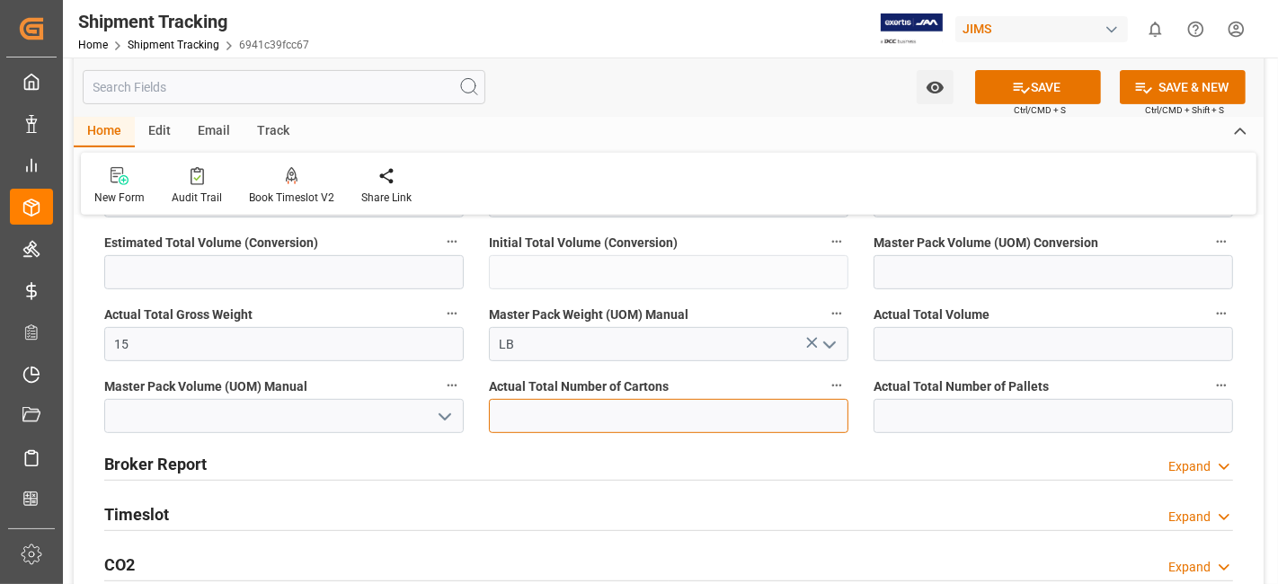
click at [748, 404] on input "text" at bounding box center [668, 416] width 359 height 34
type input "1"
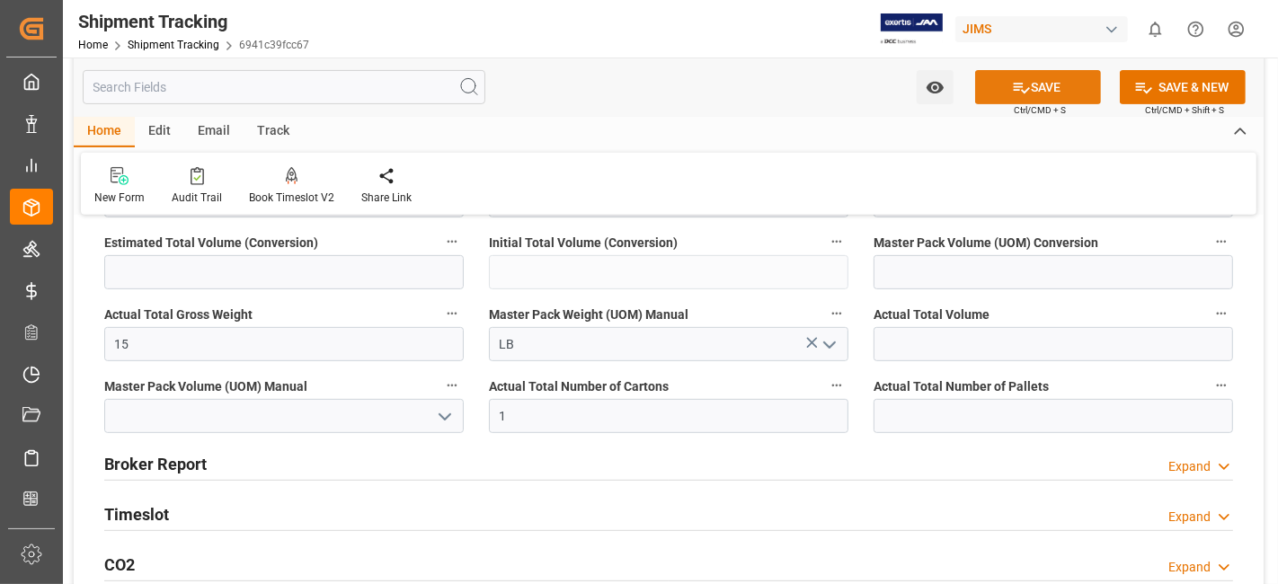
click at [1036, 86] on button "SAVE" at bounding box center [1038, 87] width 126 height 34
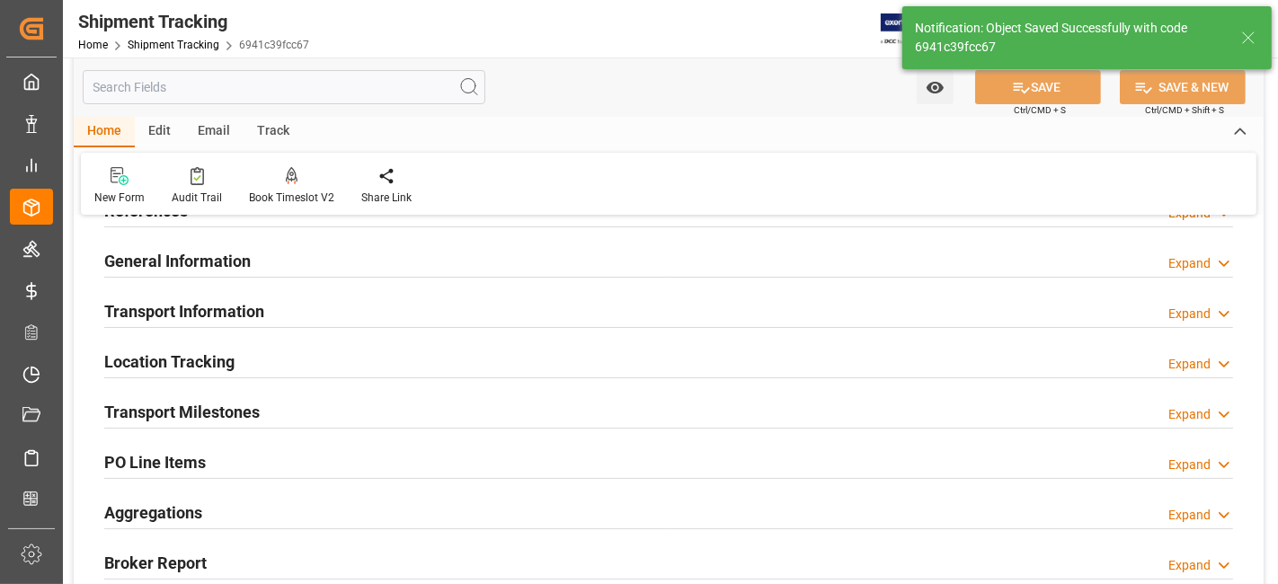
scroll to position [0, 0]
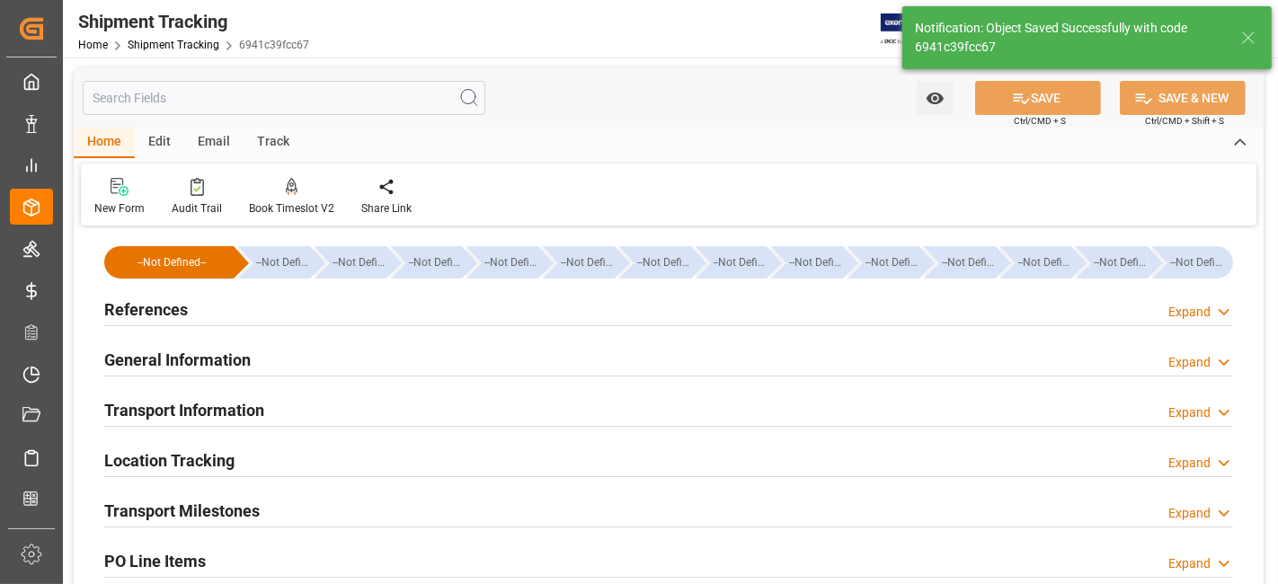
click at [301, 420] on div "Transport Information Expand" at bounding box center [668, 409] width 1128 height 34
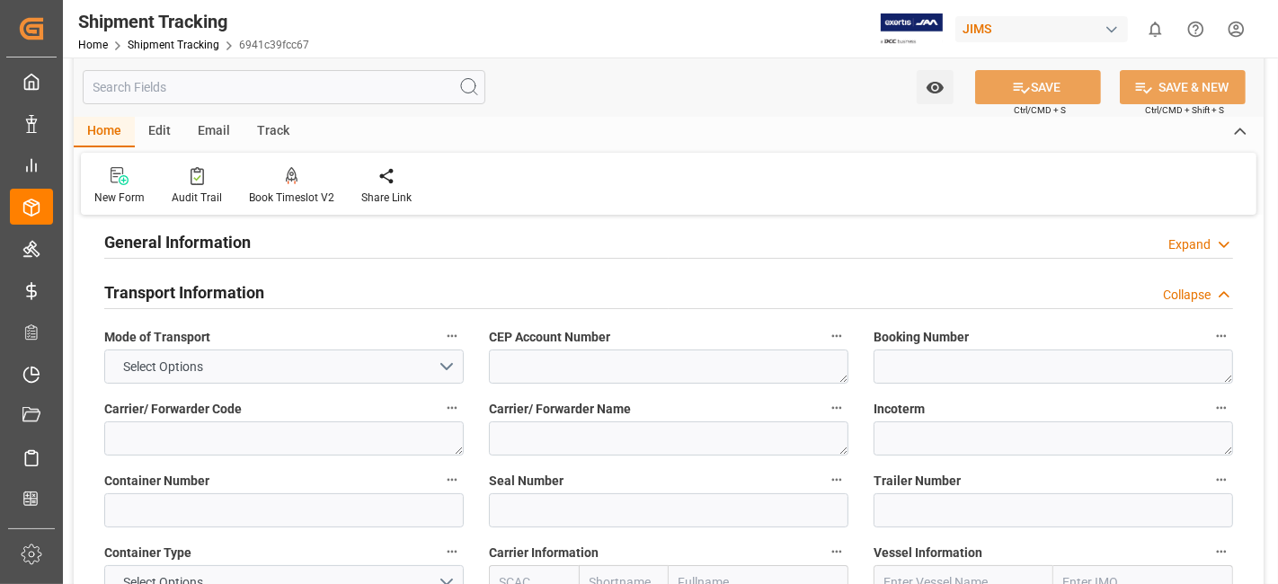
scroll to position [199, 0]
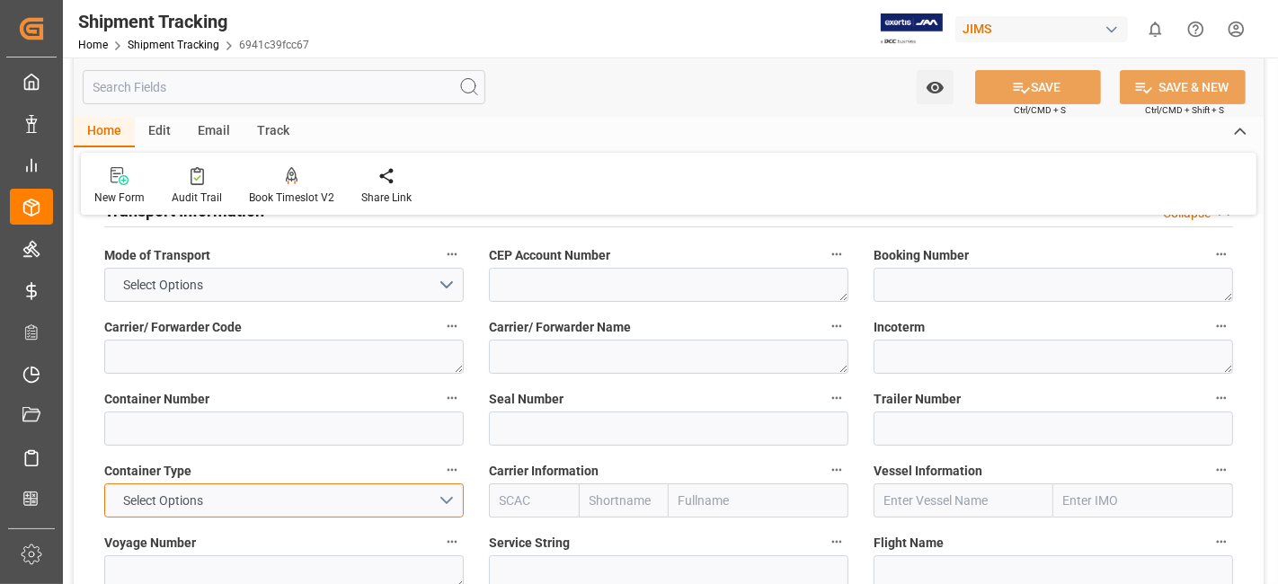
click at [440, 494] on button "Select Options" at bounding box center [283, 500] width 359 height 34
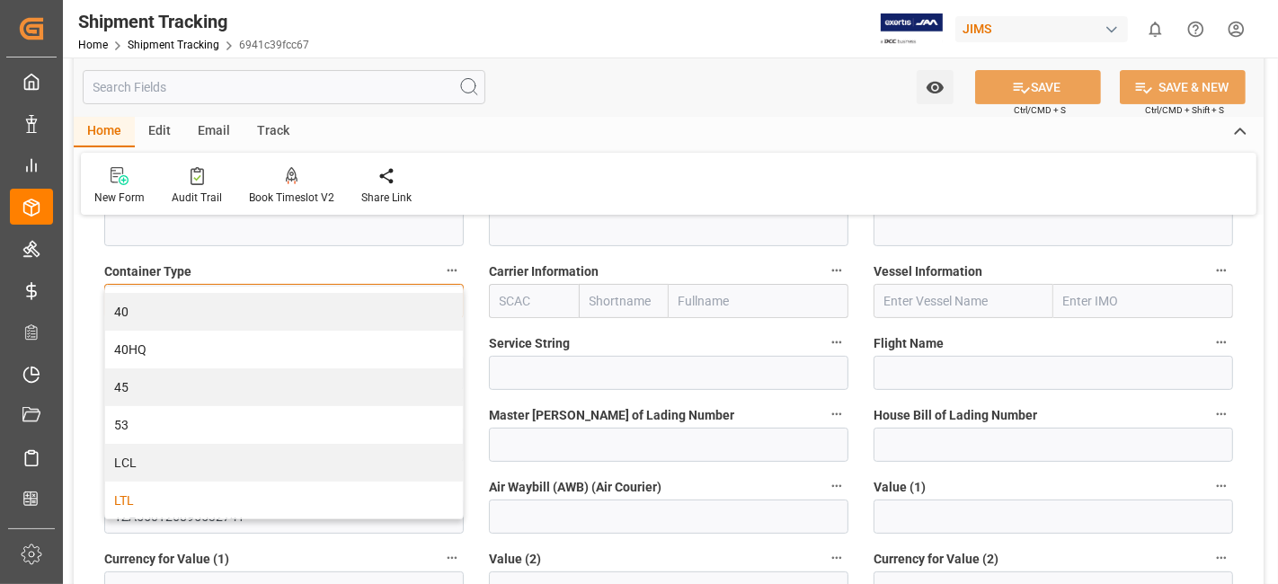
click at [206, 486] on div "LTL" at bounding box center [284, 501] width 358 height 38
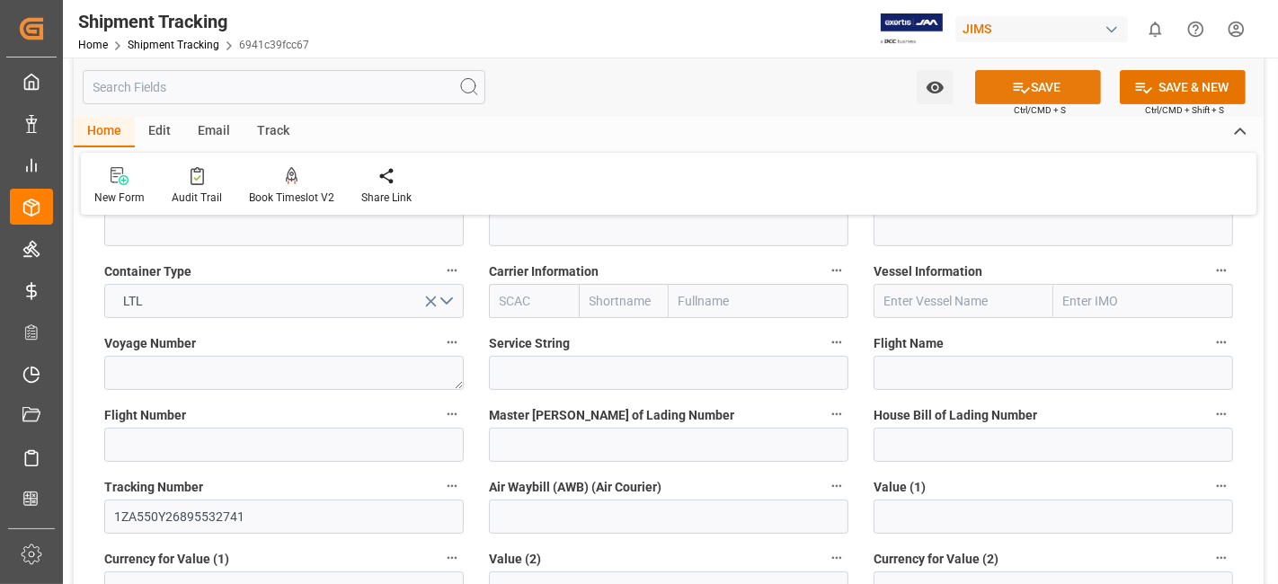
click at [1028, 91] on button "SAVE" at bounding box center [1038, 87] width 126 height 34
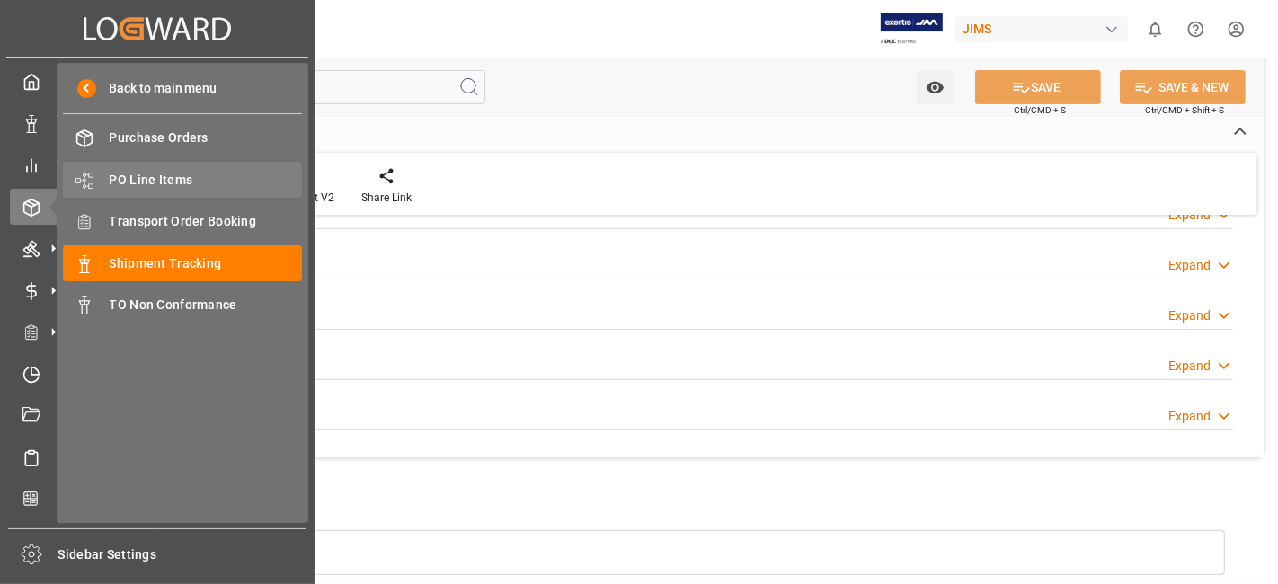
click at [202, 189] on span "PO Line Items" at bounding box center [206, 180] width 193 height 19
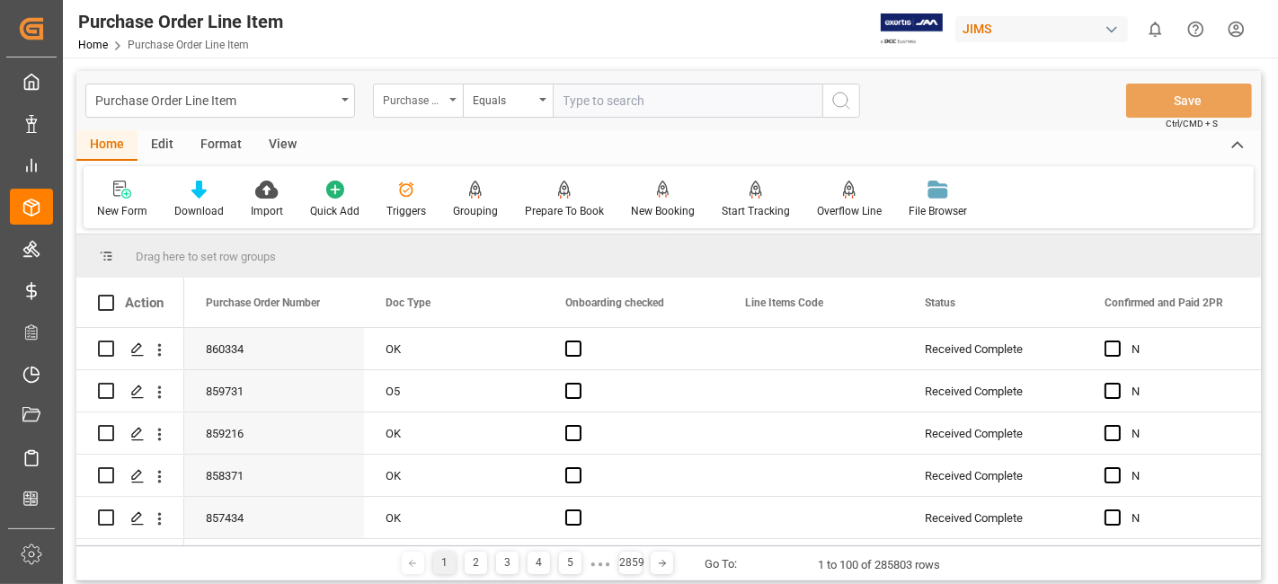
click at [432, 98] on div "Purchase Order Number" at bounding box center [413, 98] width 61 height 21
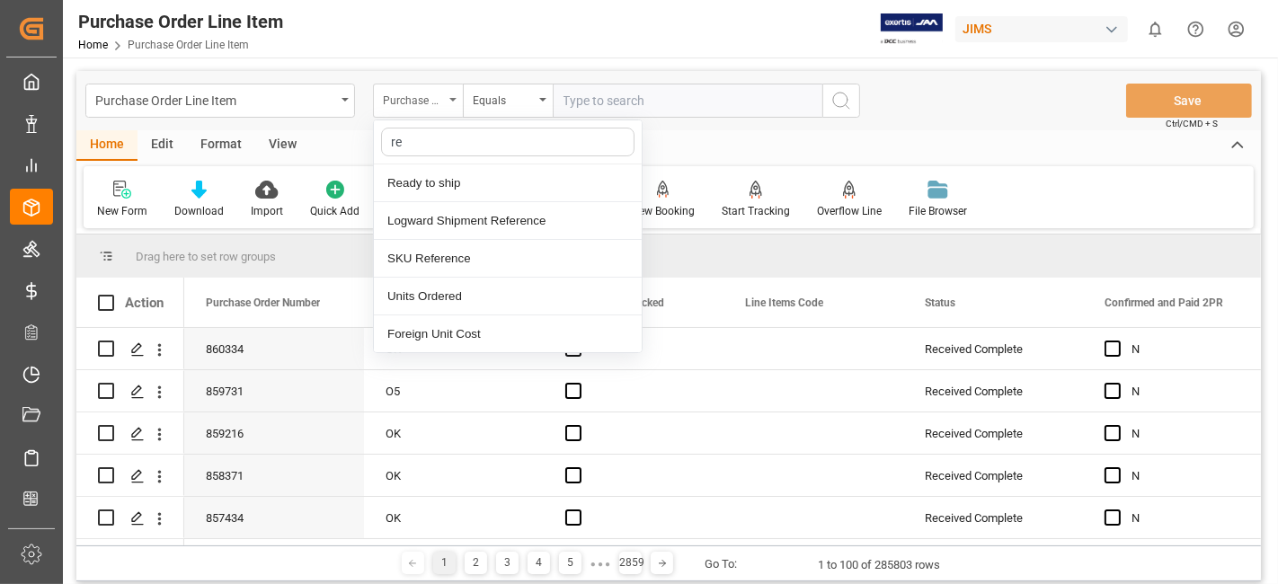
type input "ref"
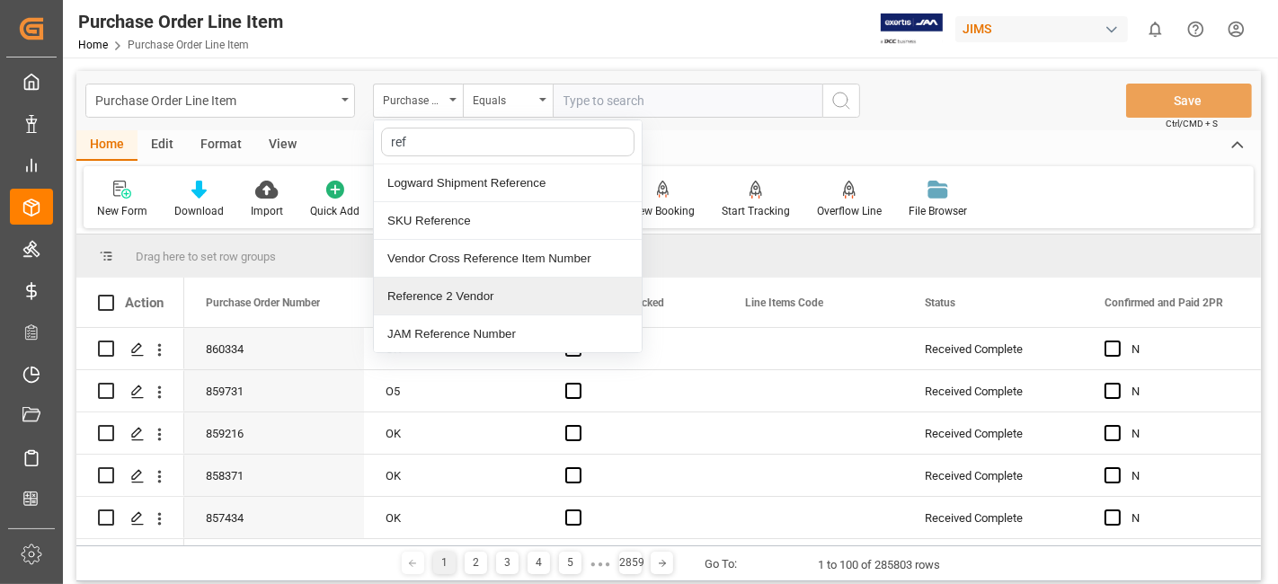
click at [465, 304] on div "Reference 2 Vendor" at bounding box center [508, 297] width 268 height 38
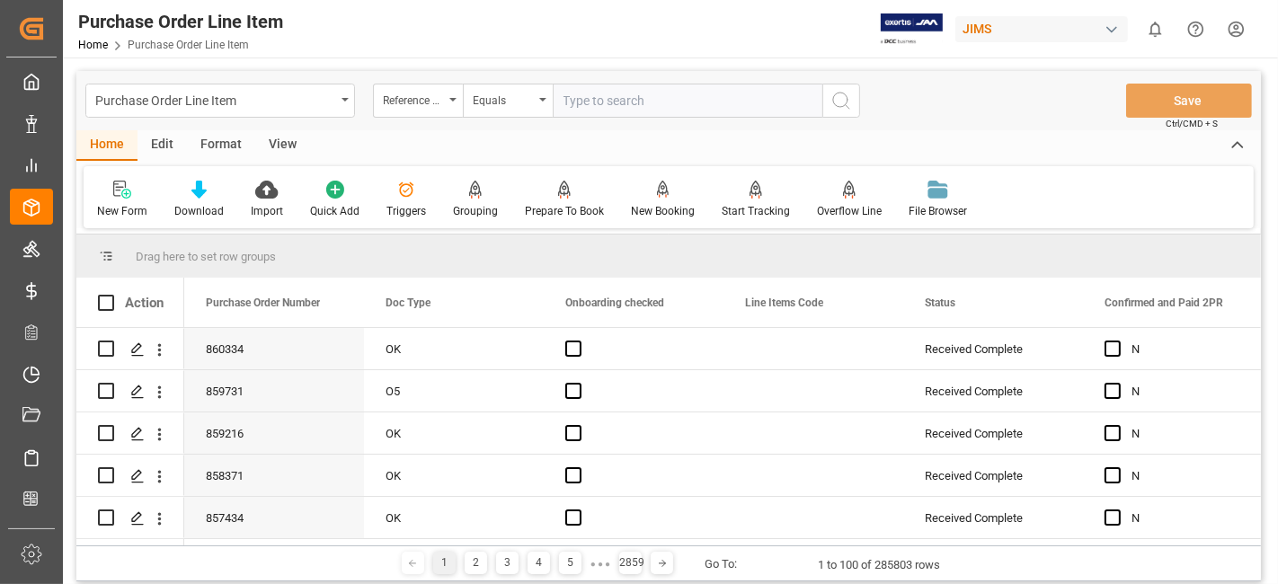
click at [622, 109] on input "text" at bounding box center [688, 101] width 270 height 34
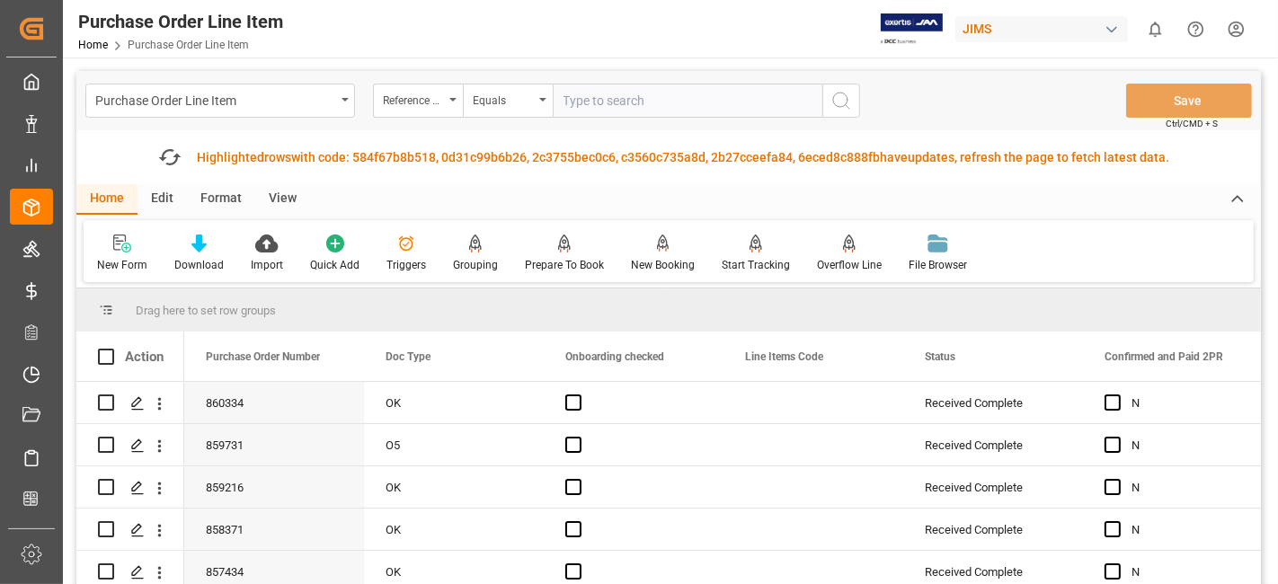
paste input "77-10614-US"
type input "77-10614-US"
click at [846, 106] on line "search button" at bounding box center [847, 107] width 4 height 4
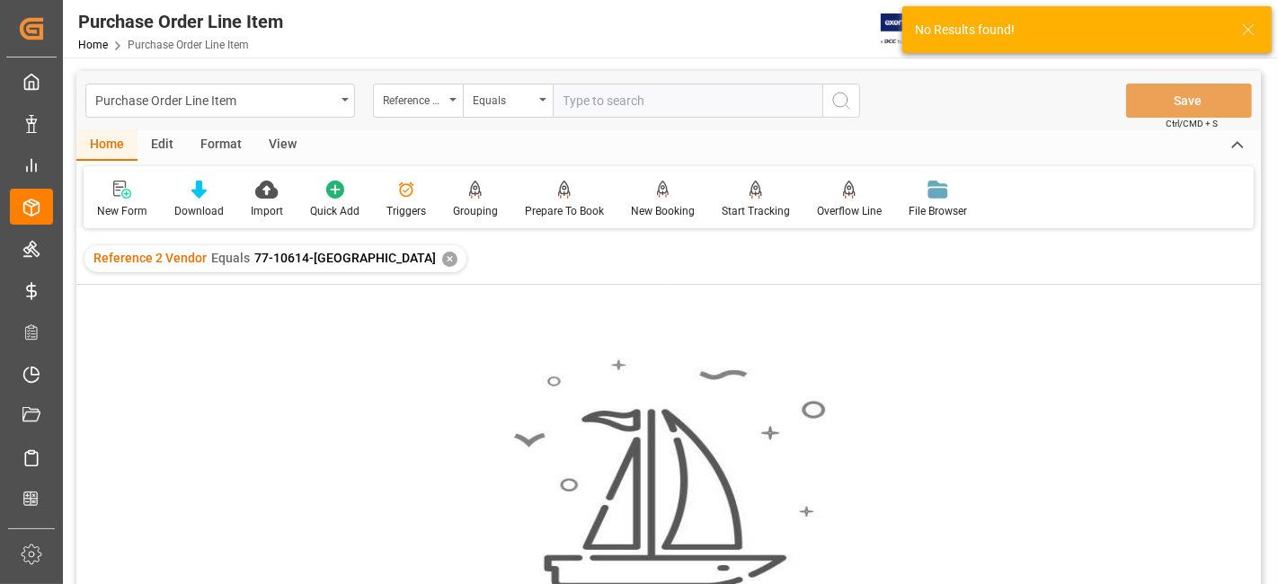
click at [442, 260] on div "✕" at bounding box center [449, 259] width 15 height 15
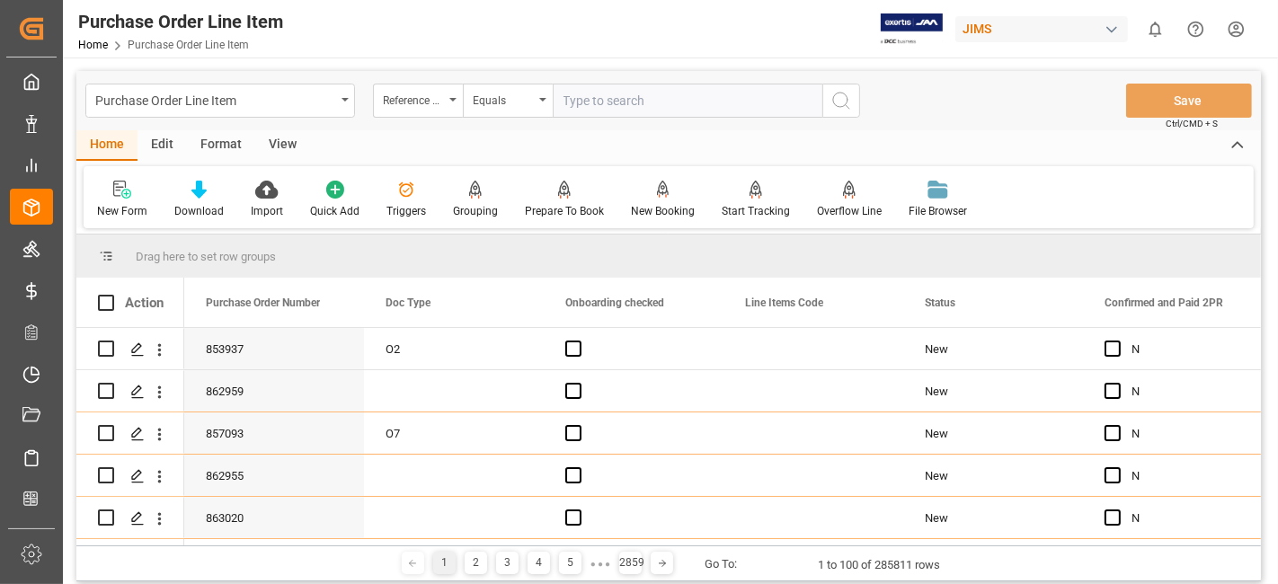
click at [611, 98] on input "text" at bounding box center [688, 101] width 270 height 34
paste input "77-10614-US"
type input "77-10614-US"
click at [855, 97] on button "search button" at bounding box center [841, 101] width 38 height 34
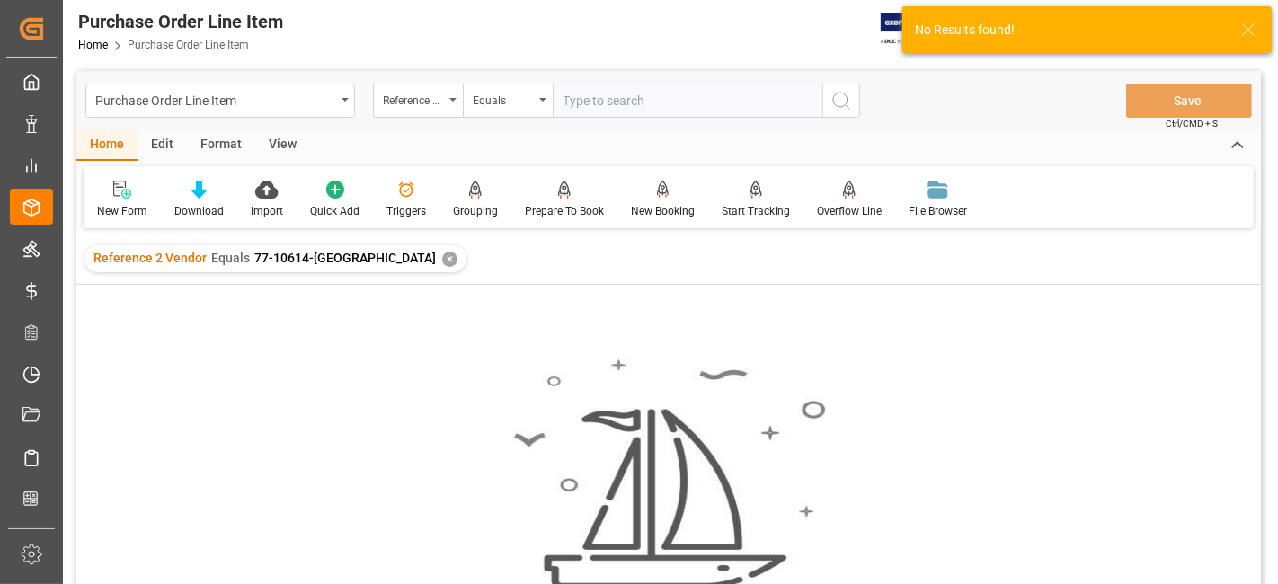
click at [442, 259] on div "✕" at bounding box center [449, 259] width 15 height 15
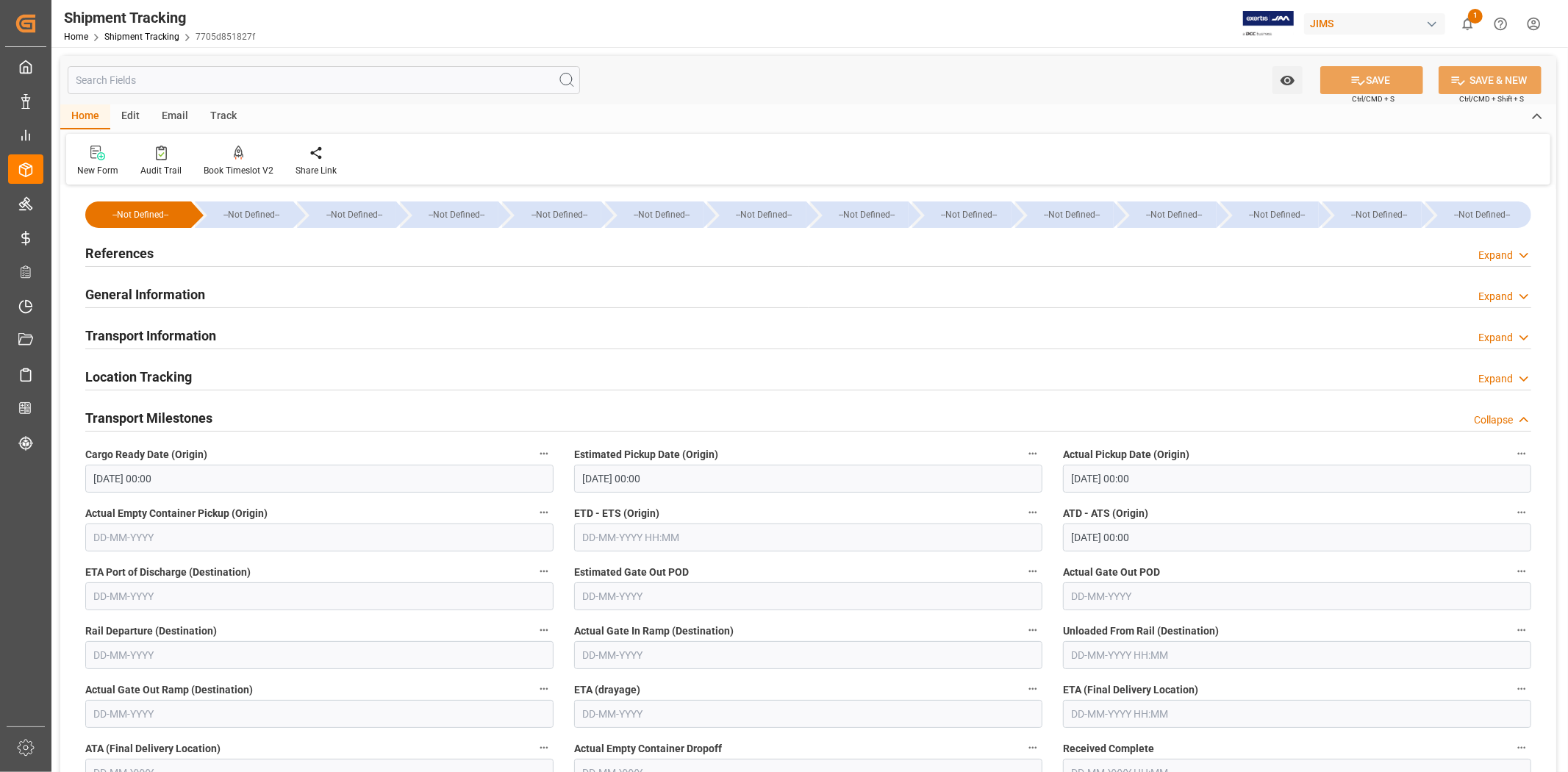
click at [206, 260] on div "References Expand" at bounding box center [808, 252] width 1446 height 28
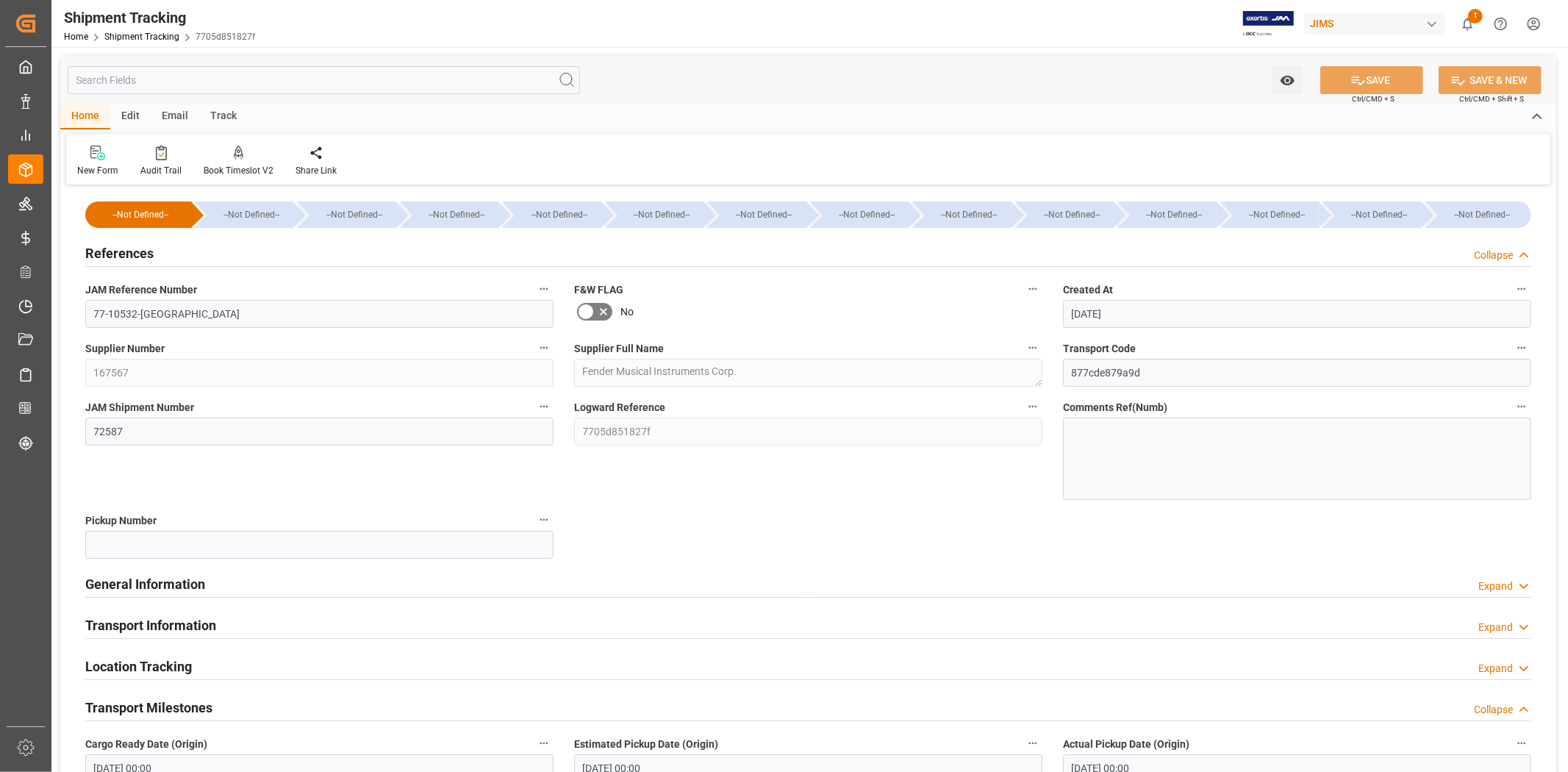
click at [207, 260] on div "References Collapse" at bounding box center [808, 252] width 1446 height 28
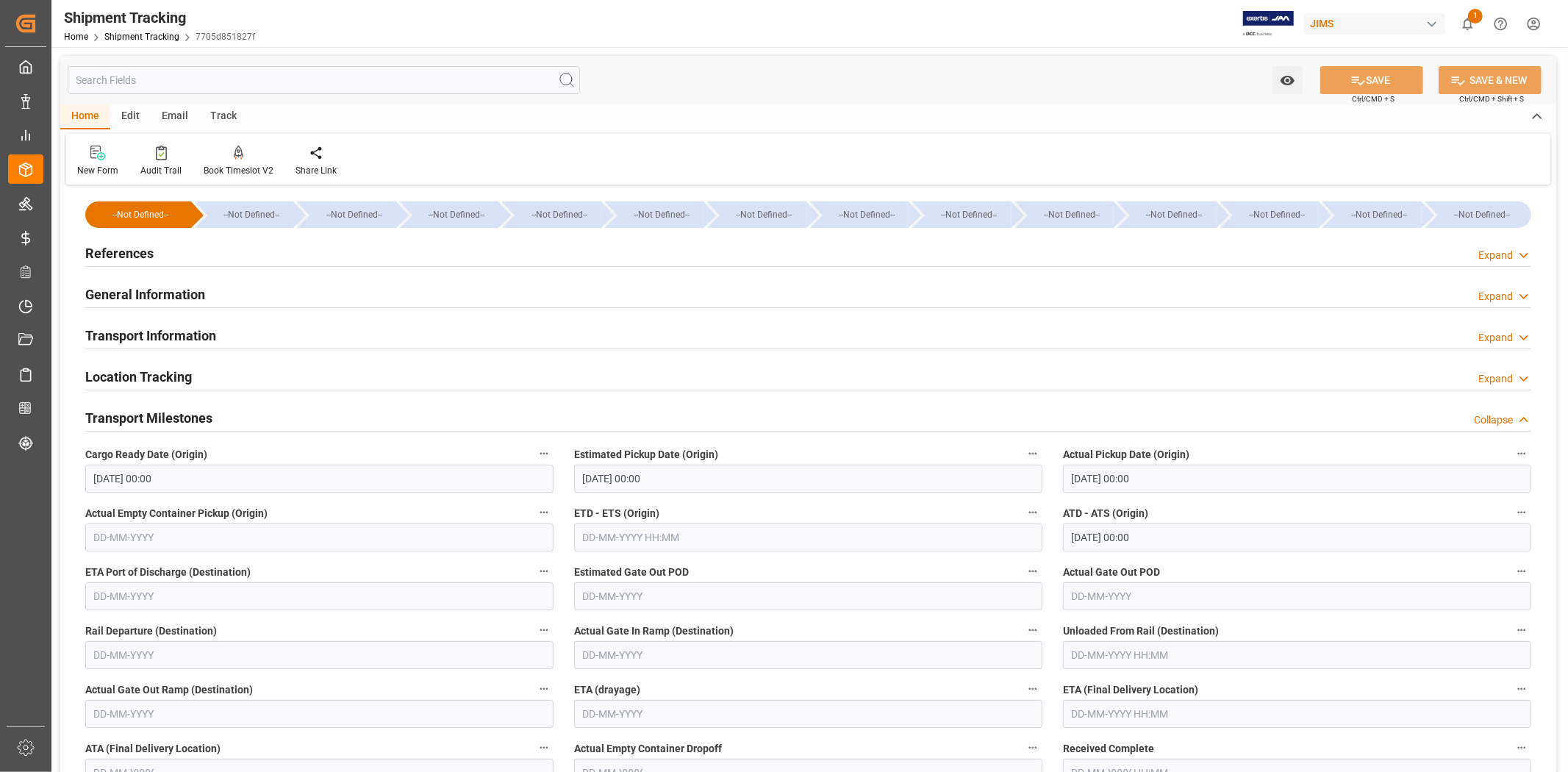
click at [164, 254] on div "References Expand" at bounding box center [808, 252] width 1446 height 28
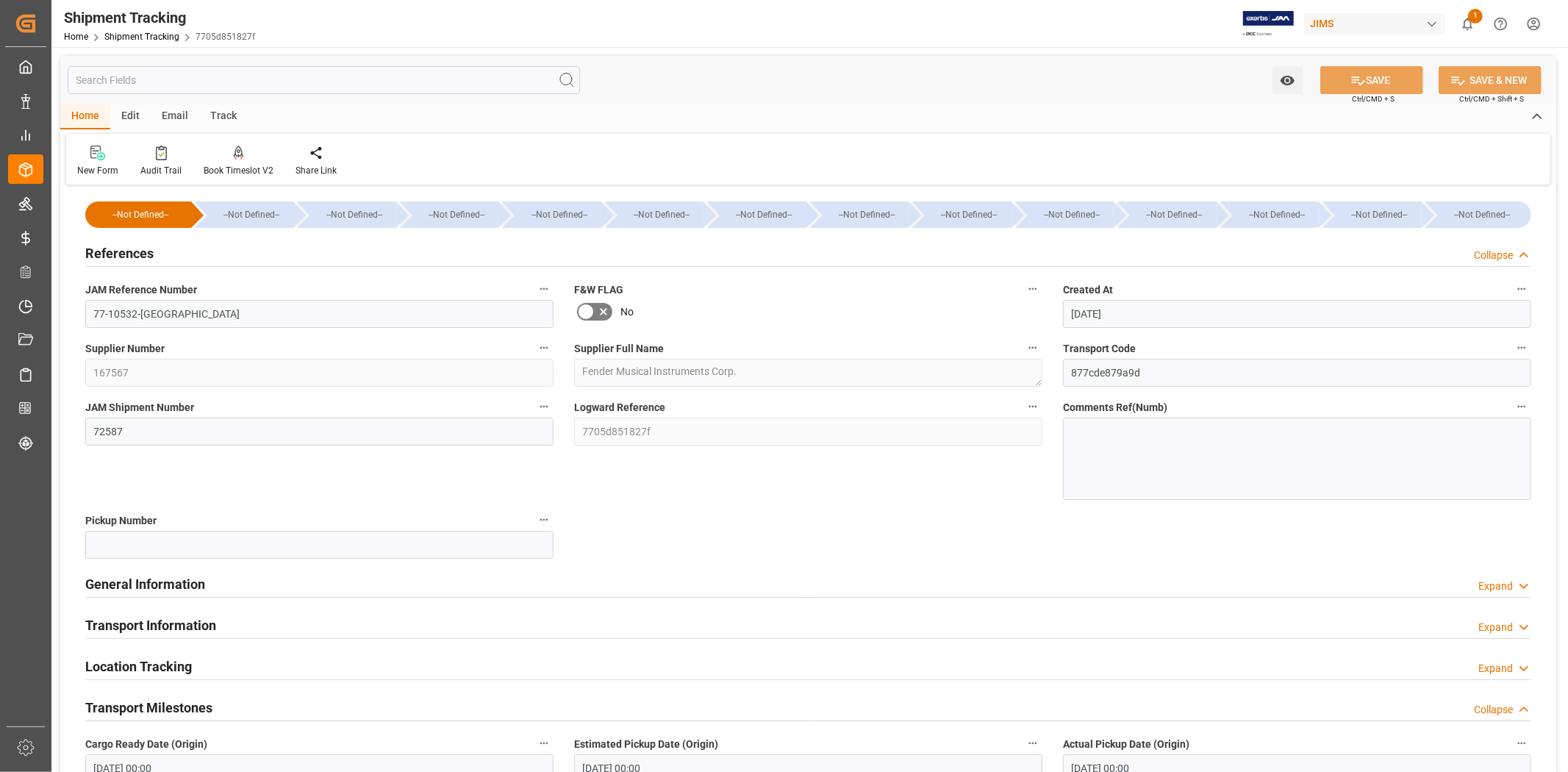
click at [164, 254] on div "References Collapse" at bounding box center [808, 252] width 1446 height 28
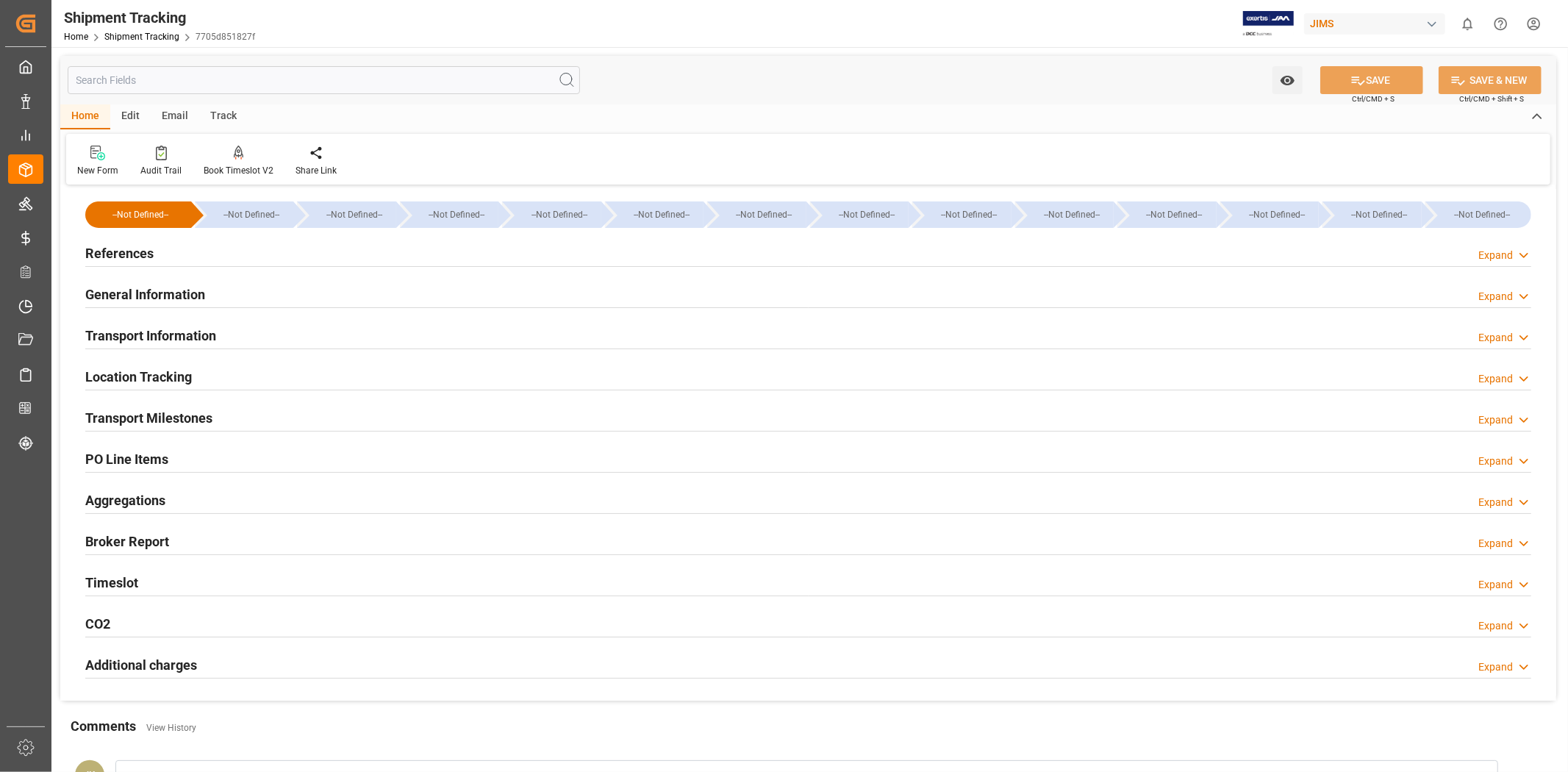
type input "[DATE] 00:00"
type input "20-08-2025 00:00"
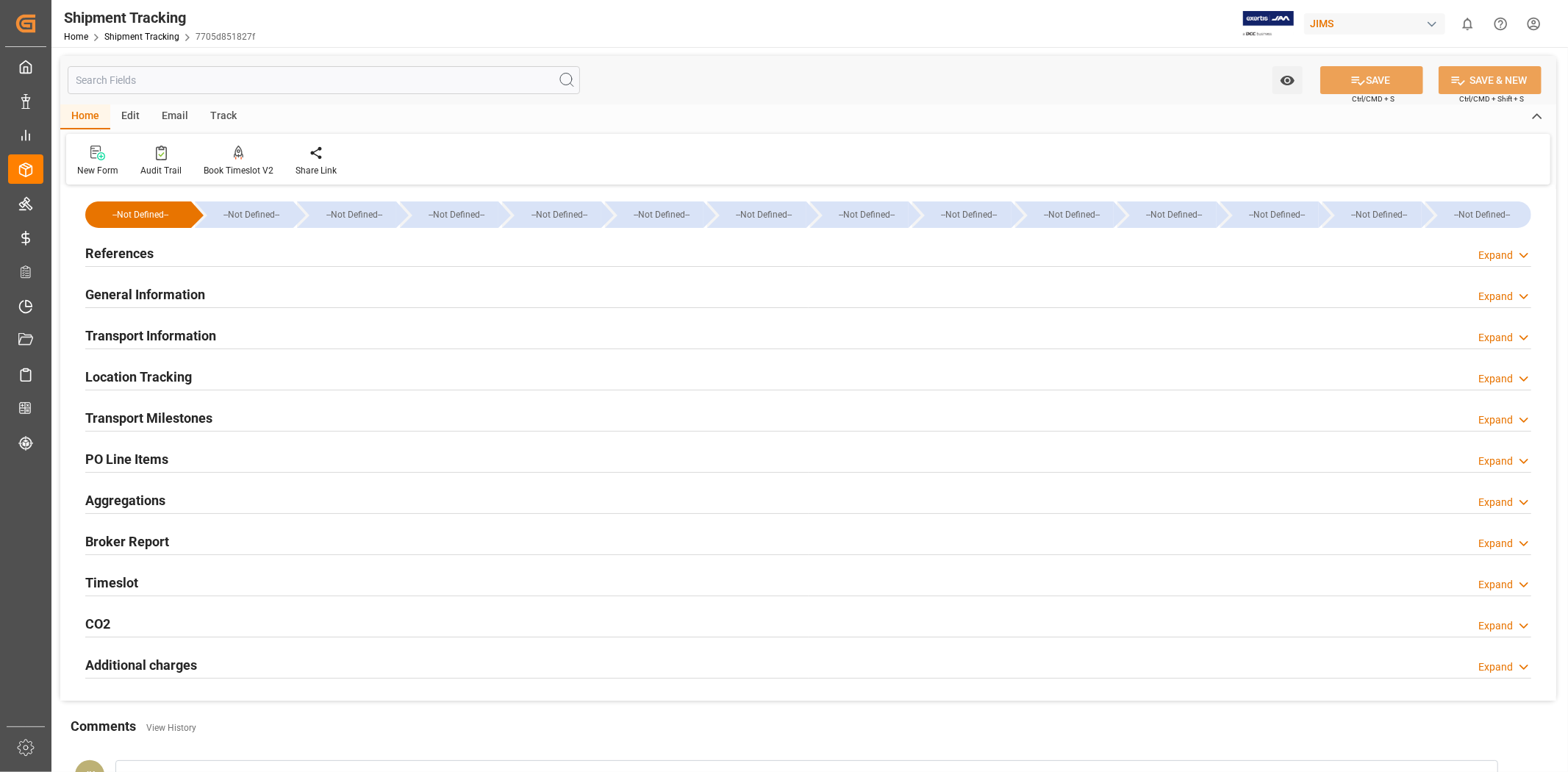
click at [210, 417] on h2 "Transport Milestones" at bounding box center [148, 418] width 127 height 20
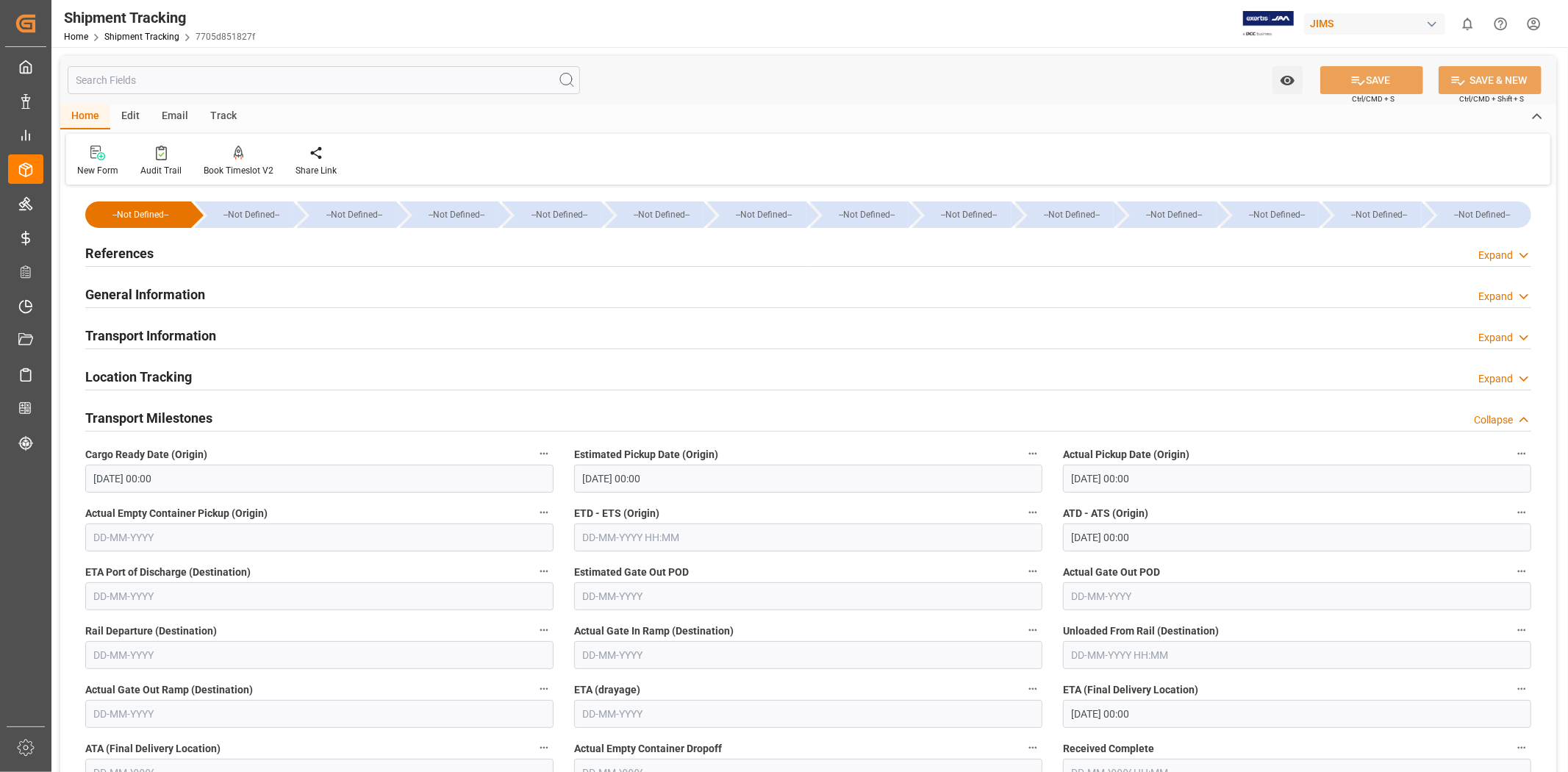
click at [196, 236] on div "References Expand" at bounding box center [809, 254] width 1467 height 41
click at [189, 252] on div "References Expand" at bounding box center [808, 252] width 1446 height 28
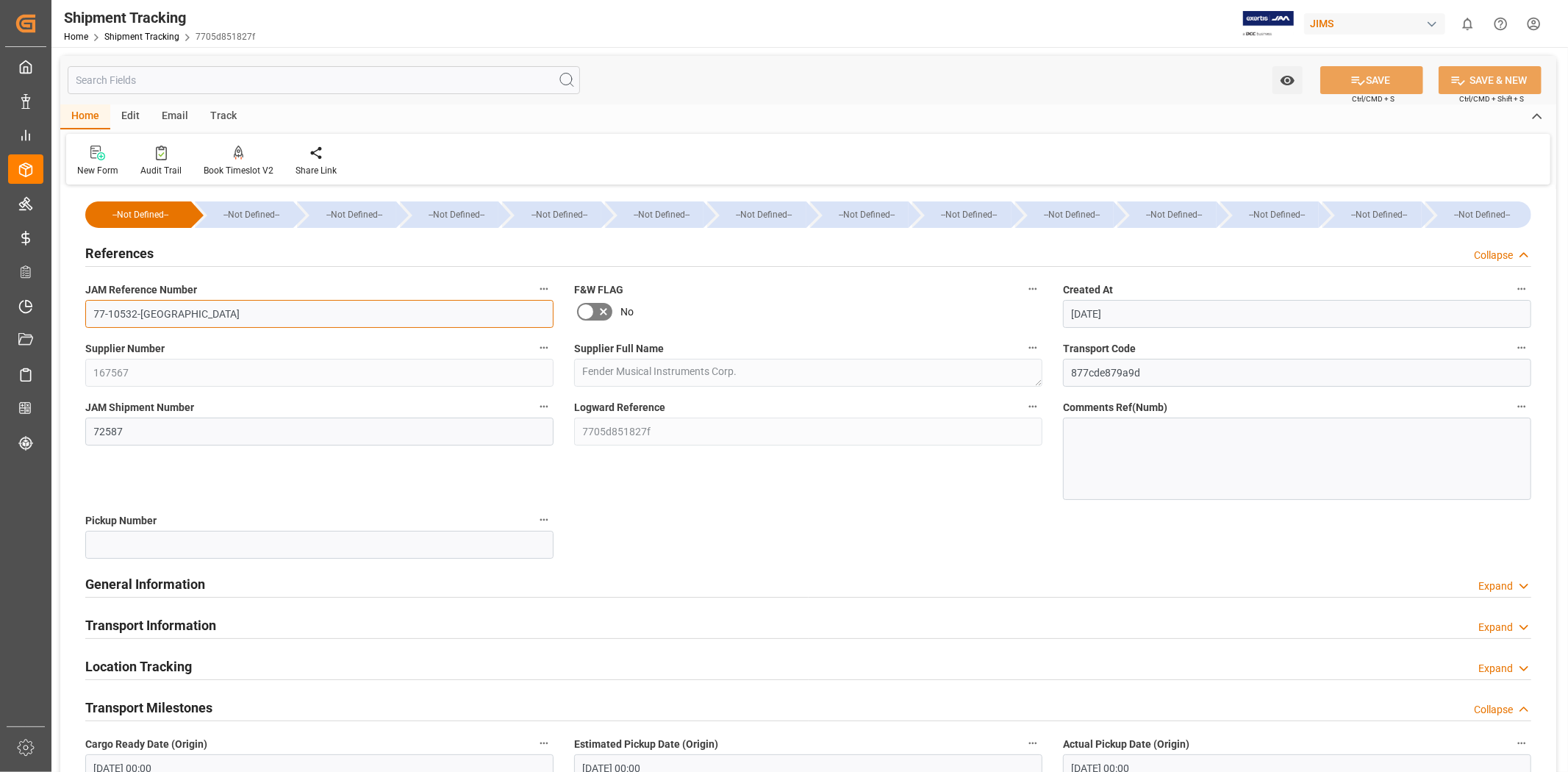
drag, startPoint x: 195, startPoint y: 314, endPoint x: 54, endPoint y: 304, distance: 141.4
click at [54, 304] on div "Watch Option SAVE Ctrl/CMD + S SAVE & NEW Ctrl/CMD + Shift + S Home Edit Email …" at bounding box center [809, 760] width 1514 height 1425
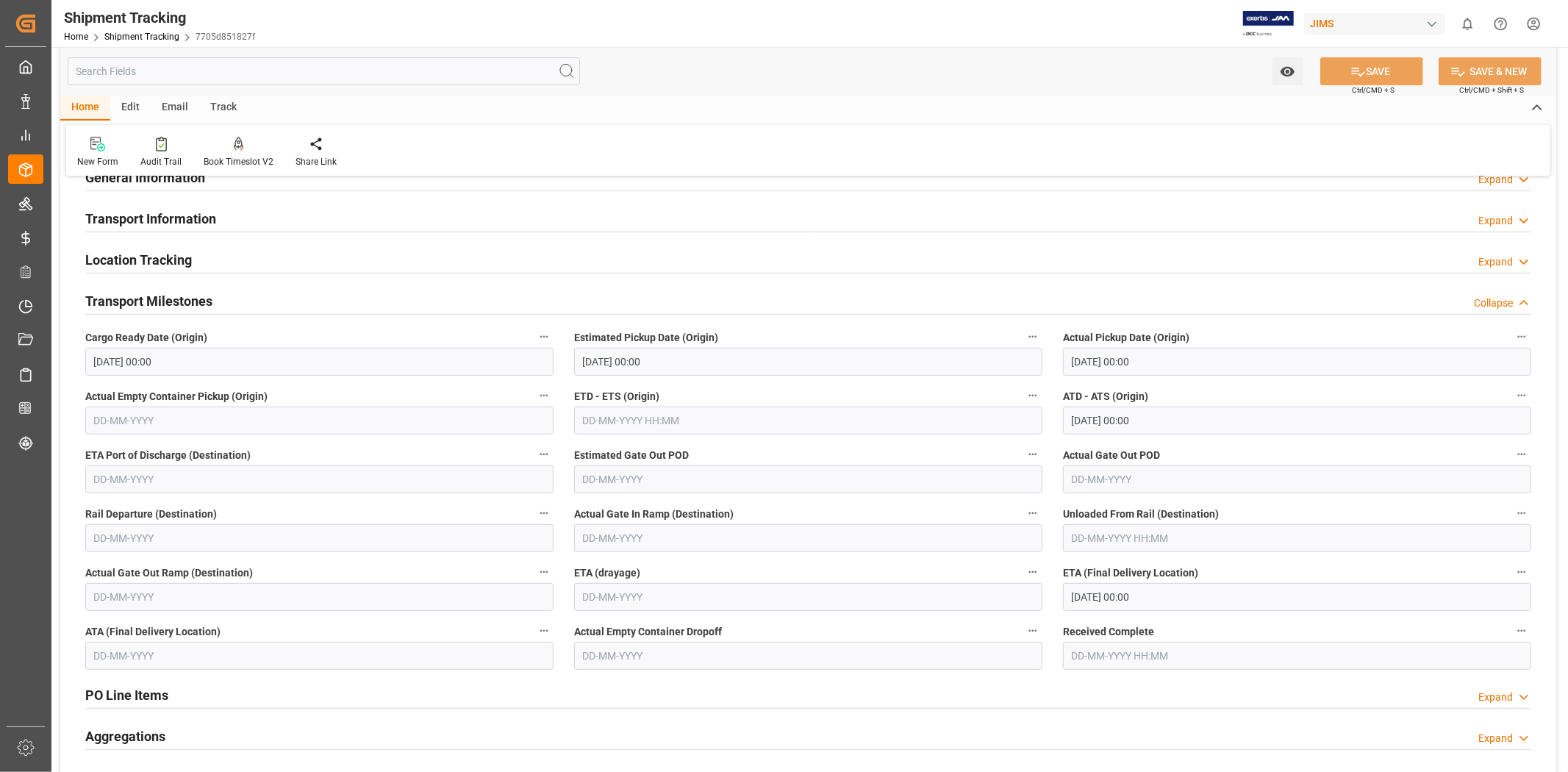
scroll to position [409, 0]
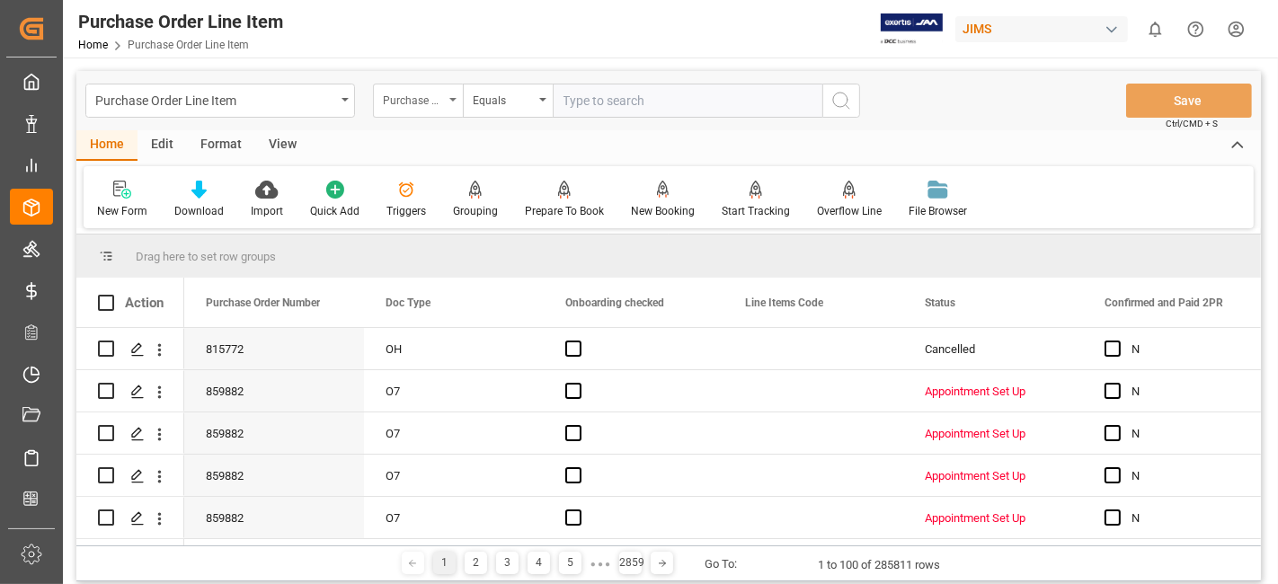
click at [445, 102] on div "Purchase Order Number" at bounding box center [418, 101] width 90 height 34
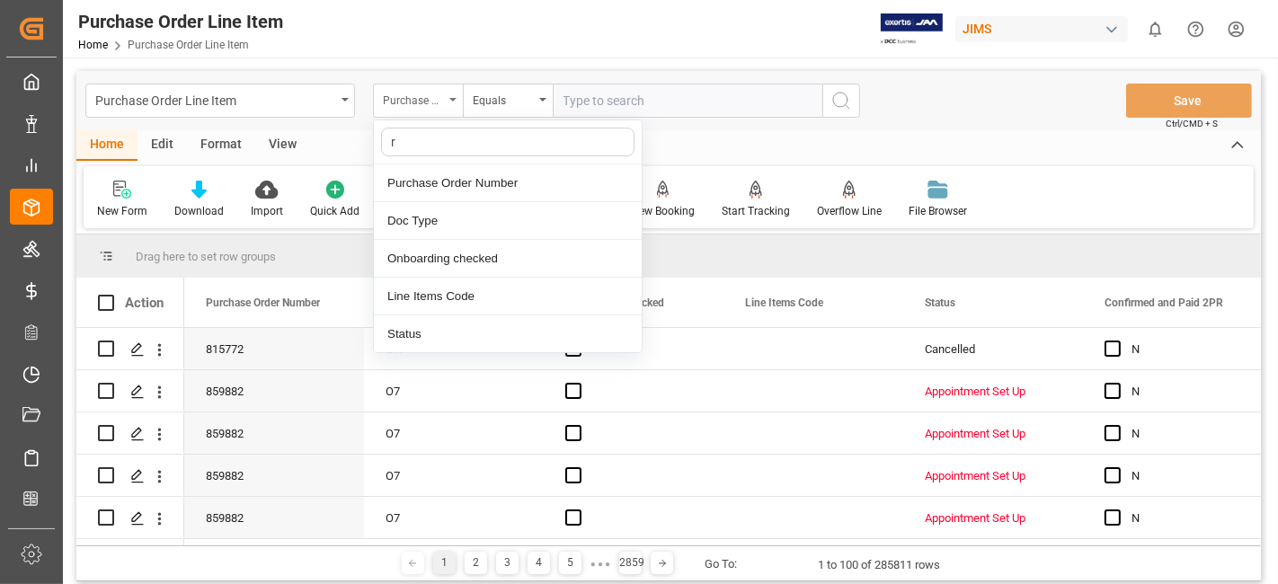
type input "re"
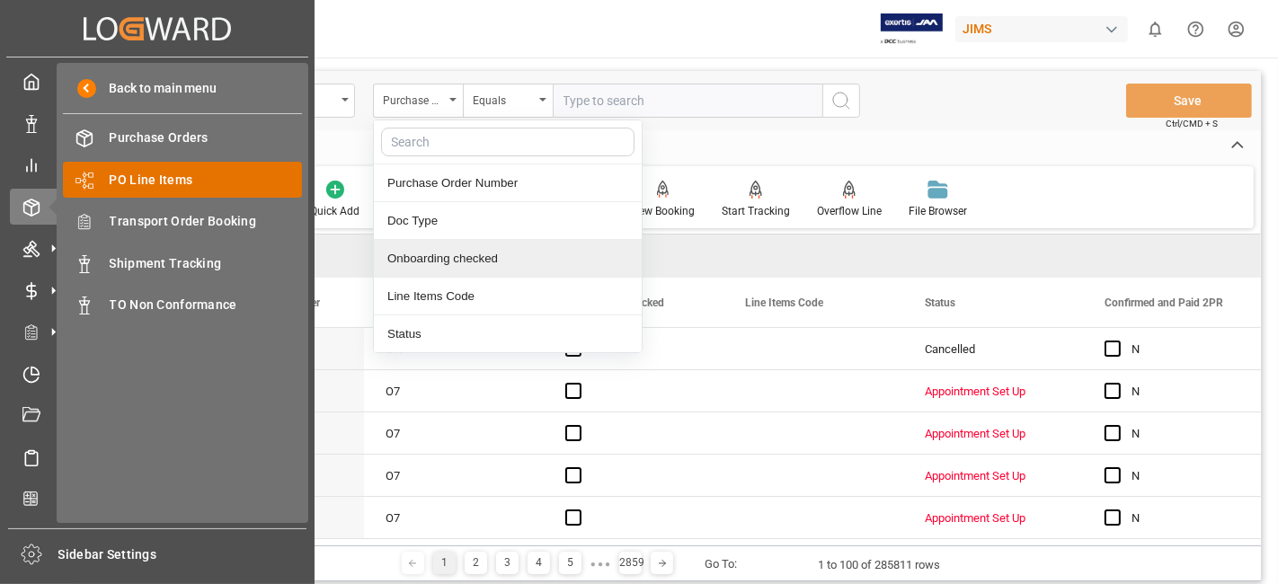
click at [169, 184] on span "PO Line Items" at bounding box center [206, 180] width 193 height 19
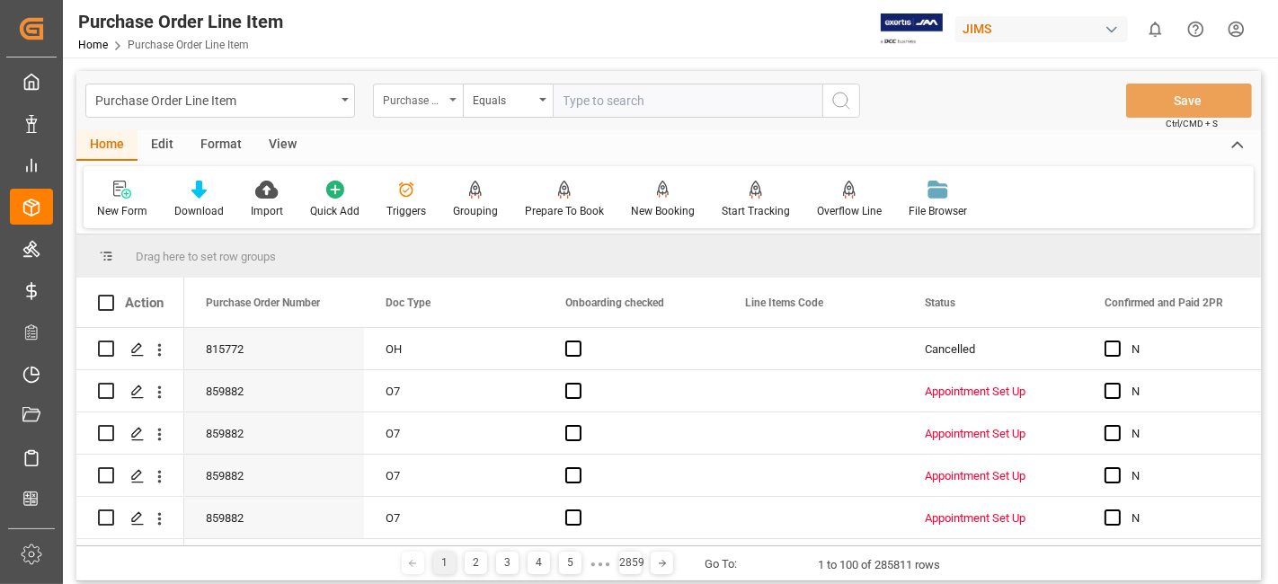
click at [433, 102] on div "Purchase Order Number" at bounding box center [413, 98] width 61 height 21
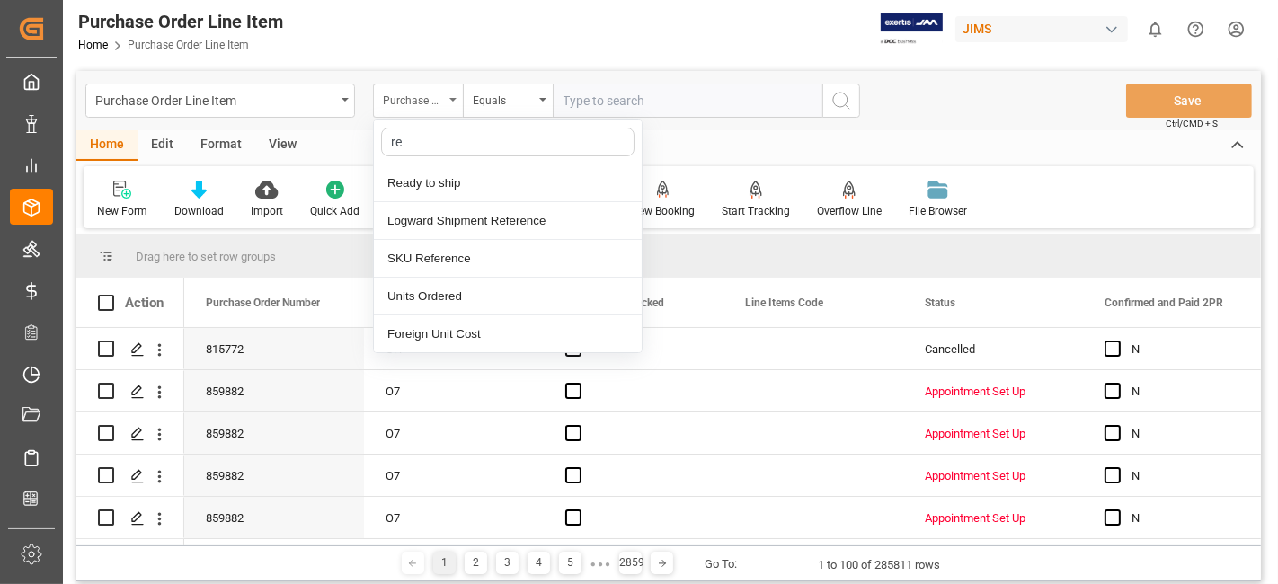
type input "ref"
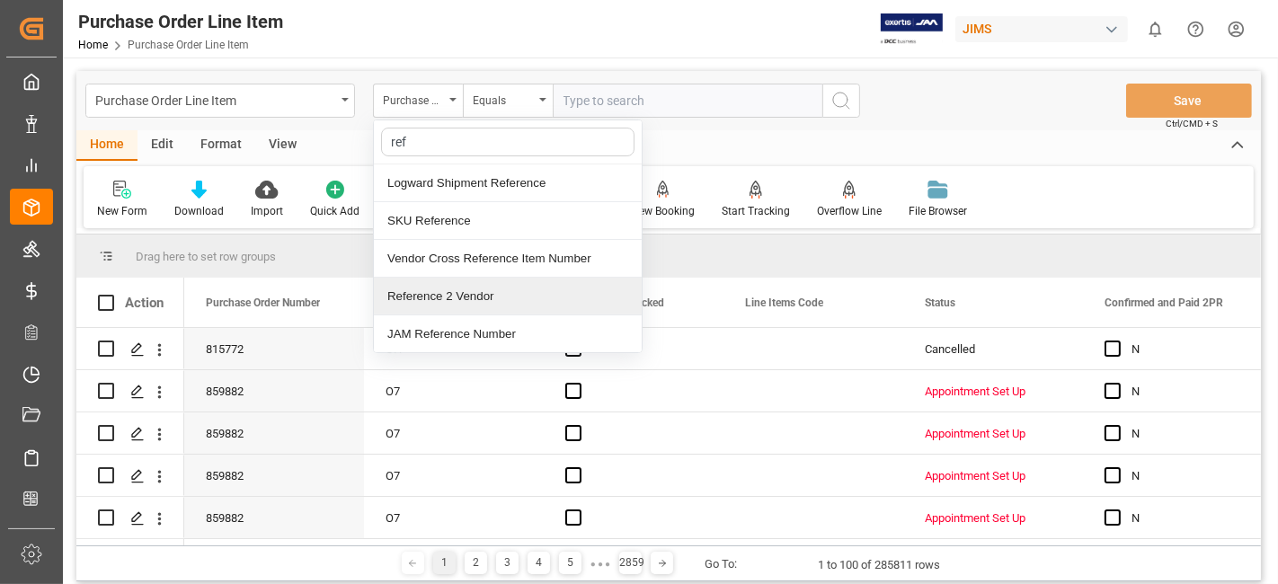
click at [441, 288] on div "Reference 2 Vendor" at bounding box center [508, 297] width 268 height 38
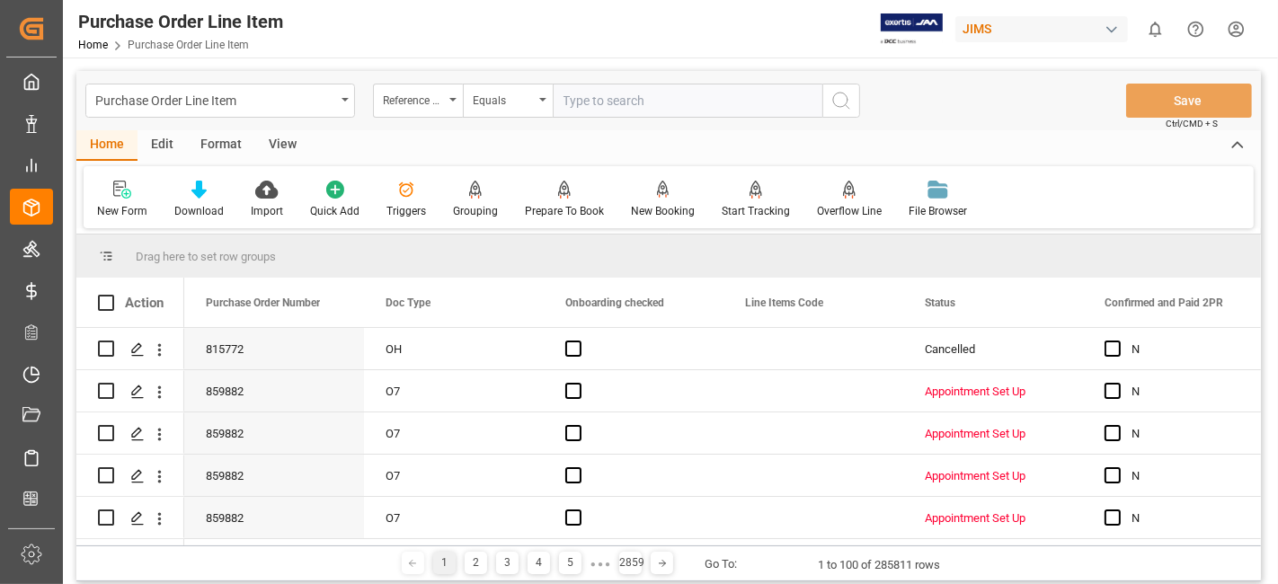
click at [625, 102] on input "text" at bounding box center [688, 101] width 270 height 34
paste input "77-10614-US"
type input "77-10614-US"
click at [844, 104] on icon "search button" at bounding box center [841, 101] width 22 height 22
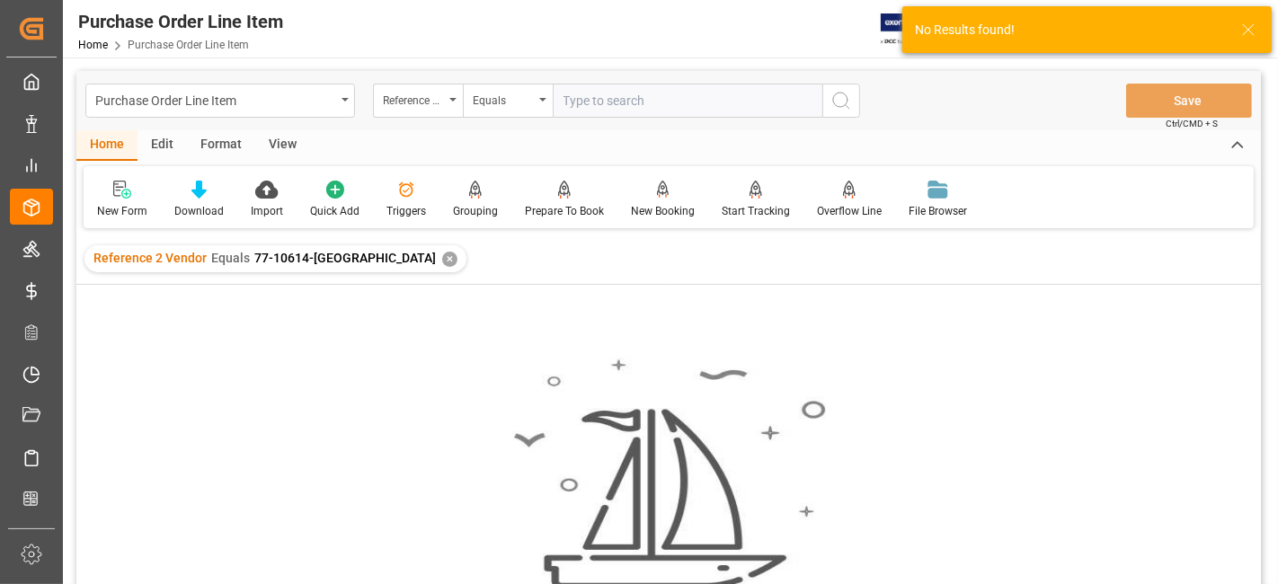
click at [442, 257] on div "✕" at bounding box center [449, 259] width 15 height 15
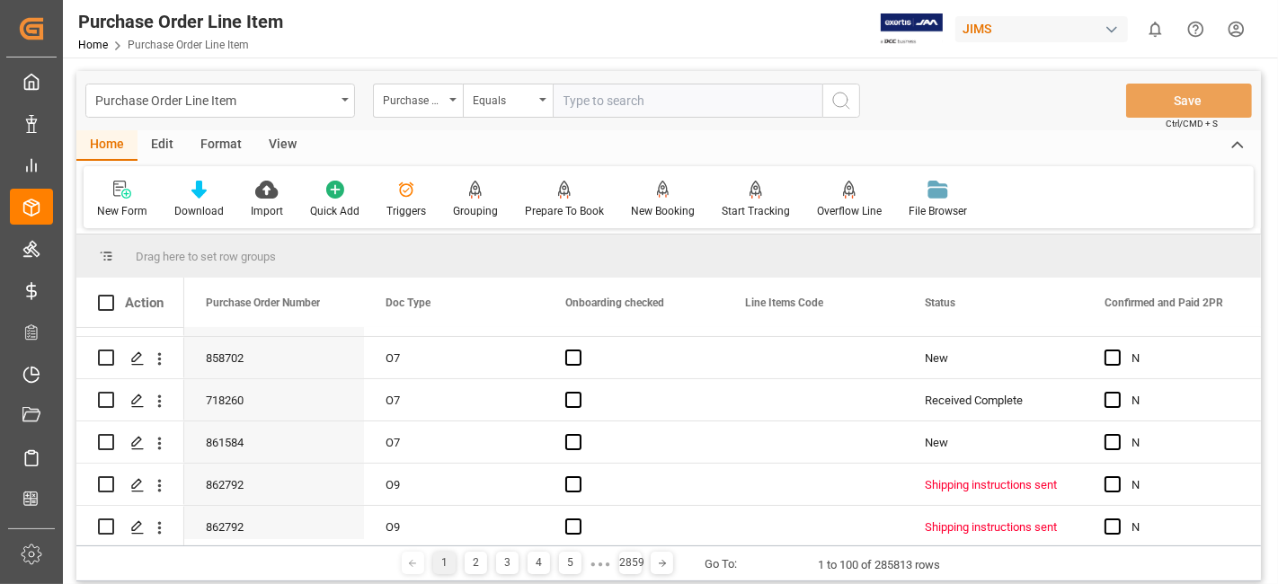
scroll to position [199, 0]
click at [444, 97] on div "Purchase Order Number" at bounding box center [418, 101] width 90 height 34
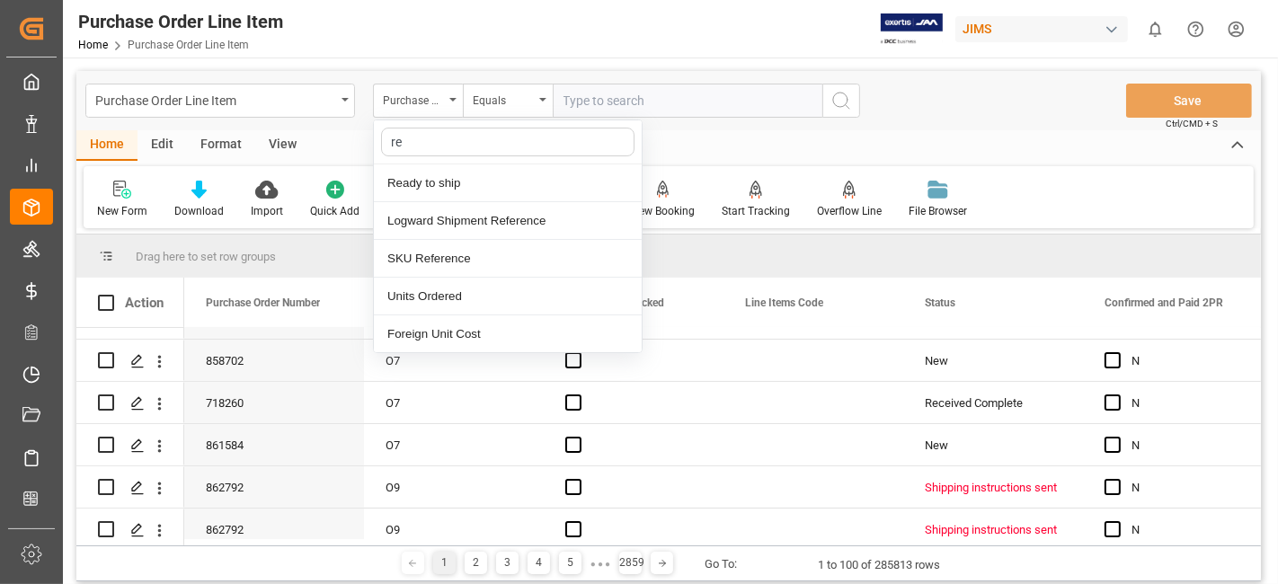
type input "ref"
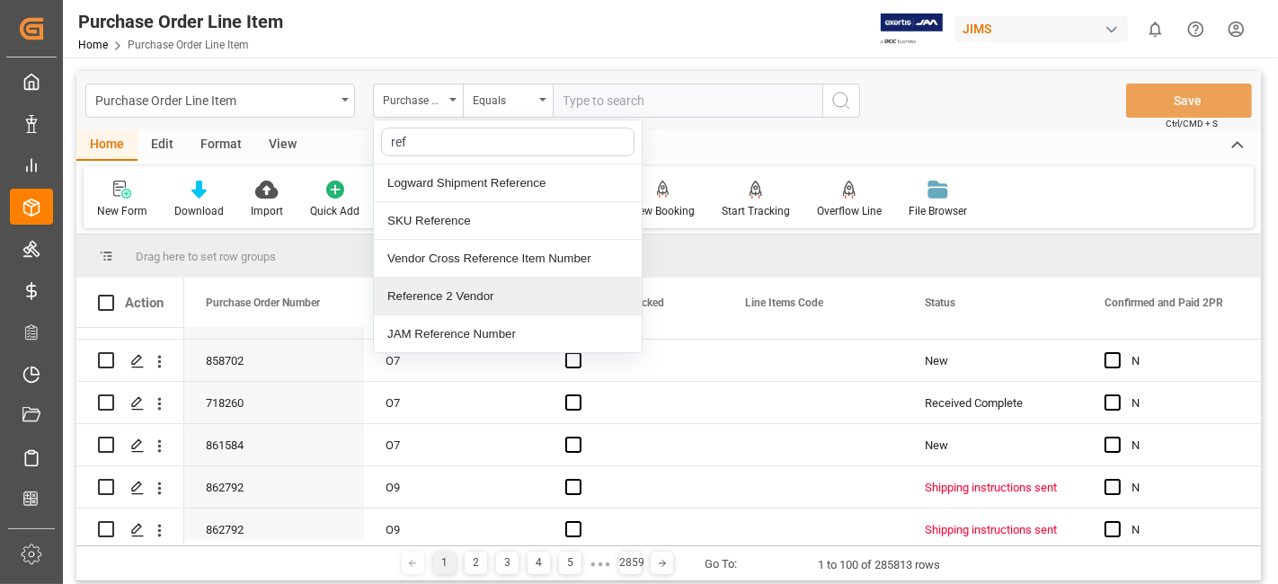
click at [456, 292] on div "Reference 2 Vendor" at bounding box center [508, 297] width 268 height 38
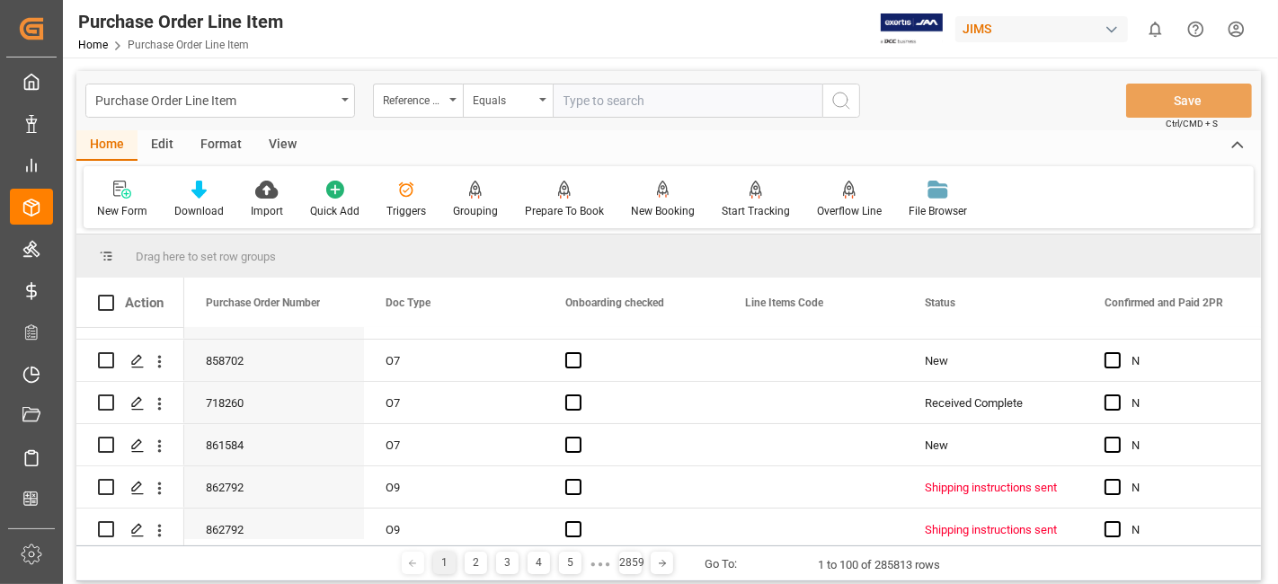
click at [597, 101] on input "text" at bounding box center [688, 101] width 270 height 34
paste input "77-10614-[GEOGRAPHIC_DATA]"
type input "77-10614-[GEOGRAPHIC_DATA]"
click at [842, 106] on circle "search button" at bounding box center [840, 100] width 14 height 14
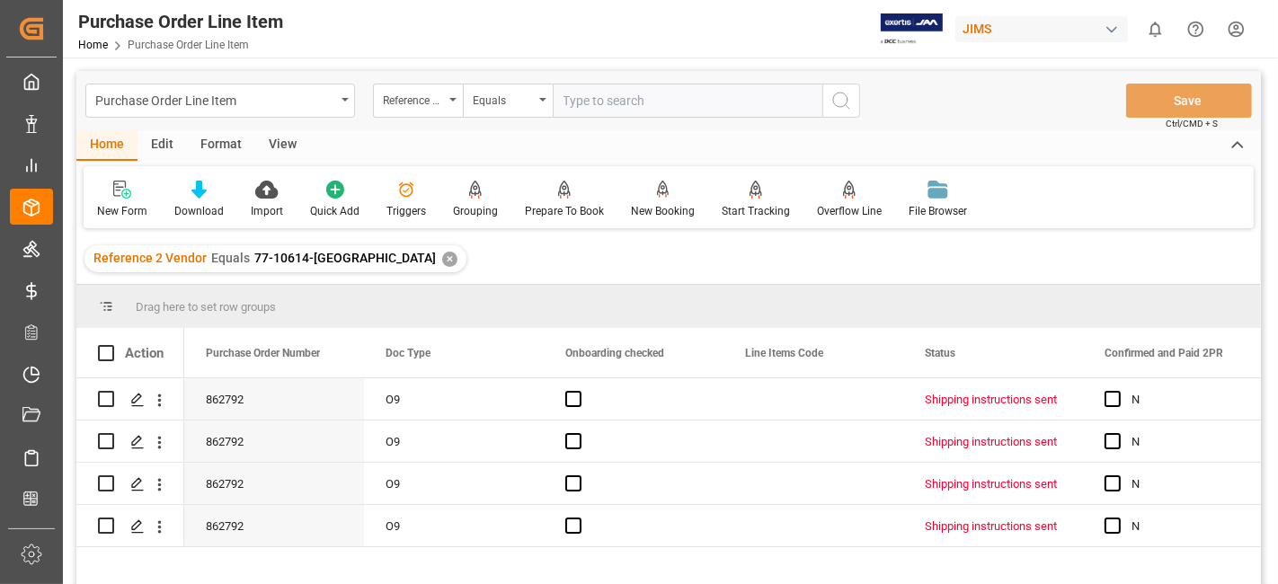
click at [272, 150] on div "View" at bounding box center [282, 145] width 55 height 31
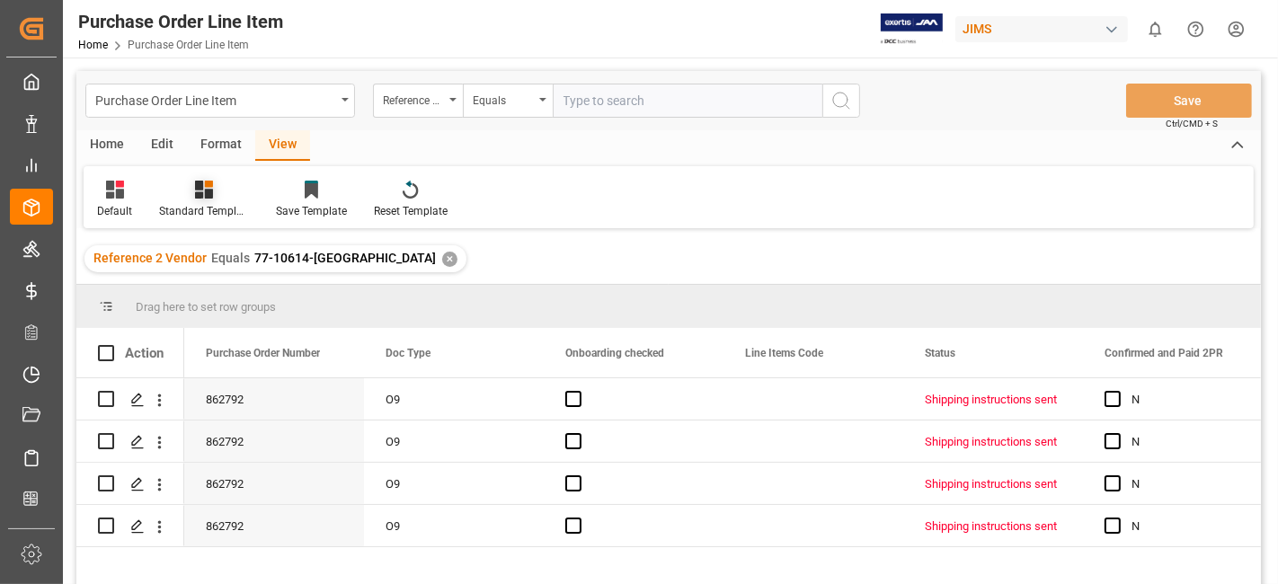
click at [199, 204] on div "Standard Templates" at bounding box center [204, 211] width 90 height 16
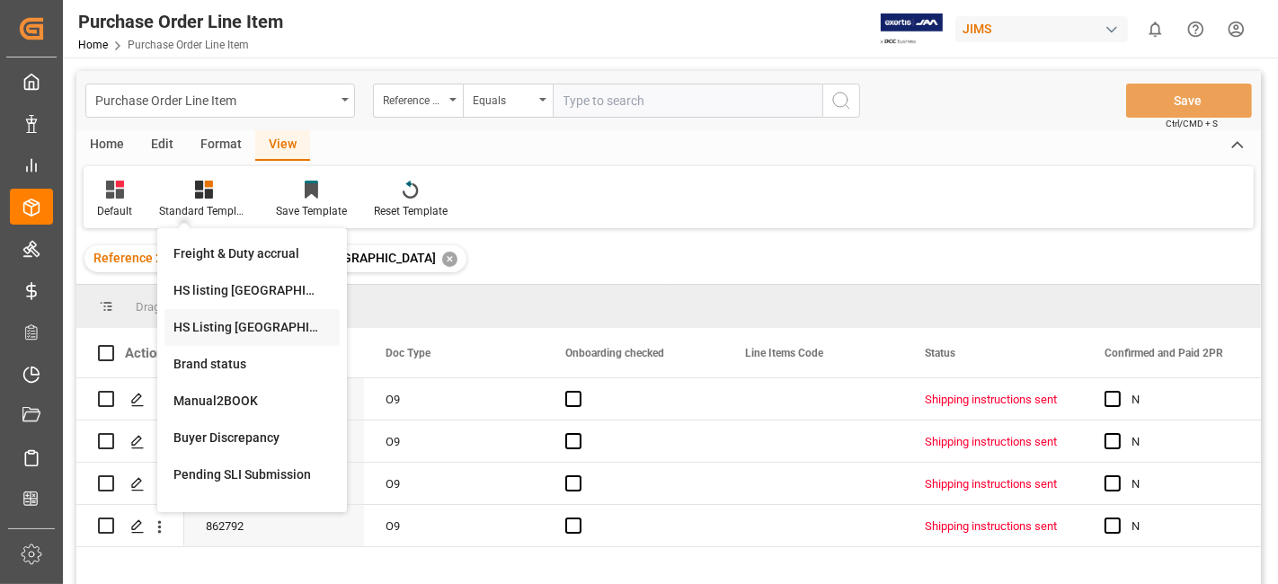
click at [254, 326] on div "HS Listing [GEOGRAPHIC_DATA]" at bounding box center [251, 327] width 157 height 19
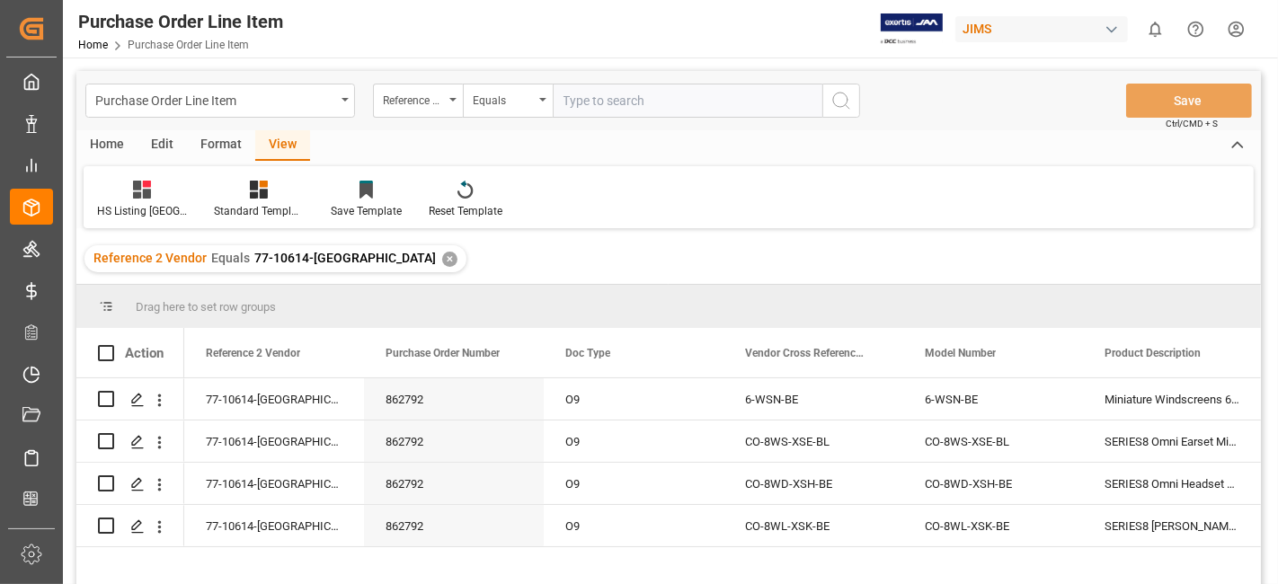
click at [103, 147] on div "Home" at bounding box center [106, 145] width 61 height 31
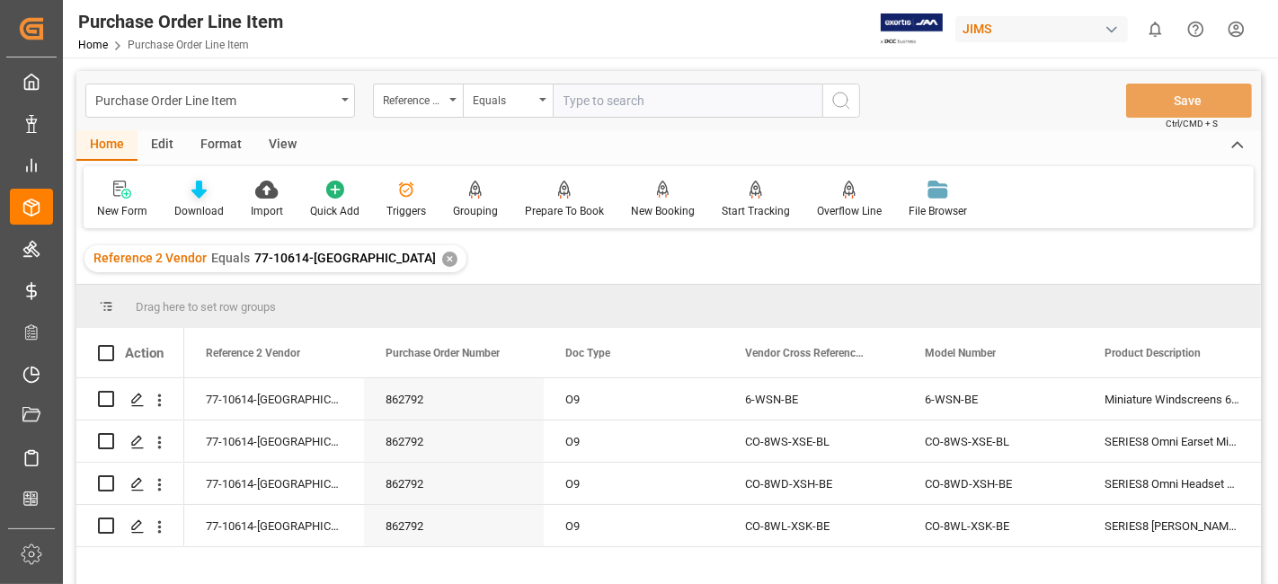
click at [177, 181] on div at bounding box center [198, 189] width 49 height 19
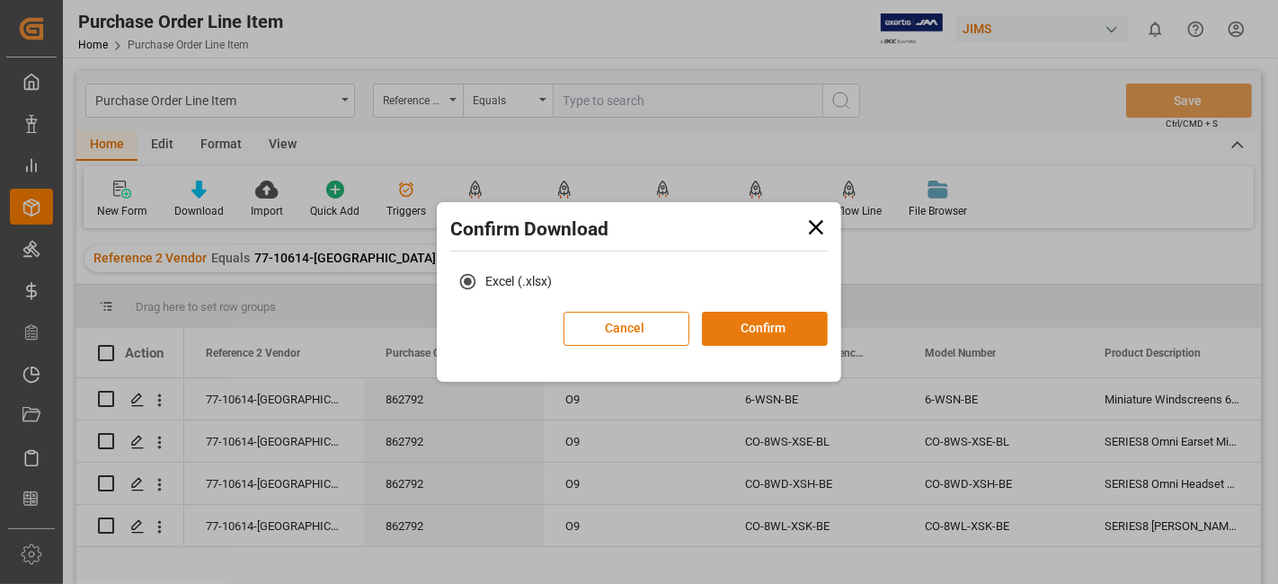
click at [751, 330] on button "Confirm" at bounding box center [765, 329] width 126 height 34
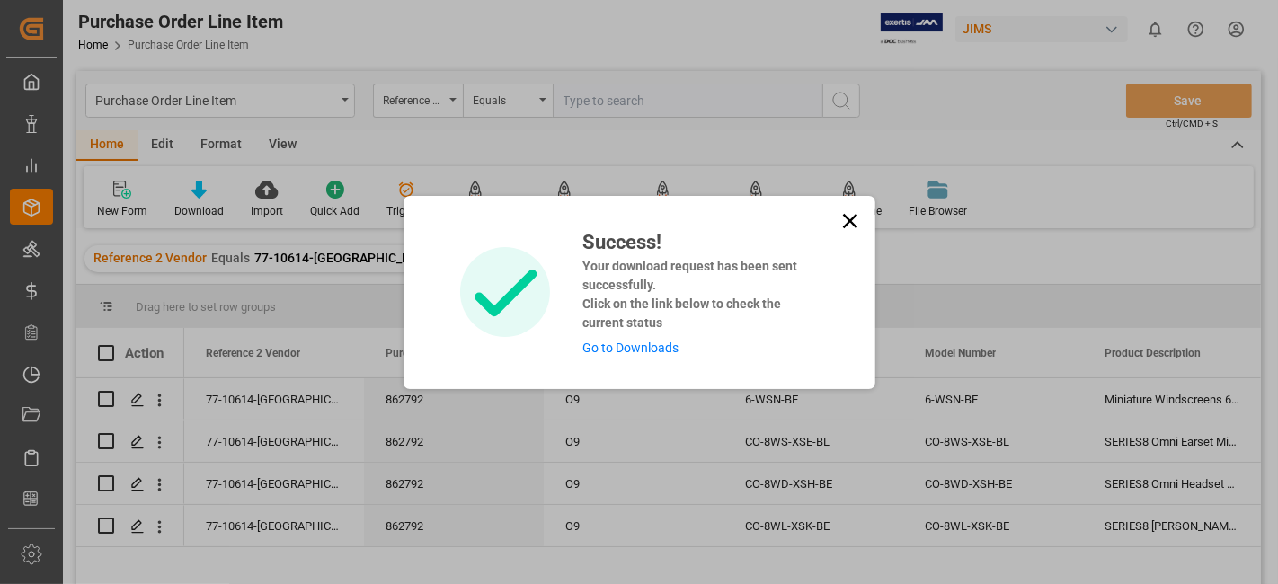
click at [613, 349] on link "Go to Downloads" at bounding box center [630, 348] width 96 height 14
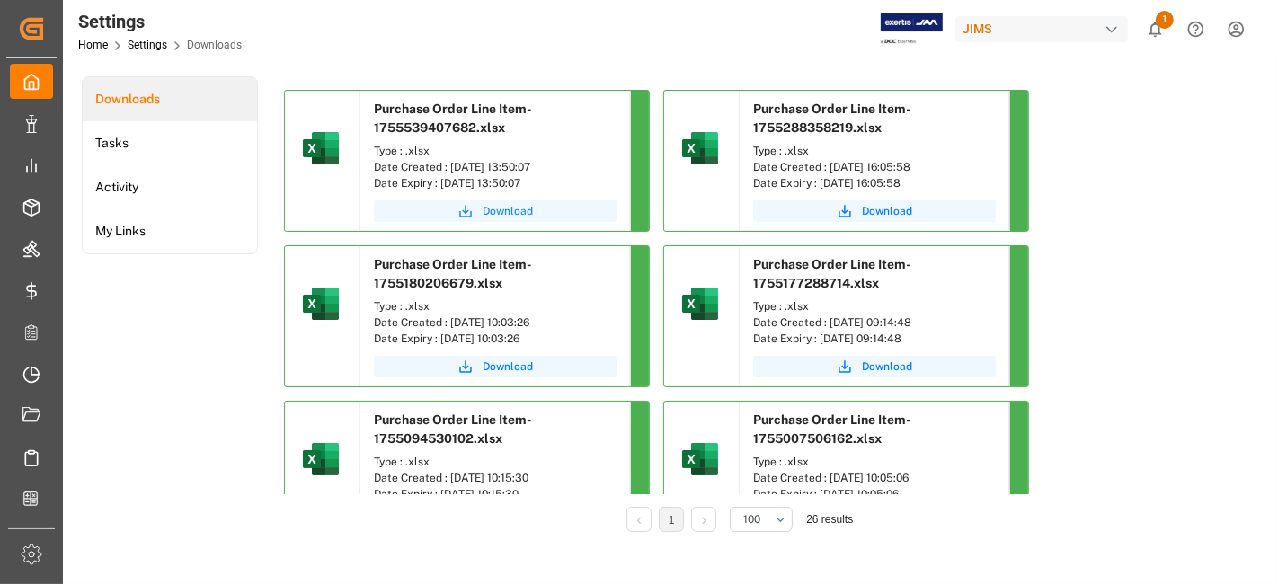
click at [519, 213] on span "Download" at bounding box center [507, 211] width 50 height 16
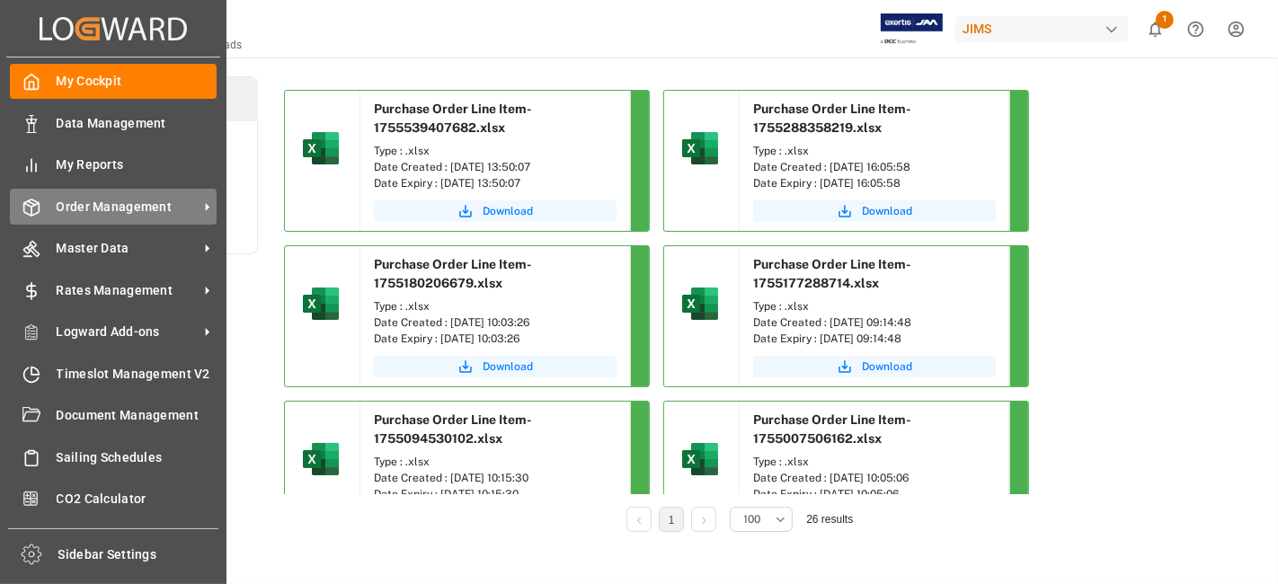
click at [117, 205] on span "Order Management" at bounding box center [128, 207] width 142 height 19
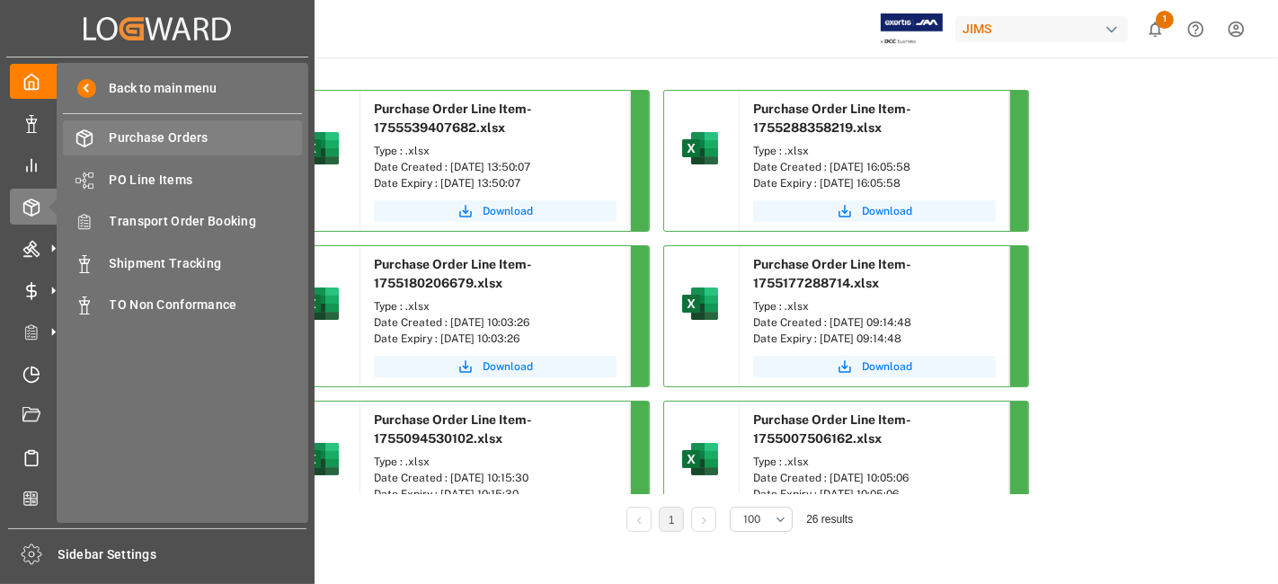
click at [181, 139] on span "Purchase Orders" at bounding box center [206, 137] width 193 height 19
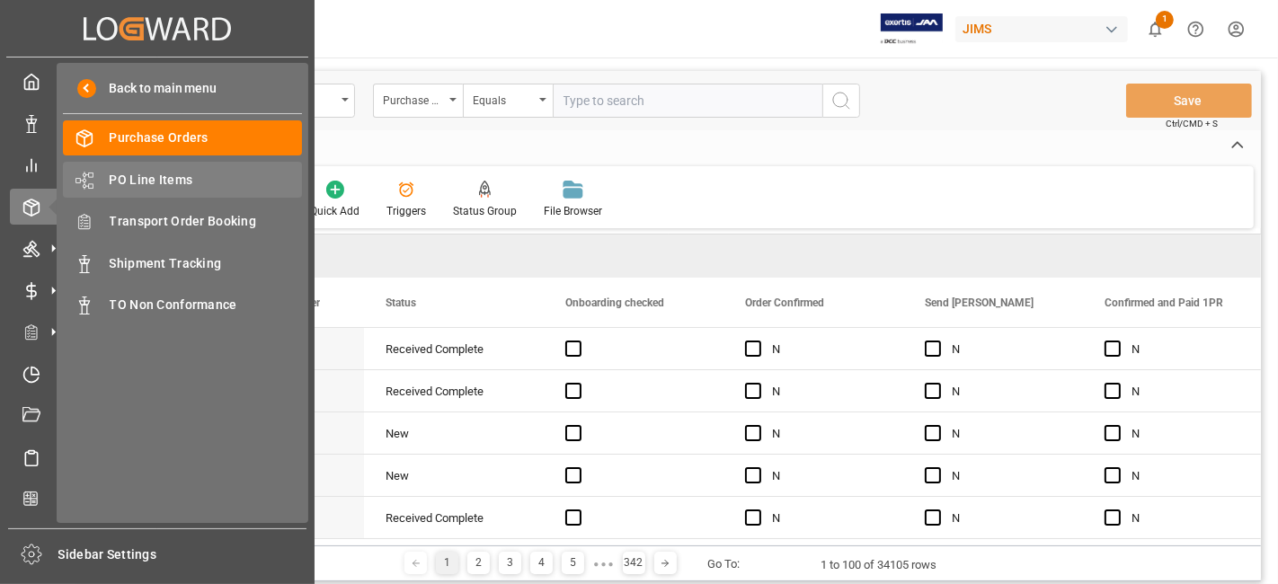
click at [181, 175] on span "PO Line Items" at bounding box center [206, 180] width 193 height 19
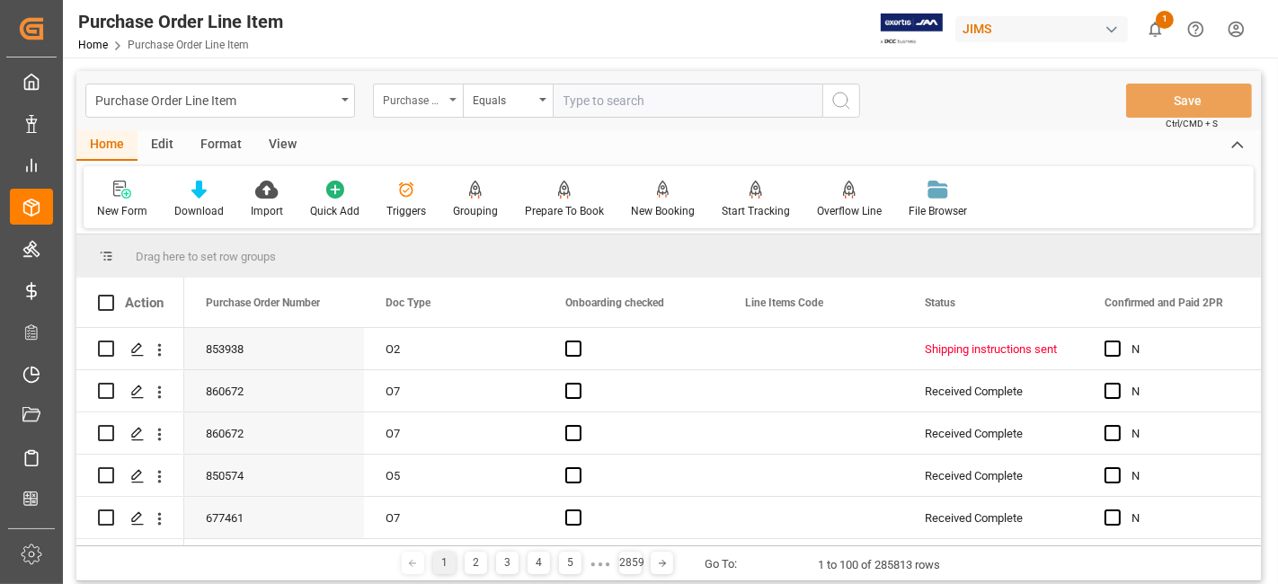
click at [447, 97] on div "Purchase Order Number" at bounding box center [418, 101] width 90 height 34
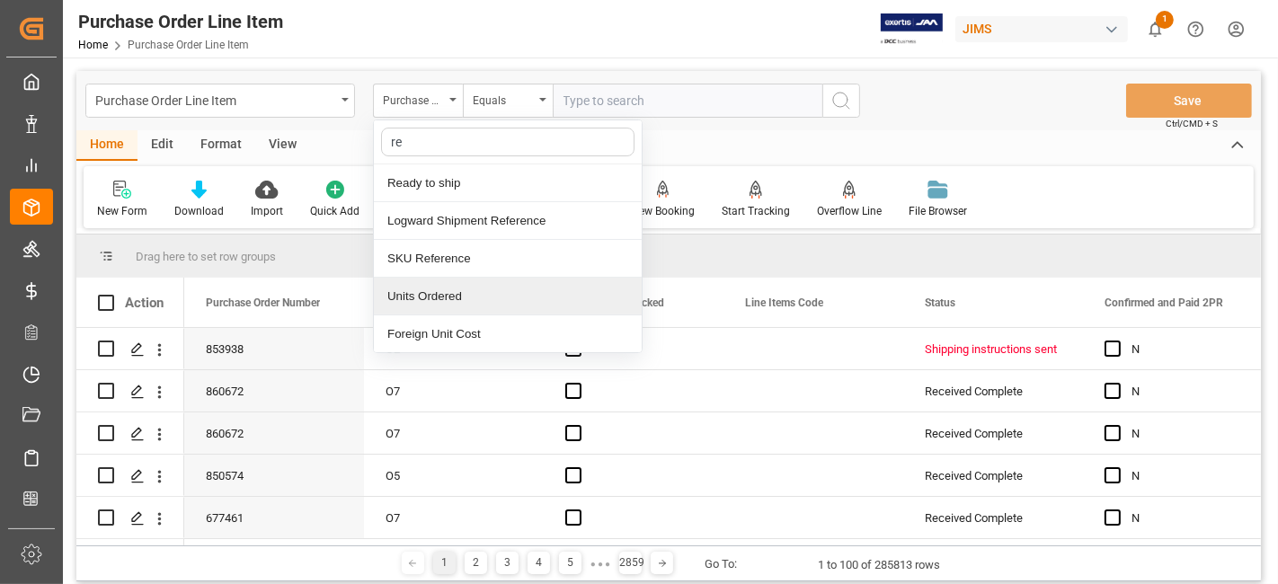
type input "ref"
click at [451, 291] on div "Reference 2 Vendor" at bounding box center [508, 297] width 268 height 38
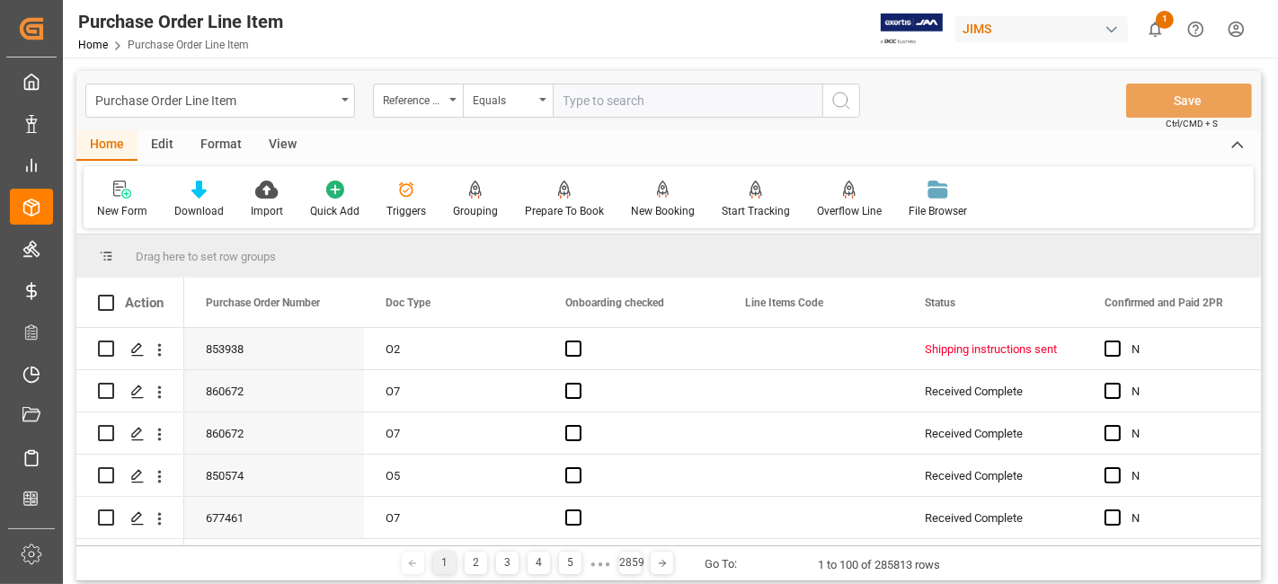
click at [599, 103] on input "text" at bounding box center [688, 101] width 270 height 34
paste input "77-10414-US"
type input "77-10414-US"
click at [839, 102] on icon "search button" at bounding box center [841, 101] width 22 height 22
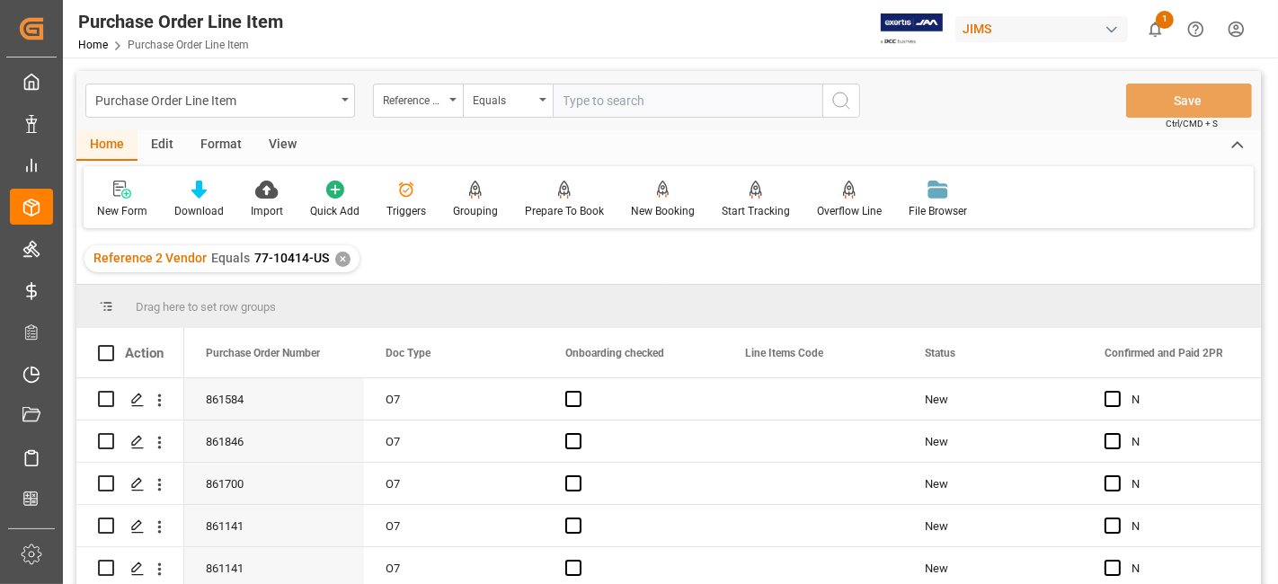
click at [281, 138] on div "View" at bounding box center [282, 145] width 55 height 31
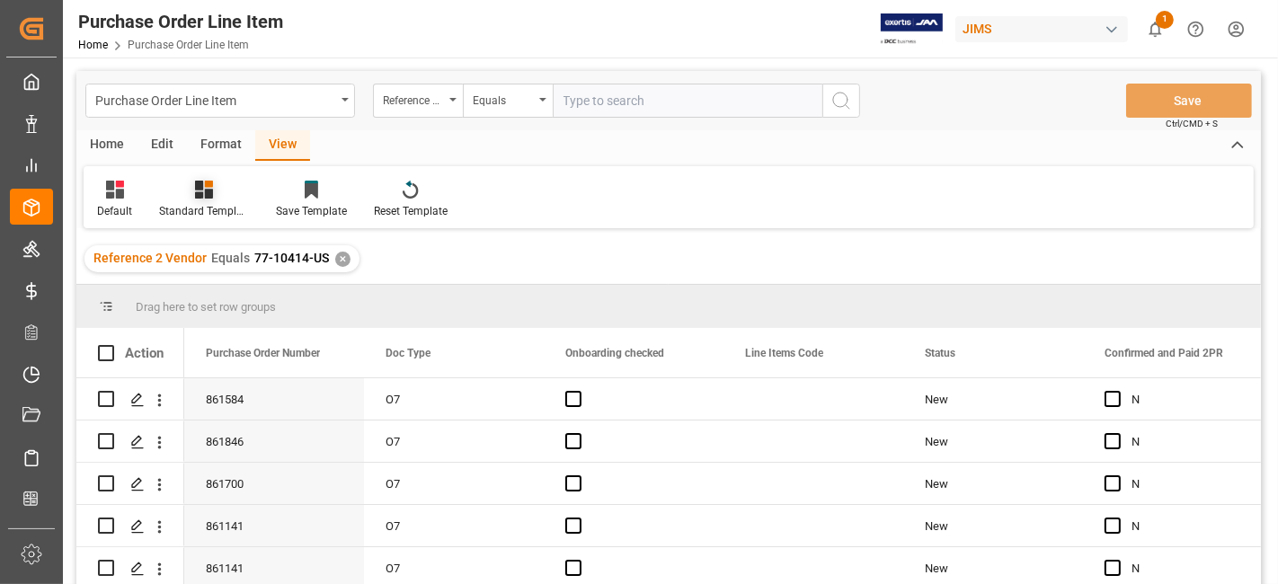
click at [223, 189] on div at bounding box center [204, 189] width 90 height 19
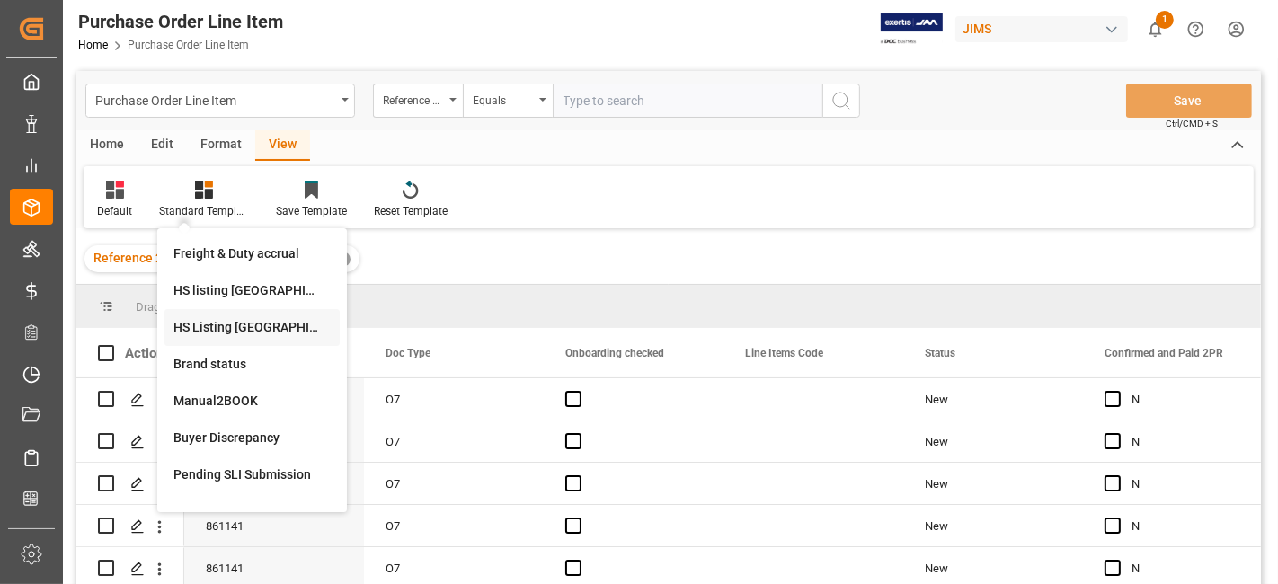
click at [262, 318] on div "HS Listing [GEOGRAPHIC_DATA]" at bounding box center [251, 327] width 157 height 19
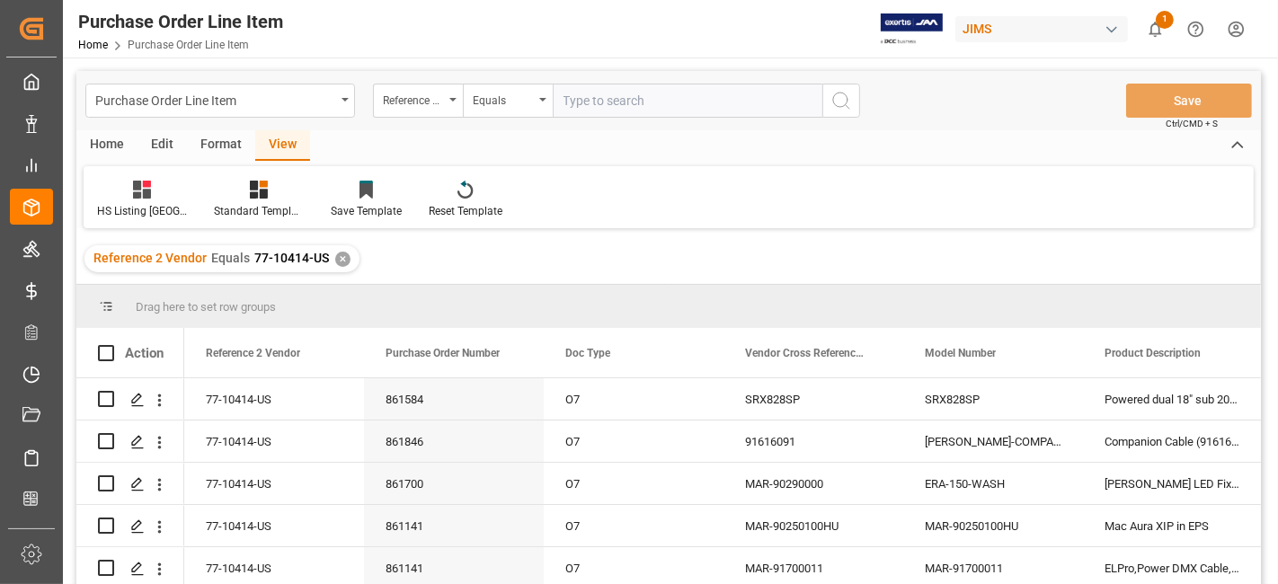
click at [94, 145] on div "Home" at bounding box center [106, 145] width 61 height 31
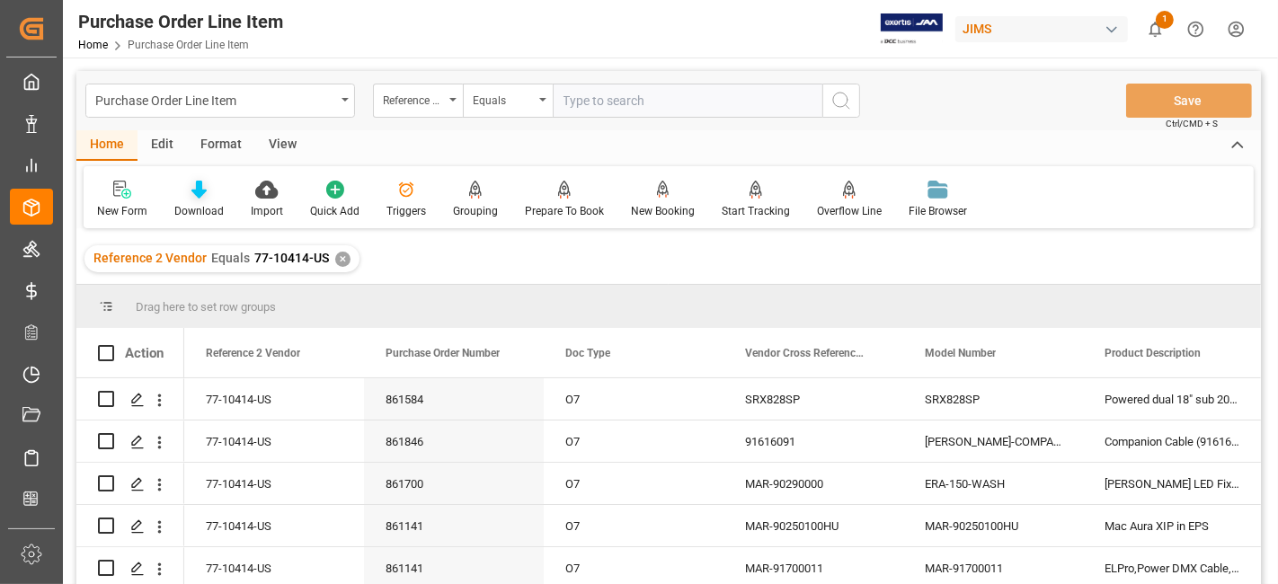
click at [189, 201] on div "Download" at bounding box center [199, 200] width 76 height 40
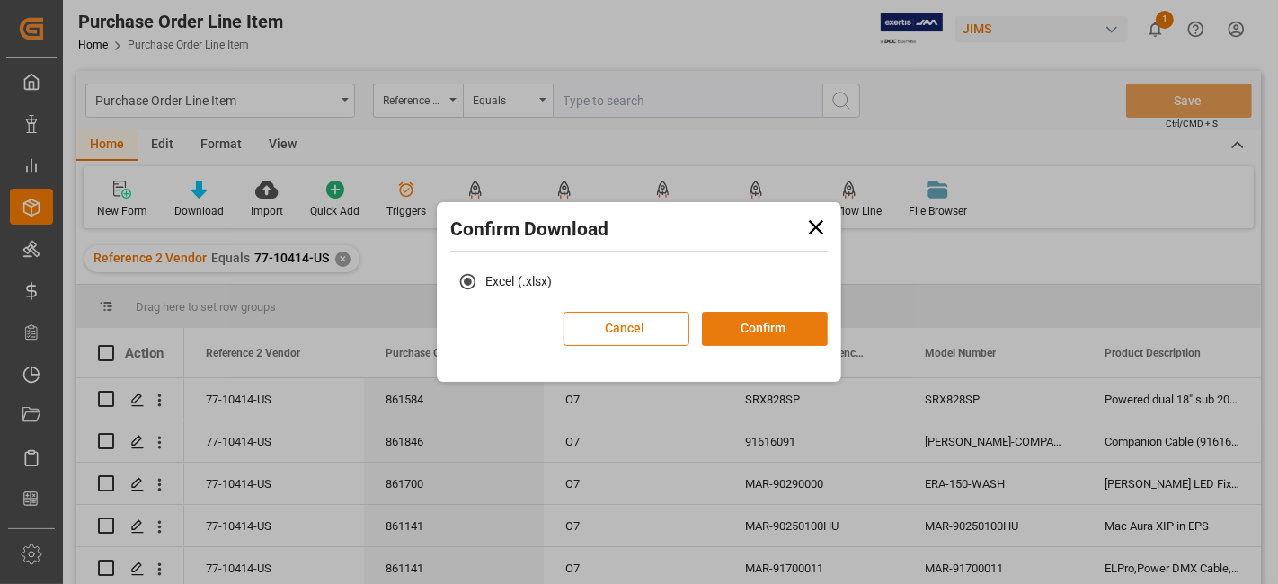
click at [757, 313] on button "Confirm" at bounding box center [765, 329] width 126 height 34
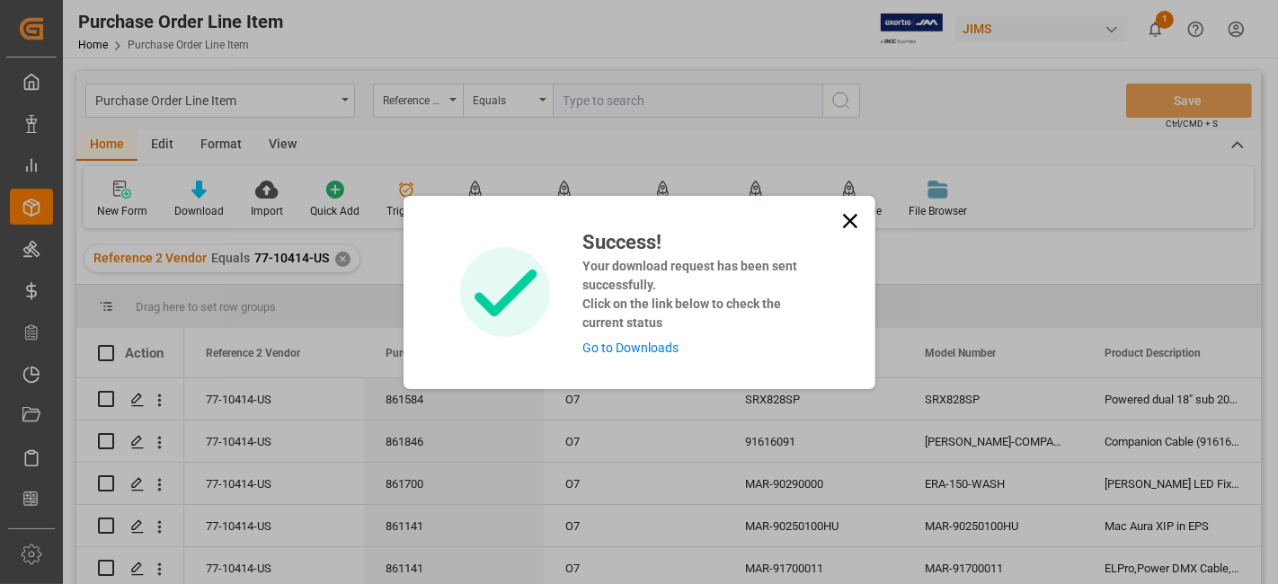
click at [627, 346] on link "Go to Downloads" at bounding box center [630, 348] width 96 height 14
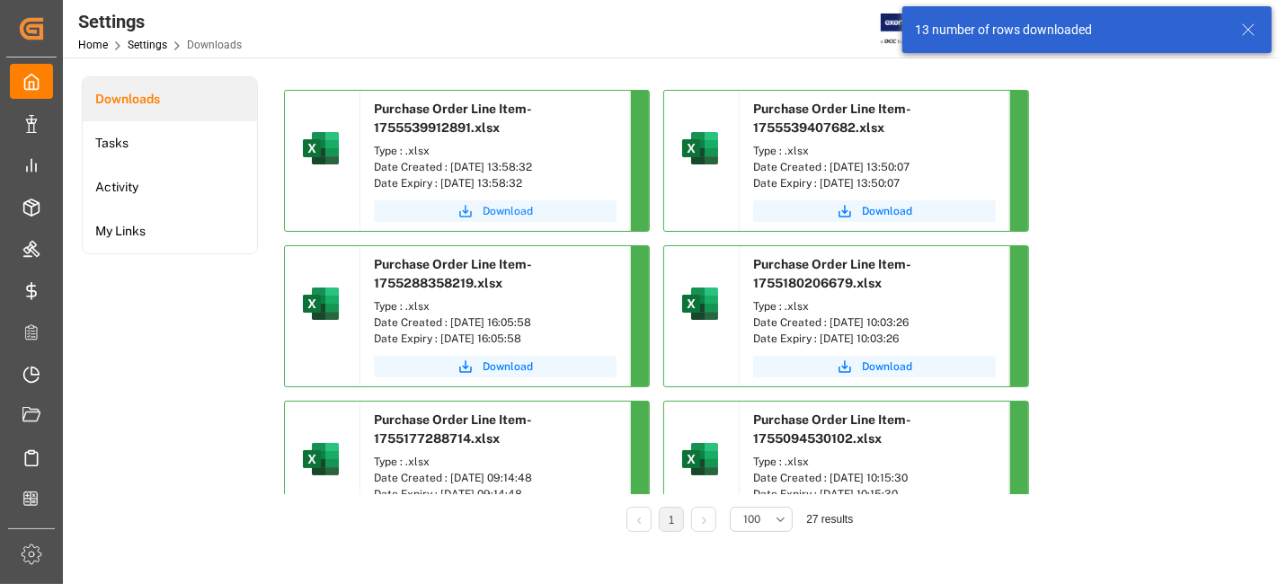
click at [492, 214] on span "Download" at bounding box center [507, 211] width 50 height 16
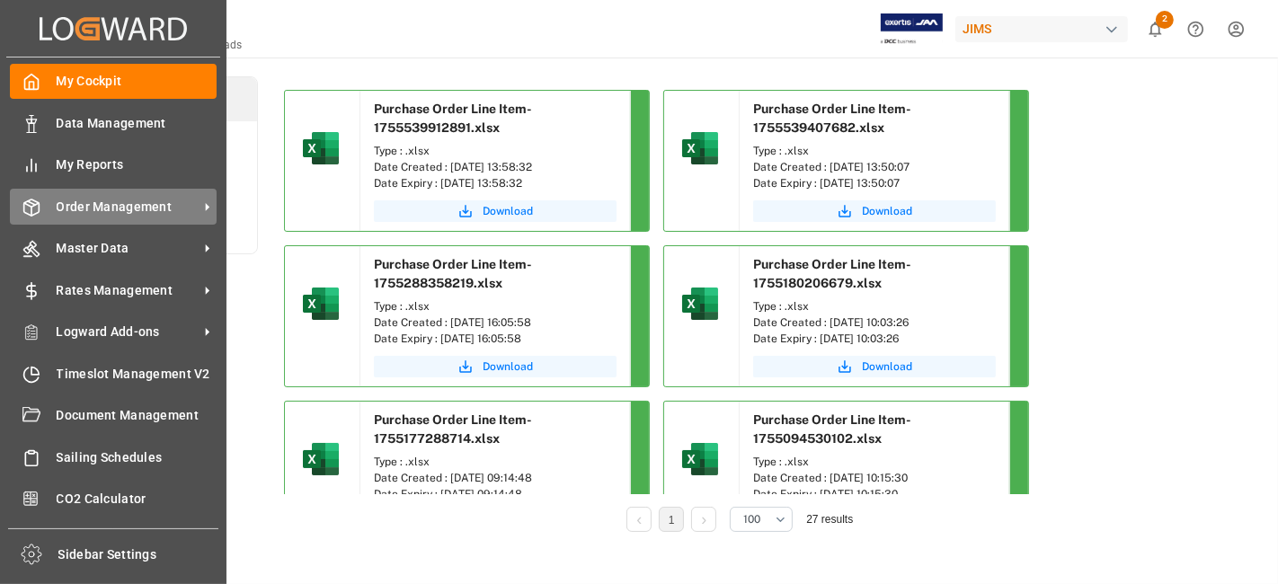
click at [114, 201] on span "Order Management" at bounding box center [128, 207] width 142 height 19
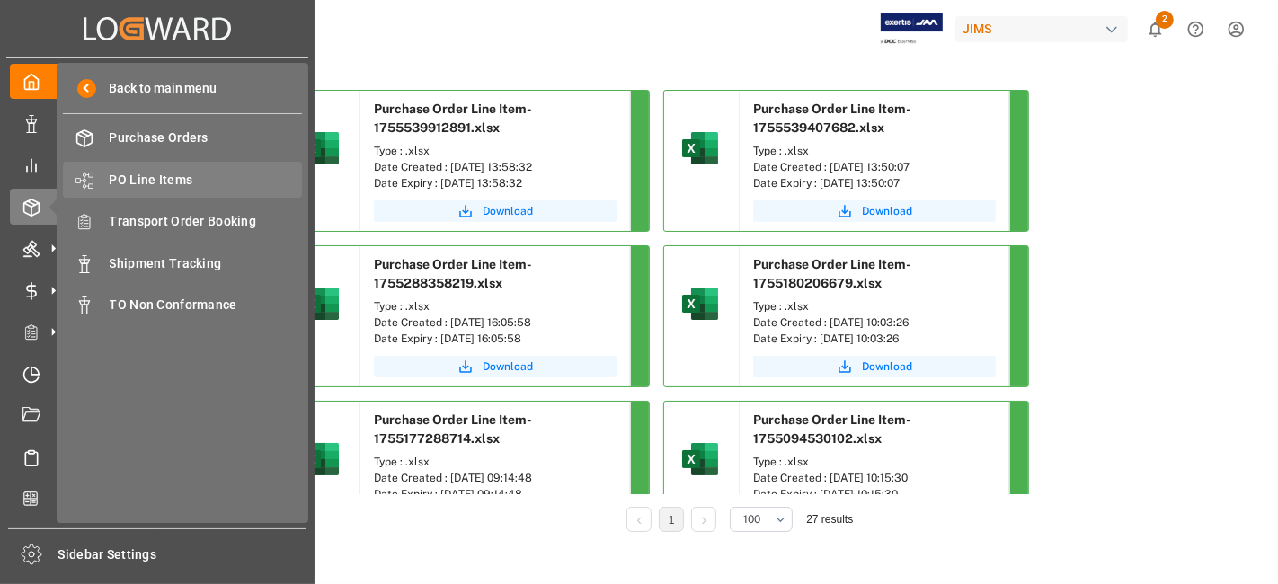
click at [197, 176] on span "PO Line Items" at bounding box center [206, 180] width 193 height 19
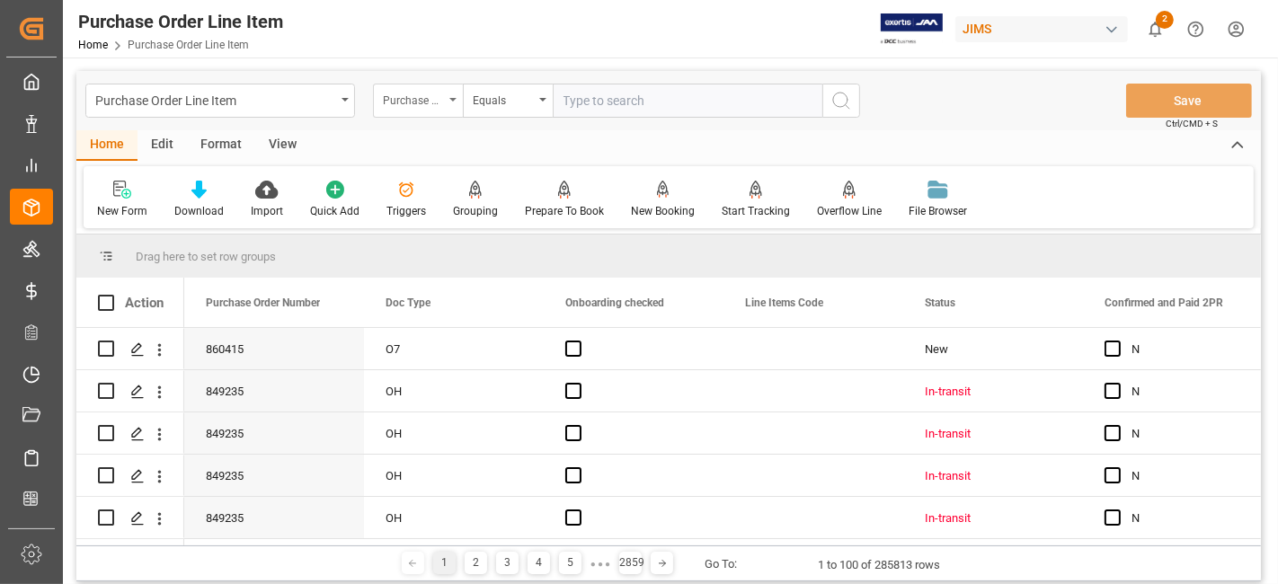
click at [443, 107] on div "Purchase Order Number" at bounding box center [413, 98] width 61 height 21
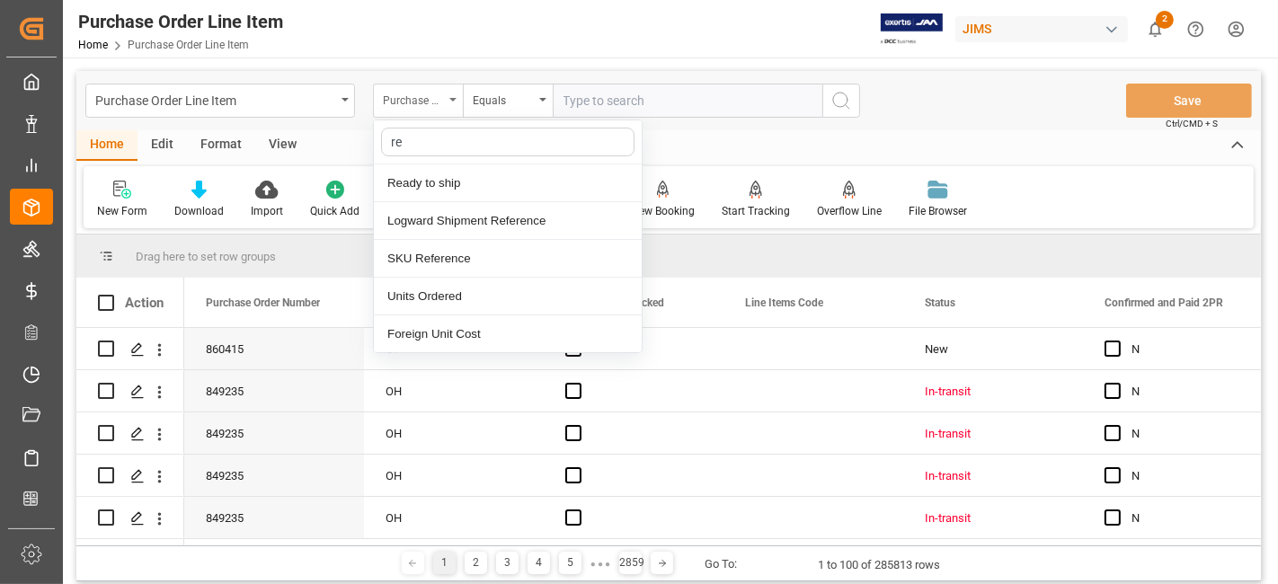
type input "ref"
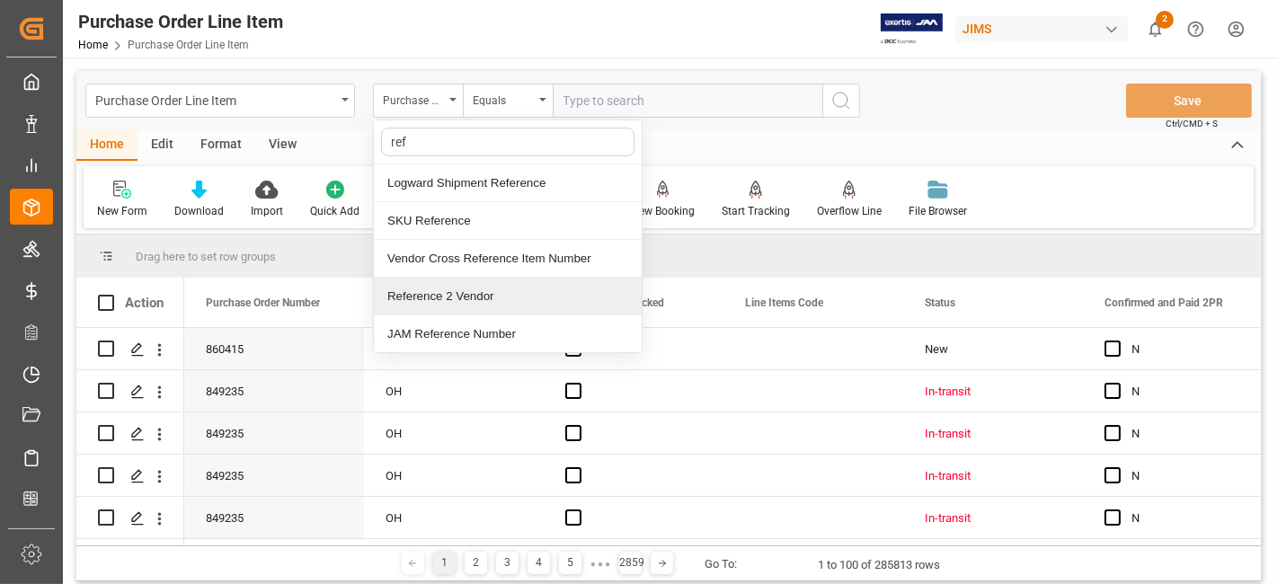
click at [444, 289] on div "Reference 2 Vendor" at bounding box center [508, 297] width 268 height 38
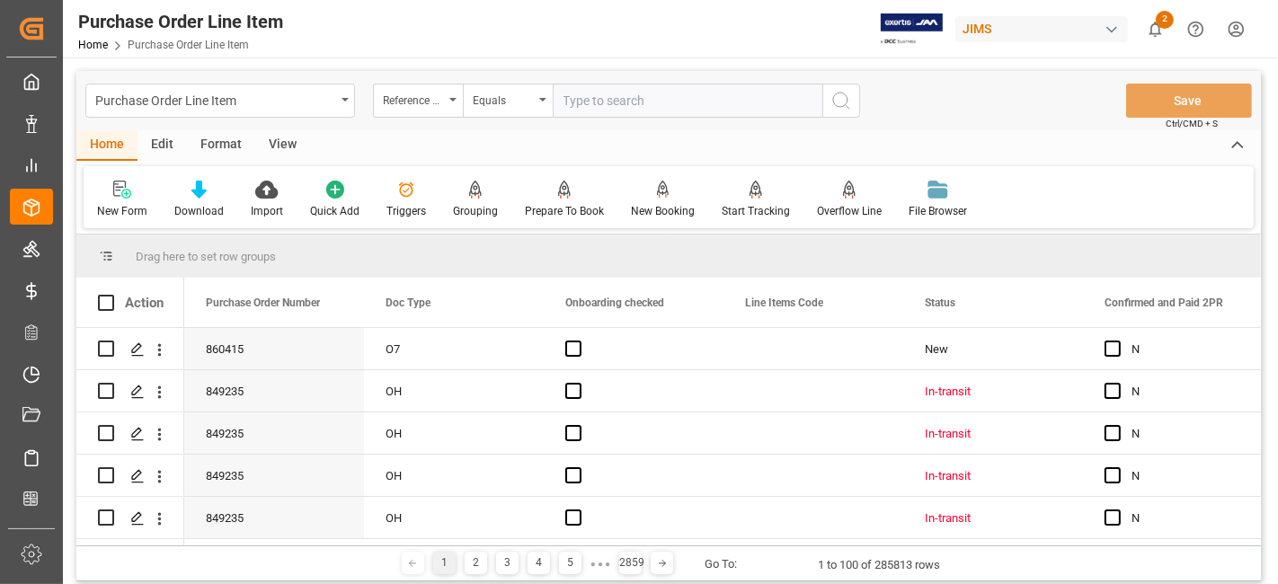
click at [589, 91] on input "text" at bounding box center [688, 101] width 270 height 34
paste input "77-10604-US"
type input "77-10604-US"
click at [843, 104] on icon "search button" at bounding box center [841, 101] width 22 height 22
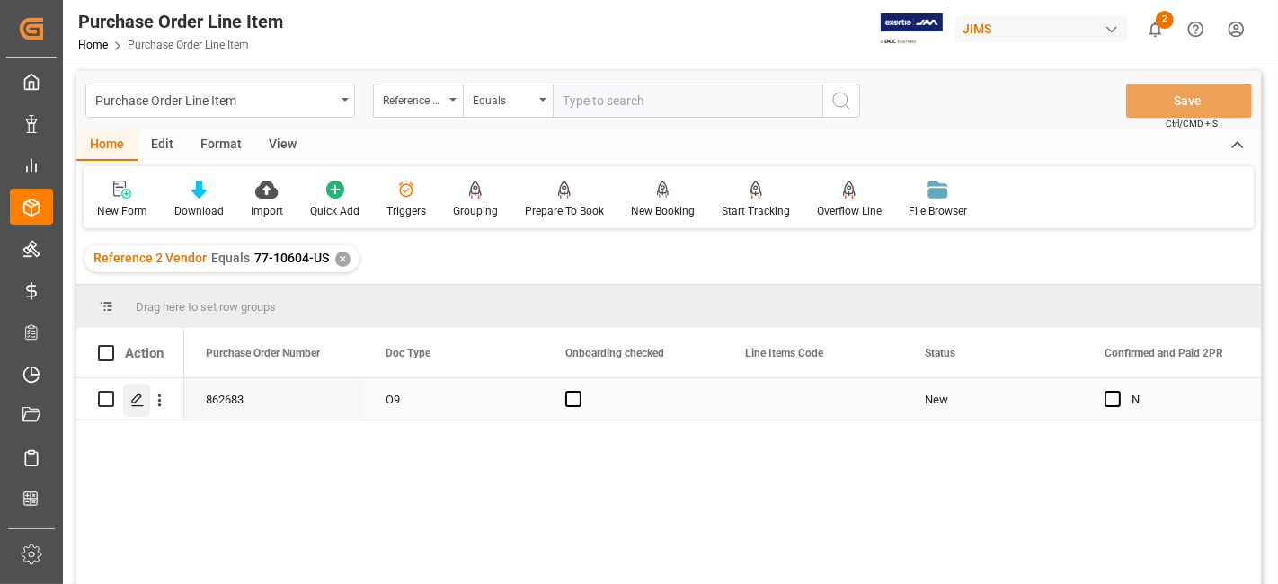
click at [139, 393] on icon "Press SPACE to select this row." at bounding box center [137, 400] width 14 height 14
click at [266, 146] on div "View" at bounding box center [282, 145] width 55 height 31
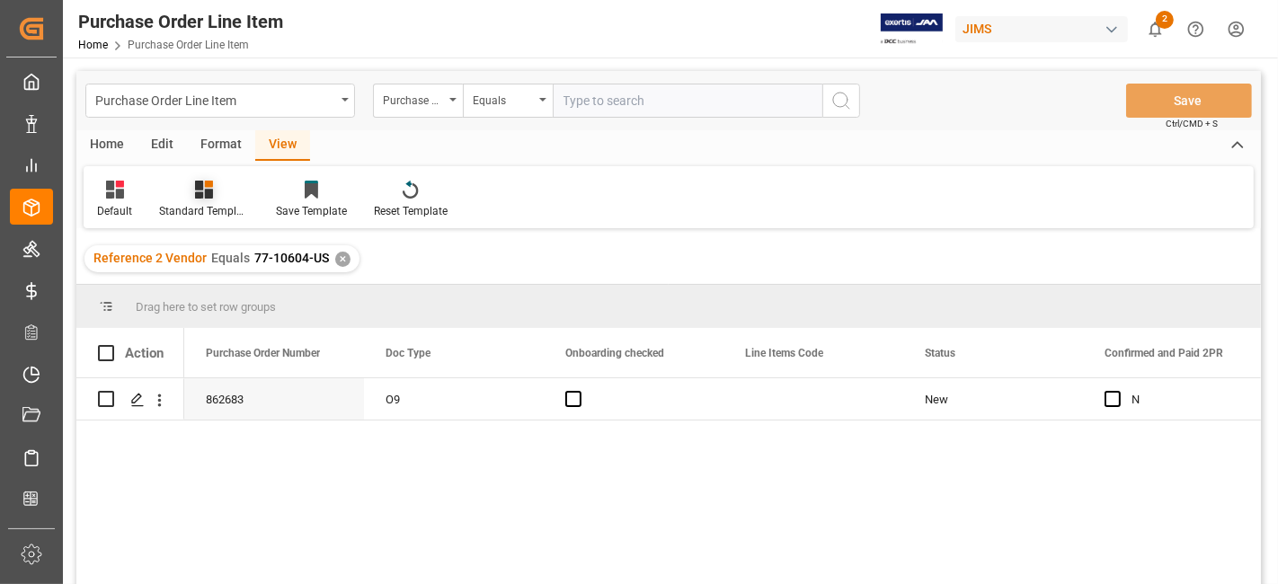
click at [205, 190] on icon at bounding box center [204, 190] width 18 height 18
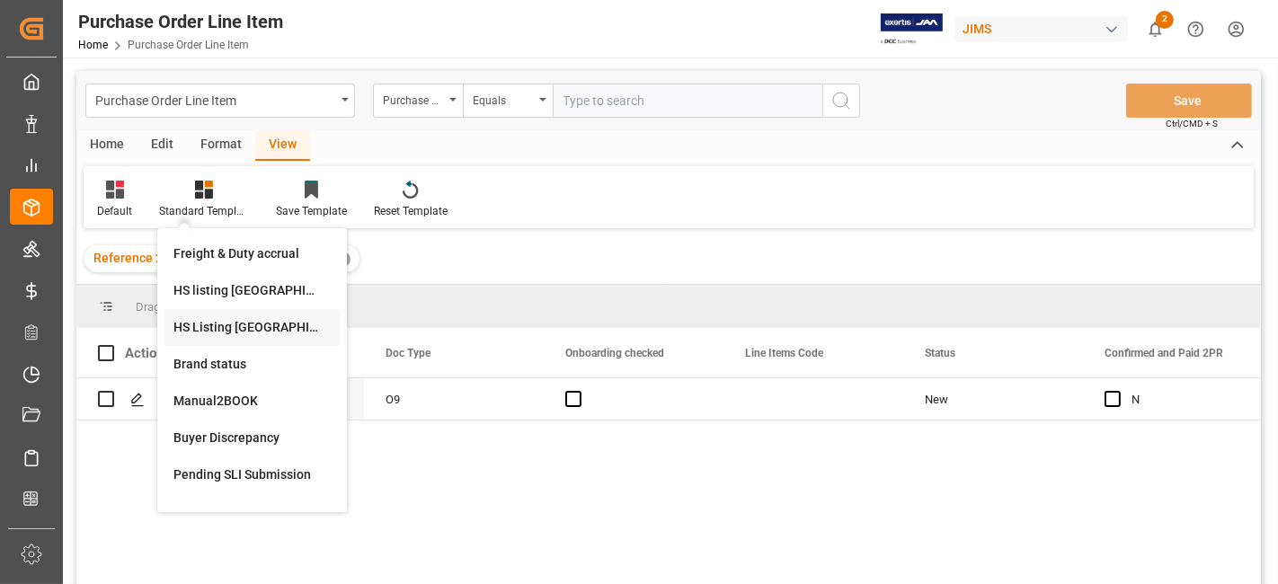
click at [266, 322] on div "HS Listing CANADA" at bounding box center [251, 327] width 157 height 19
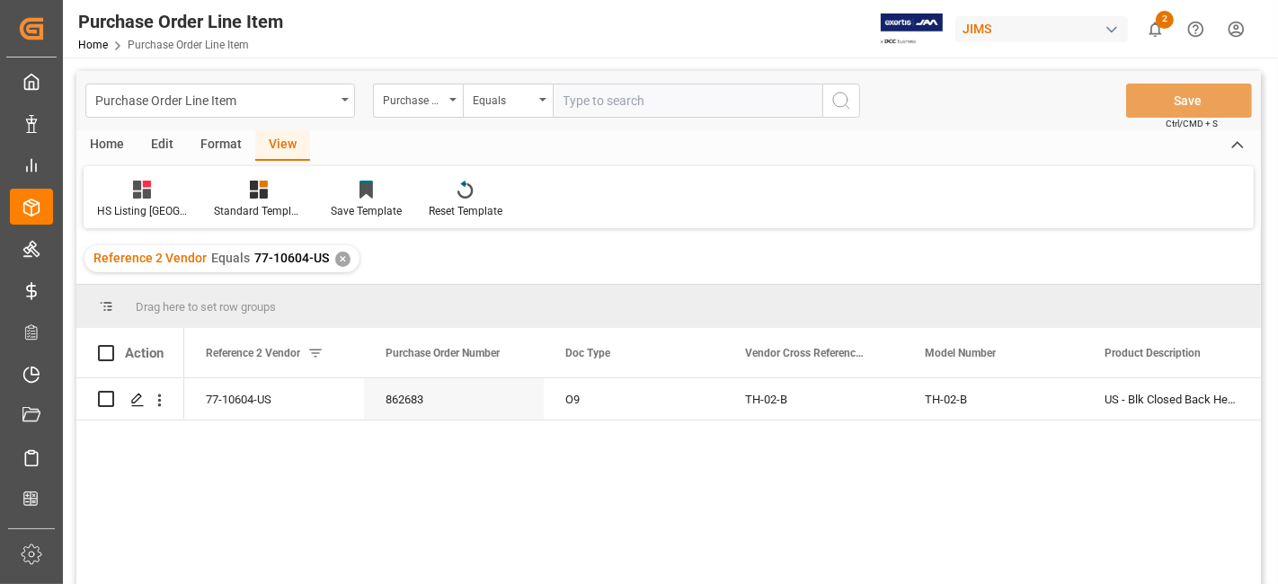
click at [101, 140] on div "Home" at bounding box center [106, 145] width 61 height 31
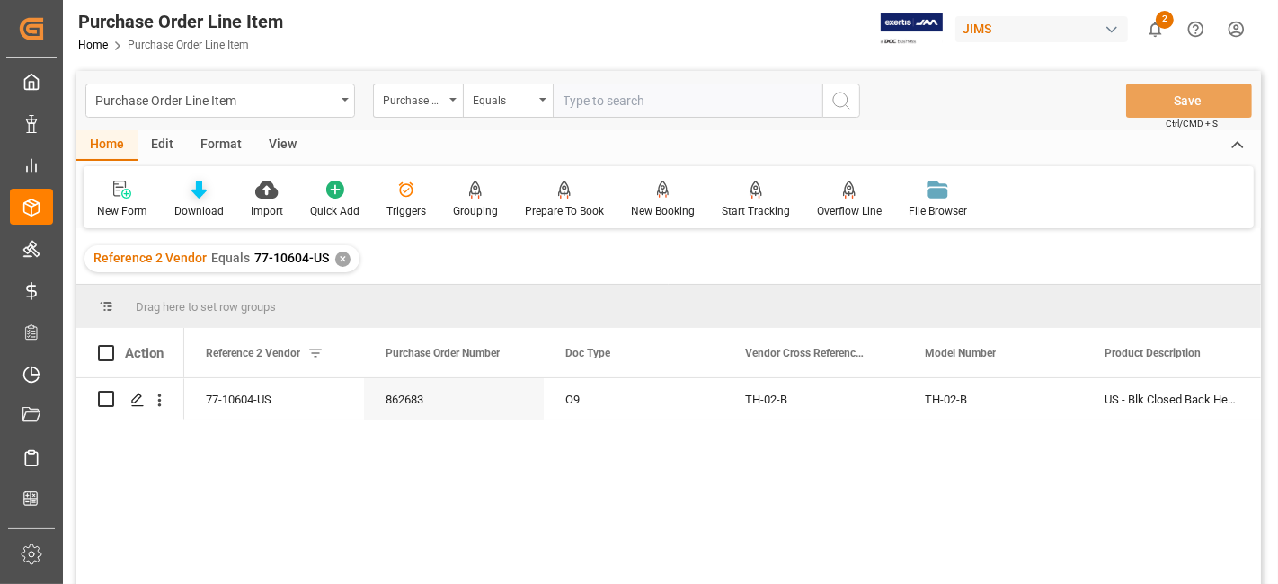
click at [198, 197] on icon at bounding box center [198, 190] width 15 height 18
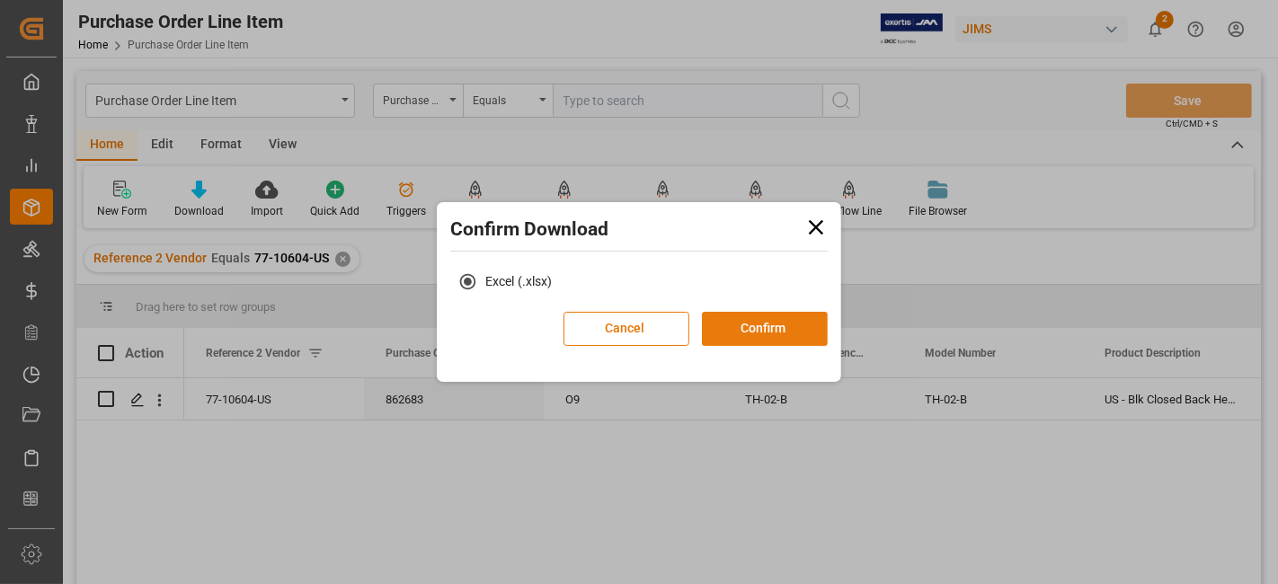
click at [751, 327] on button "Confirm" at bounding box center [765, 329] width 126 height 34
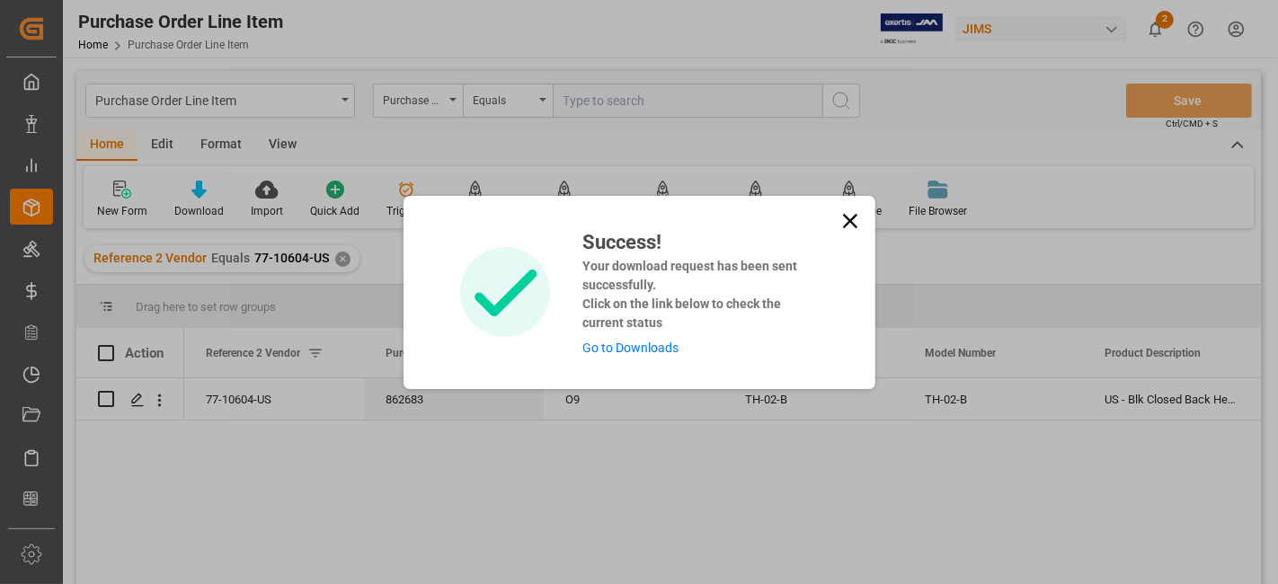
click at [656, 350] on link "Go to Downloads" at bounding box center [630, 348] width 96 height 14
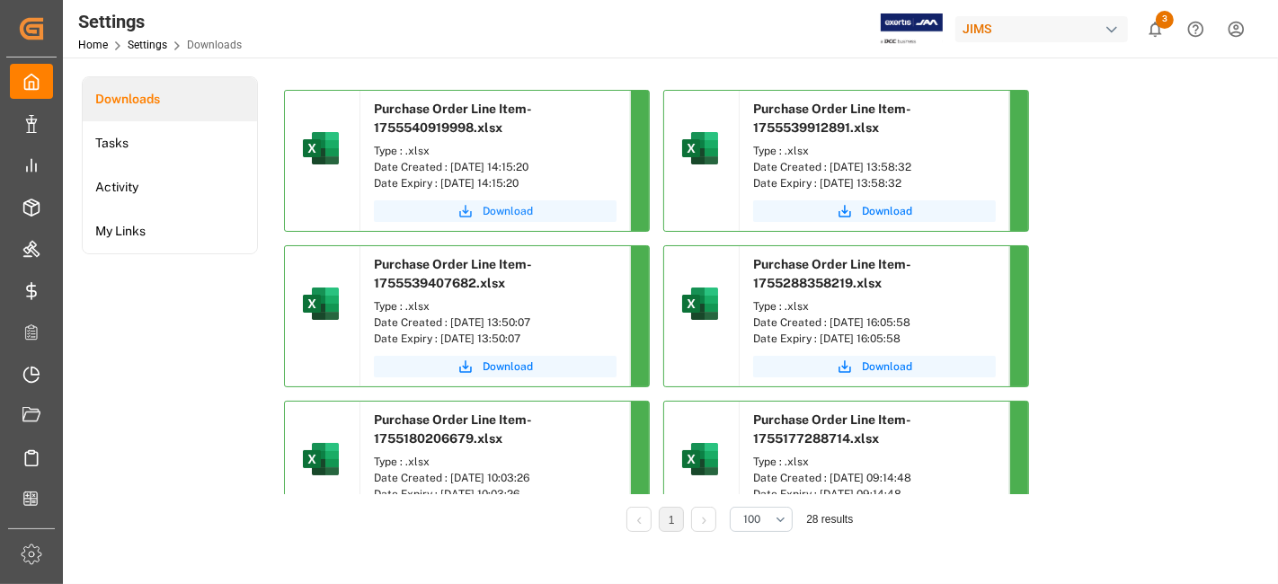
click at [492, 212] on span "Download" at bounding box center [507, 211] width 50 height 16
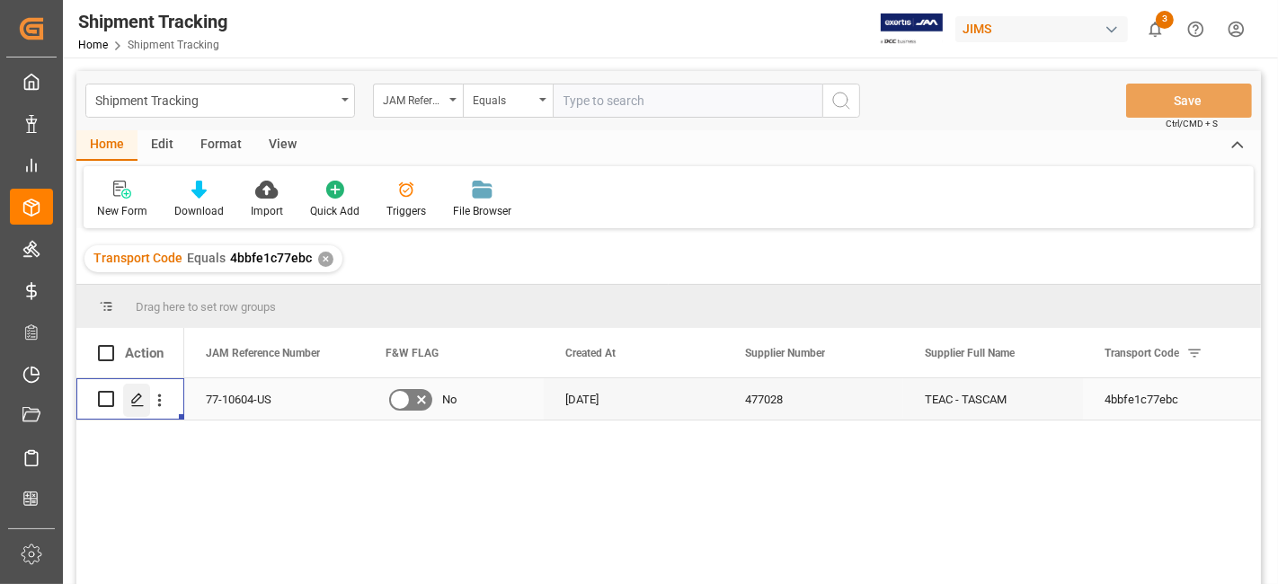
click at [128, 401] on div "Press SPACE to select this row." at bounding box center [136, 400] width 27 height 33
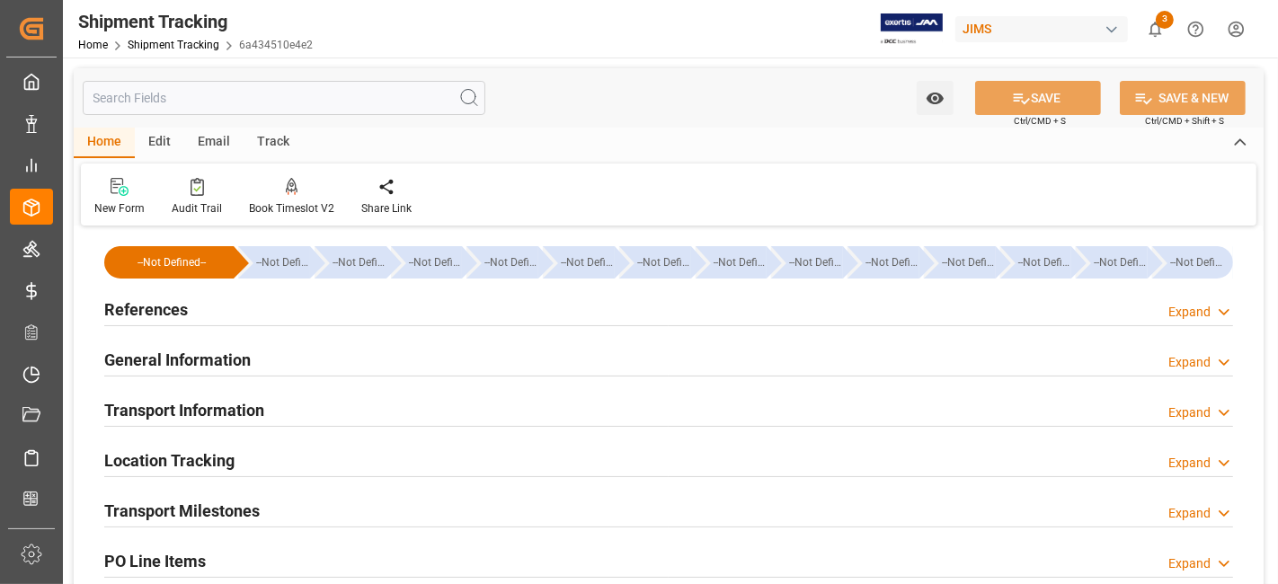
type input "[DATE]"
click at [279, 308] on div "References Expand" at bounding box center [668, 308] width 1128 height 34
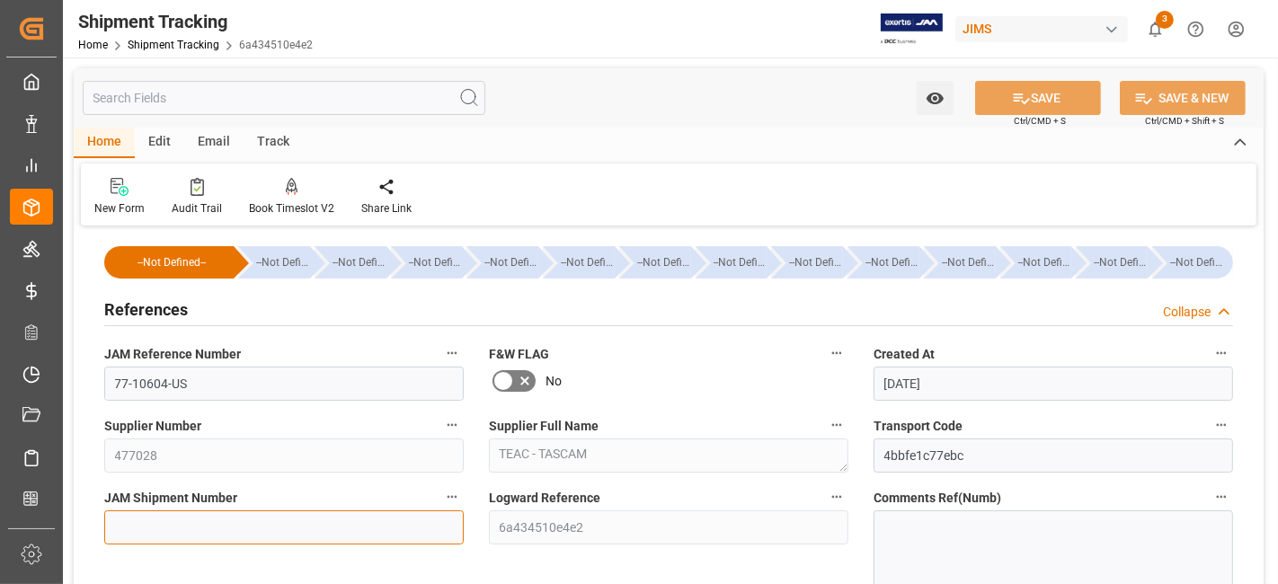
drag, startPoint x: 333, startPoint y: 521, endPoint x: 323, endPoint y: 521, distance: 9.9
click at [333, 521] on input at bounding box center [283, 527] width 359 height 34
click at [303, 524] on input at bounding box center [283, 527] width 359 height 34
paste input "72618"
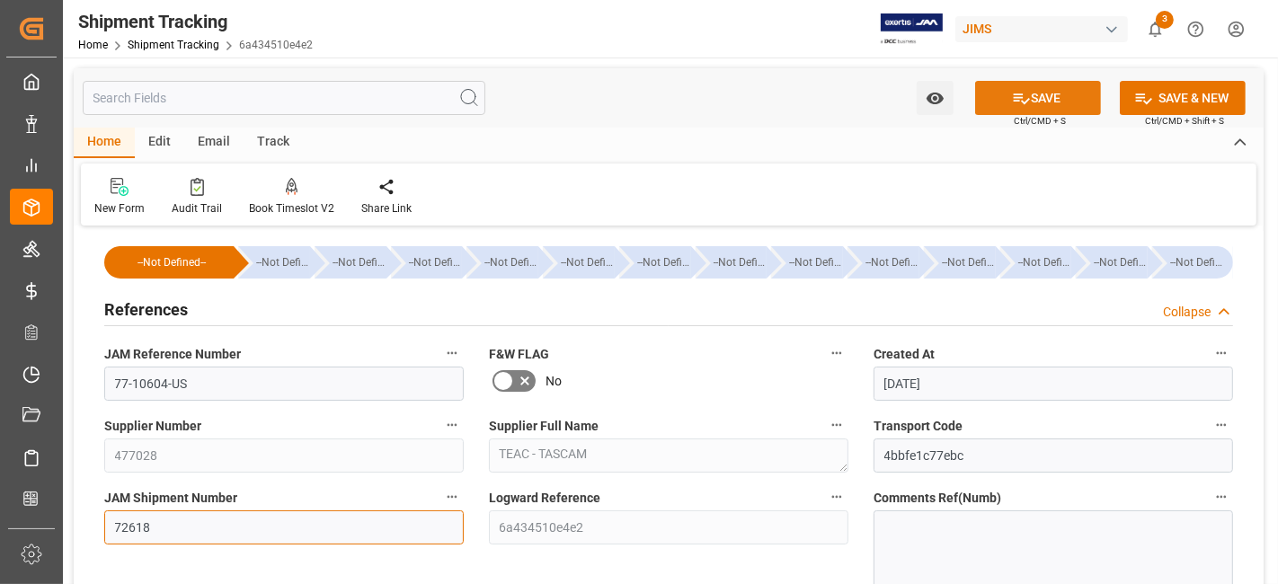
type input "72618"
click at [1012, 91] on icon at bounding box center [1021, 98] width 19 height 19
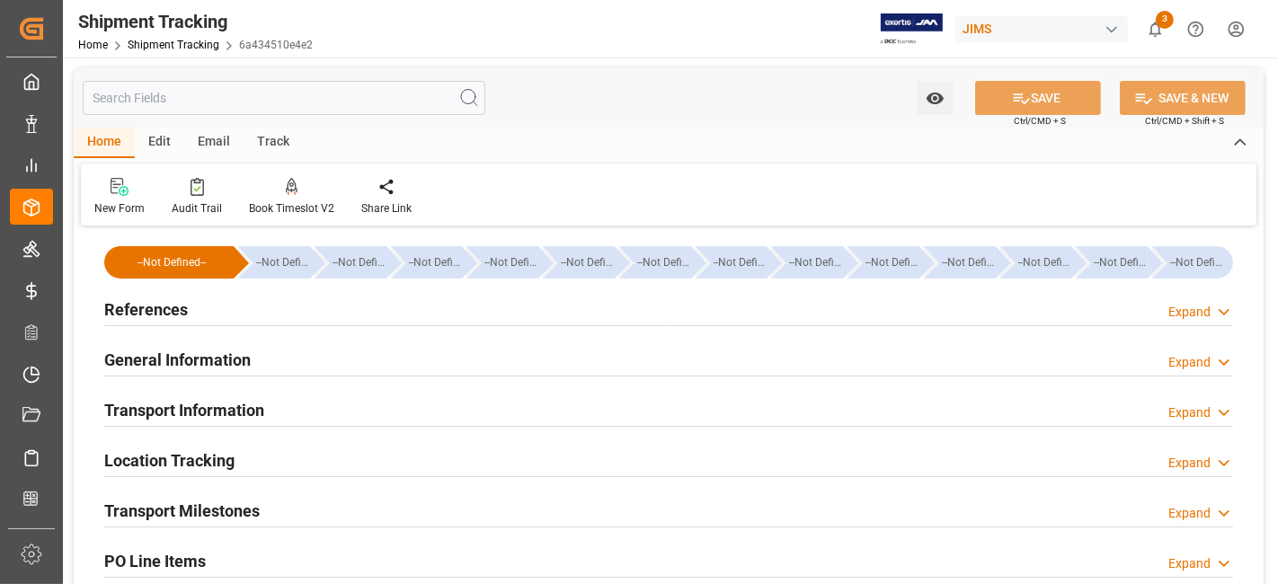
click at [246, 321] on div "References Expand" at bounding box center [668, 308] width 1128 height 34
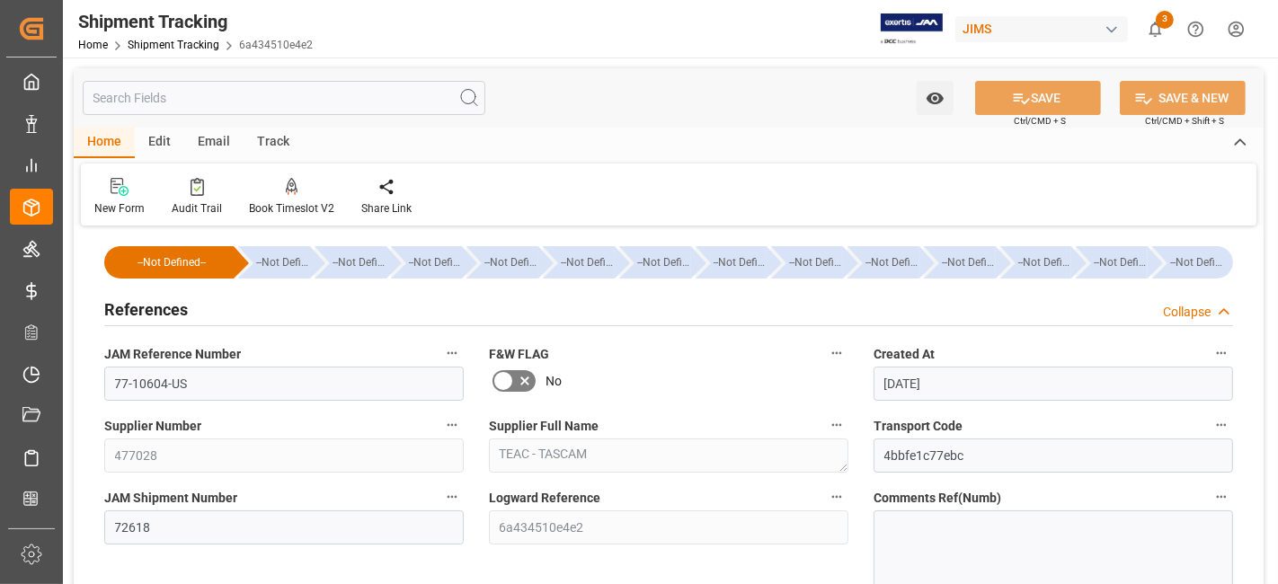
click at [246, 321] on div "References Collapse" at bounding box center [668, 308] width 1128 height 34
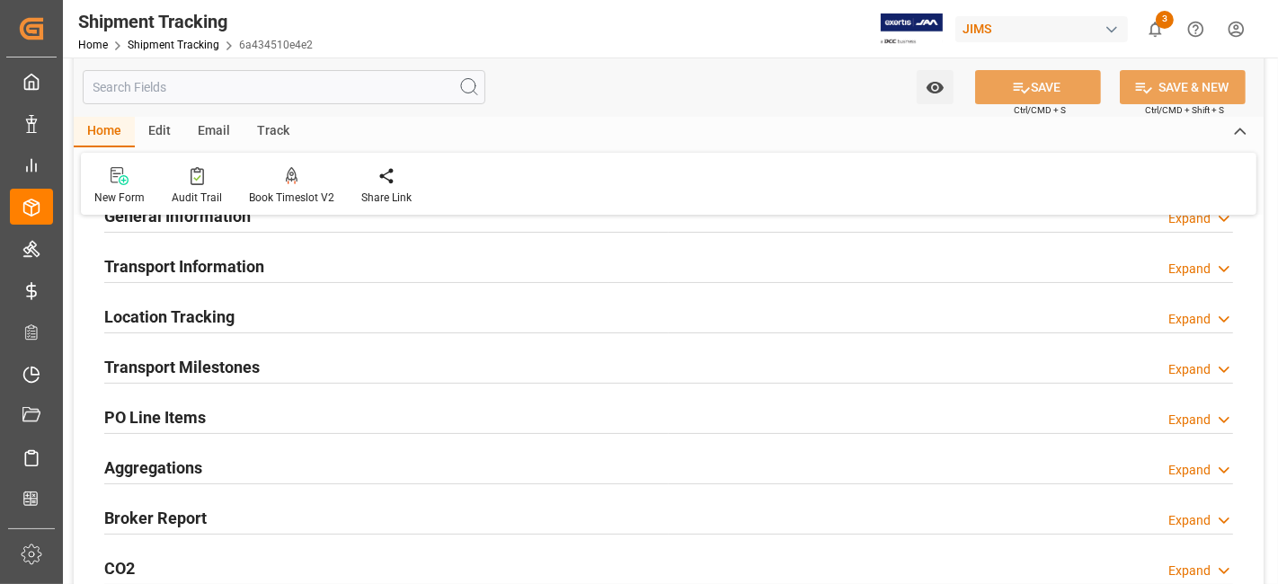
scroll to position [100, 0]
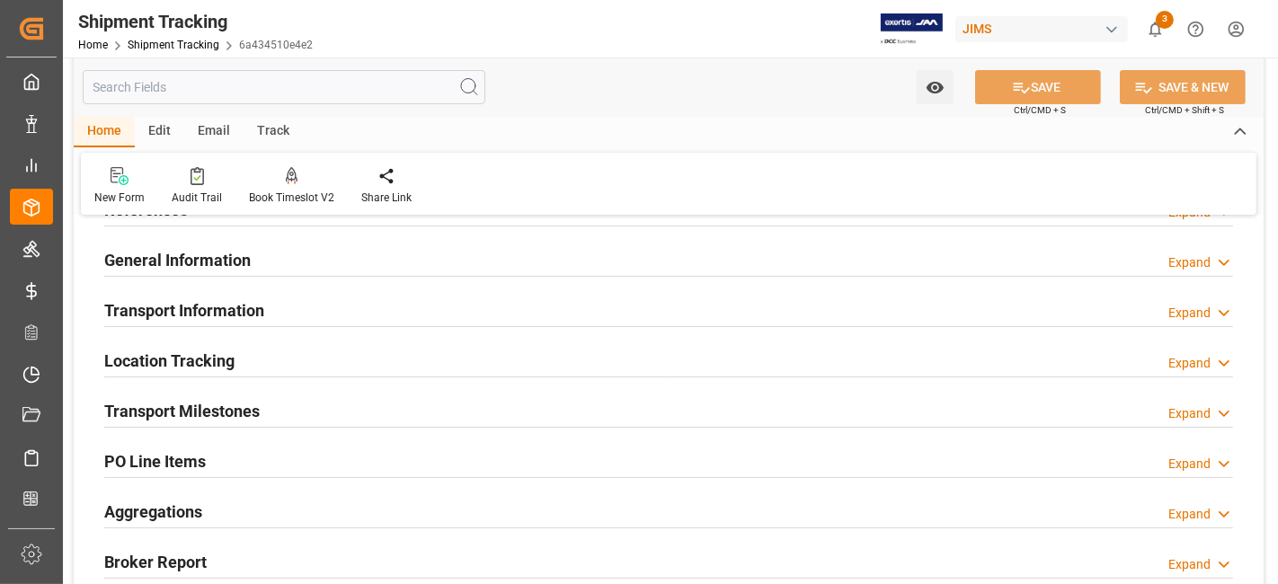
click at [252, 303] on h2 "Transport Information" at bounding box center [184, 310] width 160 height 24
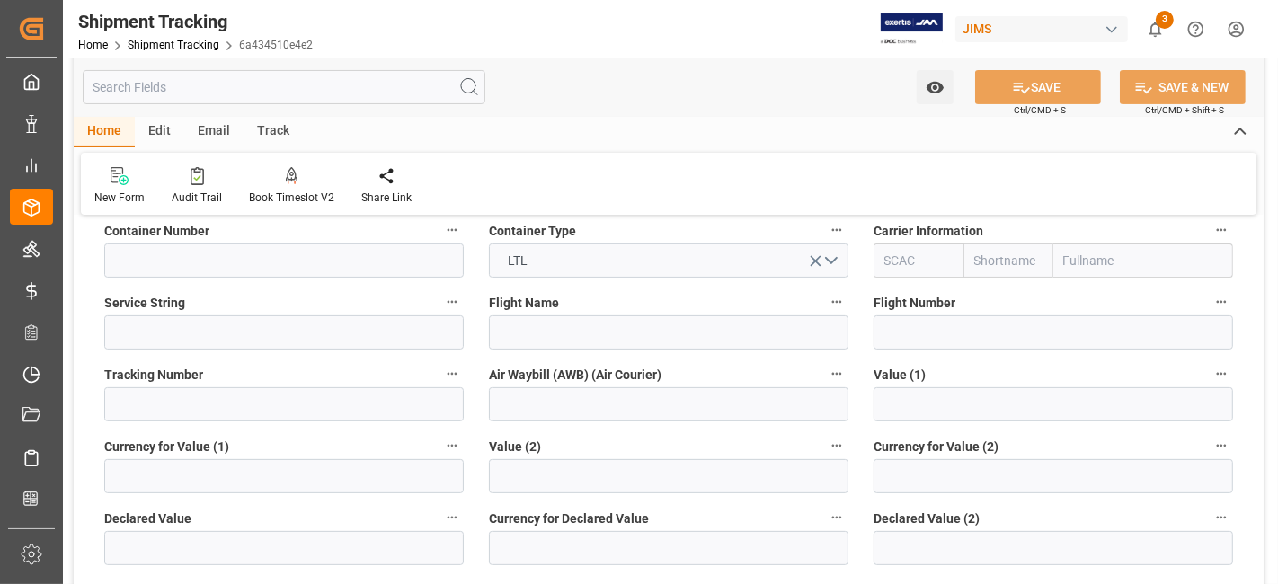
scroll to position [399, 0]
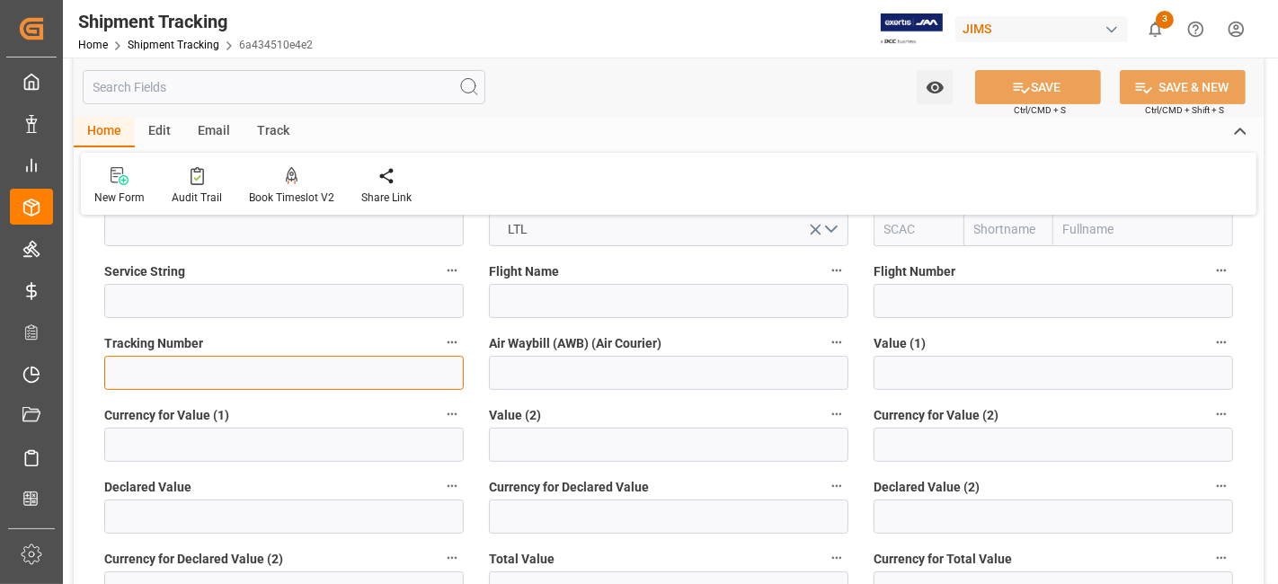
click at [190, 361] on input at bounding box center [283, 373] width 359 height 34
paste input "392177636879"
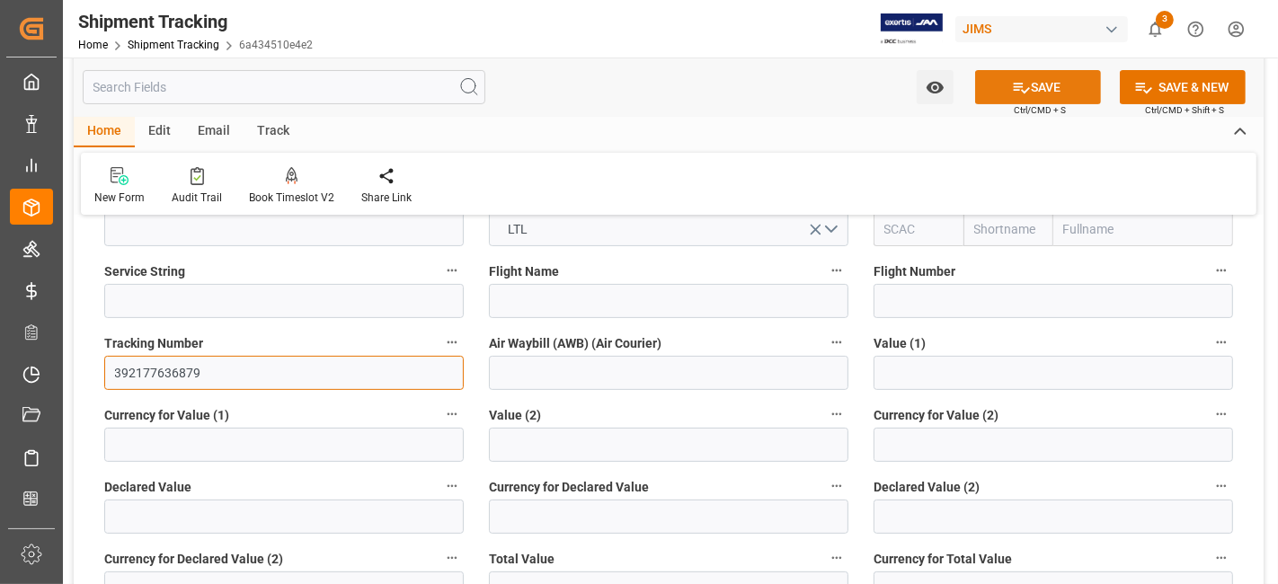
type input "392177636879"
click at [1013, 84] on icon at bounding box center [1021, 87] width 19 height 19
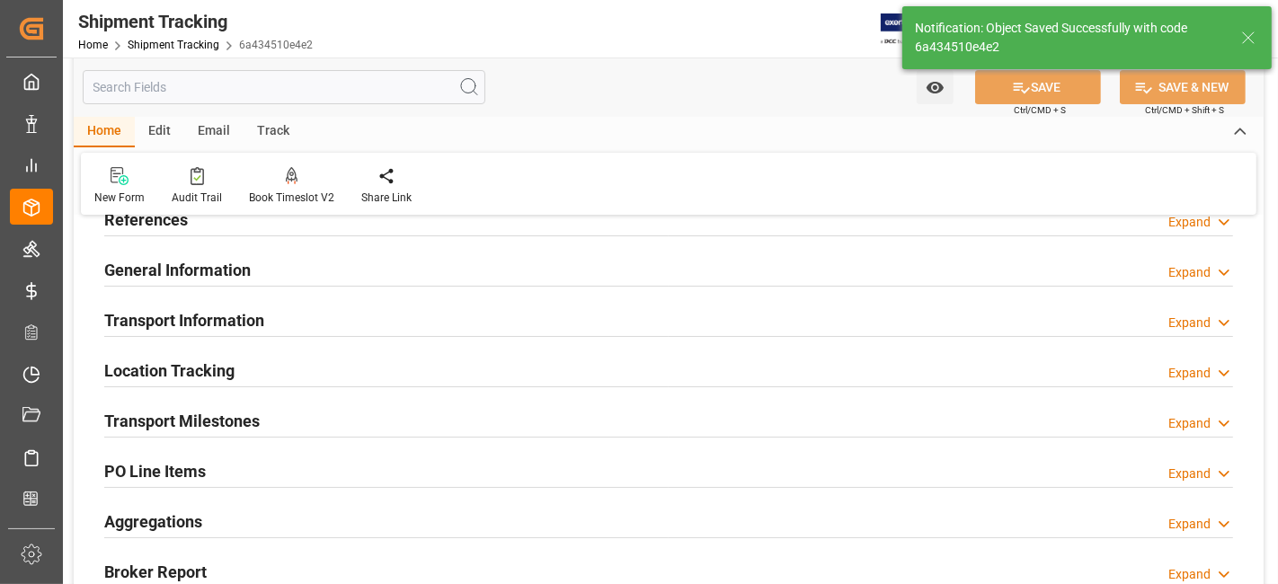
scroll to position [0, 0]
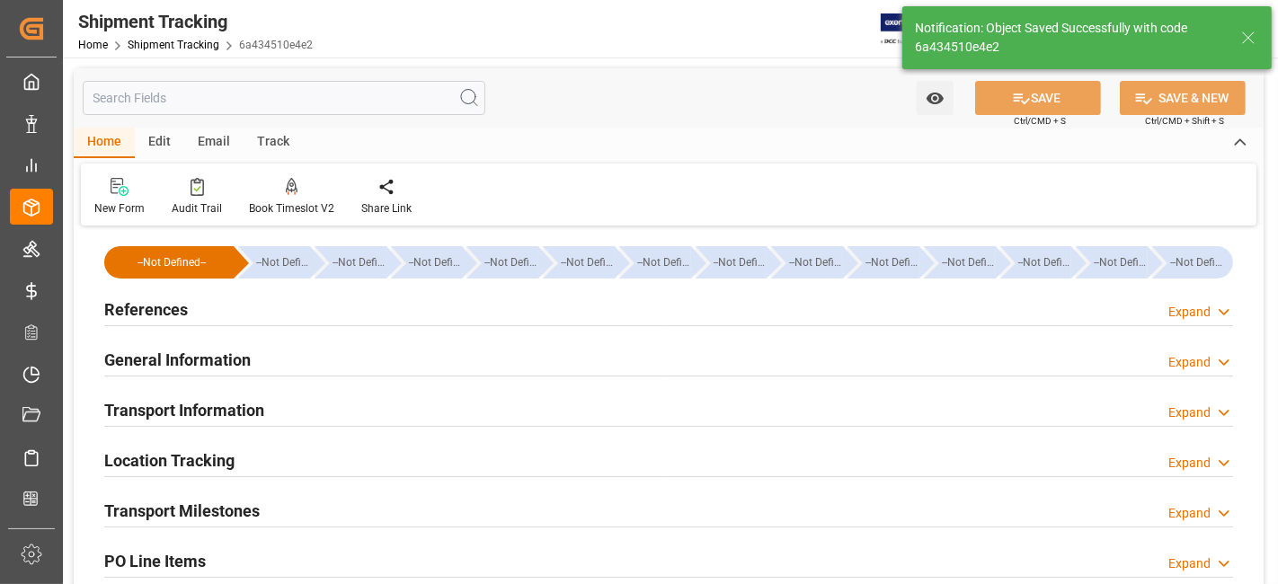
click at [241, 392] on div "Transport Information" at bounding box center [184, 409] width 160 height 34
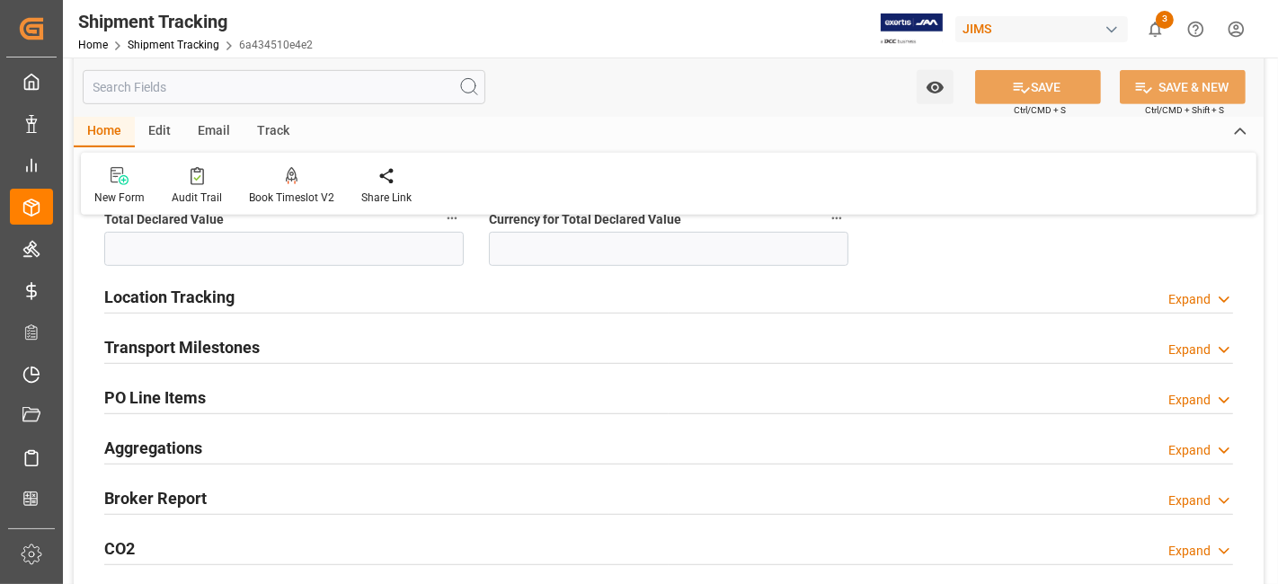
scroll to position [898, 0]
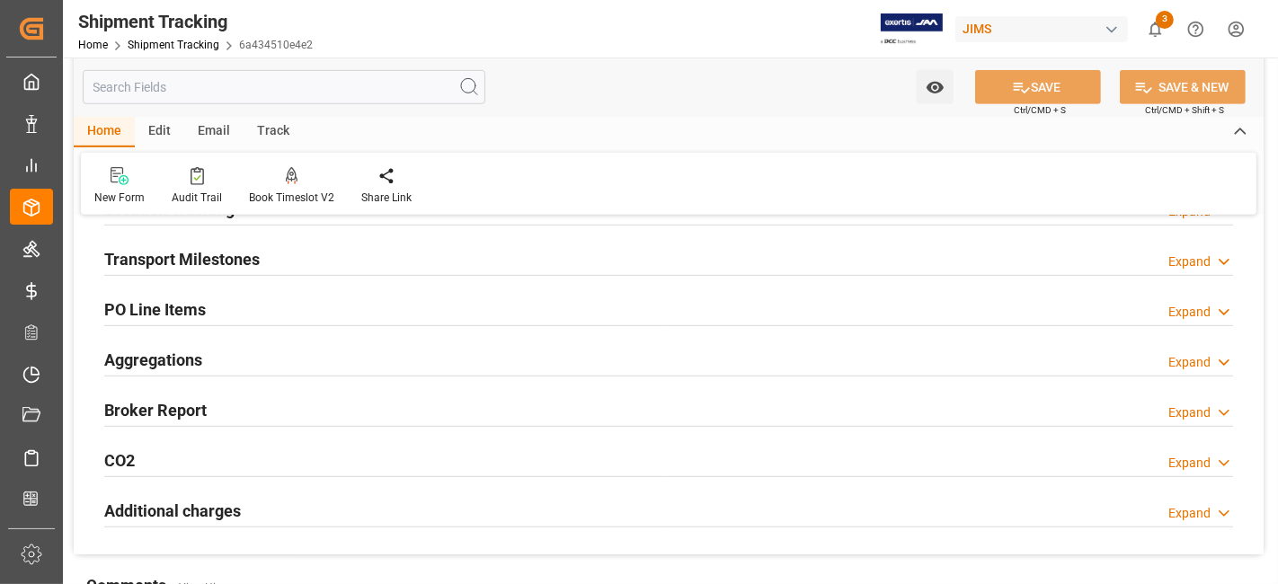
click at [241, 260] on h2 "Transport Milestones" at bounding box center [181, 259] width 155 height 24
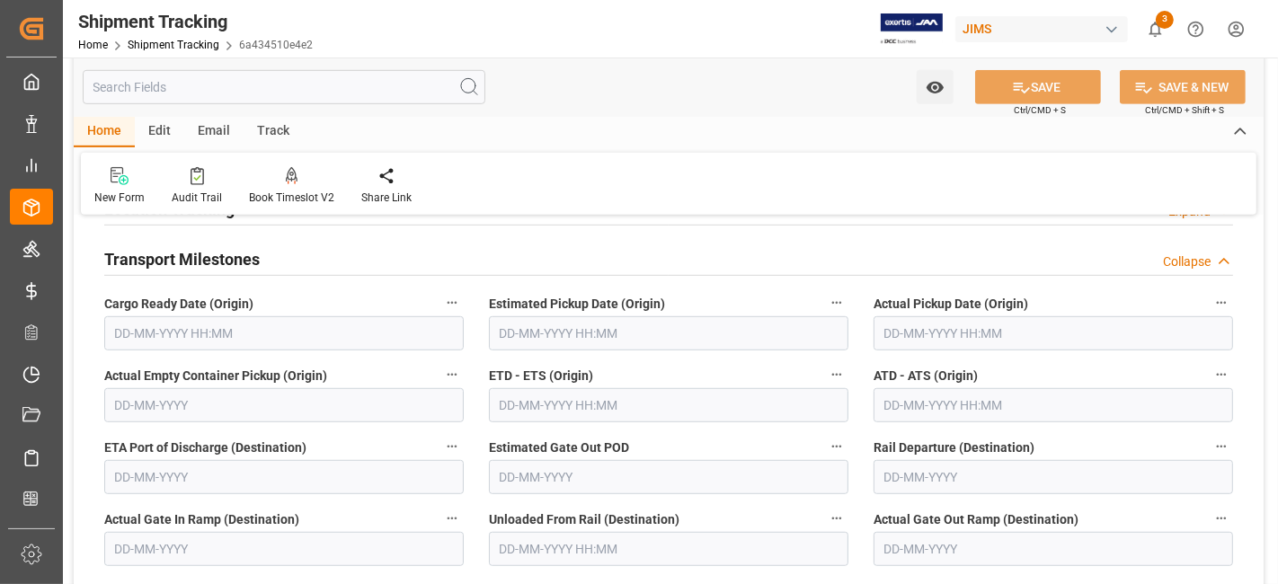
click at [939, 333] on input "text" at bounding box center [1052, 333] width 359 height 34
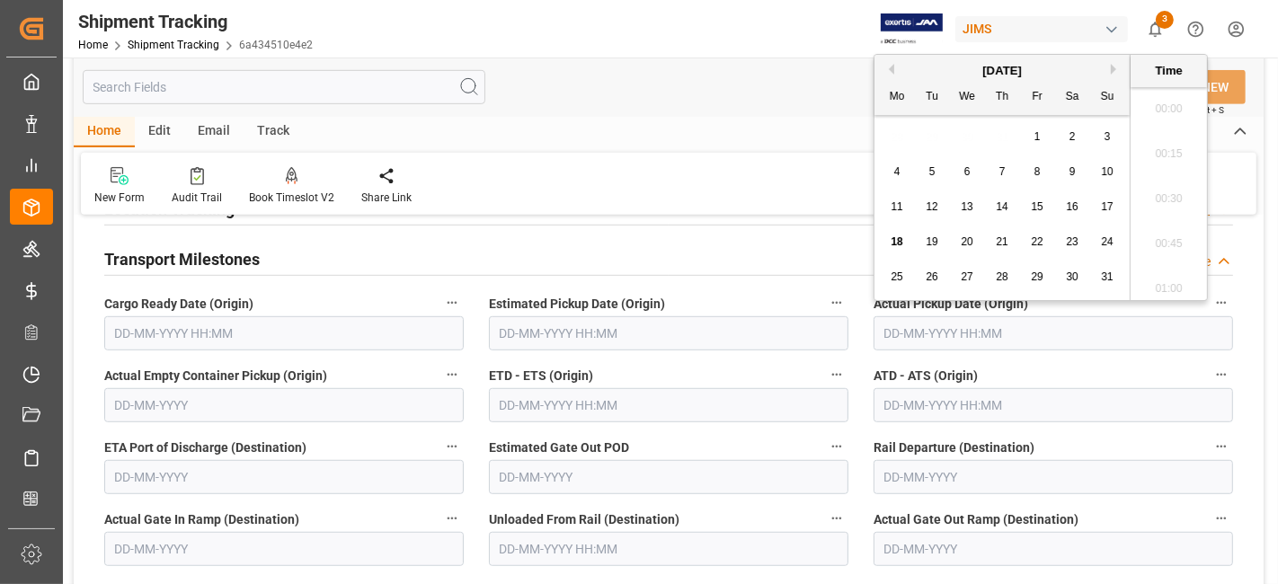
scroll to position [2474, 0]
click at [1034, 213] on span "15" at bounding box center [1037, 206] width 12 height 13
type input "[DATE] 00:00"
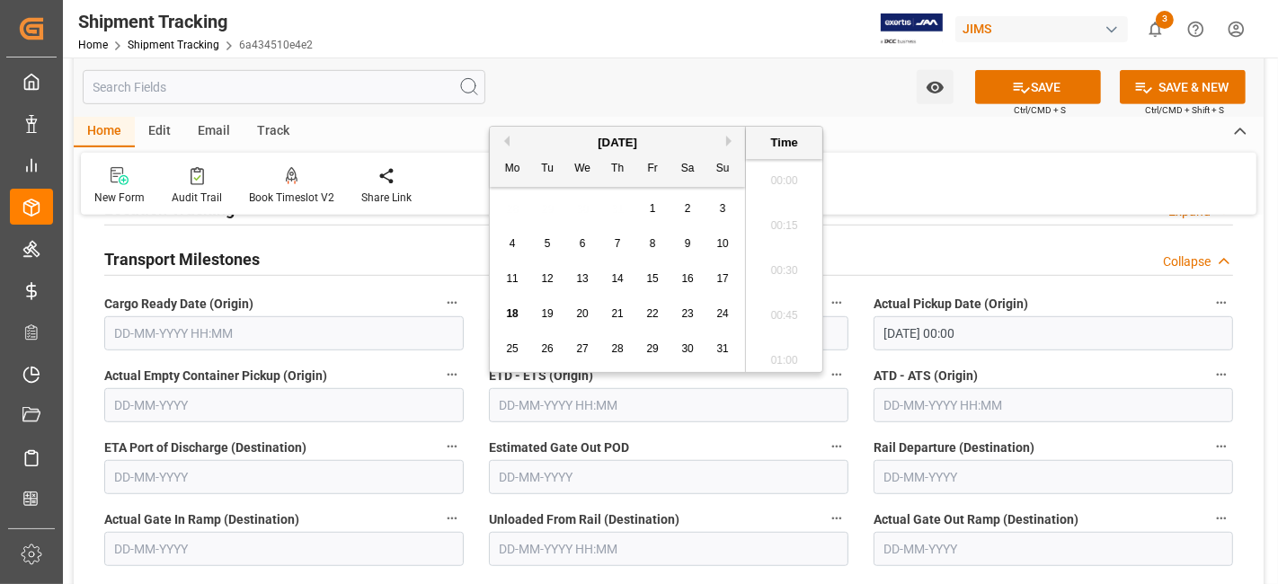
click at [662, 403] on input "text" at bounding box center [668, 405] width 359 height 34
click at [647, 282] on span "15" at bounding box center [652, 278] width 12 height 13
type input "[DATE] 00:00"
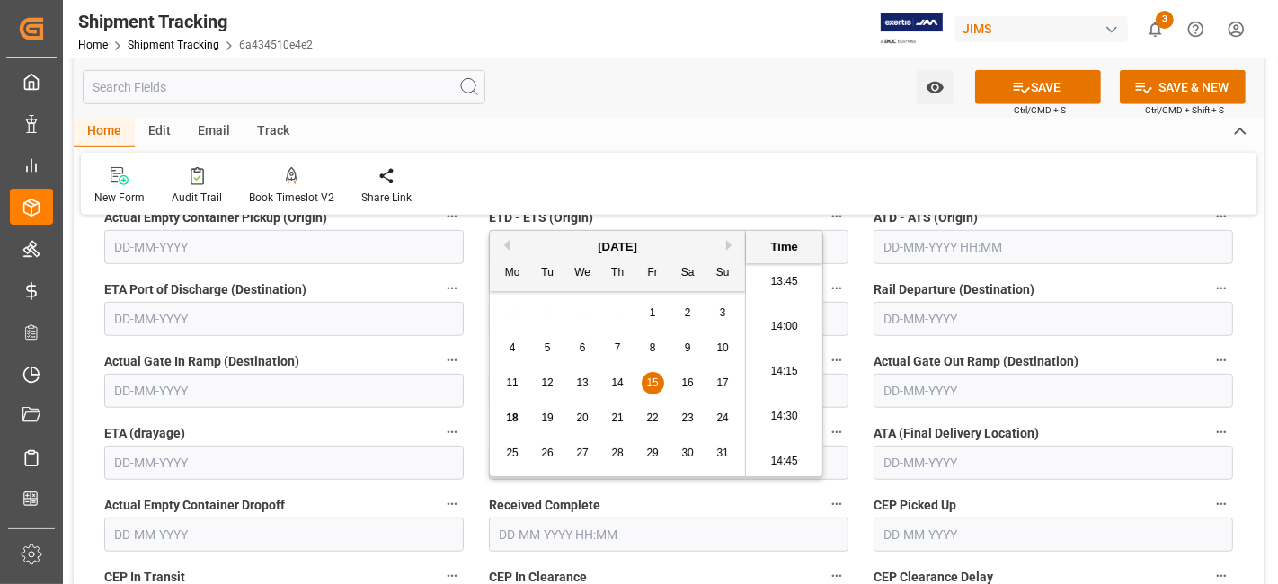
scroll to position [1098, 0]
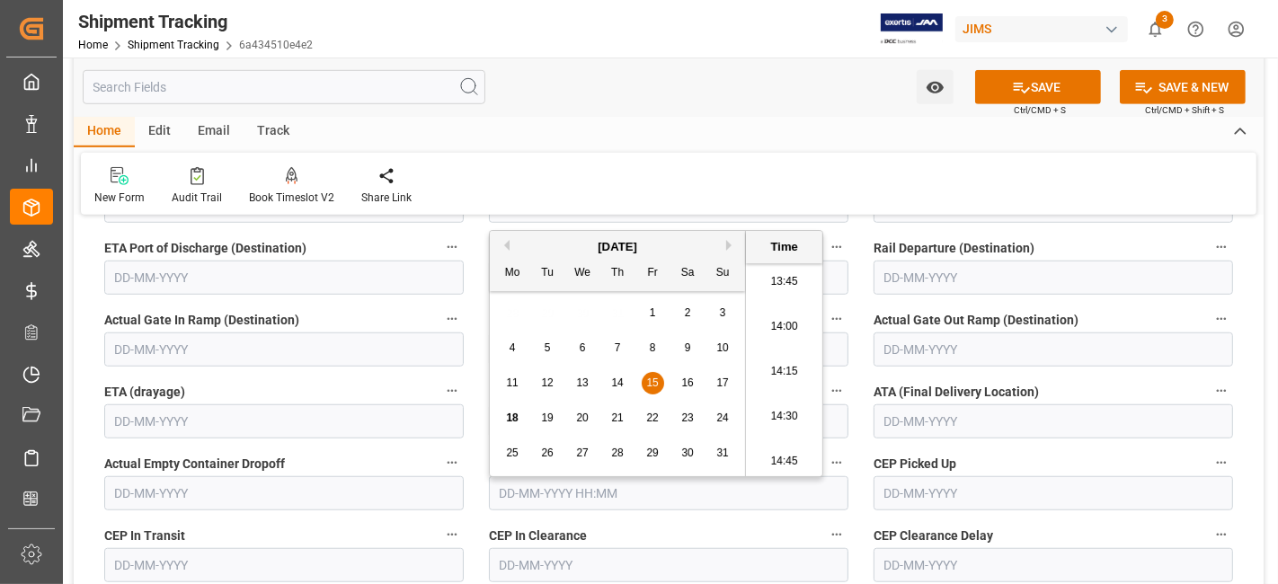
click at [582, 495] on input "text" at bounding box center [668, 493] width 359 height 34
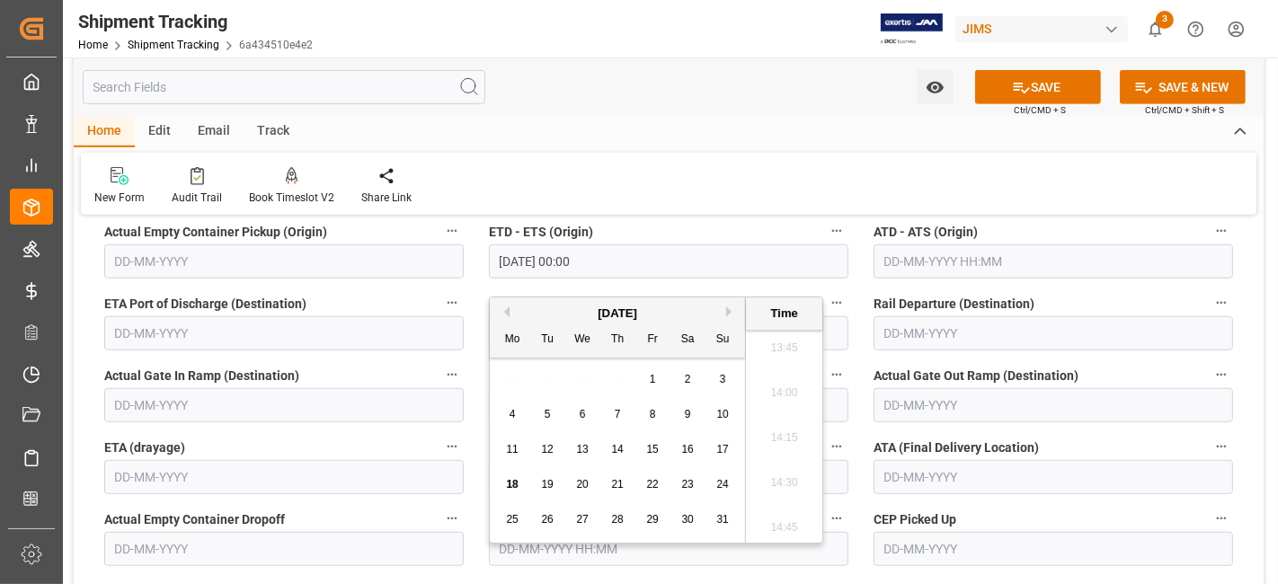
scroll to position [998, 0]
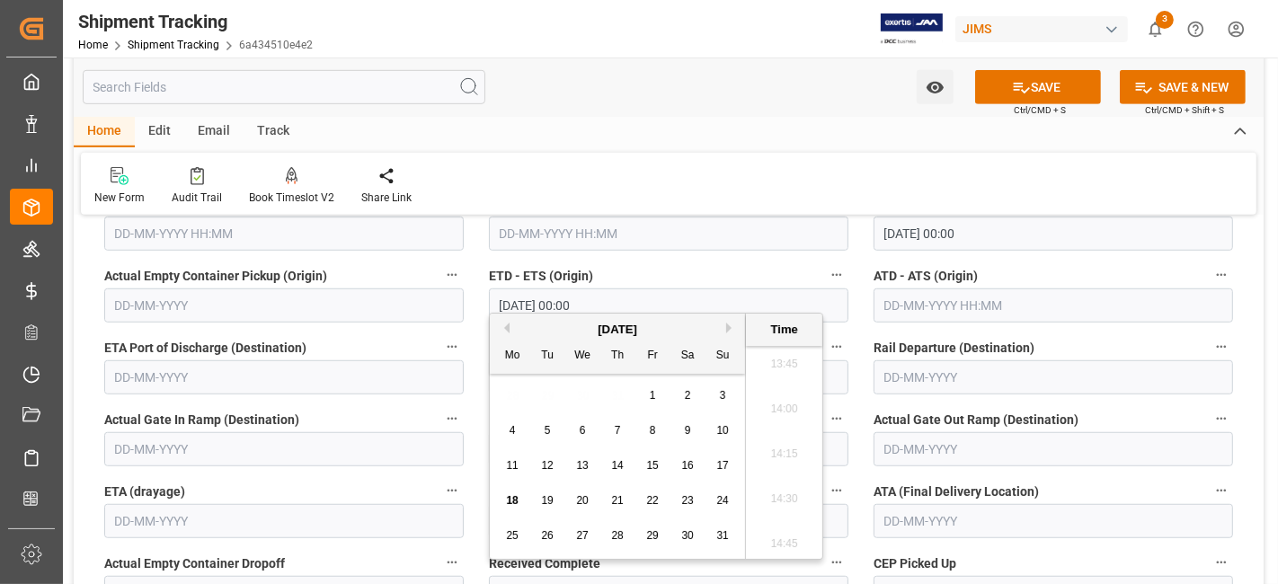
click at [436, 552] on label "Actual Empty Container Dropoff" at bounding box center [283, 563] width 359 height 25
click at [440, 552] on button "Actual Empty Container Dropoff" at bounding box center [451, 562] width 23 height 23
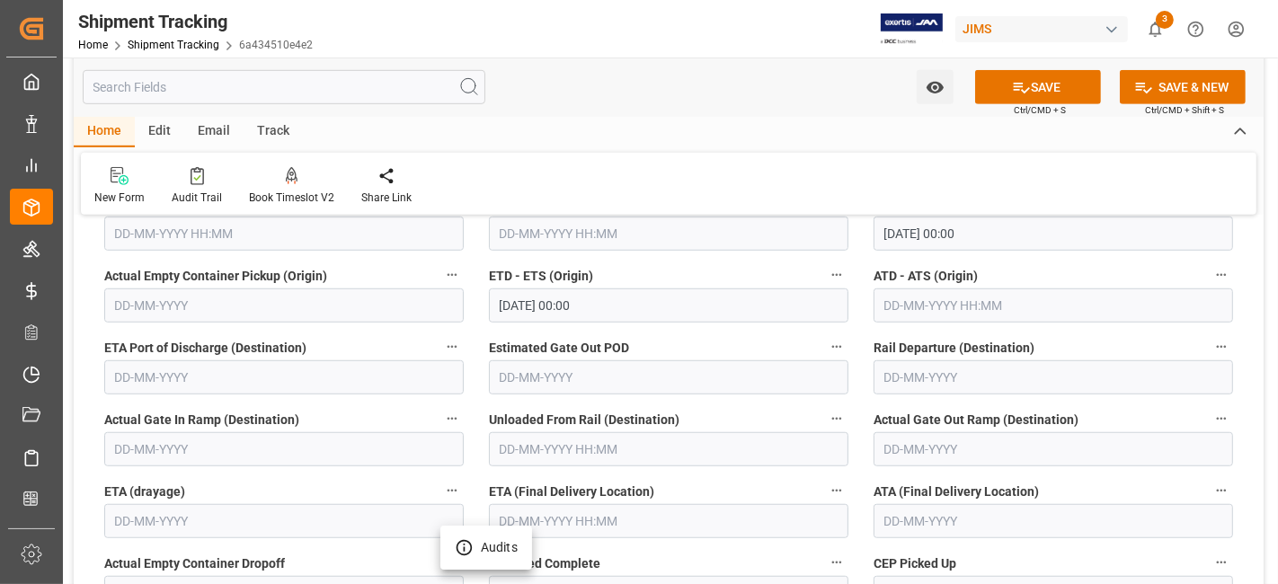
click at [563, 525] on div at bounding box center [639, 292] width 1278 height 584
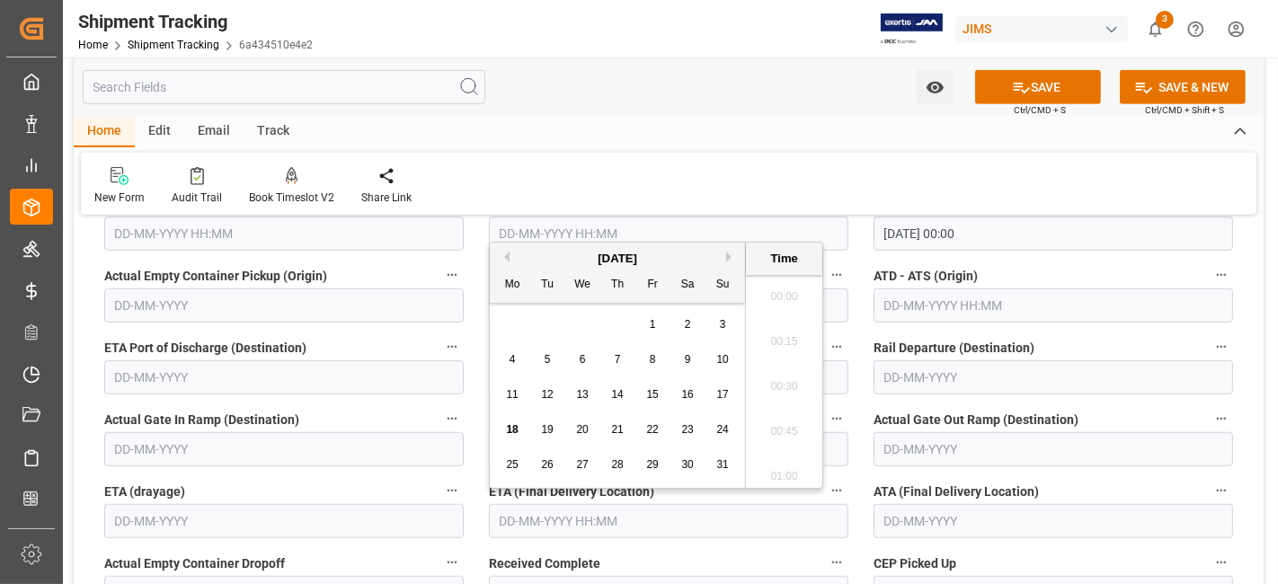
click at [562, 514] on input "text" at bounding box center [668, 521] width 359 height 34
click at [514, 427] on span "18" at bounding box center [512, 429] width 12 height 13
type input "[DATE] 00:00"
click at [997, 84] on button "SAVE" at bounding box center [1038, 87] width 126 height 34
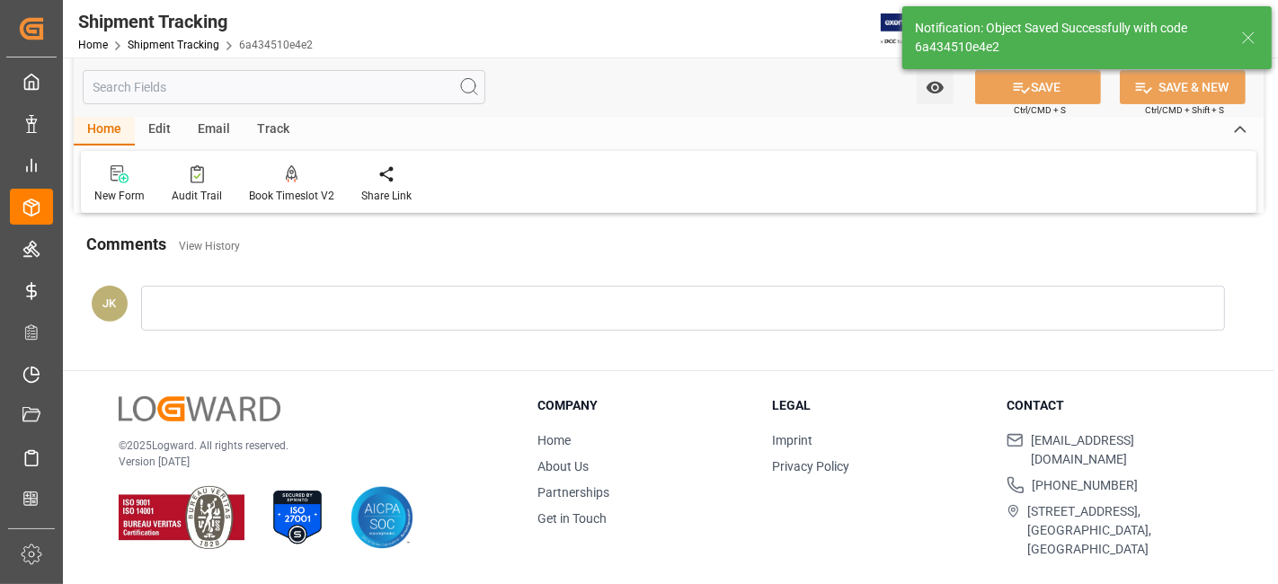
scroll to position [351, 0]
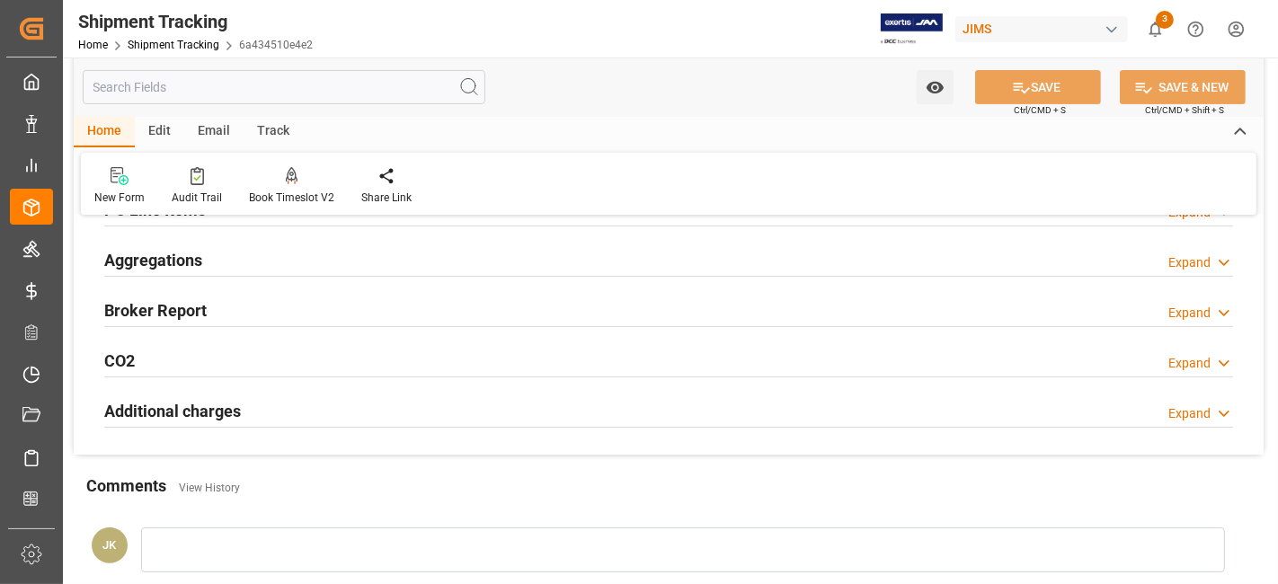
drag, startPoint x: 176, startPoint y: 259, endPoint x: 221, endPoint y: 300, distance: 61.0
click at [177, 259] on h2 "Aggregations" at bounding box center [153, 260] width 98 height 24
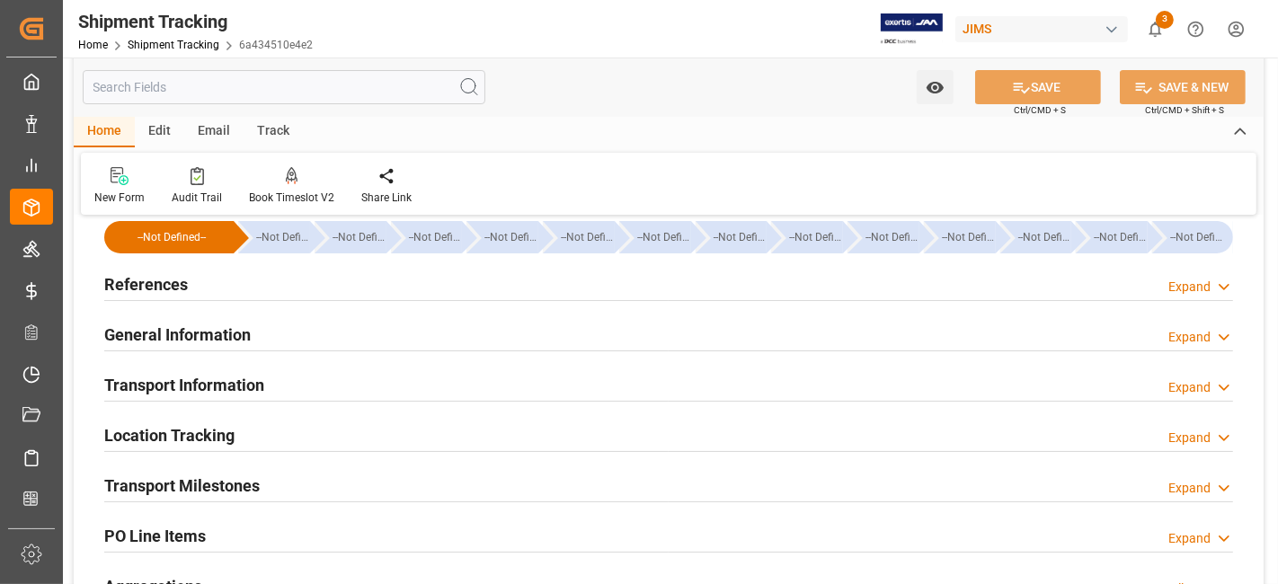
scroll to position [0, 0]
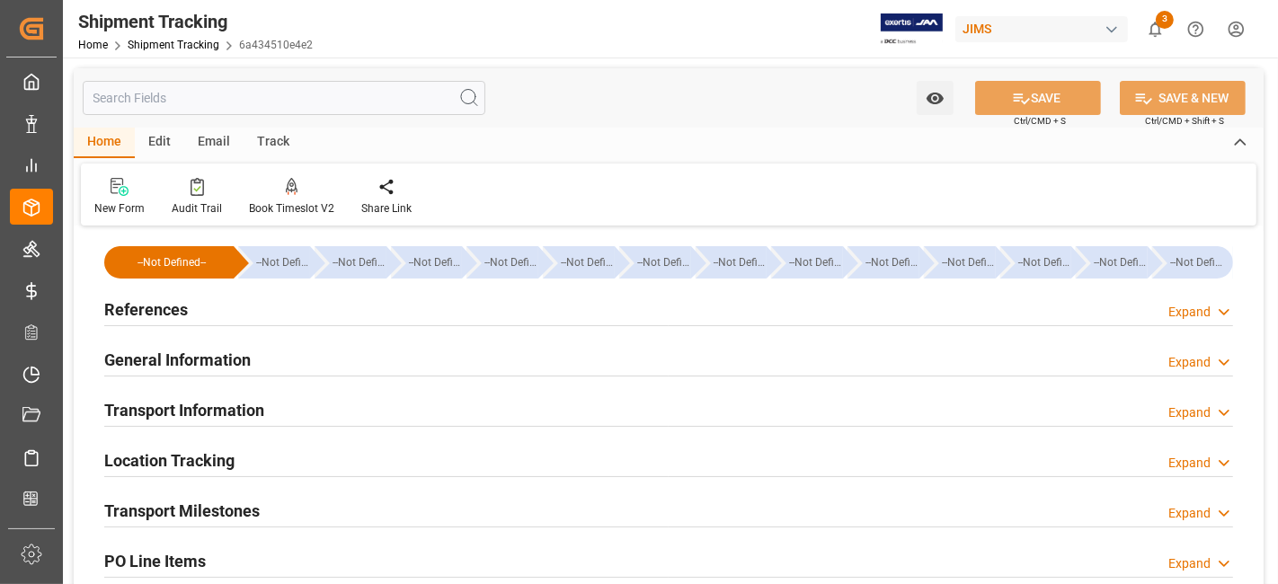
click at [162, 308] on h2 "References" at bounding box center [146, 309] width 84 height 24
